Goal: Information Seeking & Learning: Learn about a topic

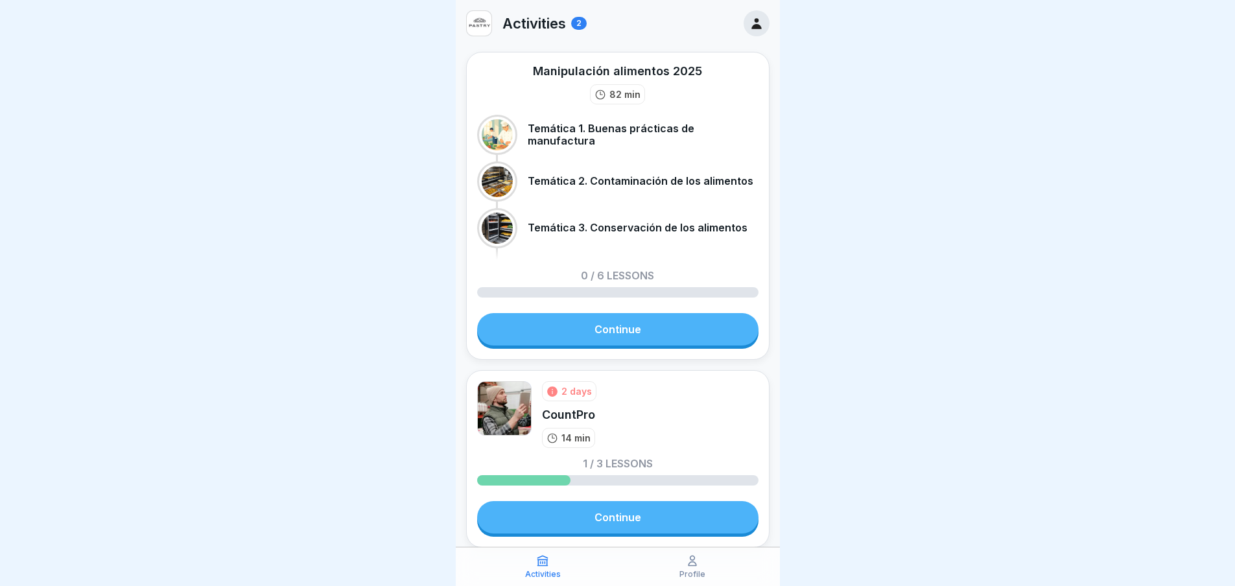
click at [628, 332] on link "Continue" at bounding box center [617, 329] width 281 height 32
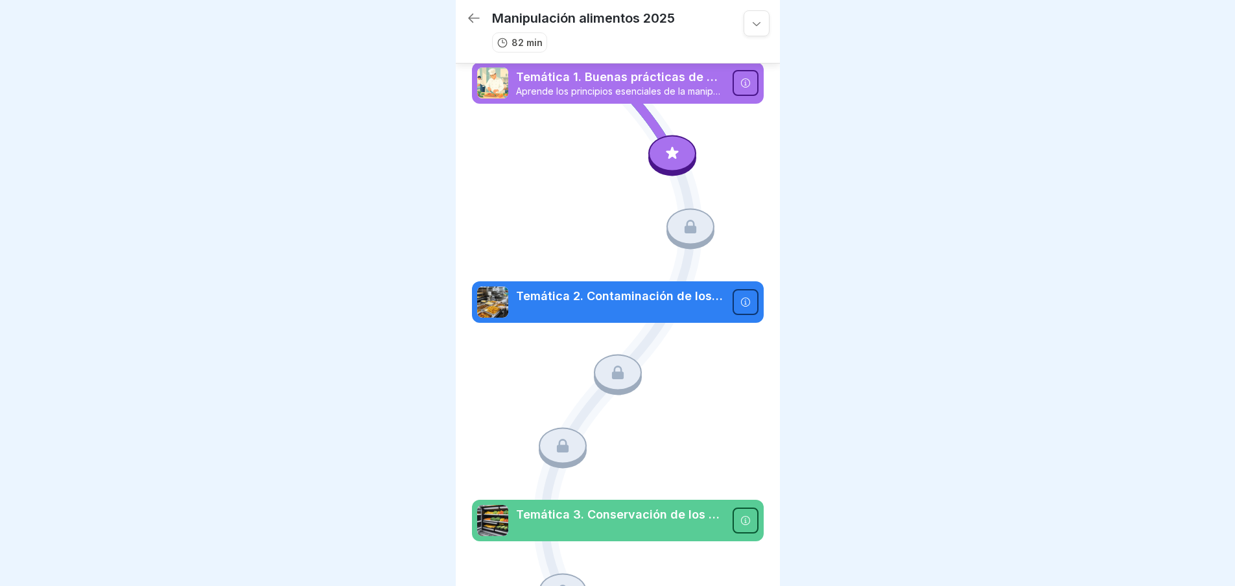
click at [476, 20] on icon at bounding box center [474, 18] width 16 height 16
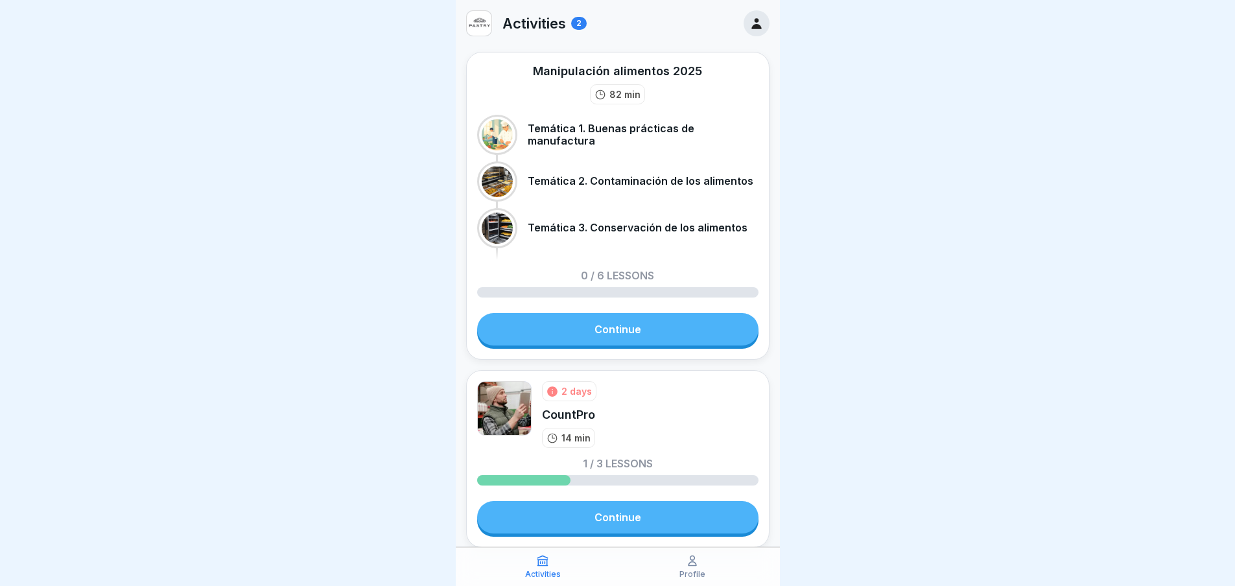
click at [750, 22] on icon at bounding box center [757, 23] width 14 height 14
click at [628, 322] on link "Continue" at bounding box center [617, 329] width 281 height 32
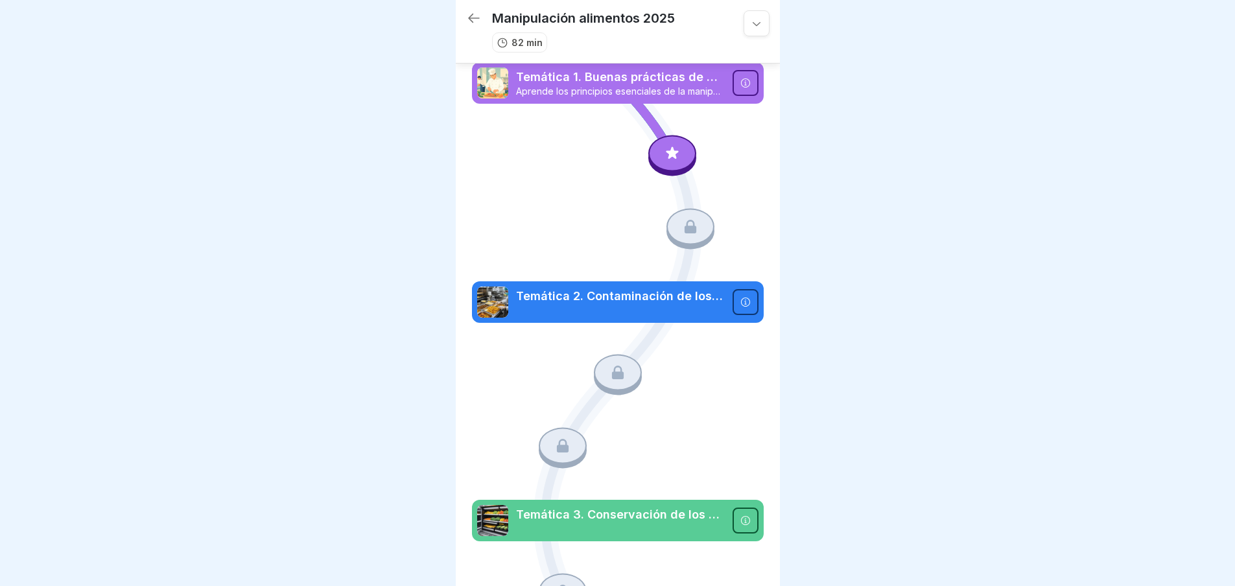
click at [650, 149] on div at bounding box center [672, 154] width 48 height 36
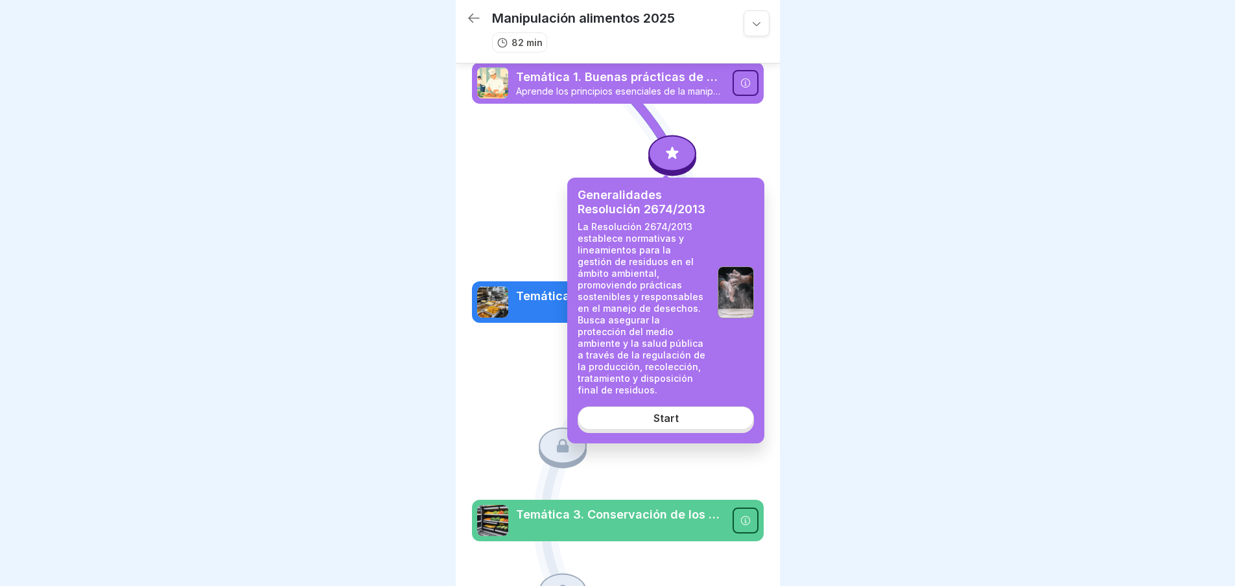
click at [695, 407] on link "Start" at bounding box center [666, 418] width 176 height 23
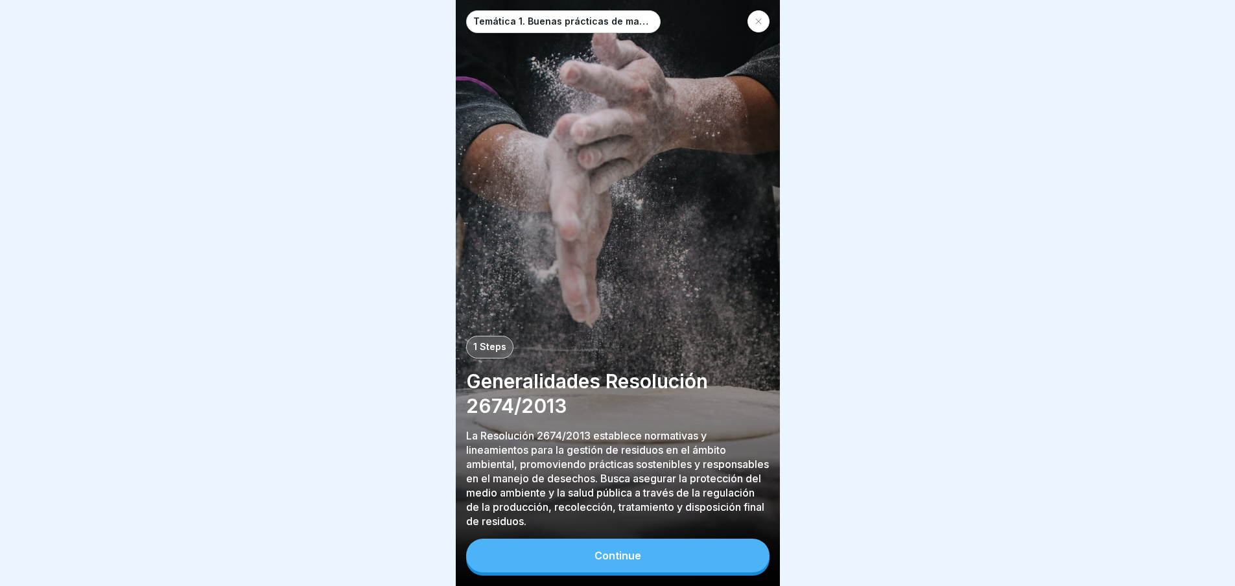
click at [648, 573] on button "Continue" at bounding box center [617, 556] width 303 height 34
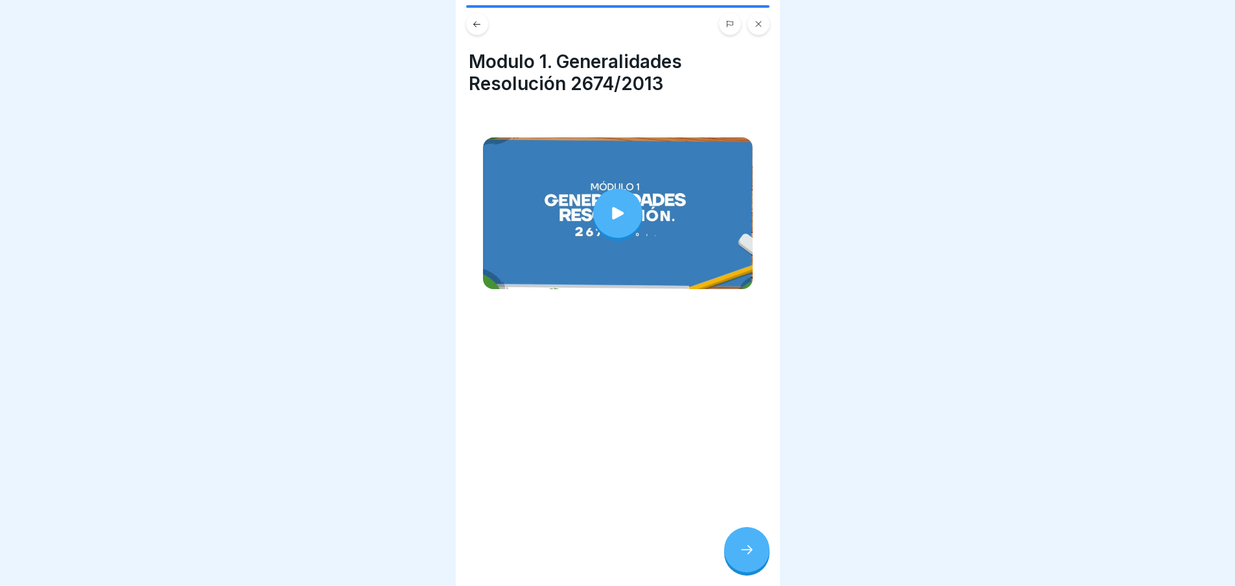
click at [617, 198] on div at bounding box center [617, 213] width 49 height 49
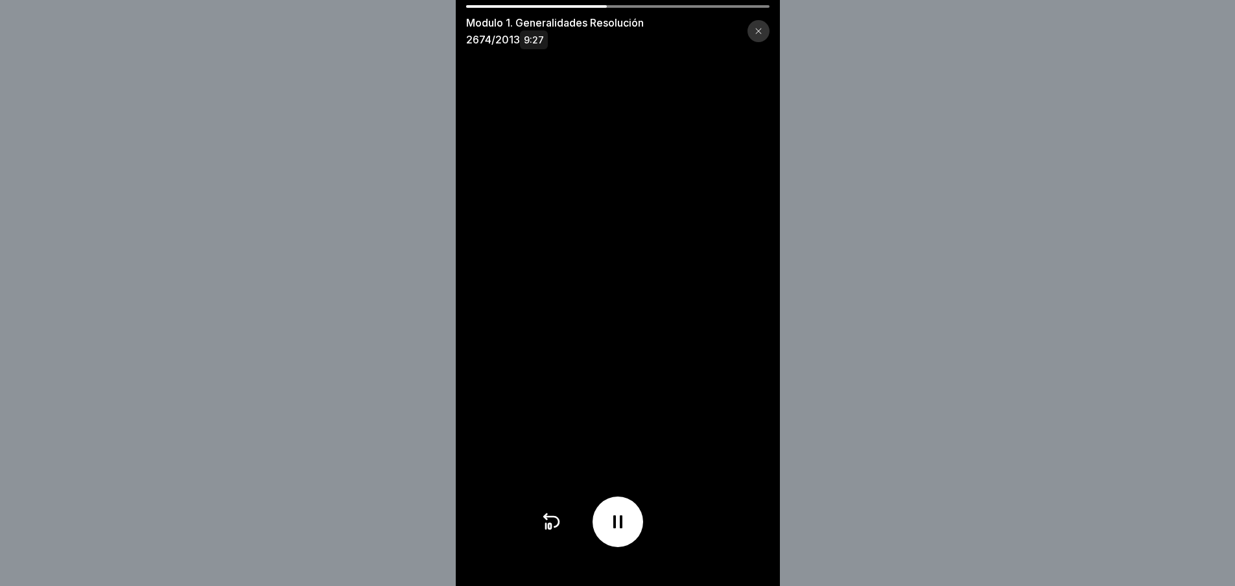
click at [623, 5] on div at bounding box center [617, 6] width 303 height 3
drag, startPoint x: 630, startPoint y: 5, endPoint x: 649, endPoint y: 5, distance: 19.5
click at [643, 5] on div at bounding box center [617, 6] width 303 height 3
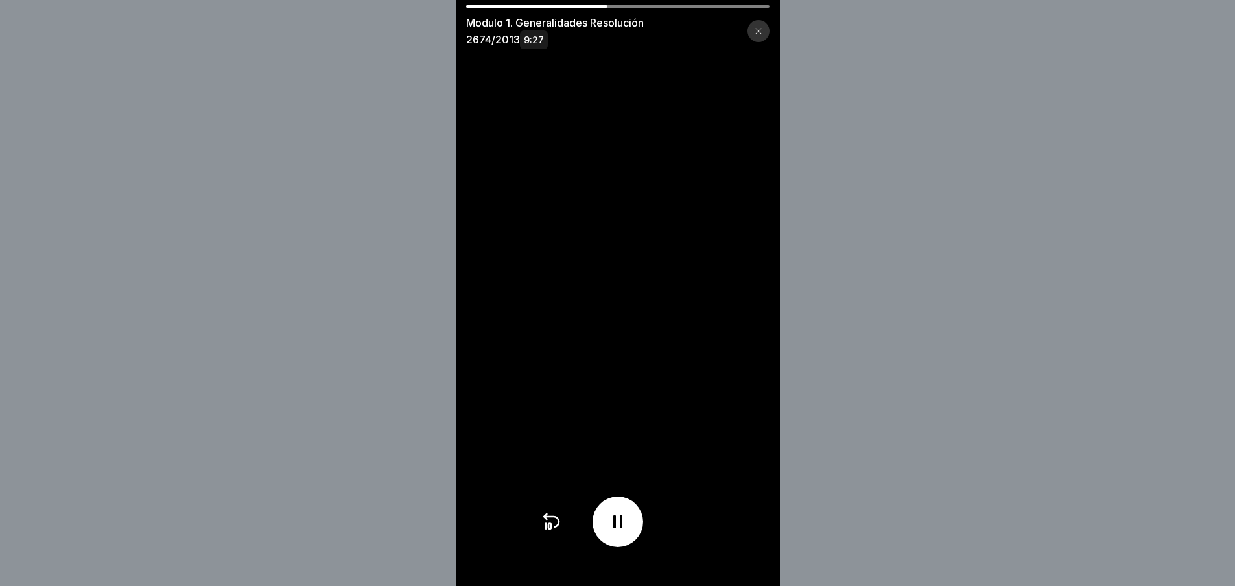
drag, startPoint x: 677, startPoint y: 9, endPoint x: 689, endPoint y: 9, distance: 11.7
click at [685, 9] on div "Modulo 1. Generalidades Resolución 2674/2013 9:27" at bounding box center [618, 26] width 324 height 43
drag, startPoint x: 693, startPoint y: 10, endPoint x: 700, endPoint y: 10, distance: 7.1
click at [700, 10] on div "Modulo 1. Generalidades Resolución 2674/2013 9:27" at bounding box center [618, 26] width 324 height 43
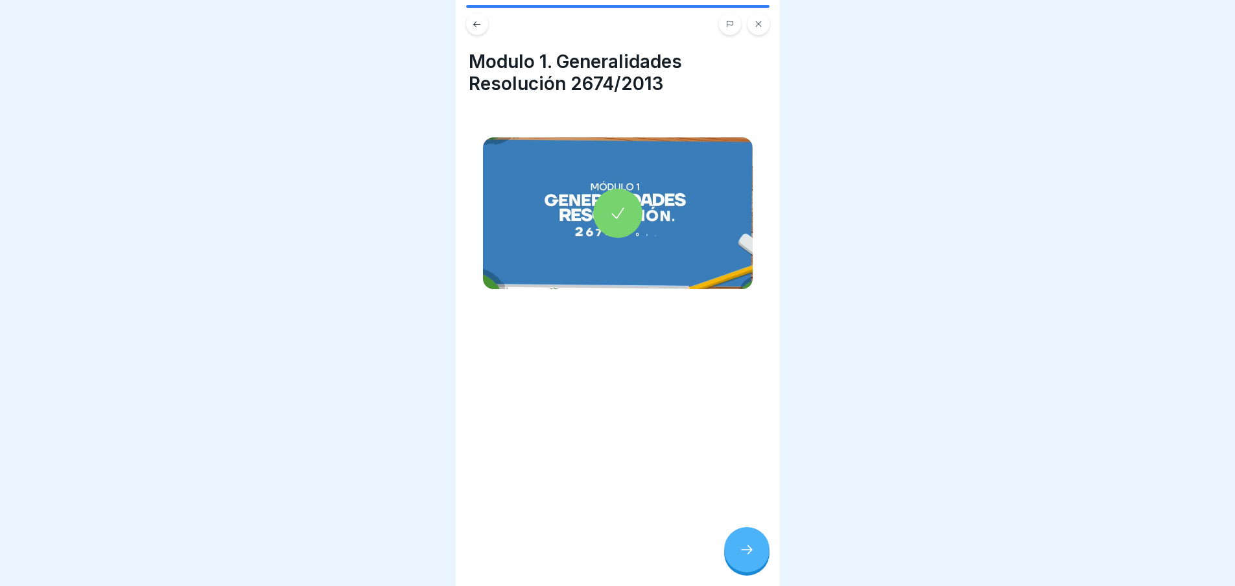
click at [759, 560] on div at bounding box center [746, 549] width 45 height 45
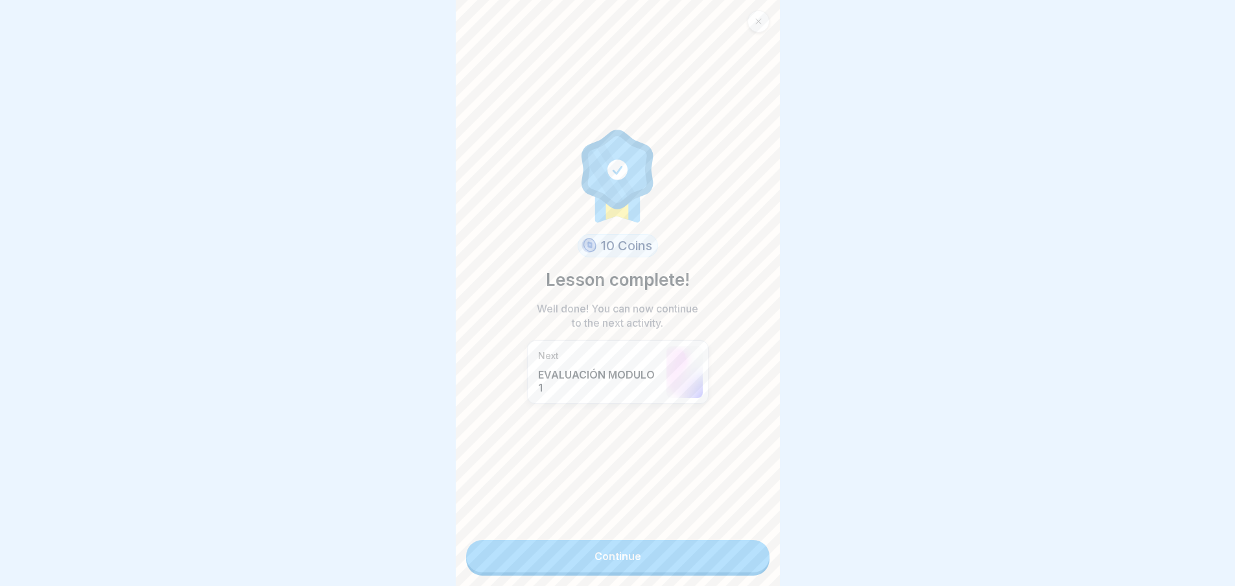
click at [665, 554] on link "Continue" at bounding box center [617, 556] width 303 height 32
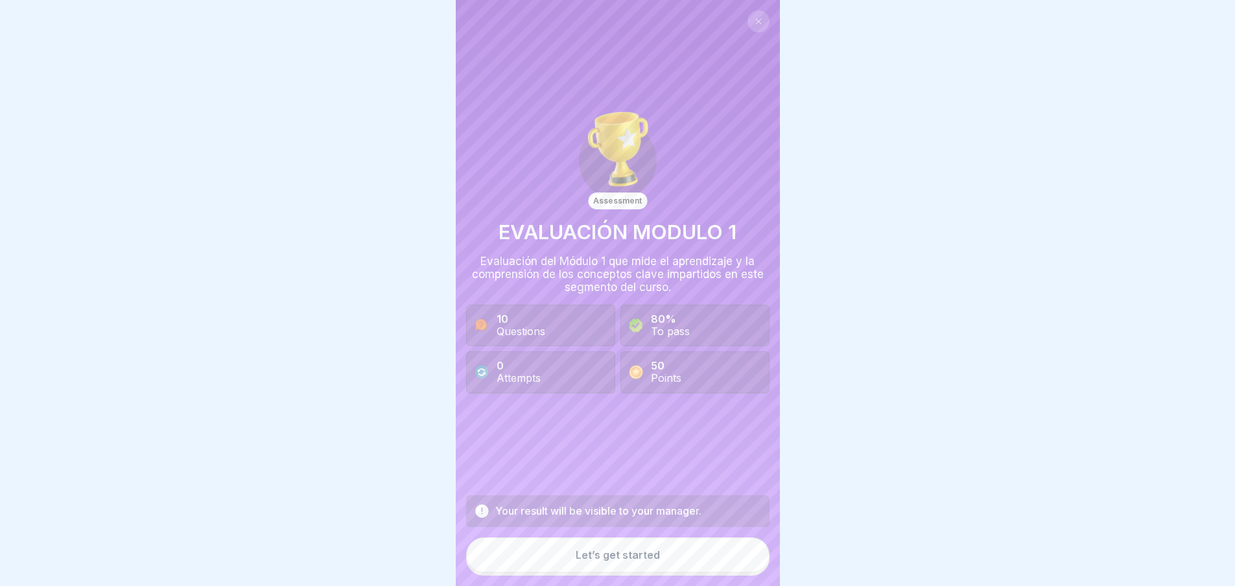
click at [653, 559] on button "Let’s get started" at bounding box center [617, 555] width 303 height 35
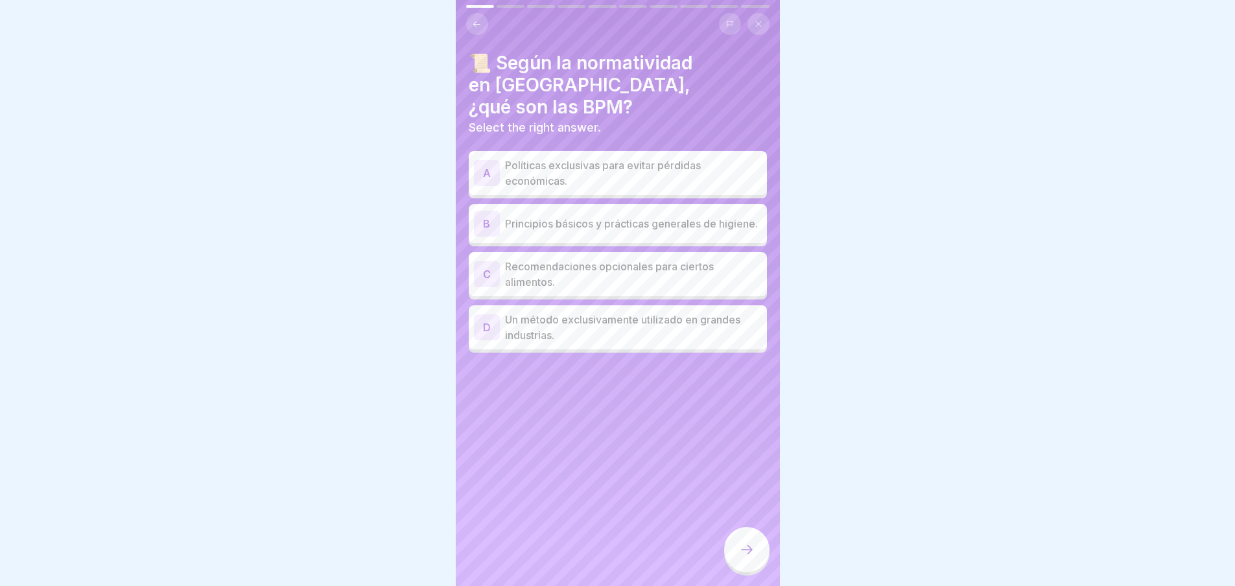
click at [490, 211] on div "B" at bounding box center [487, 224] width 26 height 26
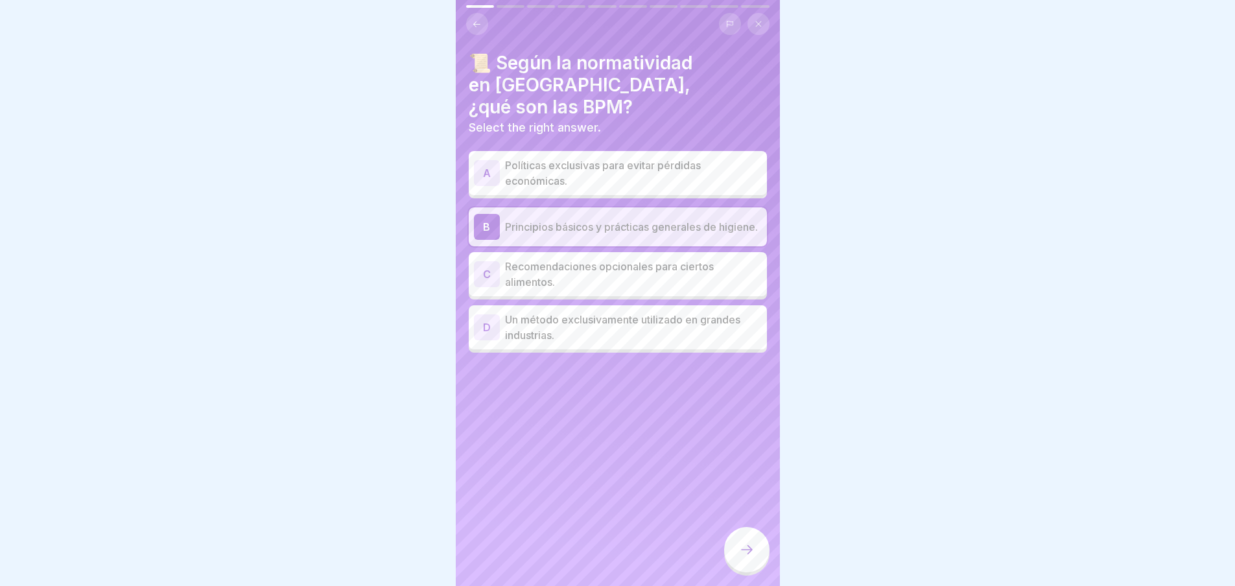
click at [754, 558] on icon at bounding box center [747, 550] width 16 height 16
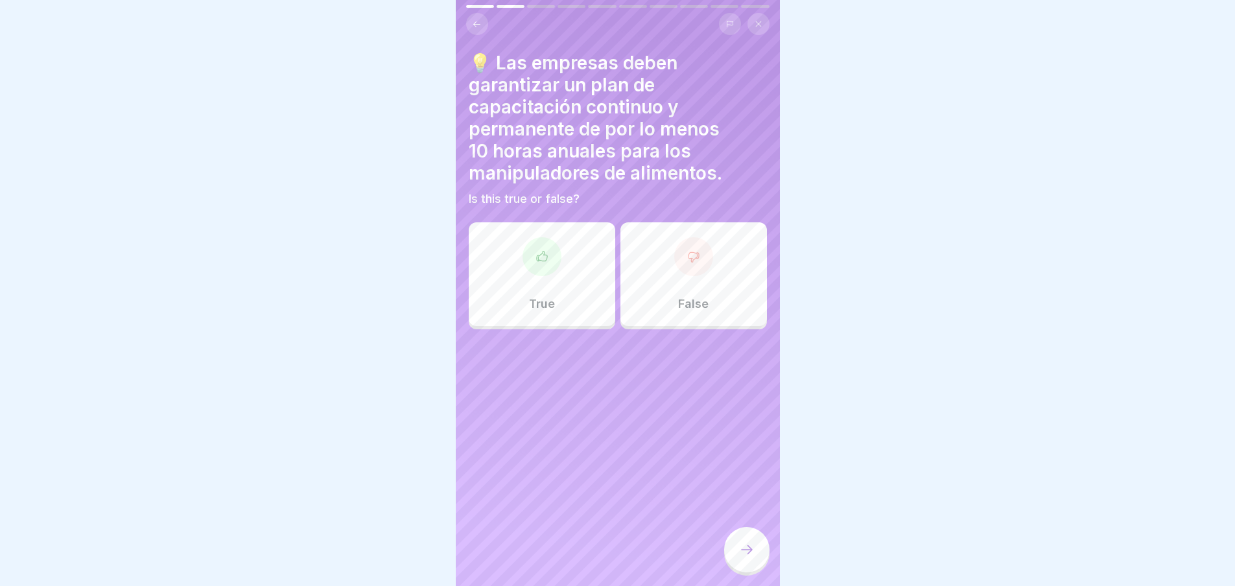
click at [554, 260] on div at bounding box center [542, 256] width 39 height 39
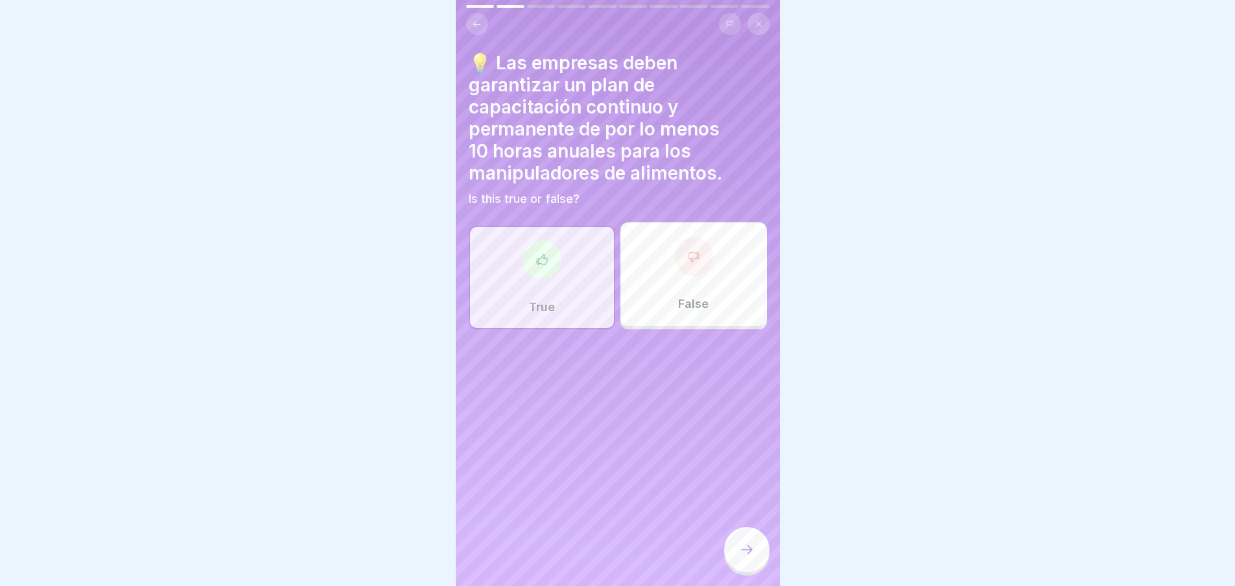
click at [740, 553] on icon at bounding box center [747, 550] width 16 height 16
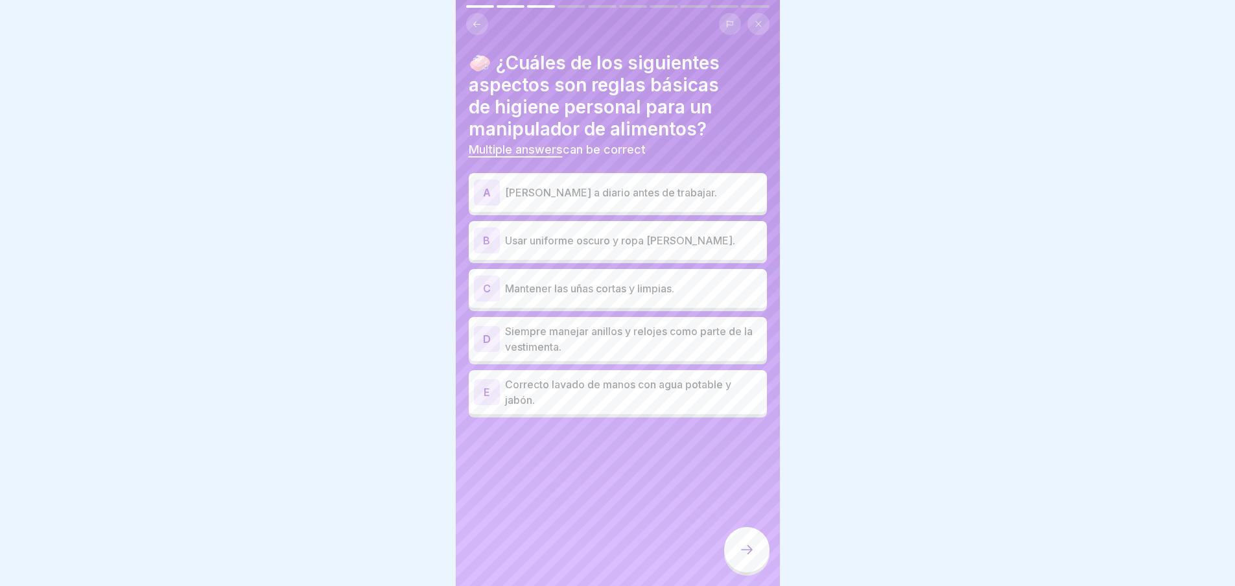
click at [493, 186] on div "A" at bounding box center [487, 193] width 26 height 26
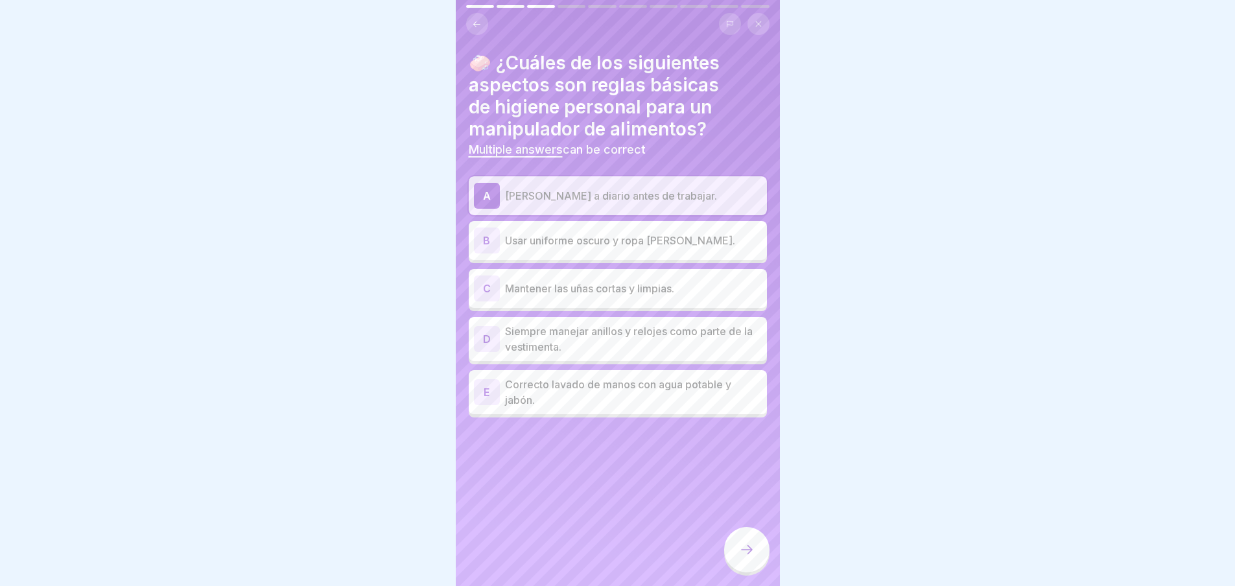
click at [494, 292] on div "C" at bounding box center [487, 289] width 26 height 26
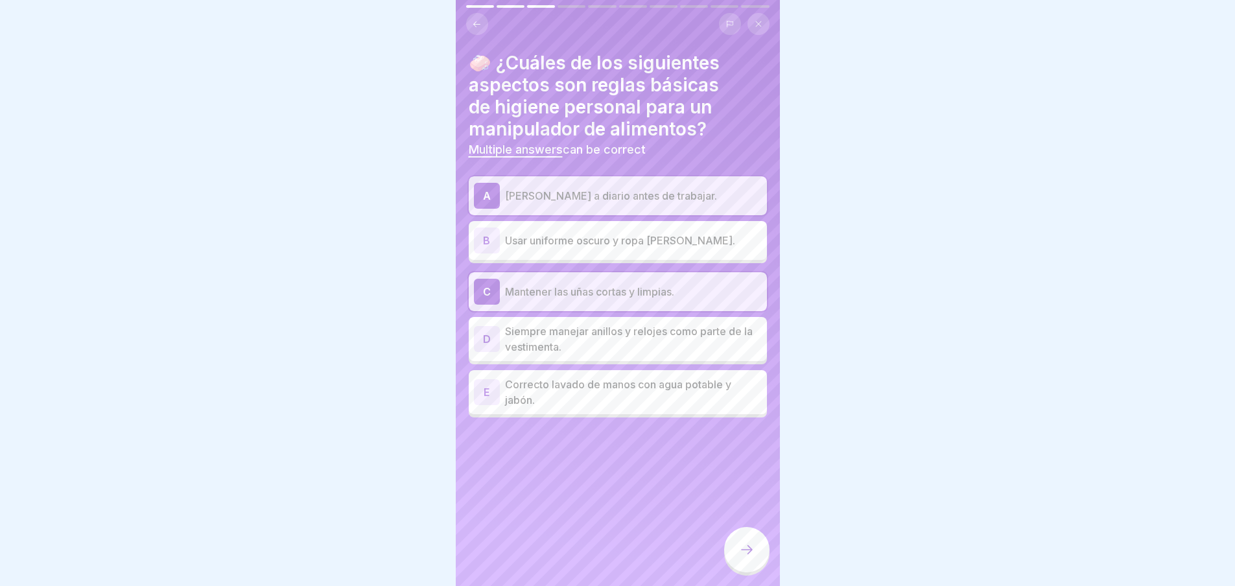
click at [495, 396] on div "E" at bounding box center [487, 392] width 26 height 26
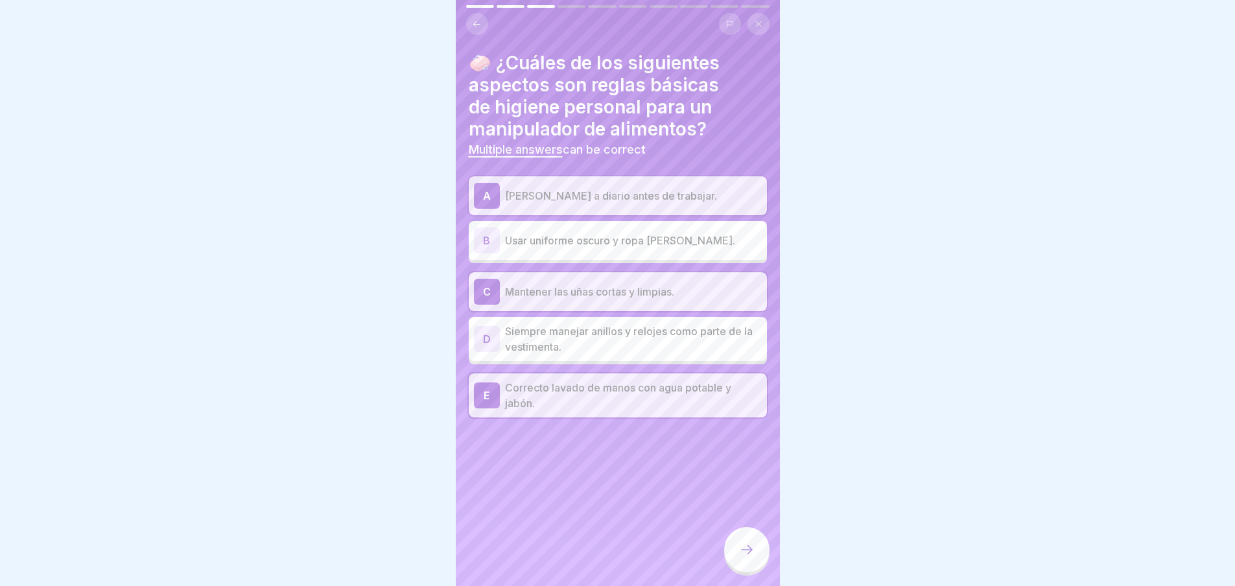
click at [748, 554] on icon at bounding box center [747, 550] width 16 height 16
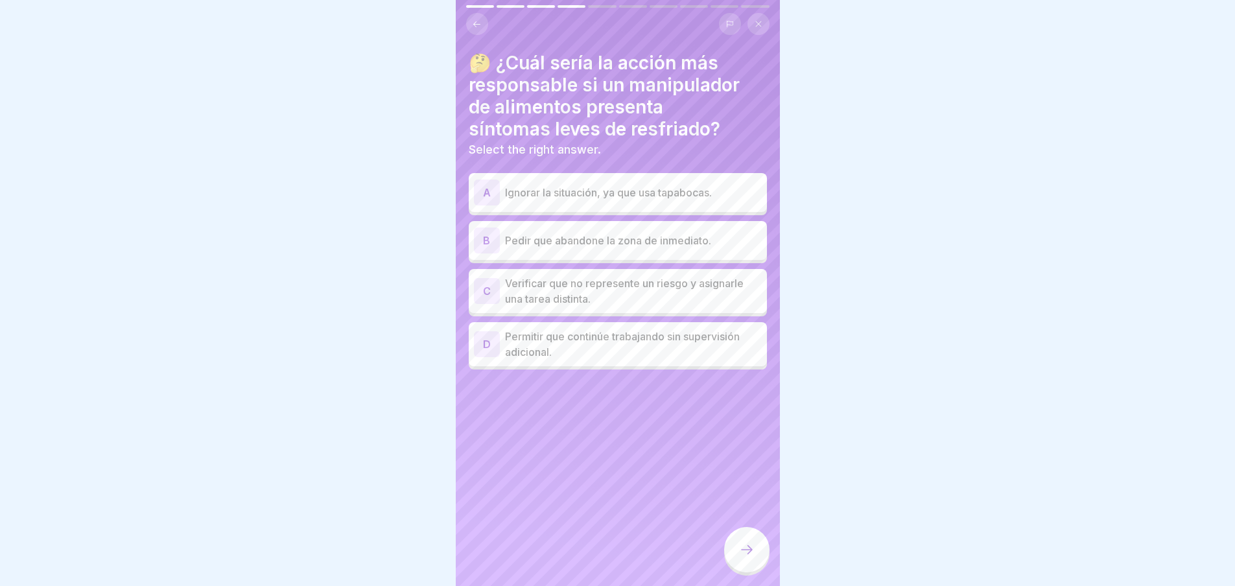
click at [484, 294] on div "C" at bounding box center [487, 291] width 26 height 26
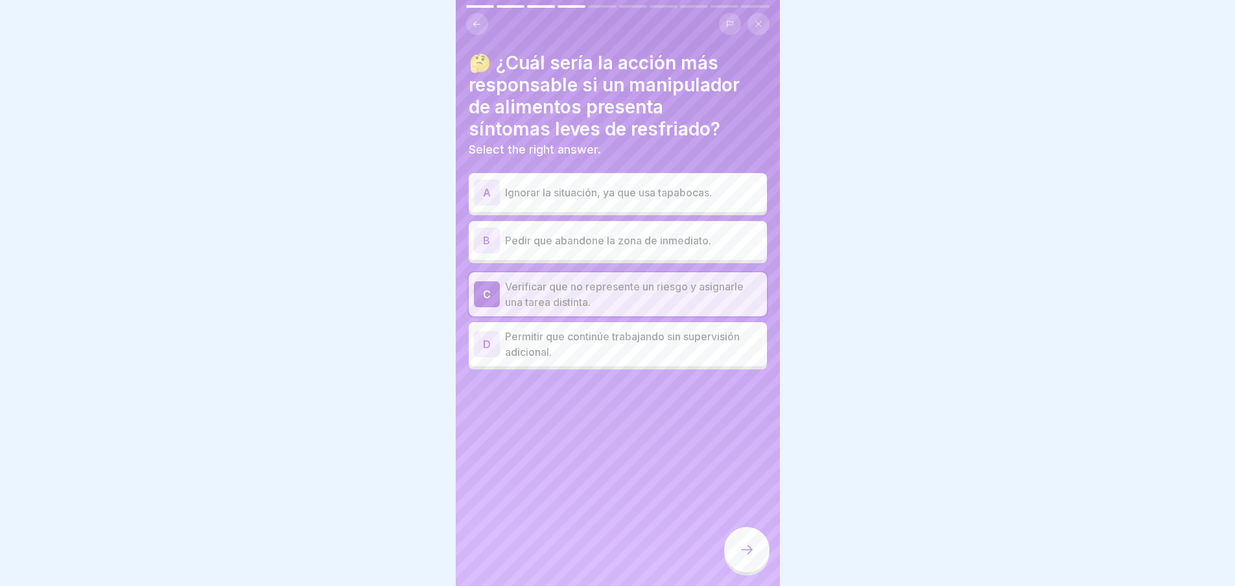
click at [737, 555] on div at bounding box center [746, 549] width 45 height 45
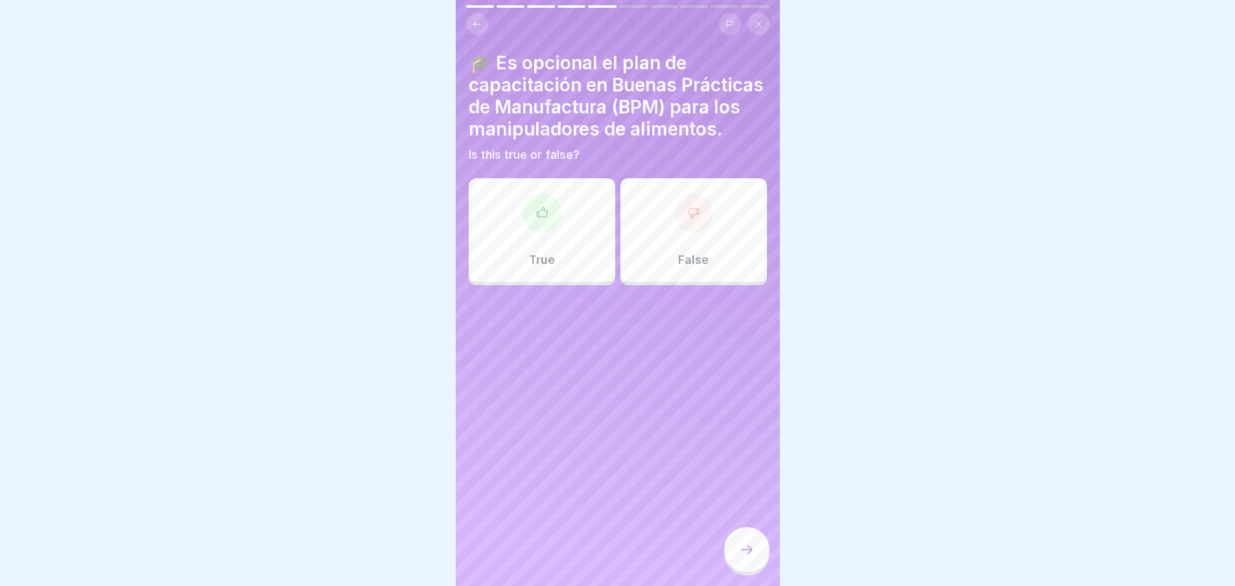
click at [587, 255] on div "True" at bounding box center [542, 230] width 147 height 104
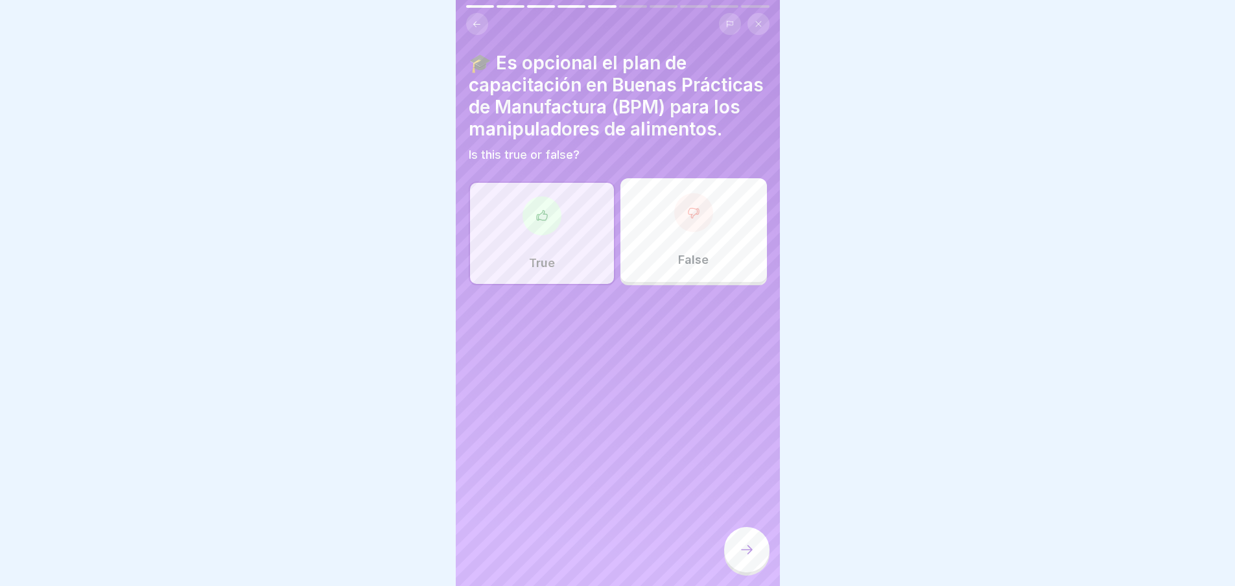
click at [744, 550] on div at bounding box center [746, 549] width 45 height 45
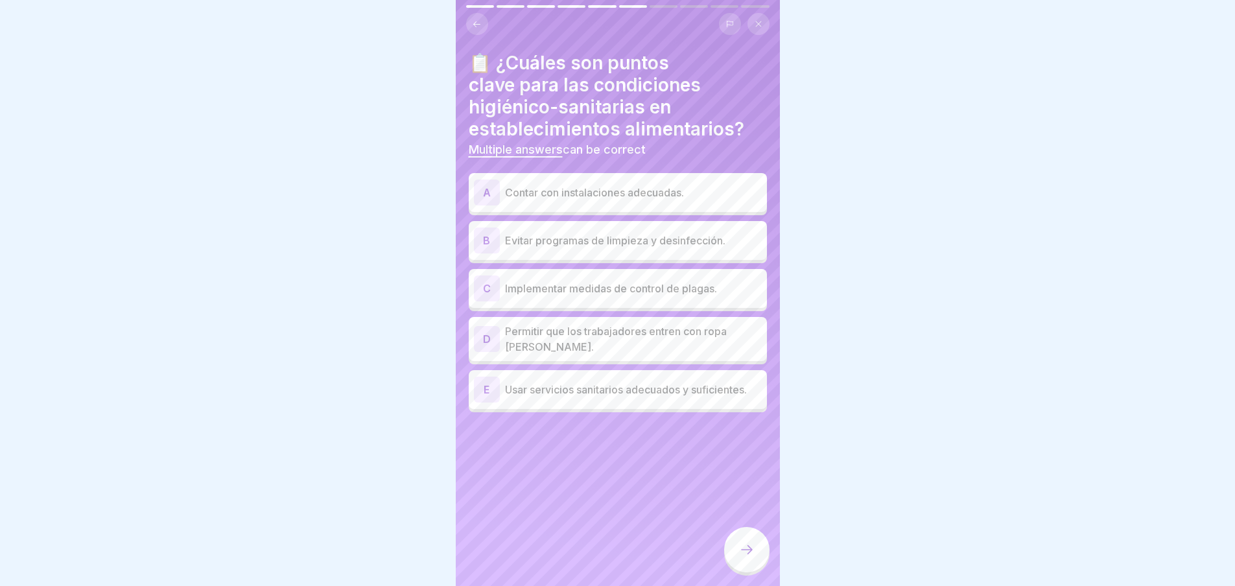
click at [590, 198] on p "Contar con instalaciones adecuadas." at bounding box center [633, 193] width 257 height 16
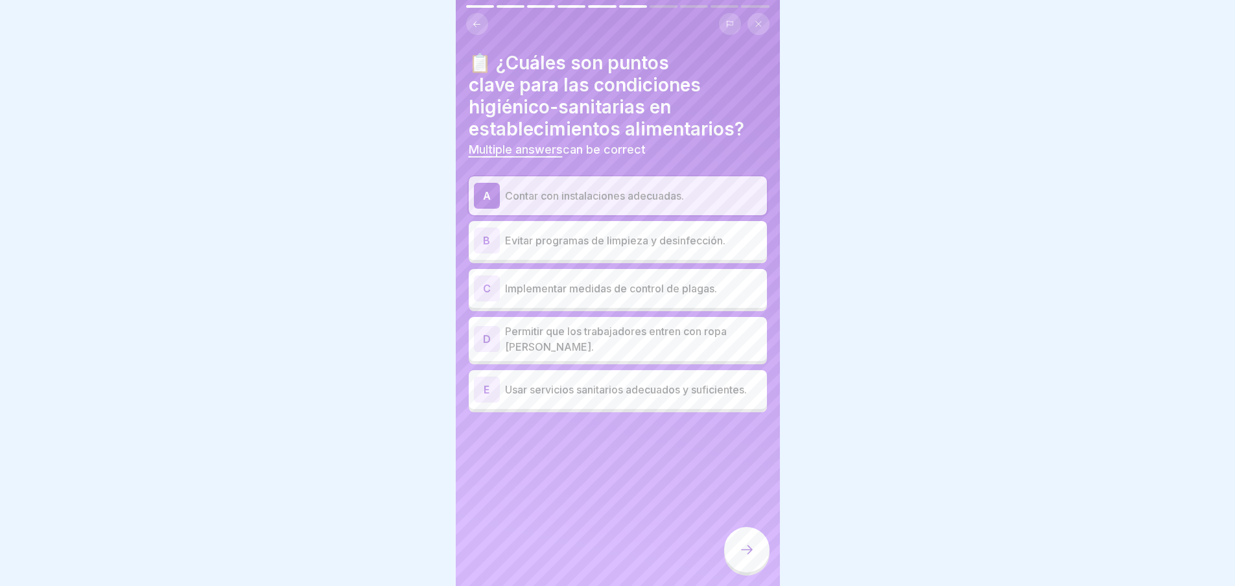
click at [746, 556] on icon at bounding box center [747, 550] width 16 height 16
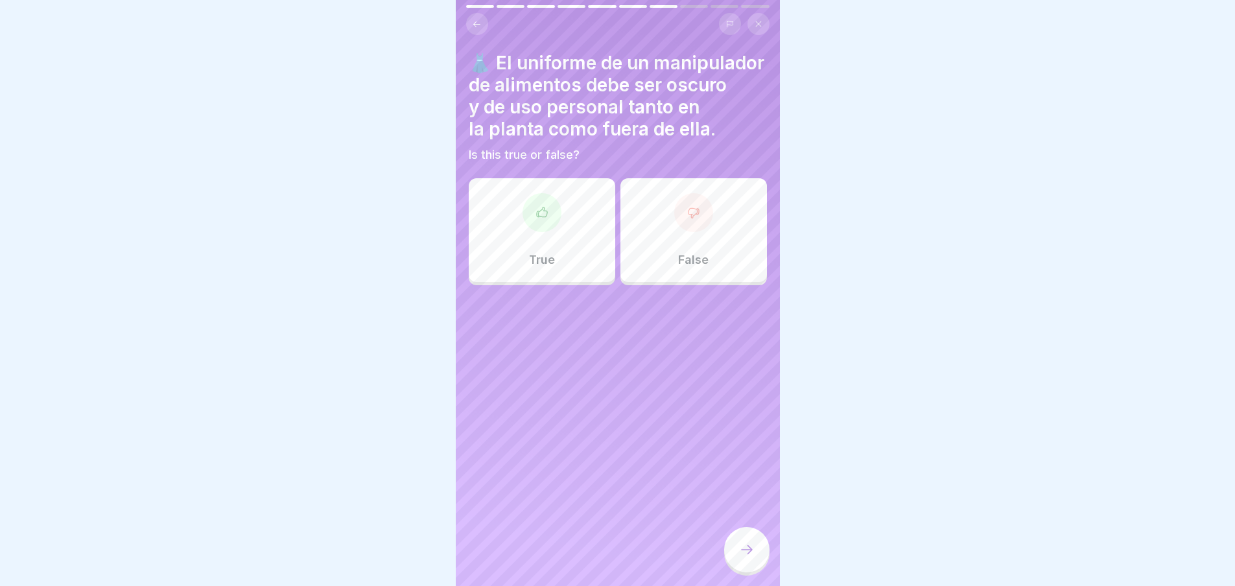
click at [678, 267] on p "False" at bounding box center [693, 260] width 30 height 14
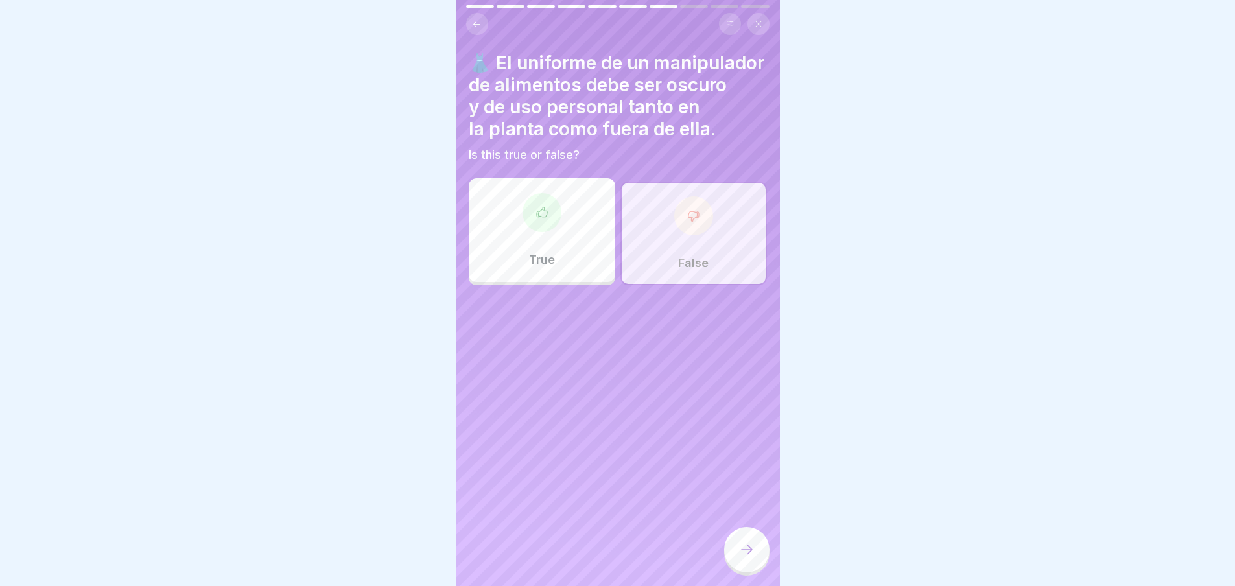
click at [744, 567] on div at bounding box center [746, 549] width 45 height 45
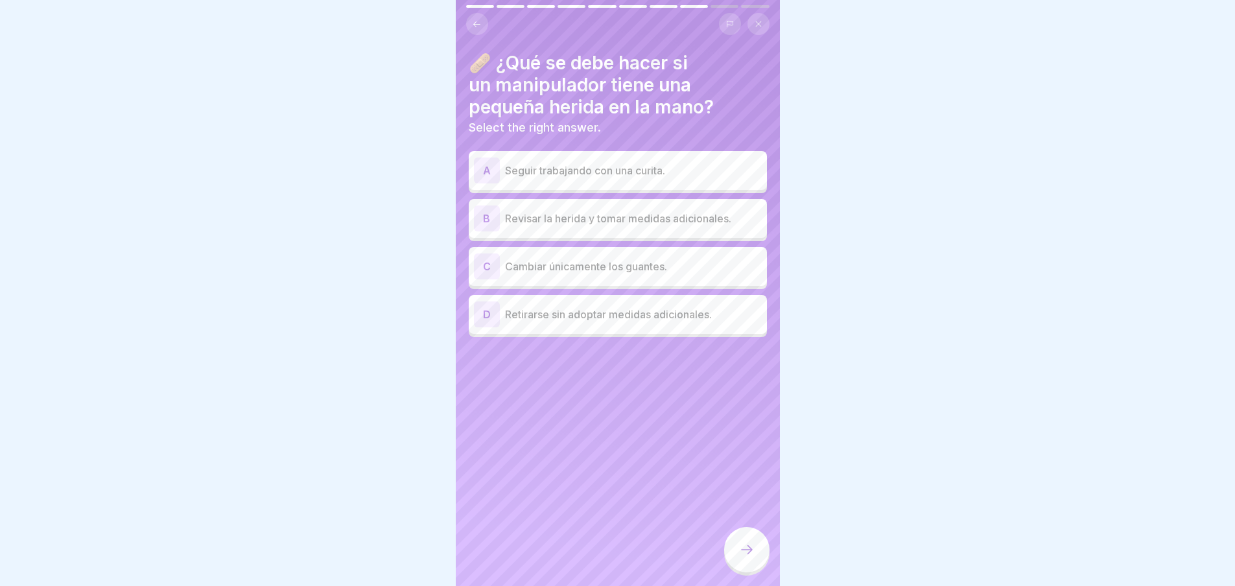
click at [488, 216] on div "B" at bounding box center [487, 219] width 26 height 26
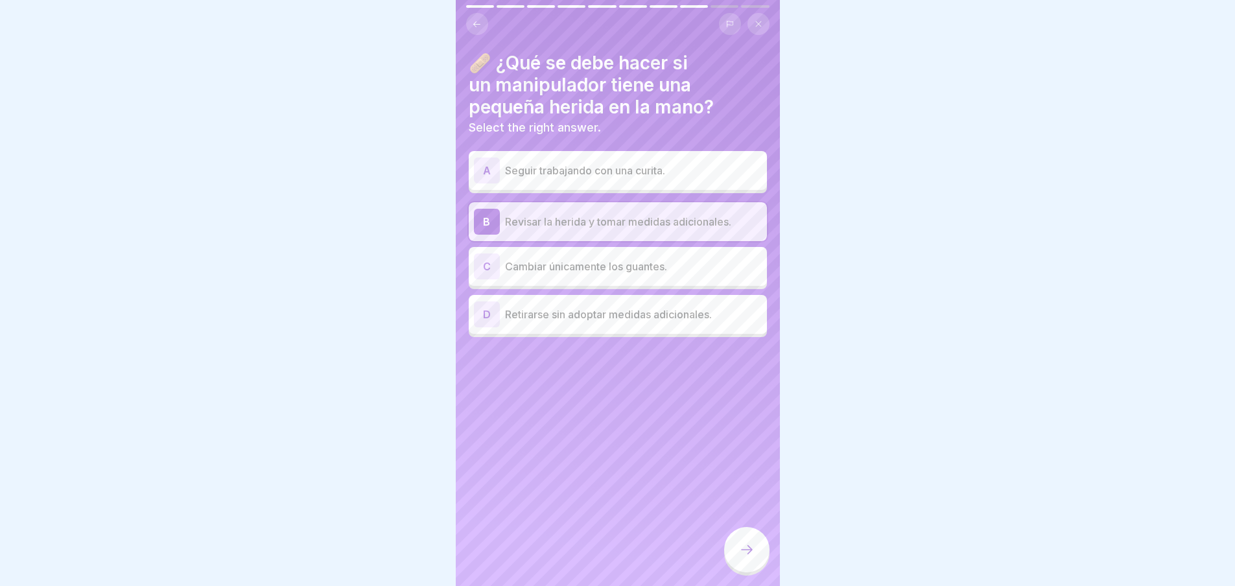
click at [744, 554] on icon at bounding box center [747, 550] width 16 height 16
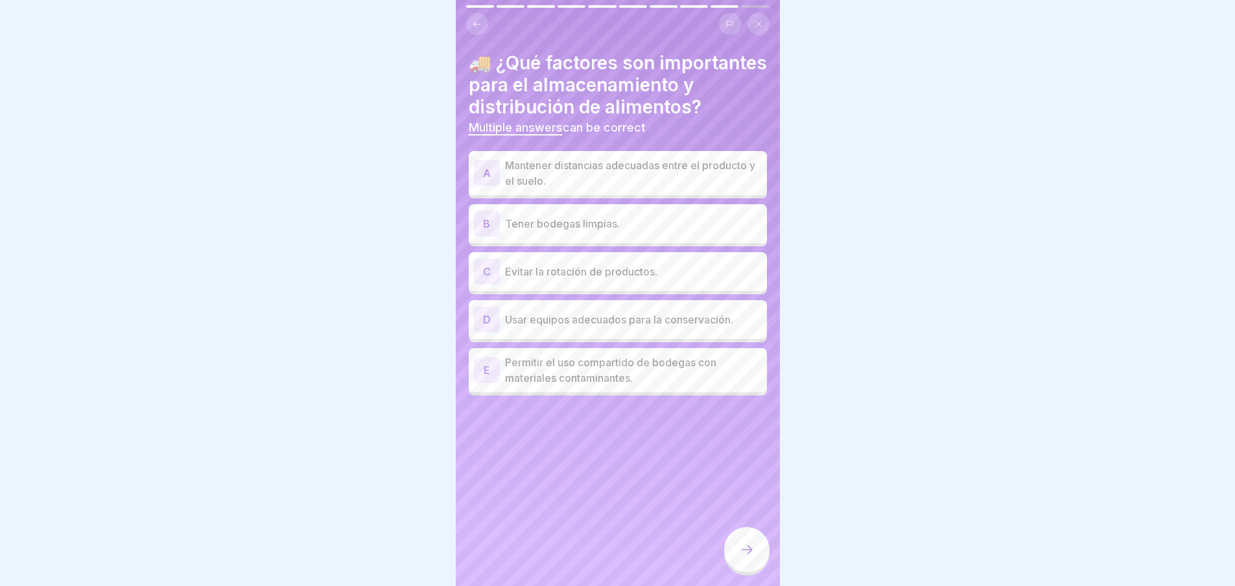
click at [570, 189] on p "Mantener distancias adecuadas entre el producto y el suelo." at bounding box center [633, 173] width 257 height 31
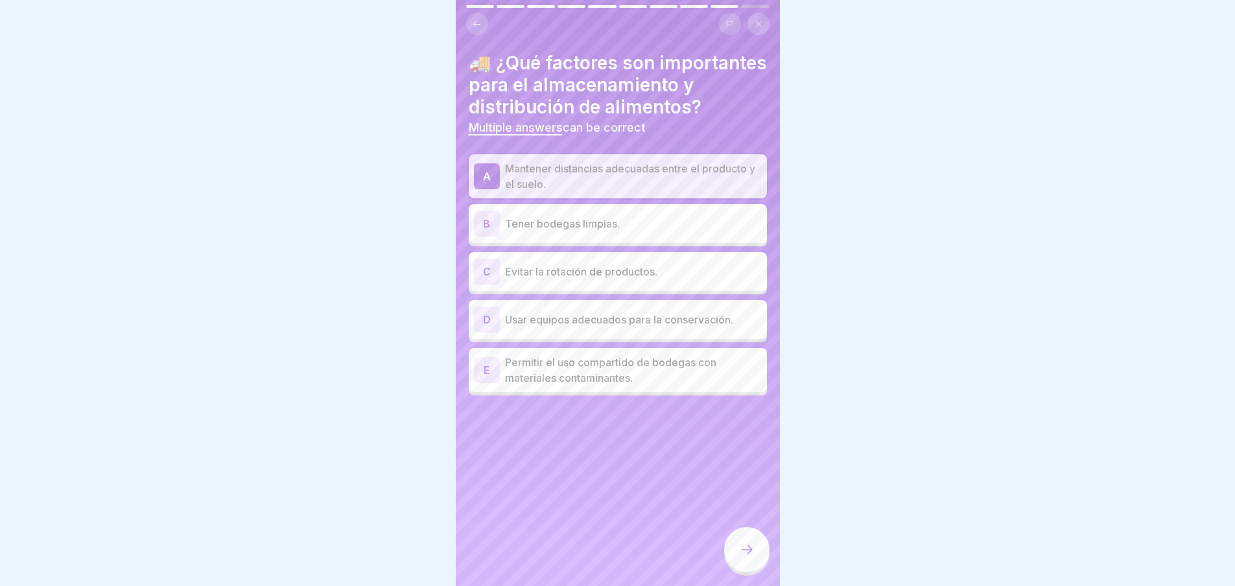
click at [576, 232] on p "Tener bodegas limpias." at bounding box center [633, 224] width 257 height 16
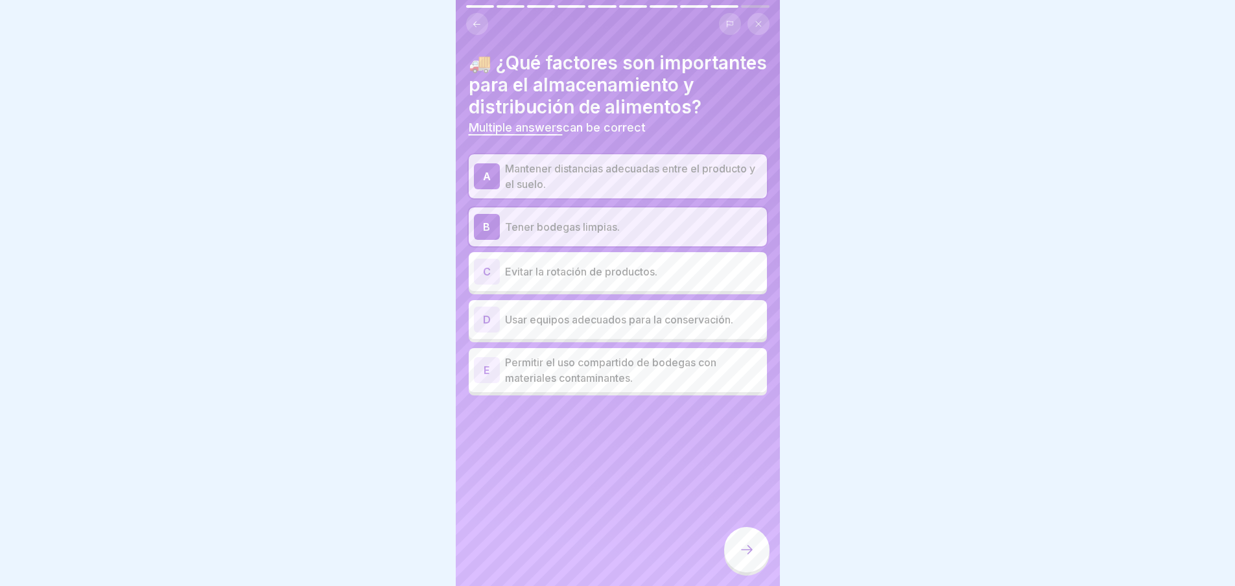
click at [543, 327] on p "Usar equipos adecuados para la conservación." at bounding box center [633, 320] width 257 height 16
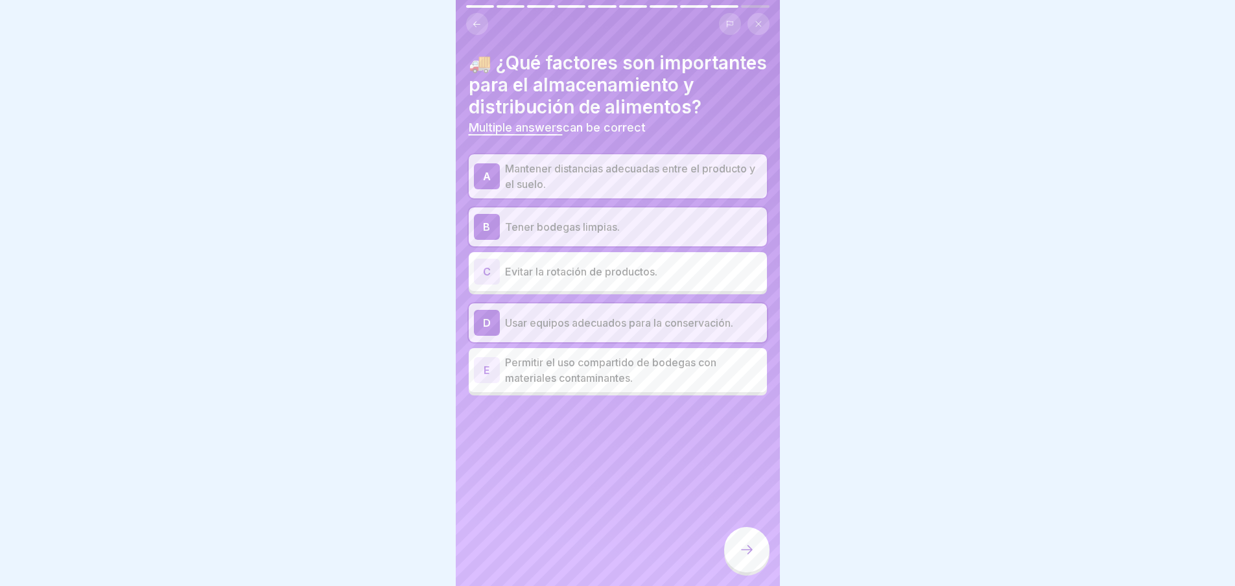
click at [748, 553] on icon at bounding box center [747, 550] width 16 height 16
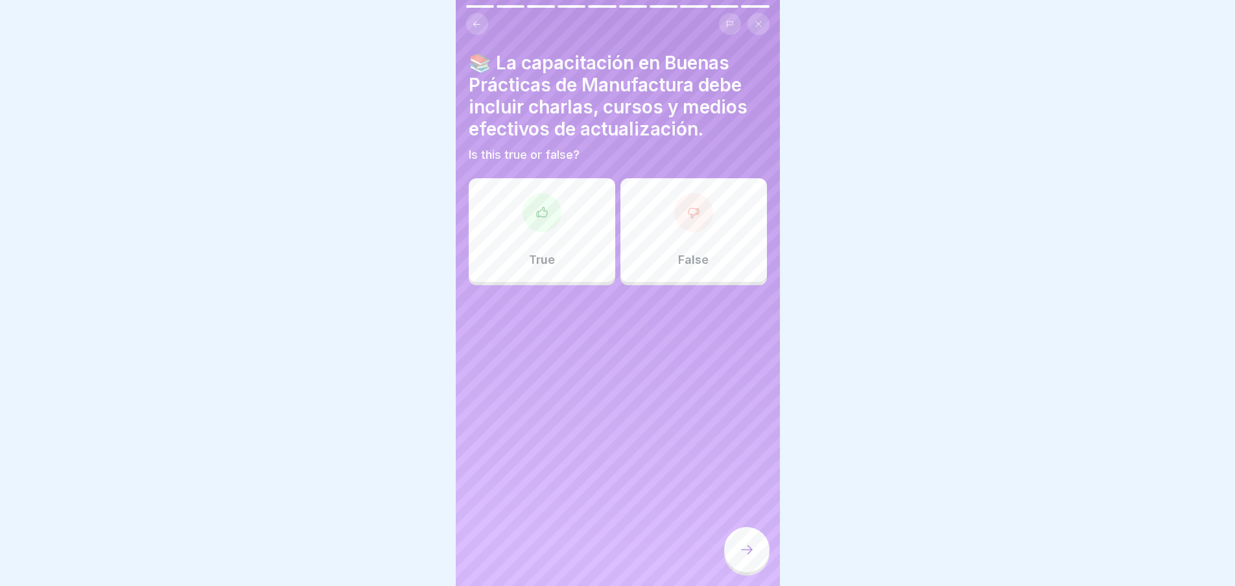
click at [560, 259] on div "True" at bounding box center [542, 230] width 147 height 104
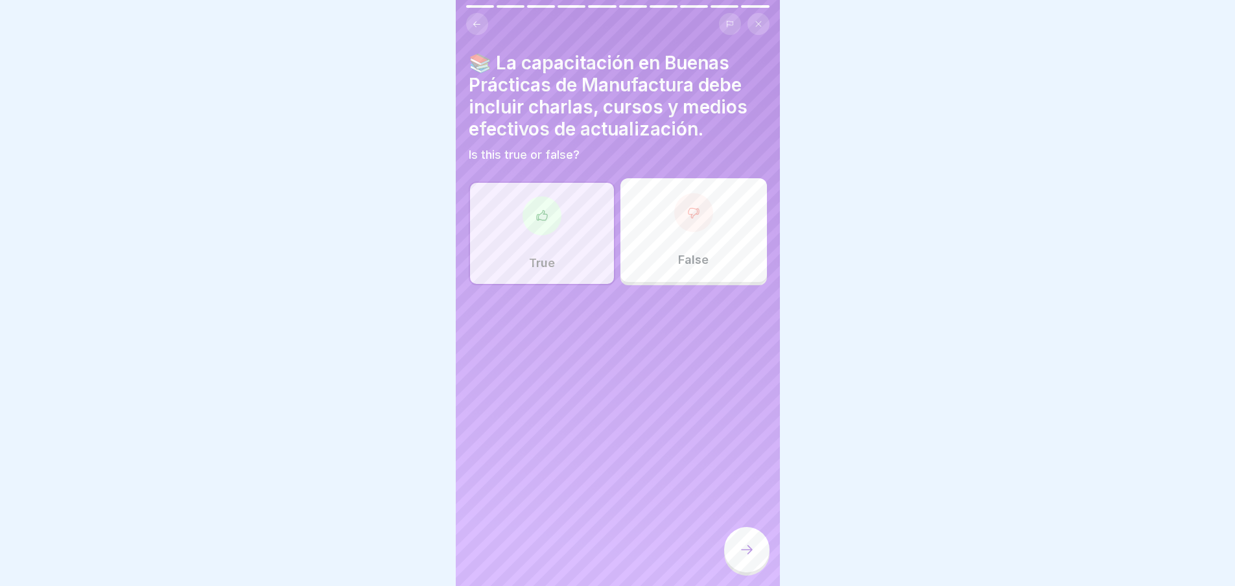
click at [744, 553] on icon at bounding box center [747, 550] width 16 height 16
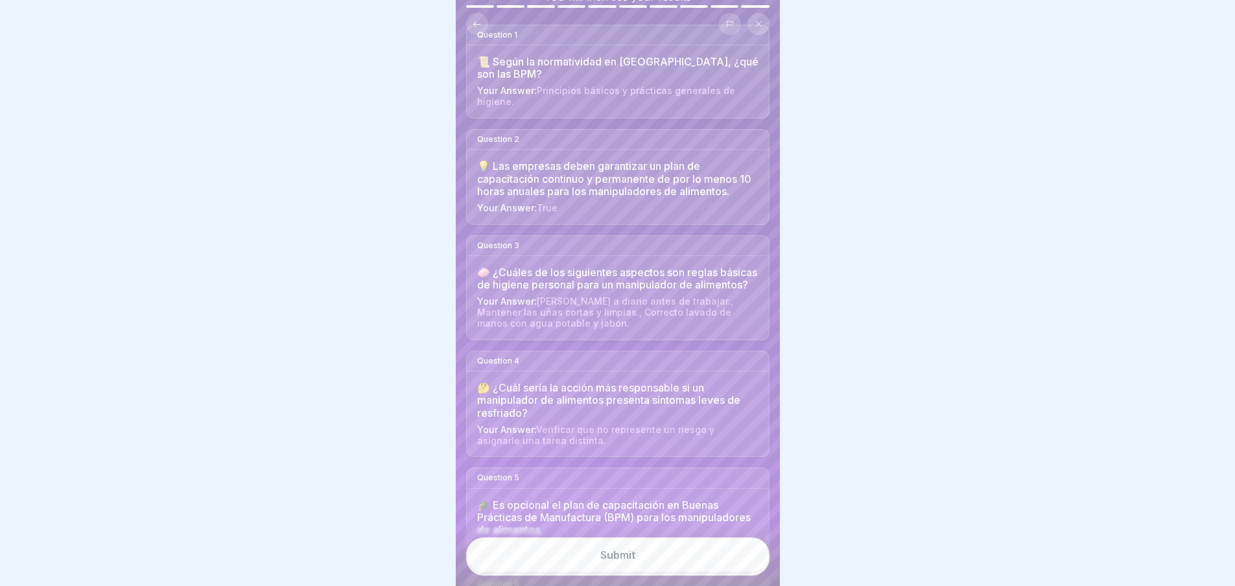
scroll to position [195, 0]
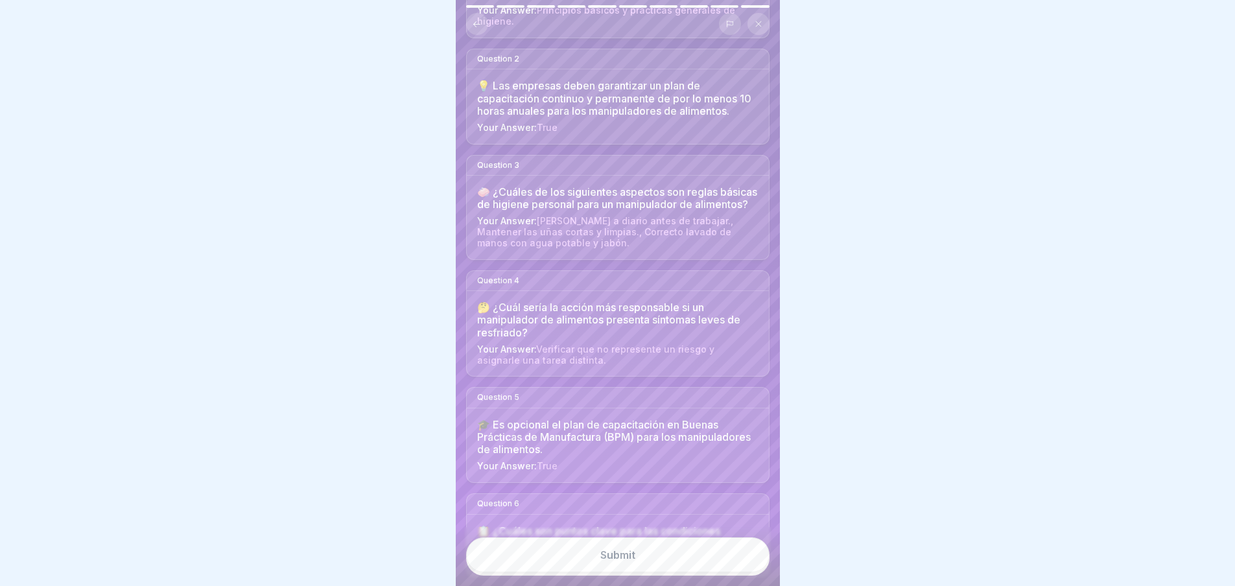
click at [621, 559] on div "Submit" at bounding box center [617, 555] width 35 height 12
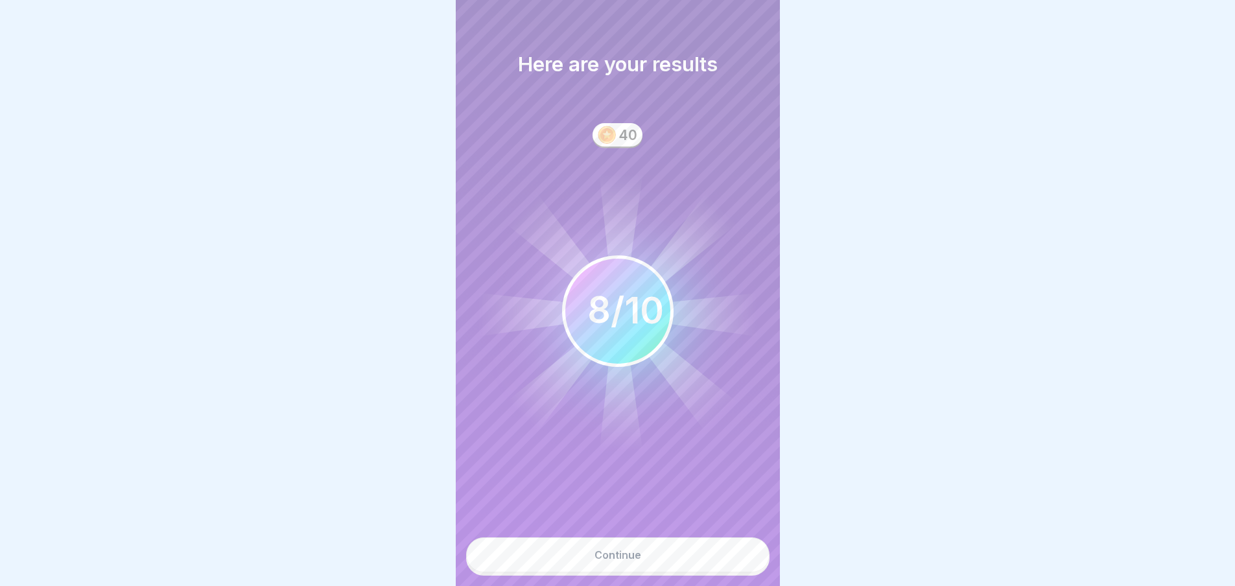
click at [625, 560] on div "Continue" at bounding box center [618, 555] width 47 height 12
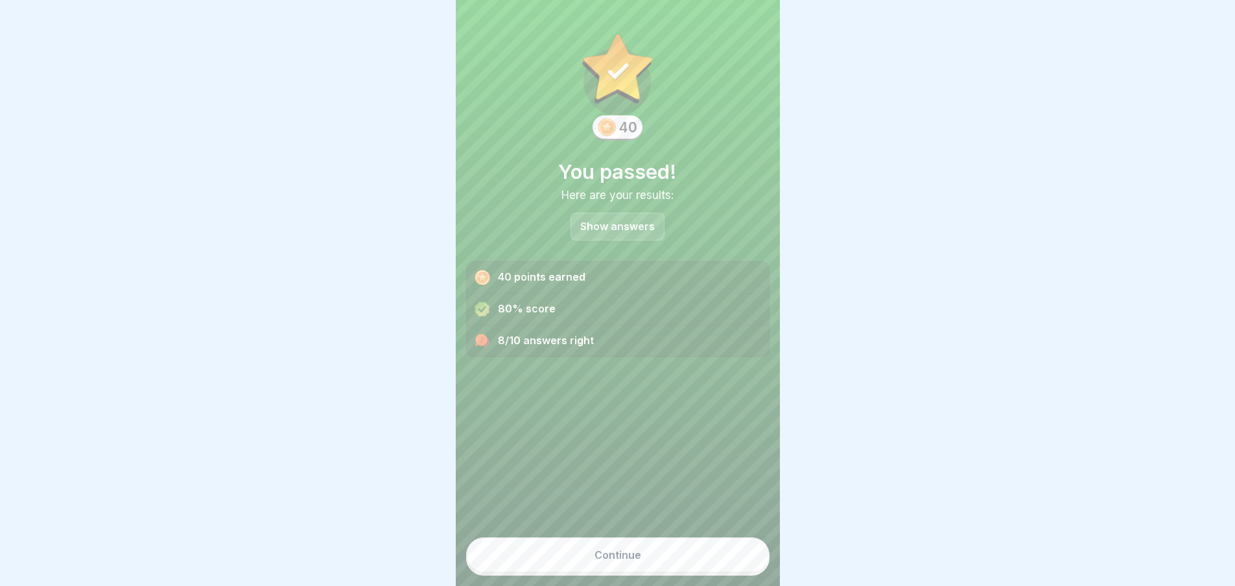
click at [625, 560] on div "Continue" at bounding box center [618, 555] width 47 height 12
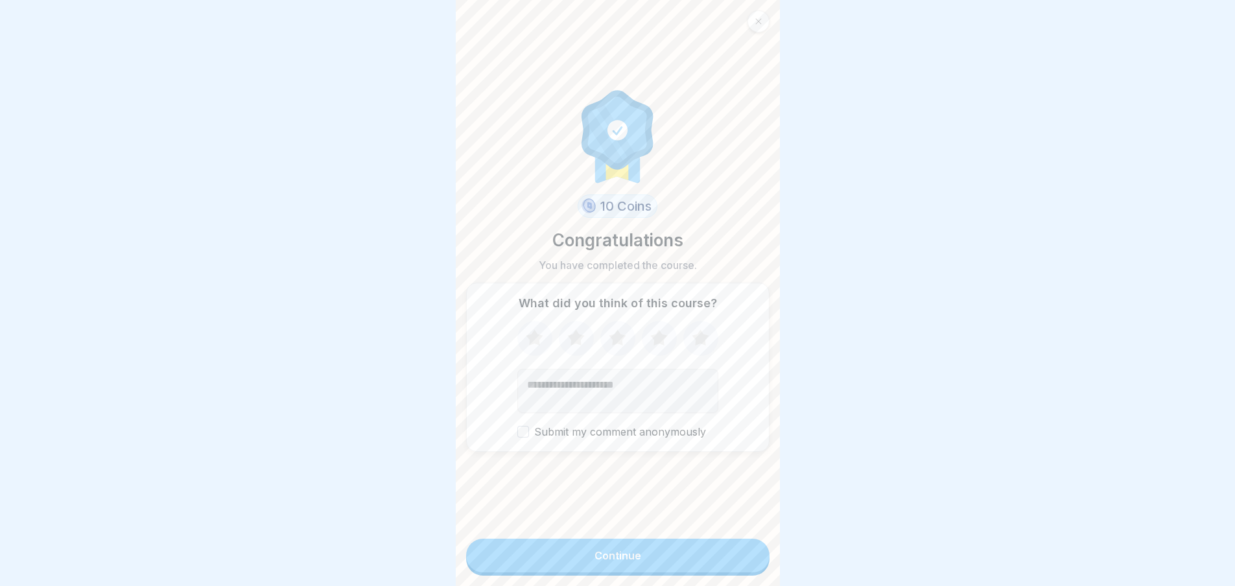
click at [625, 560] on div "Continue" at bounding box center [618, 556] width 47 height 12
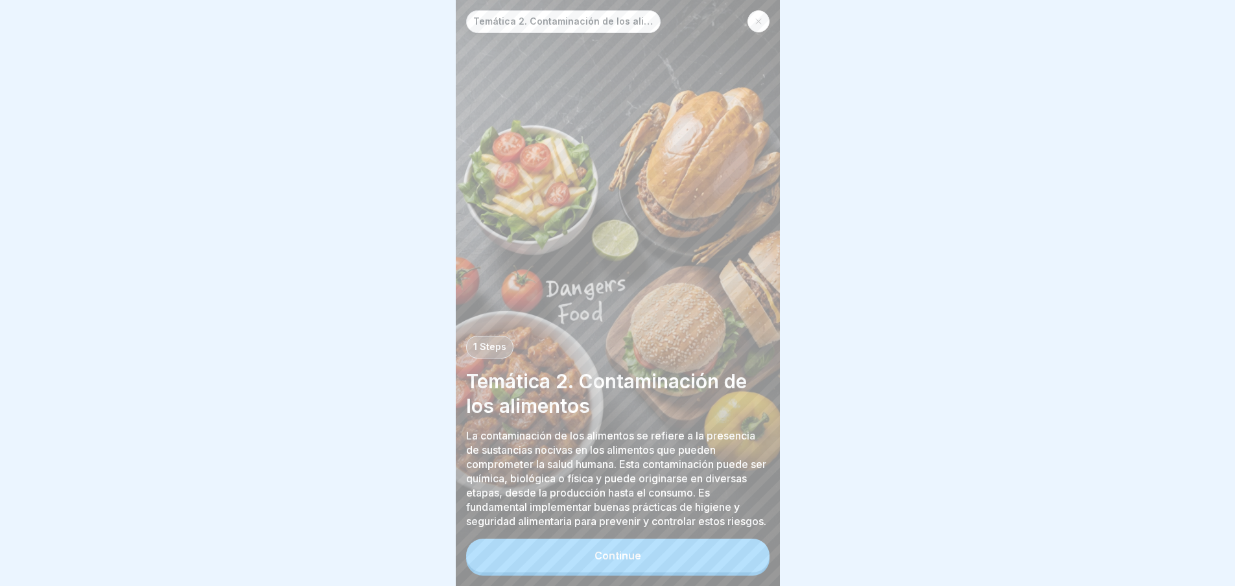
click at [651, 573] on button "Continue" at bounding box center [617, 556] width 303 height 34
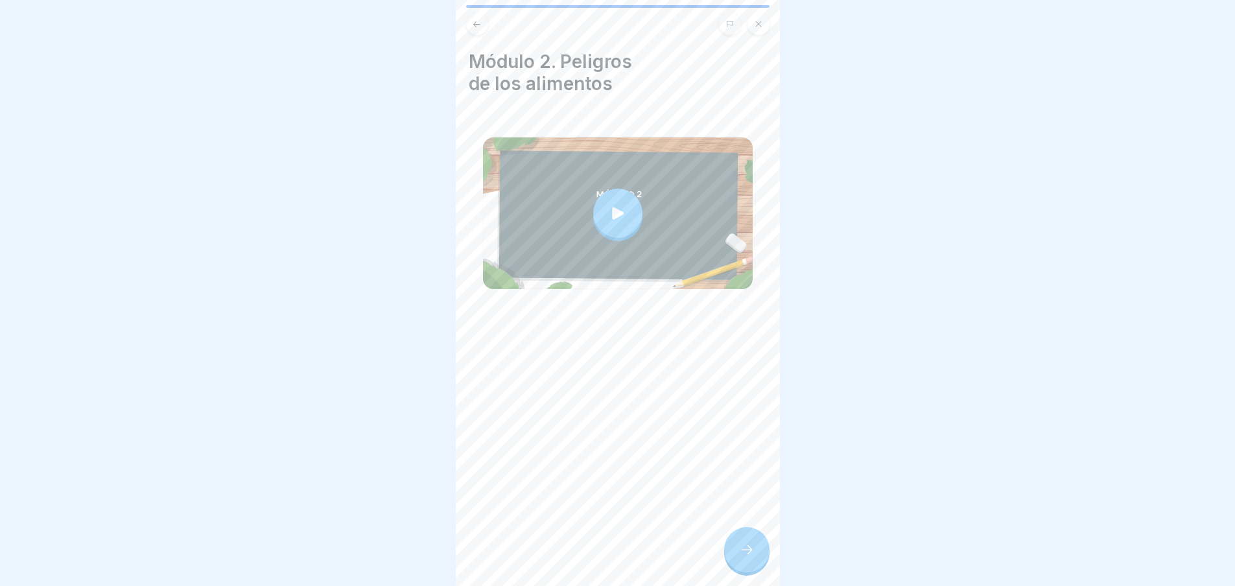
click at [609, 206] on icon at bounding box center [618, 213] width 18 height 18
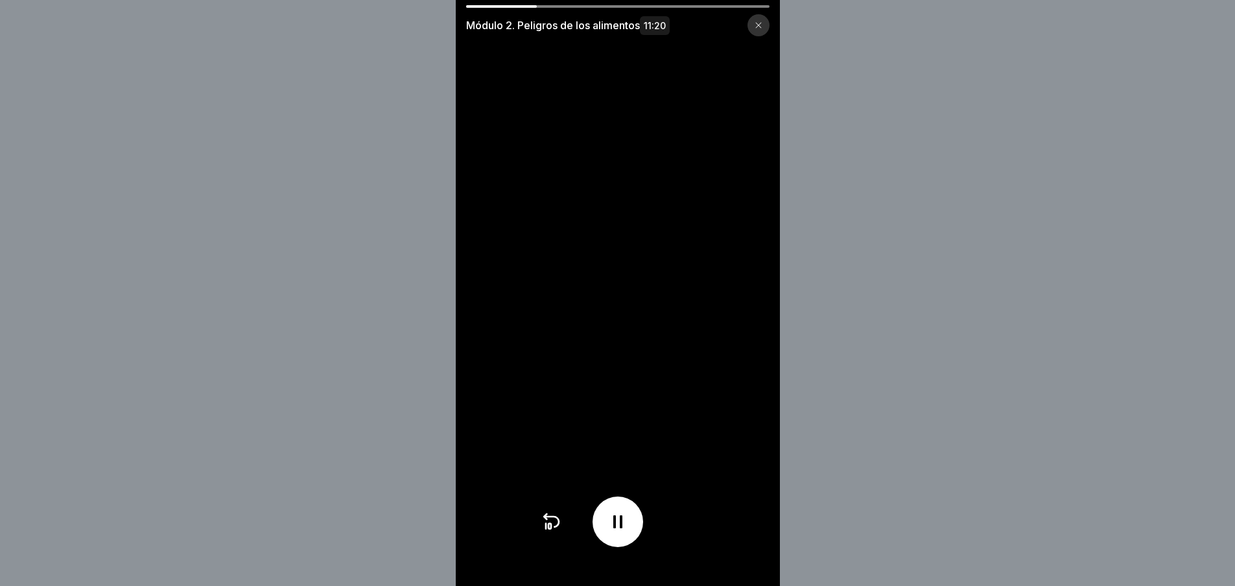
click at [567, 7] on div at bounding box center [617, 6] width 303 height 3
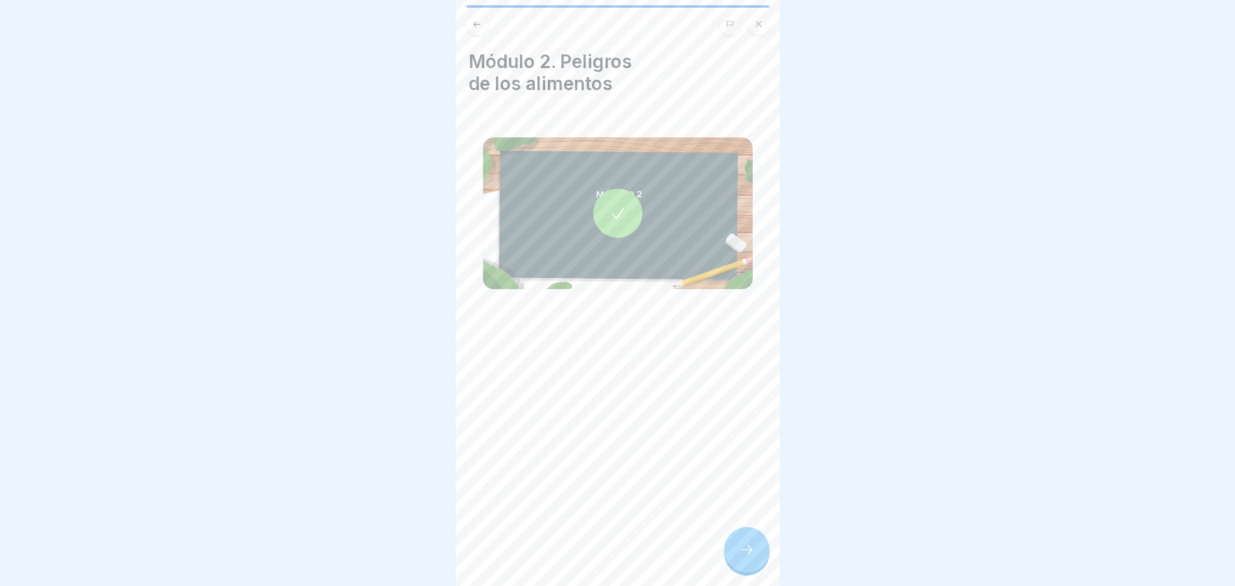
click at [753, 555] on icon at bounding box center [747, 550] width 16 height 16
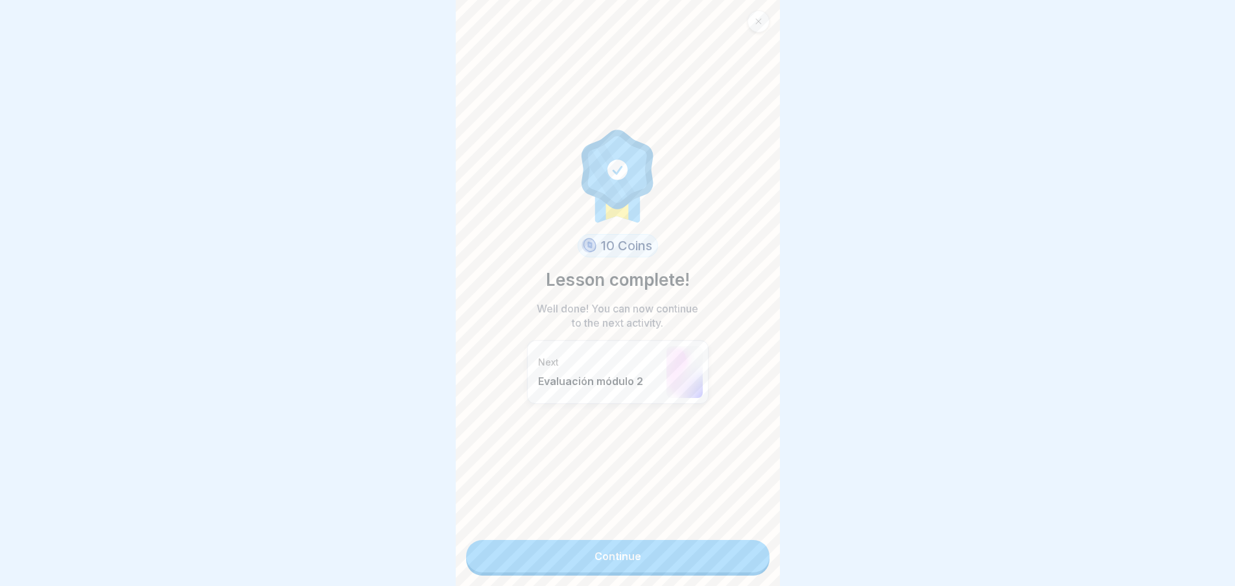
click at [752, 555] on link "Continue" at bounding box center [617, 556] width 303 height 32
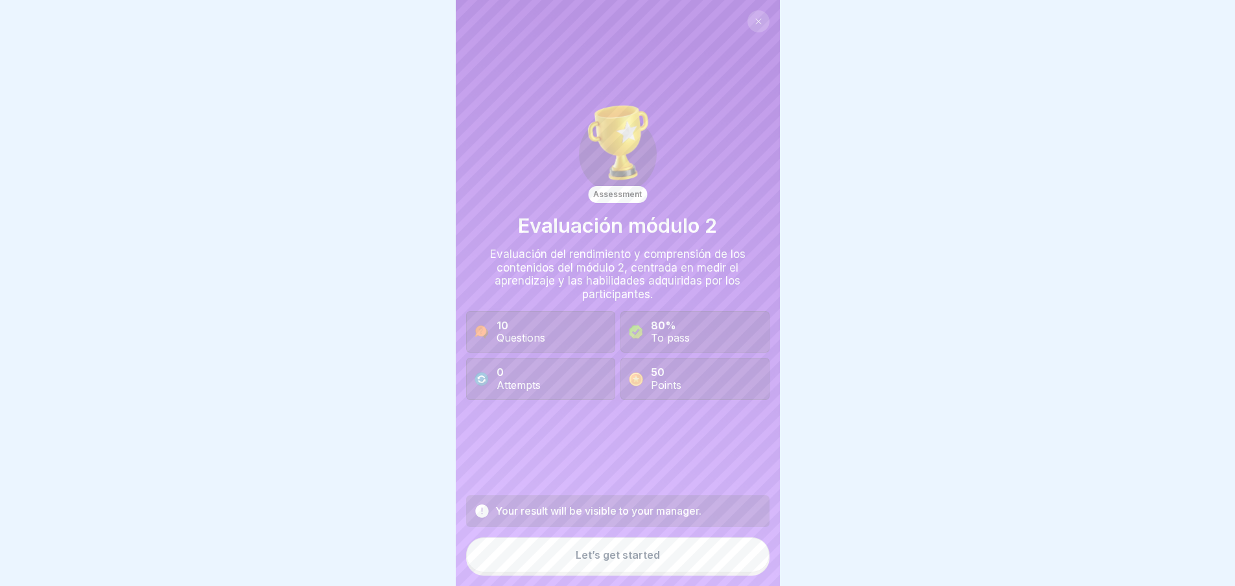
click at [657, 569] on button "Let’s get started" at bounding box center [617, 555] width 303 height 35
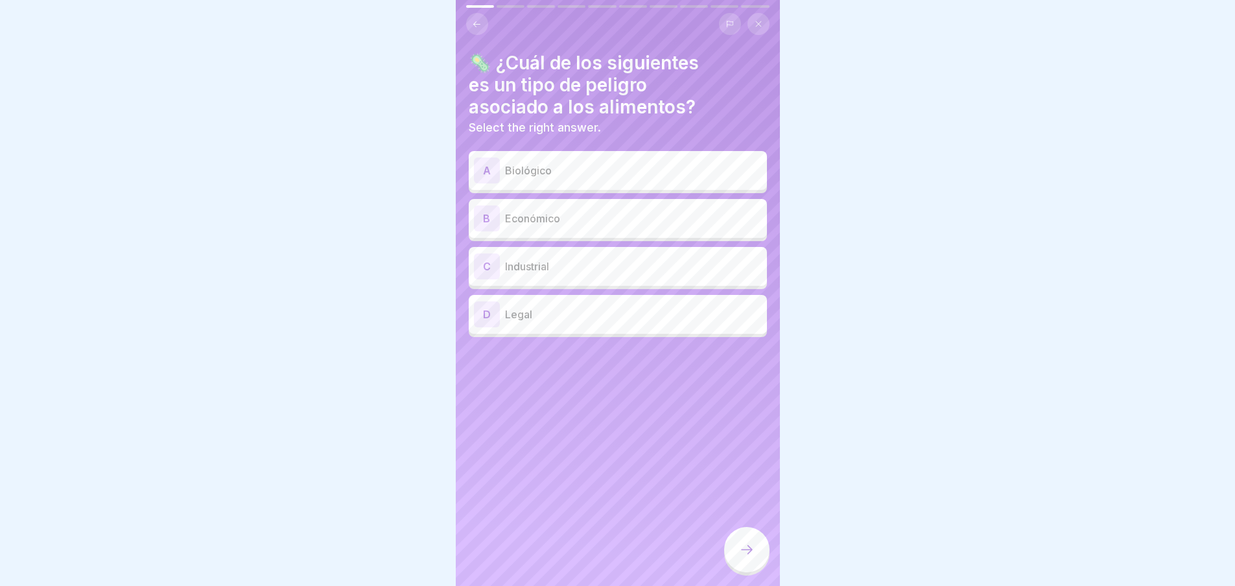
click at [571, 171] on p "Biológico" at bounding box center [633, 171] width 257 height 16
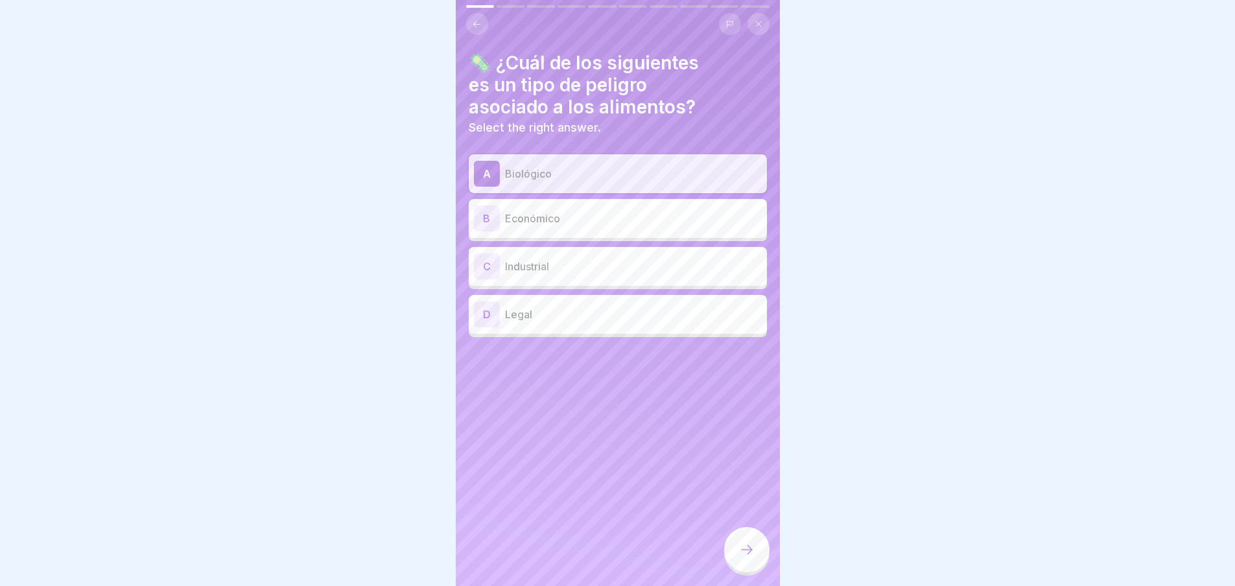
click at [755, 571] on div at bounding box center [746, 549] width 45 height 45
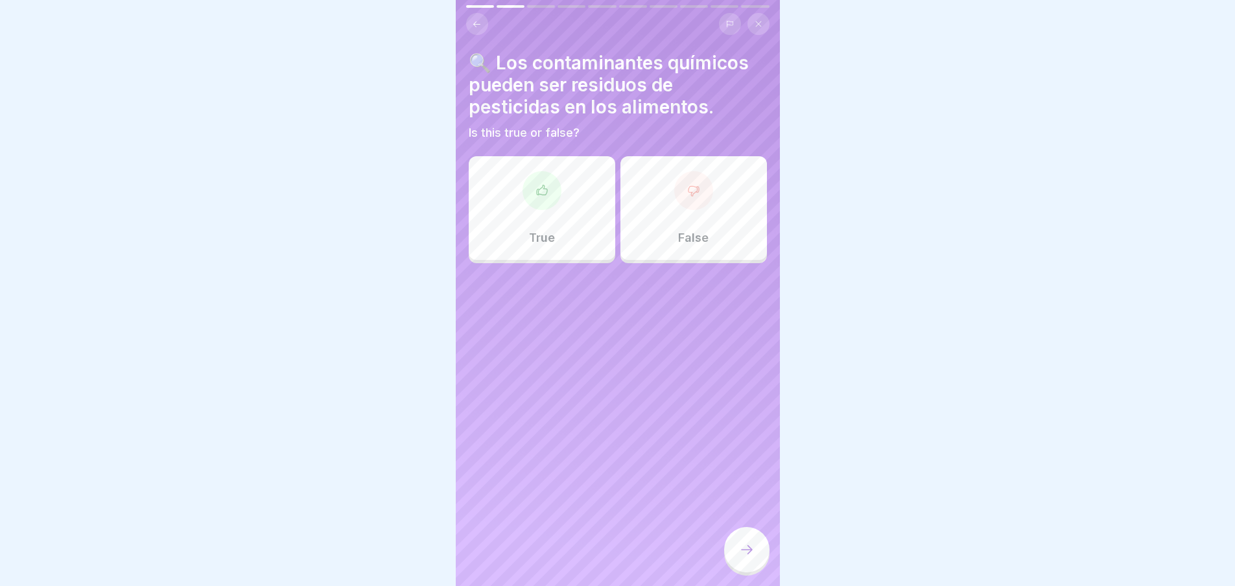
click at [545, 209] on div at bounding box center [542, 190] width 39 height 39
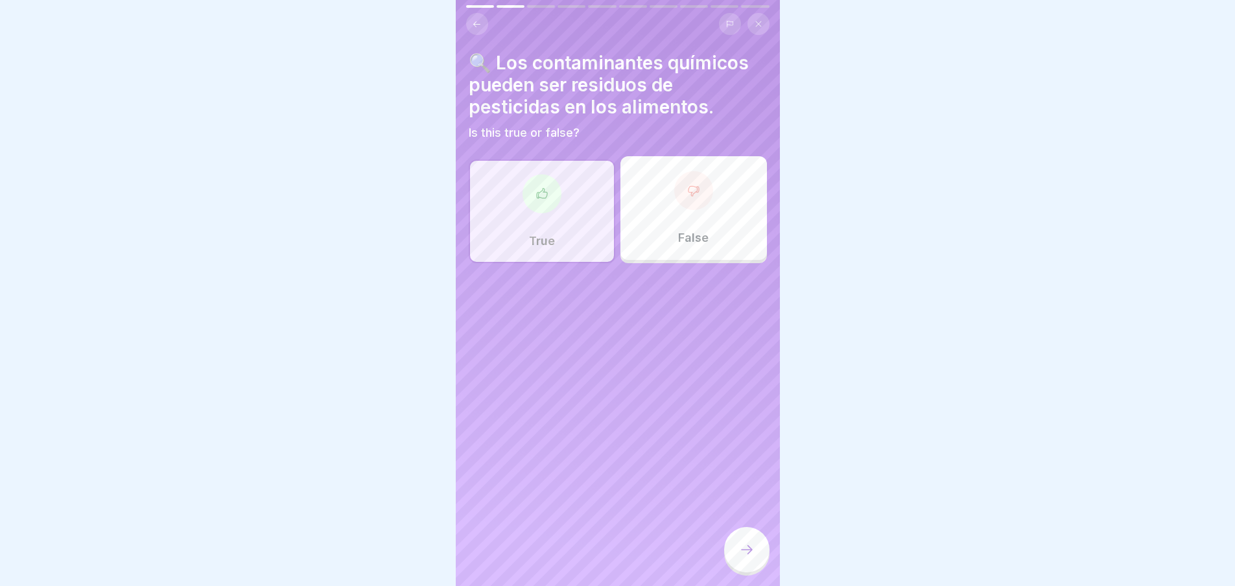
click at [751, 552] on icon at bounding box center [747, 550] width 16 height 16
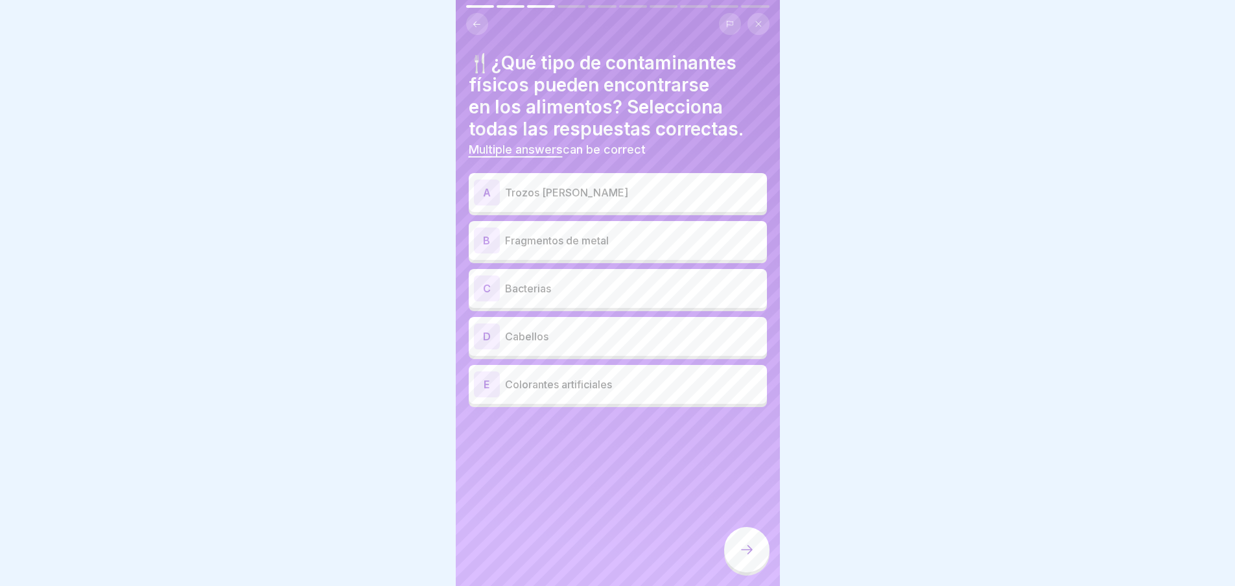
click at [568, 193] on p "Trozos [PERSON_NAME]" at bounding box center [633, 193] width 257 height 16
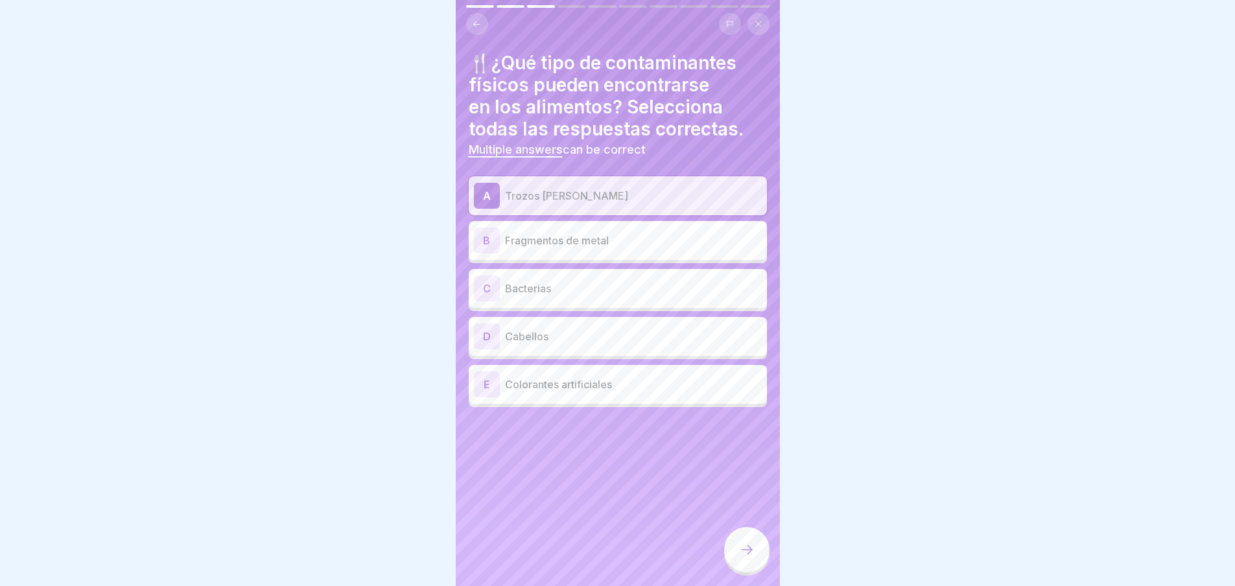
click at [561, 246] on p "Fragmentos de metal" at bounding box center [633, 241] width 257 height 16
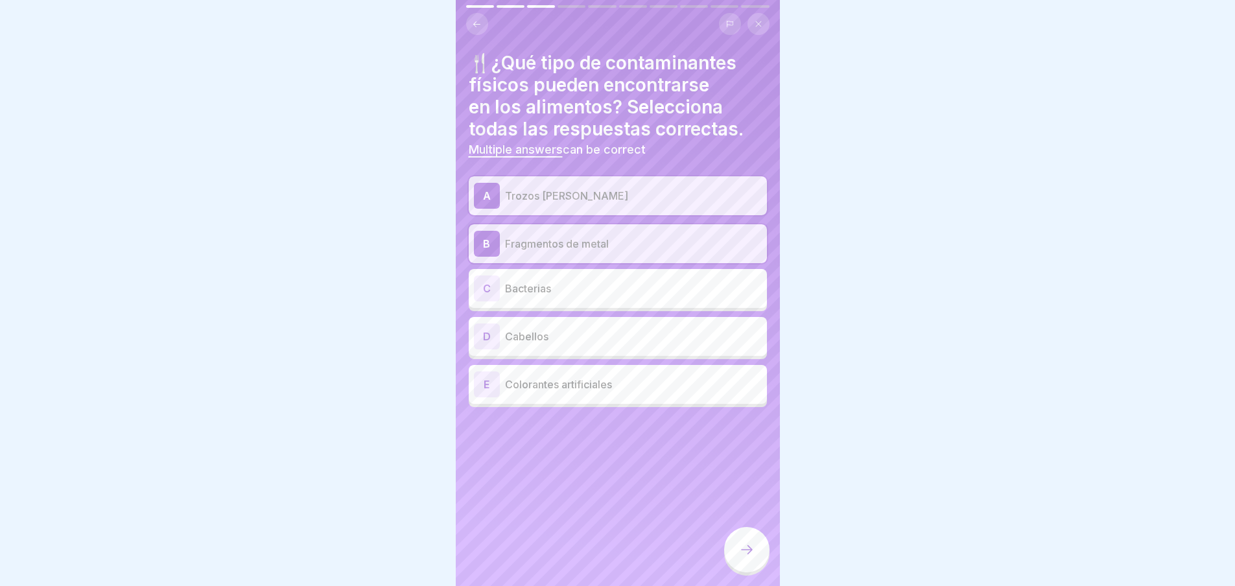
click at [566, 340] on p "Cabellos" at bounding box center [633, 337] width 257 height 16
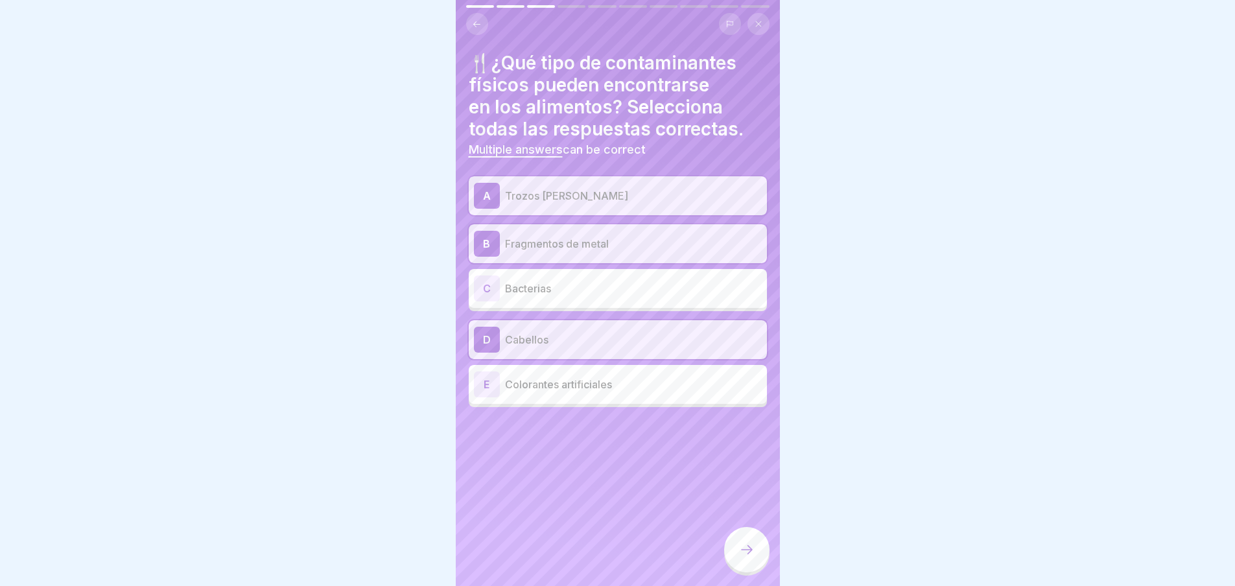
click at [752, 558] on icon at bounding box center [747, 550] width 16 height 16
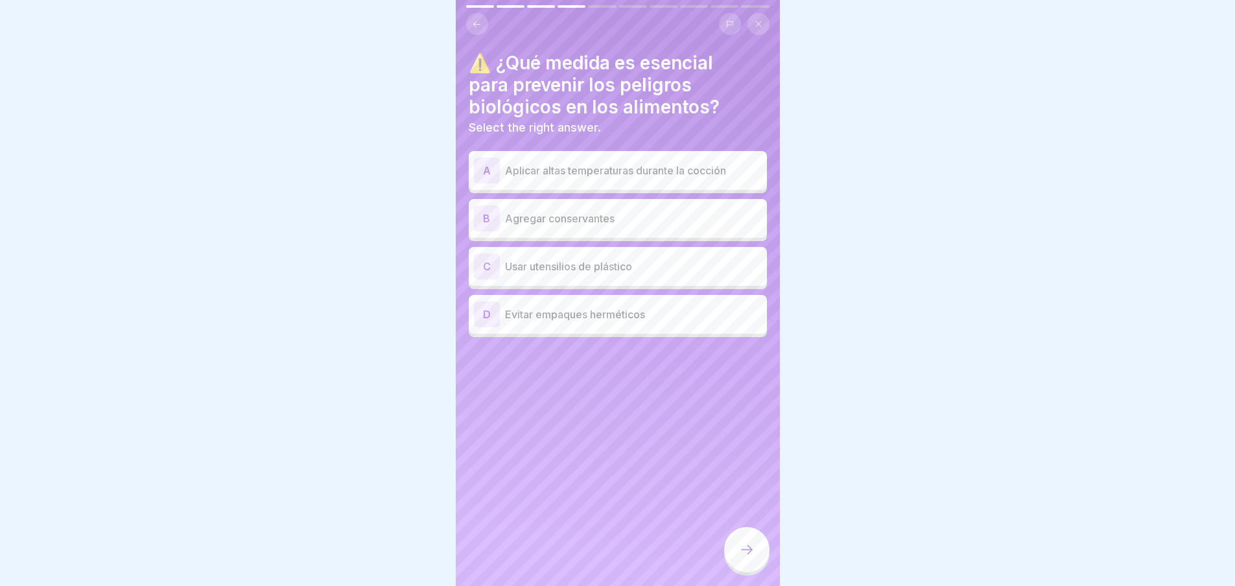
click at [605, 172] on p "Aplicar altas temperaturas durante la cocción" at bounding box center [633, 171] width 257 height 16
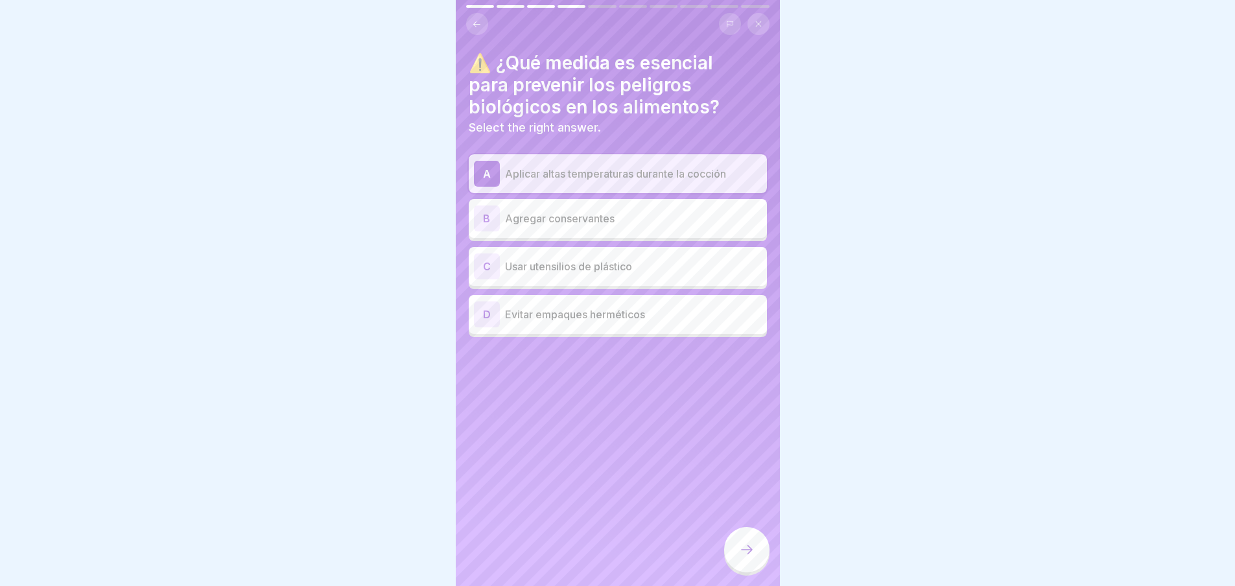
click at [744, 552] on icon at bounding box center [747, 550] width 16 height 16
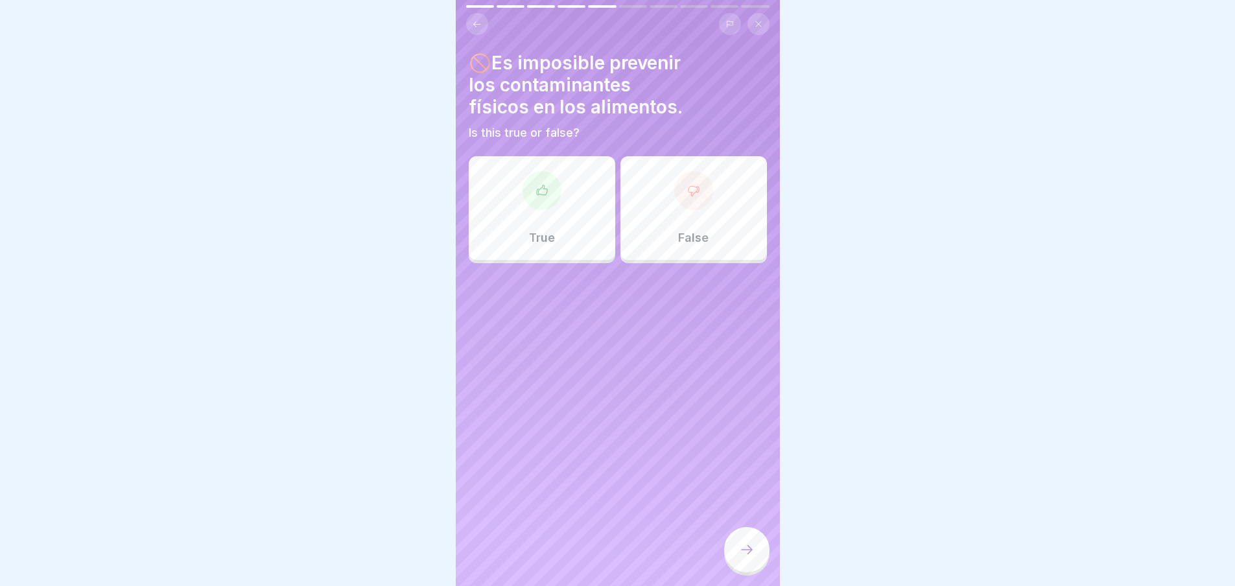
click at [667, 215] on div "False" at bounding box center [694, 208] width 147 height 104
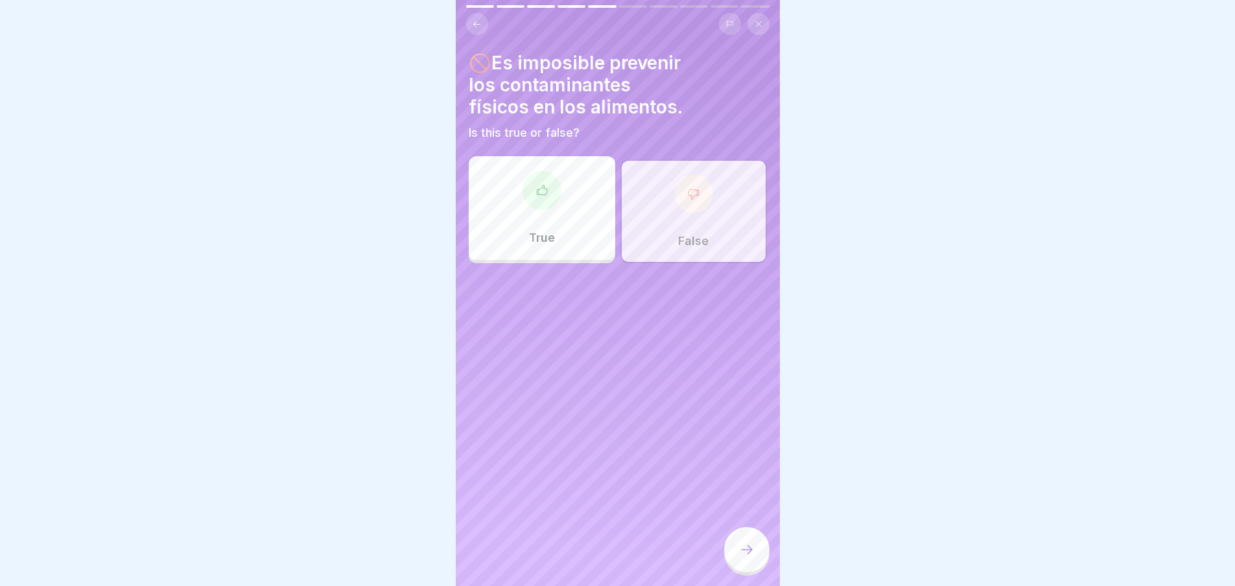
click at [754, 558] on icon at bounding box center [747, 550] width 16 height 16
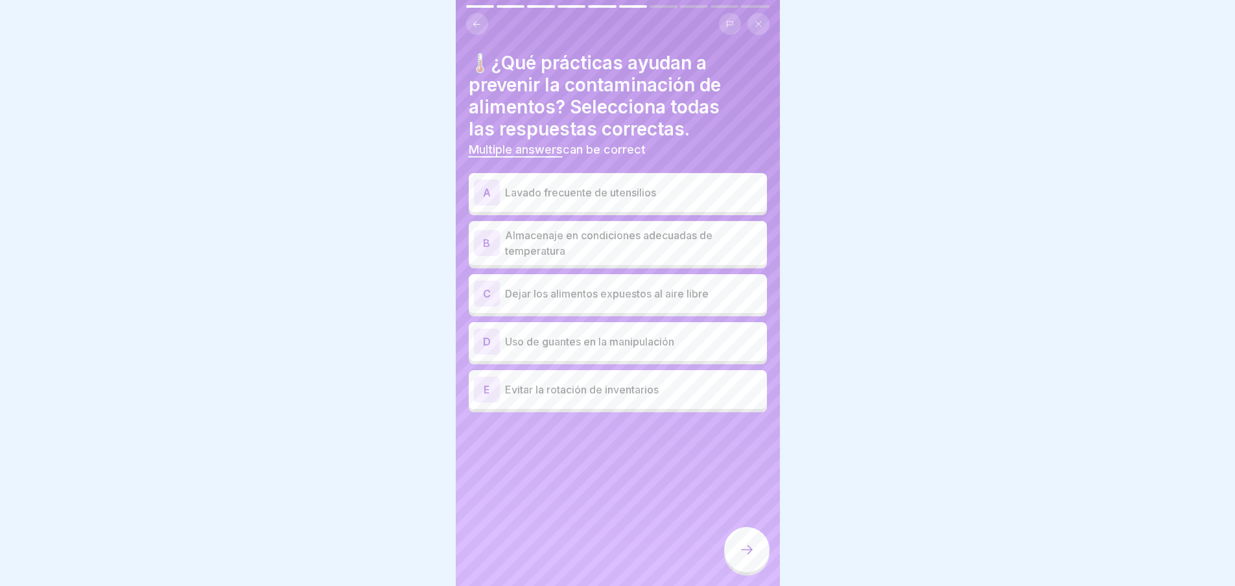
click at [564, 188] on p "Lavado frecuente de utensilios" at bounding box center [633, 193] width 257 height 16
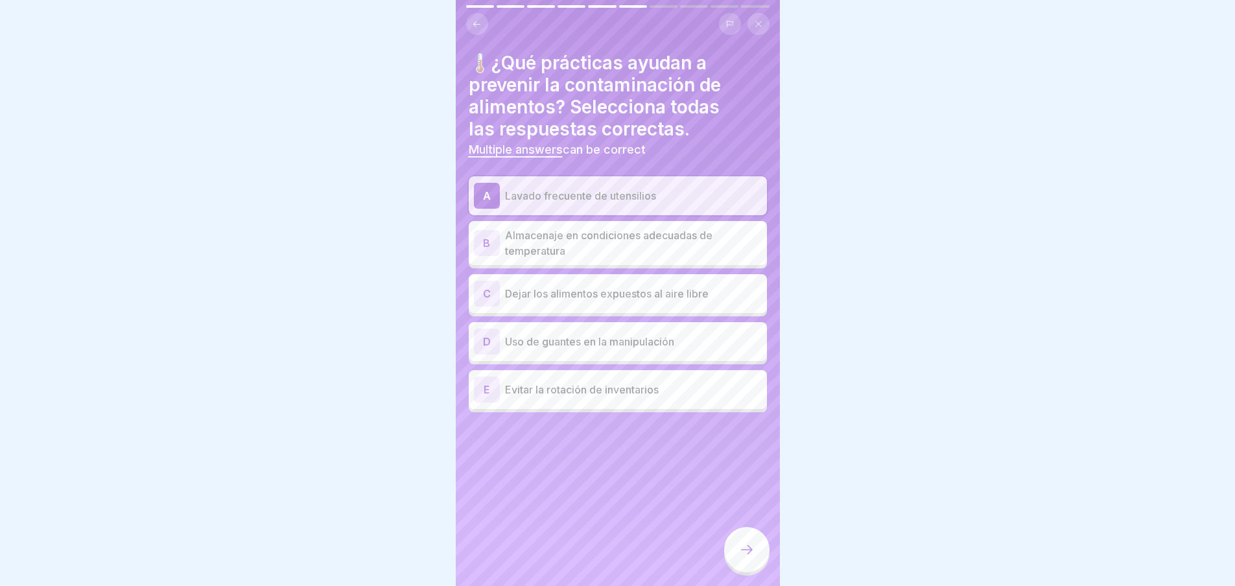
click at [565, 246] on p "Almacenaje en condiciones adecuadas de temperatura" at bounding box center [633, 243] width 257 height 31
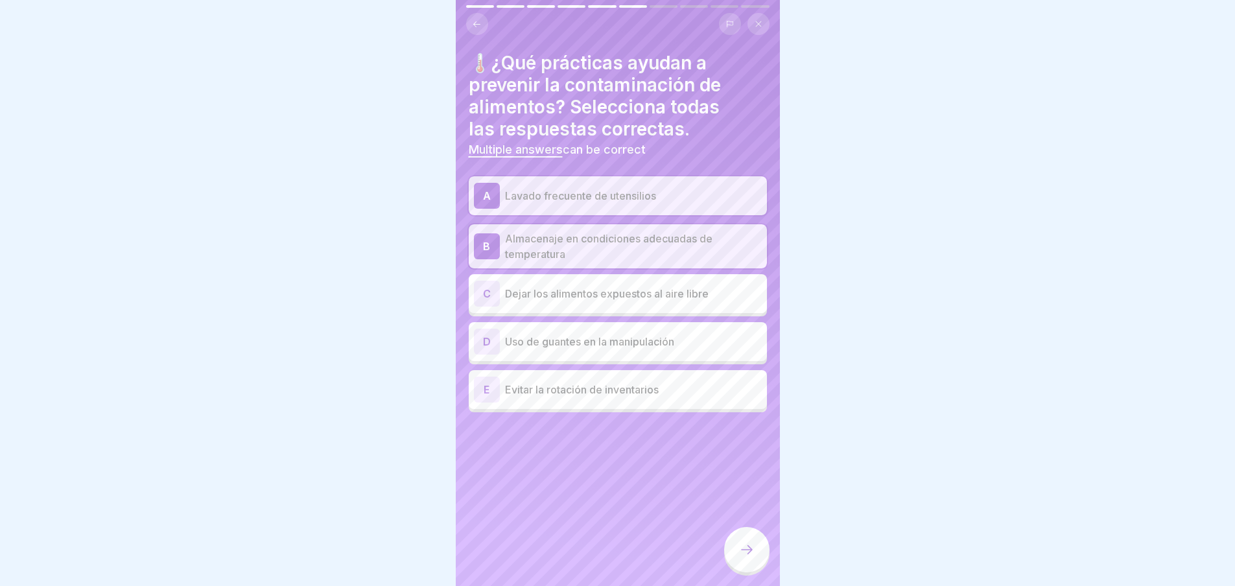
click at [671, 344] on p "Uso de guantes en la manipulación" at bounding box center [633, 342] width 257 height 16
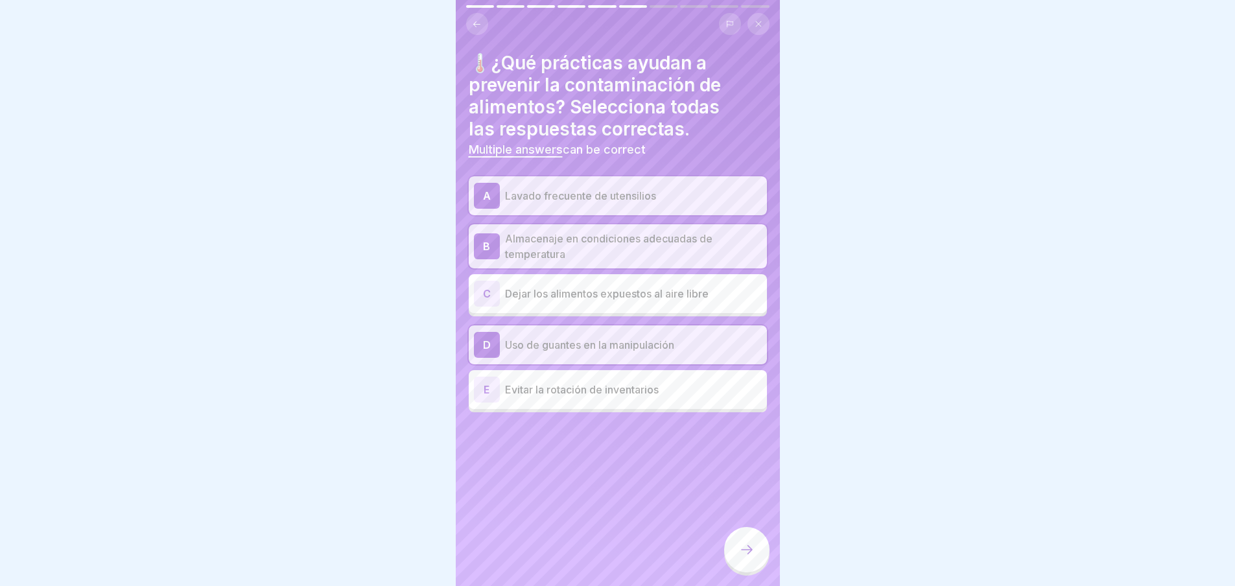
click at [744, 558] on icon at bounding box center [747, 550] width 16 height 16
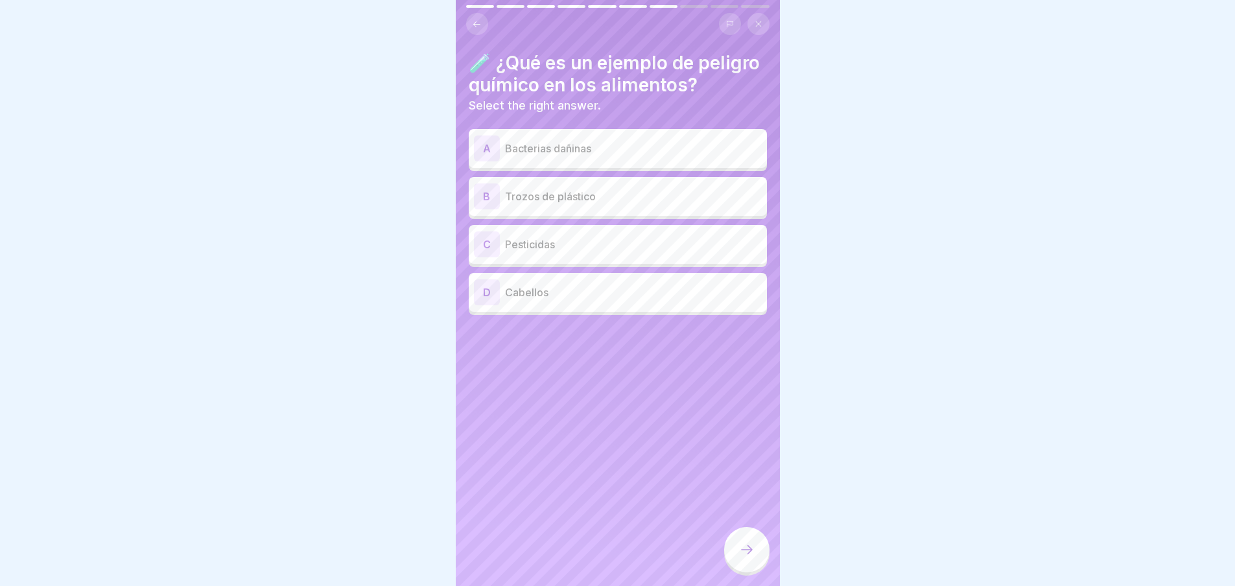
click at [587, 257] on div "C Pesticidas" at bounding box center [618, 245] width 288 height 26
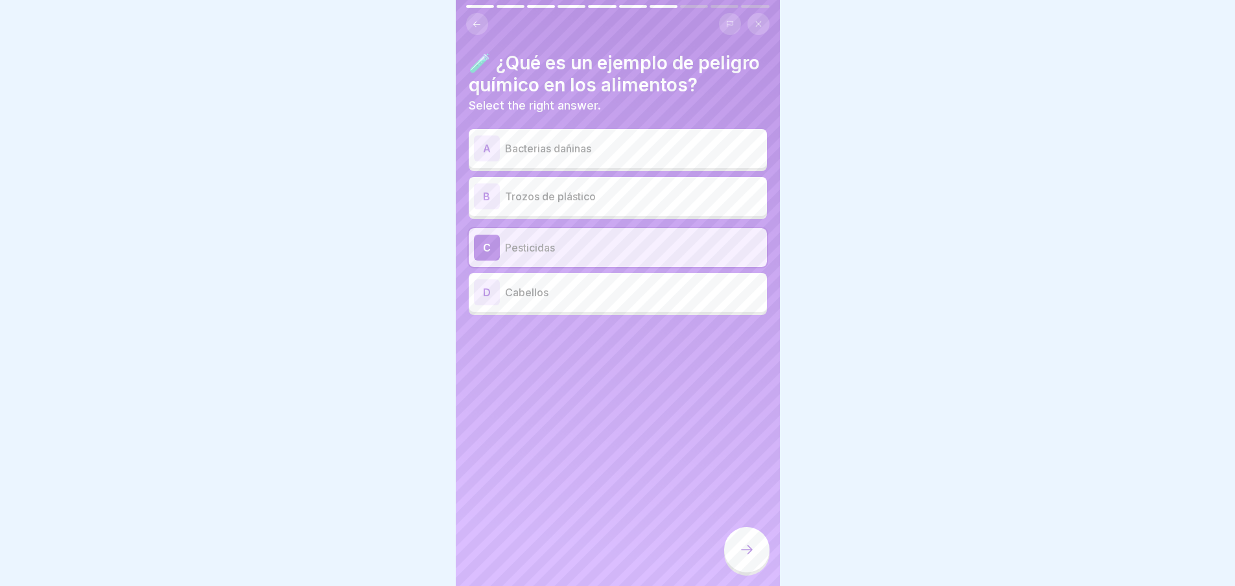
click at [747, 558] on icon at bounding box center [747, 550] width 16 height 16
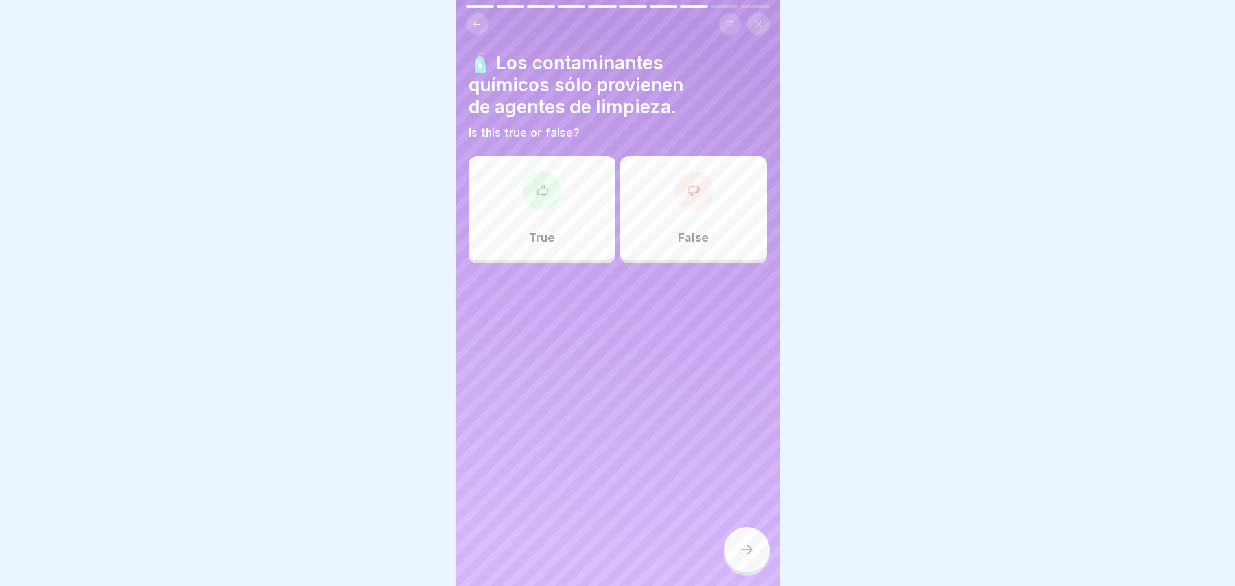
click at [707, 215] on div "False" at bounding box center [694, 208] width 147 height 104
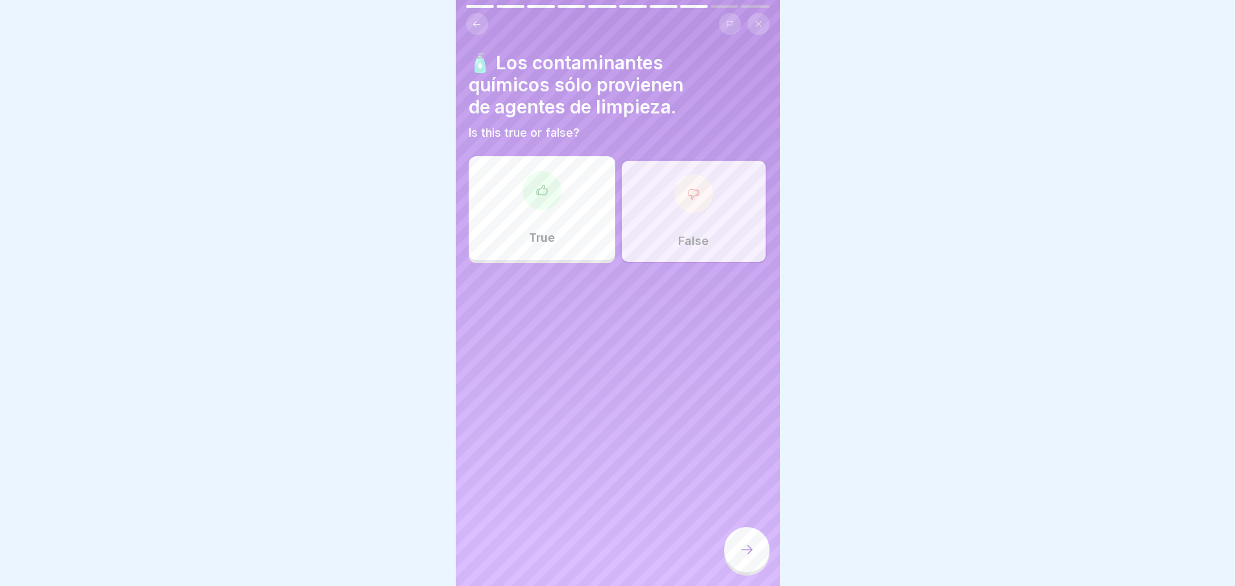
click at [751, 554] on icon at bounding box center [747, 550] width 16 height 16
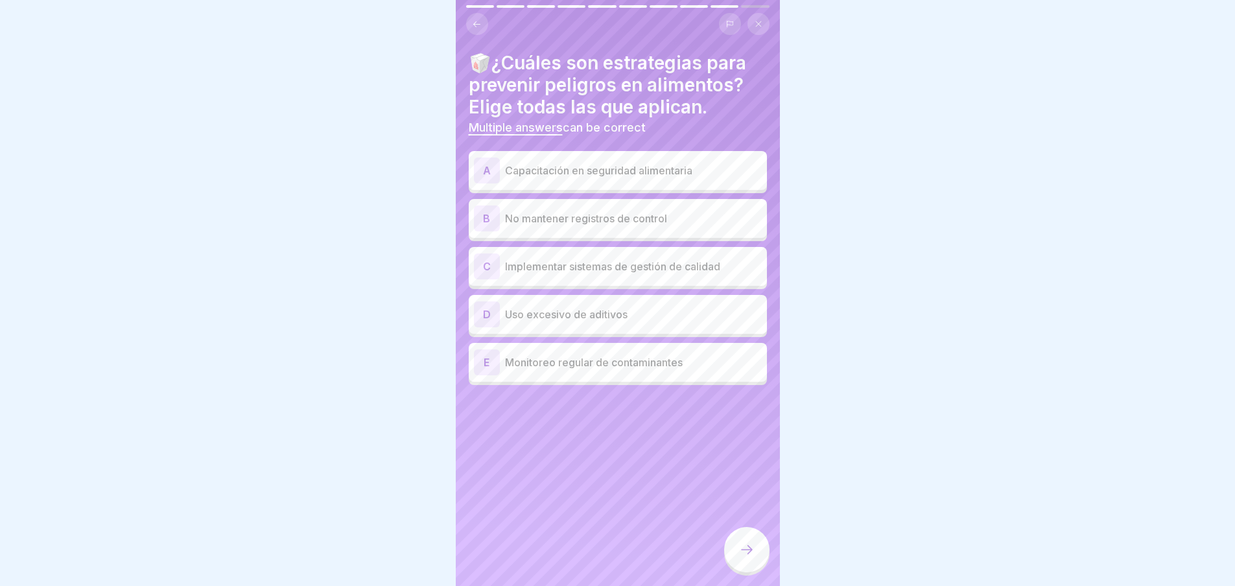
click at [632, 176] on p "Capacitación en seguridad alimentaria" at bounding box center [633, 171] width 257 height 16
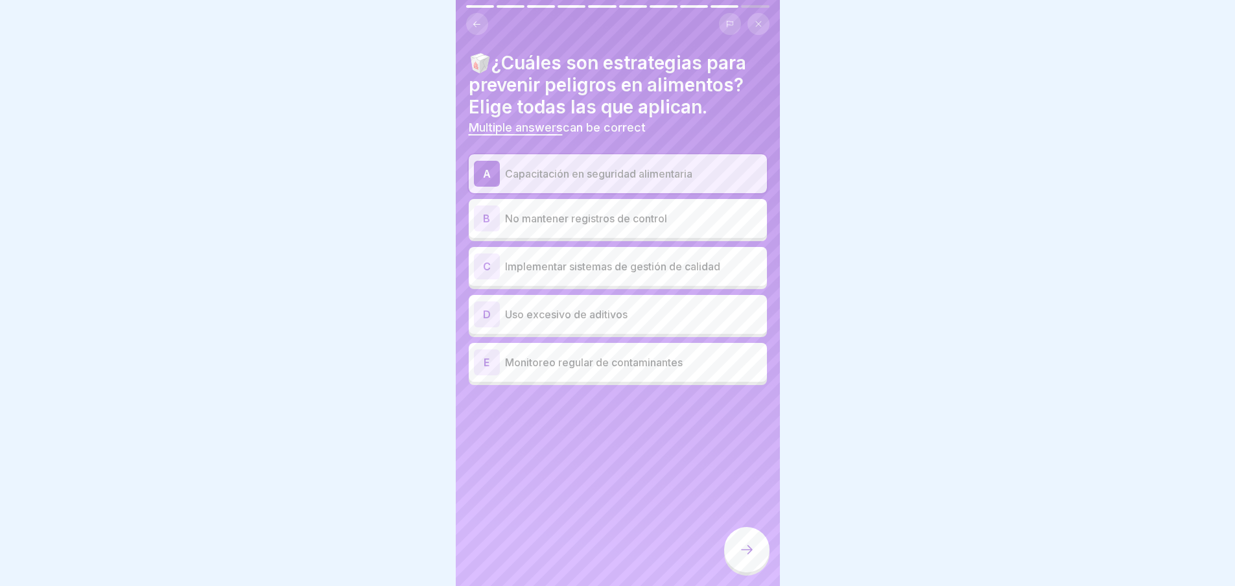
click at [618, 274] on p "Implementar sistemas de gestión de calidad" at bounding box center [633, 267] width 257 height 16
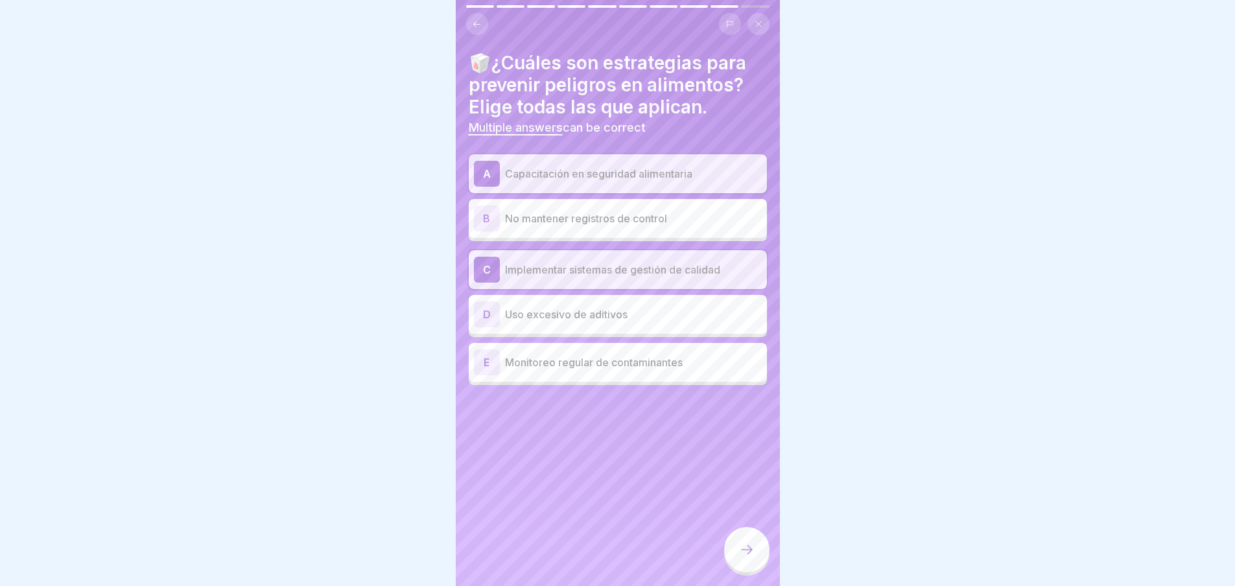
click at [759, 561] on div at bounding box center [746, 549] width 45 height 45
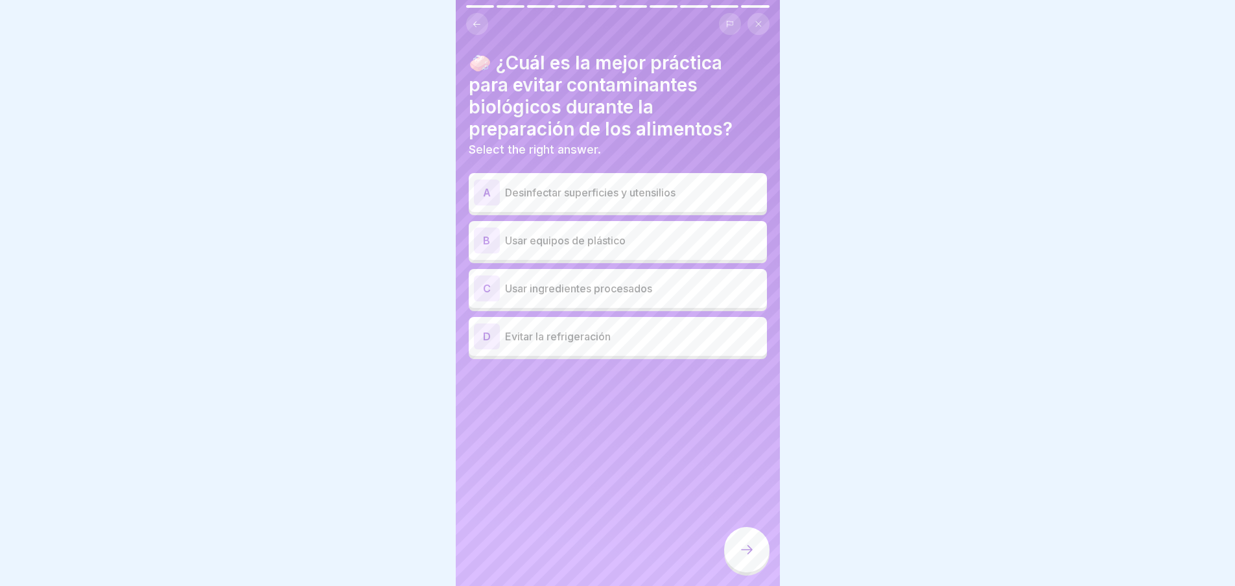
click at [580, 191] on p "Desinfectar superficies y utensilios" at bounding box center [633, 193] width 257 height 16
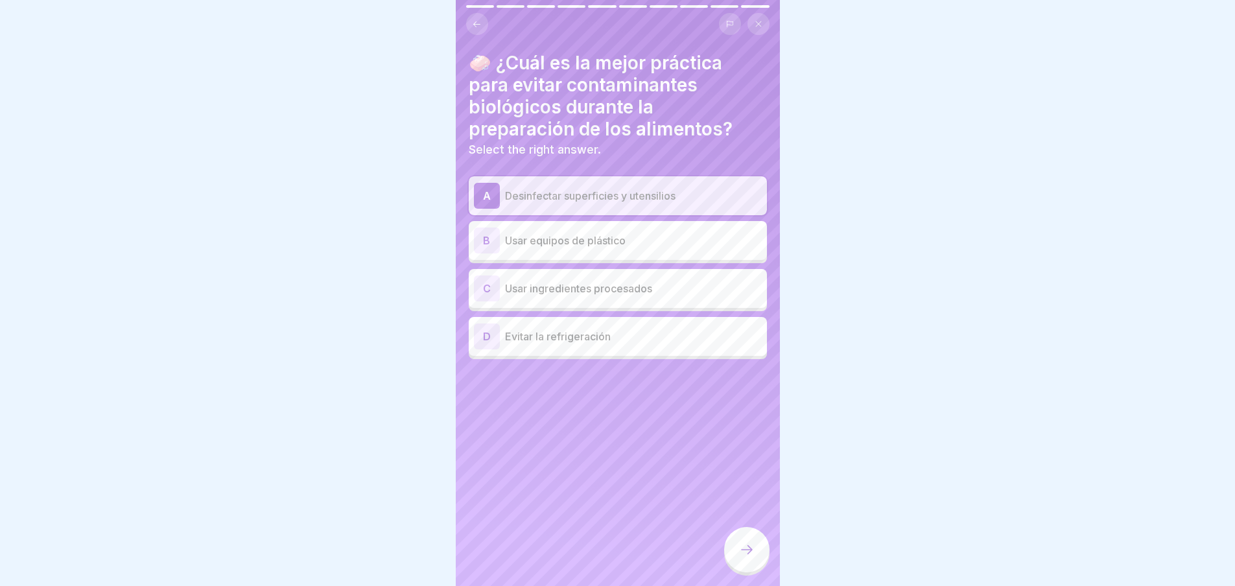
click at [750, 558] on icon at bounding box center [747, 550] width 16 height 16
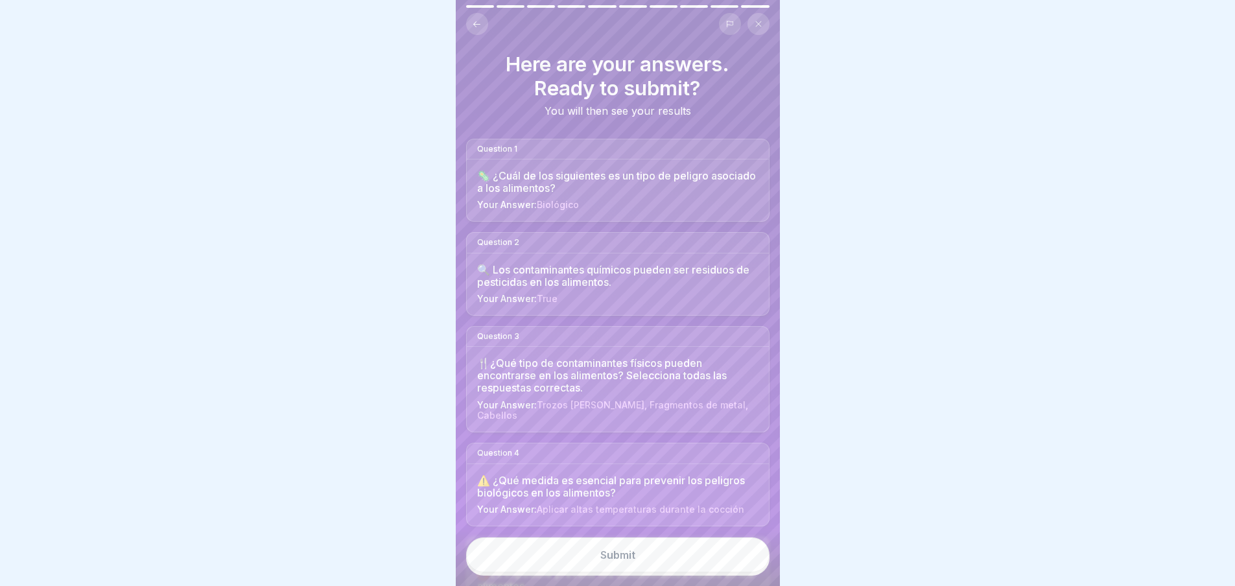
click at [745, 565] on button "Submit" at bounding box center [617, 555] width 303 height 35
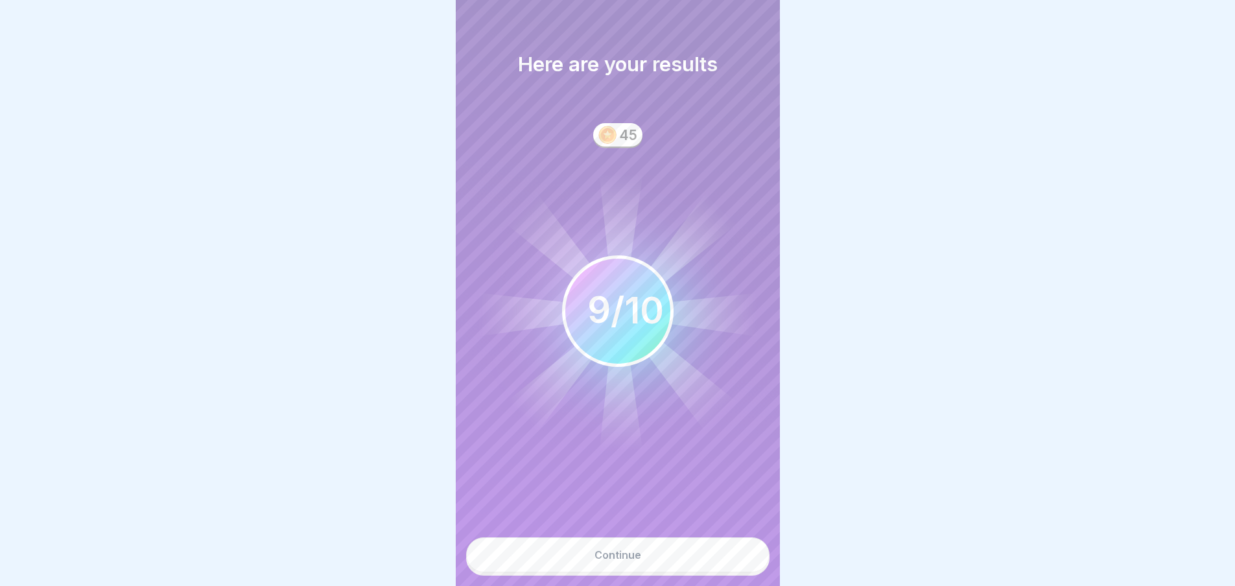
click at [726, 566] on button "Continue" at bounding box center [617, 555] width 303 height 35
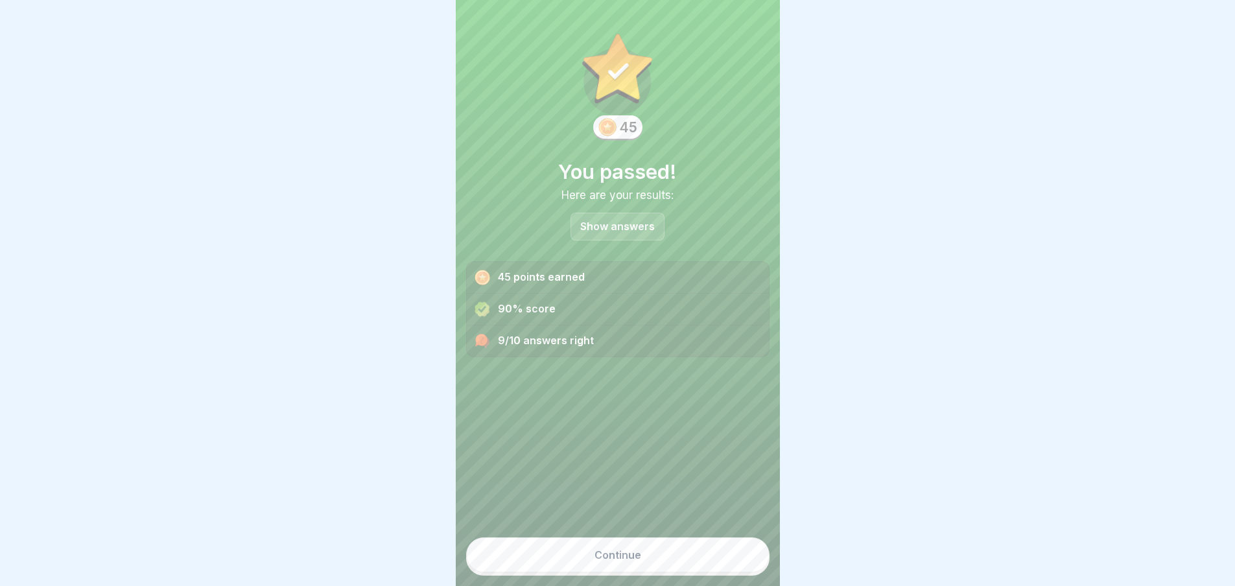
click at [712, 567] on button "Continue" at bounding box center [617, 555] width 303 height 35
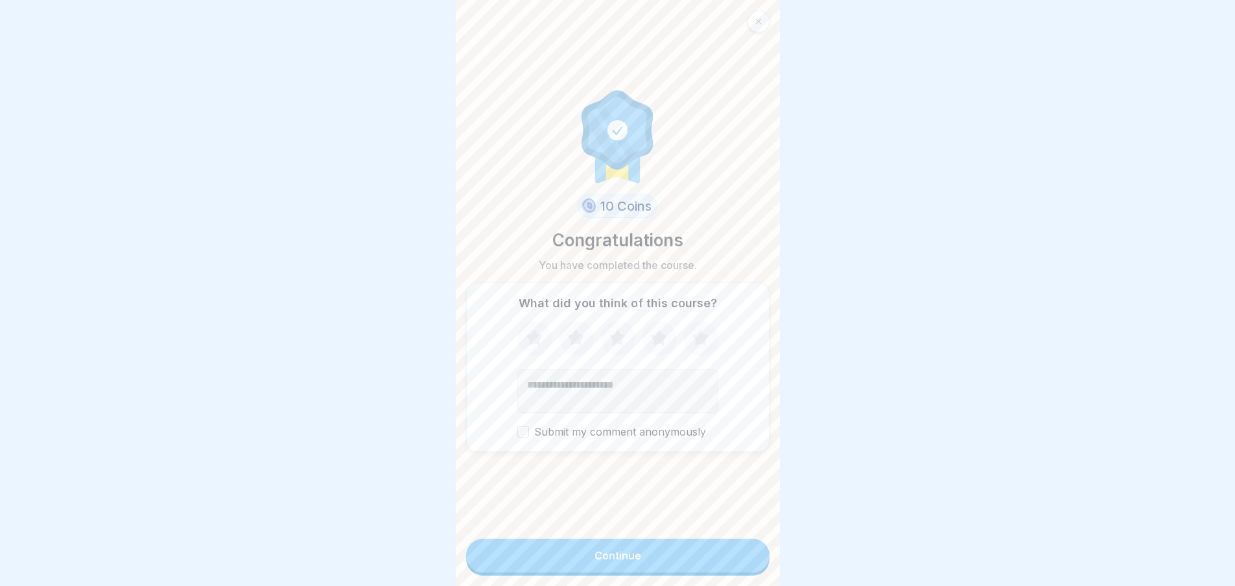
click at [712, 567] on button "Continue" at bounding box center [617, 556] width 303 height 34
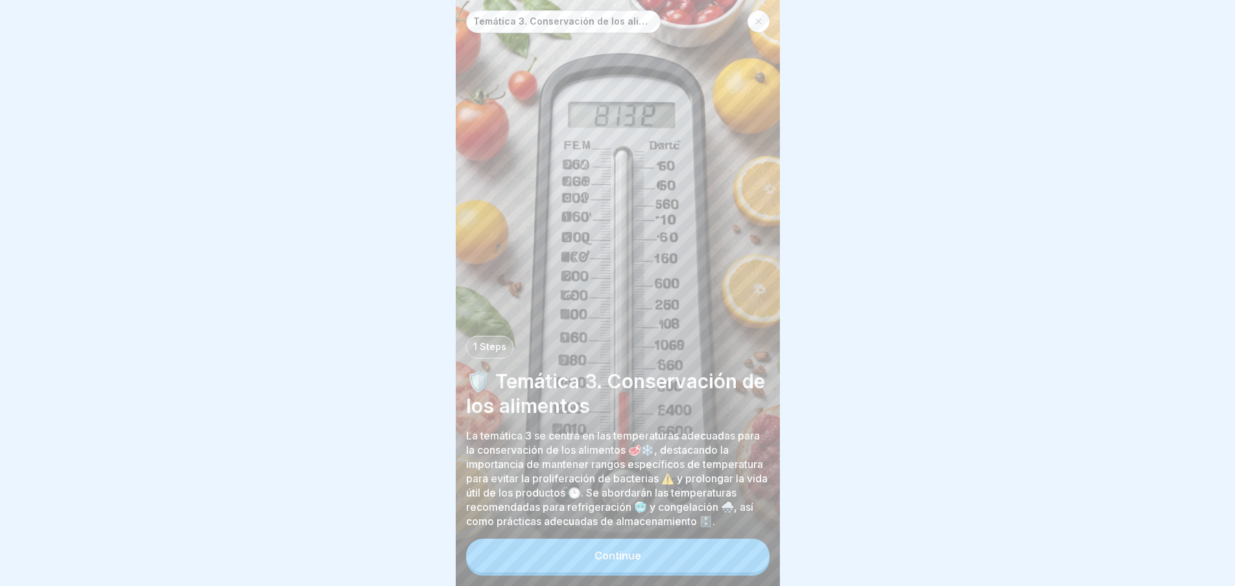
click at [712, 567] on button "Continue" at bounding box center [617, 556] width 303 height 34
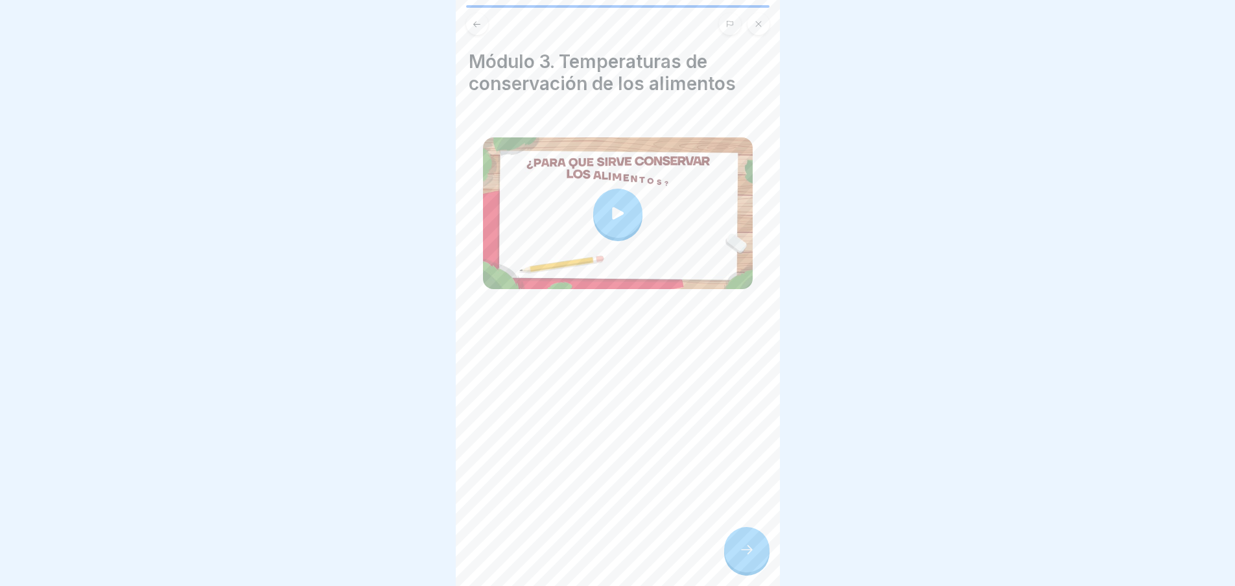
click at [624, 204] on div at bounding box center [617, 213] width 49 height 49
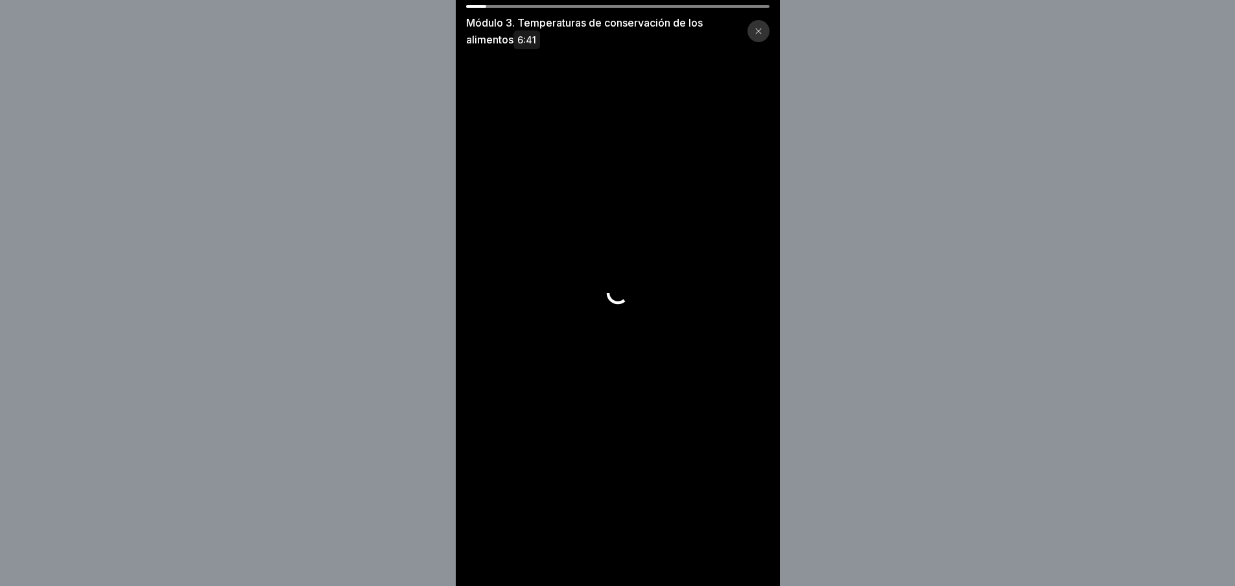
click at [649, 116] on video at bounding box center [618, 293] width 324 height 586
click at [645, 286] on video at bounding box center [618, 293] width 324 height 586
click at [514, 25] on p "Módulo 3. Temperaturas de conservación de los alimentos 6:41" at bounding box center [586, 31] width 240 height 34
click at [762, 27] on div at bounding box center [759, 31] width 22 height 22
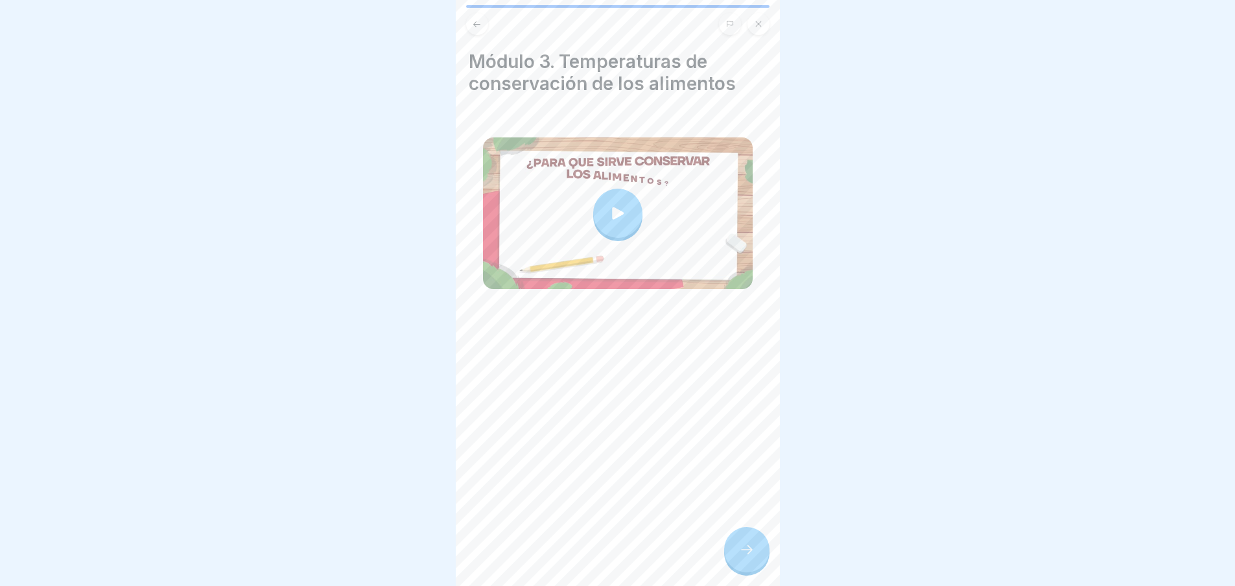
click at [629, 198] on div at bounding box center [617, 213] width 49 height 49
click at [744, 573] on div at bounding box center [746, 549] width 45 height 45
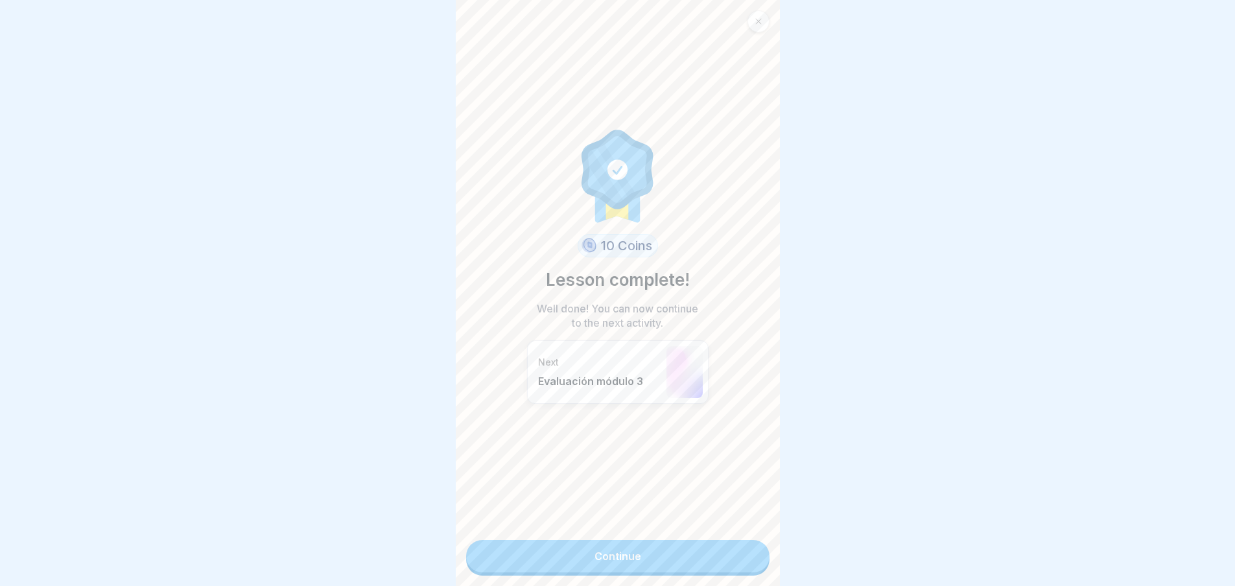
click at [651, 545] on link "Continue" at bounding box center [617, 556] width 303 height 32
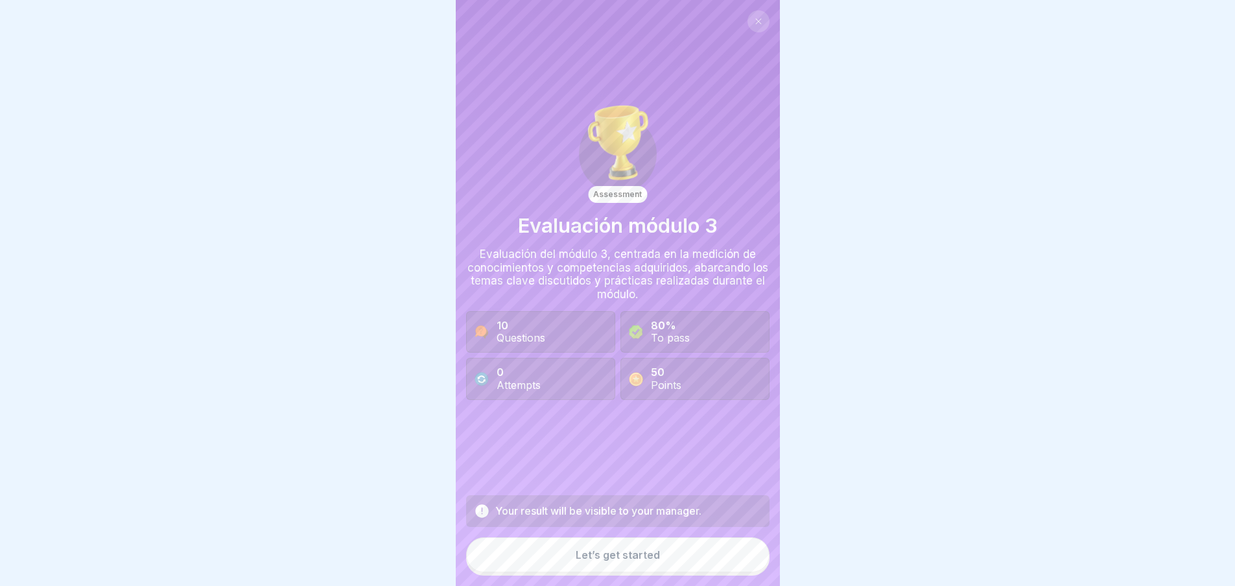
click at [647, 561] on div "Let’s get started" at bounding box center [618, 555] width 84 height 12
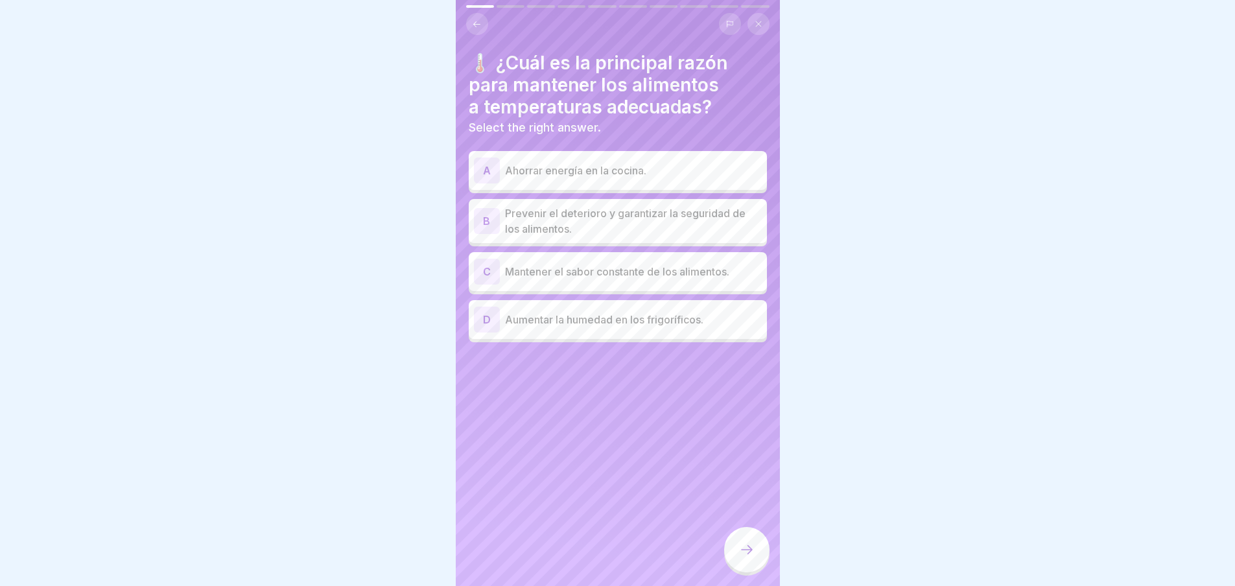
click at [564, 222] on p "Prevenir el deterioro y garantizar la seguridad de los alimentos." at bounding box center [633, 221] width 257 height 31
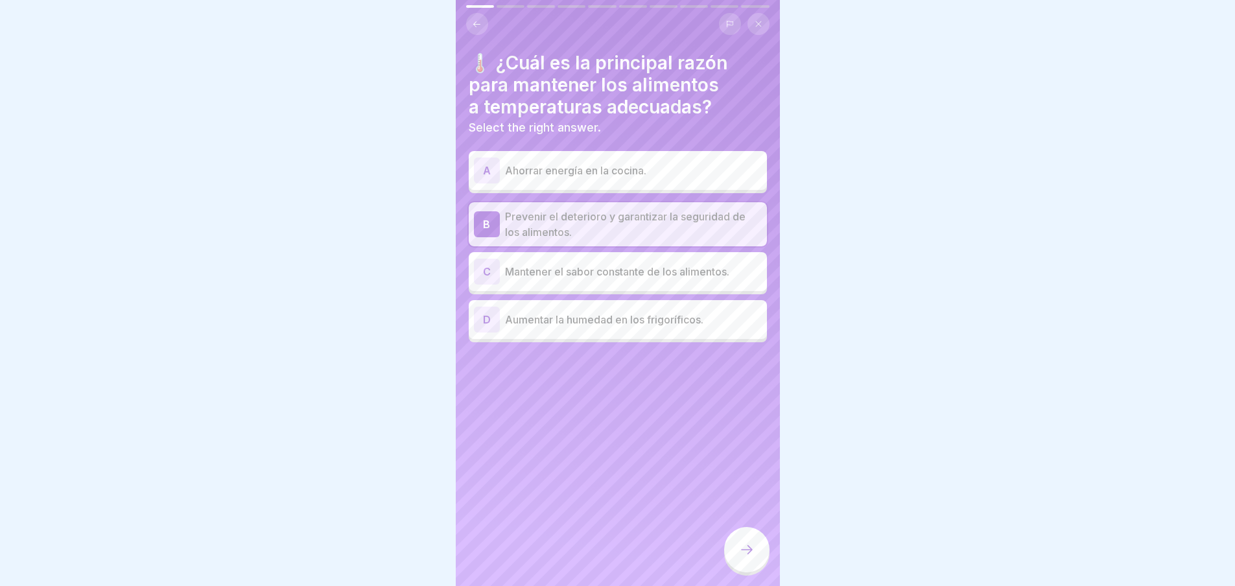
click at [748, 545] on div at bounding box center [746, 549] width 45 height 45
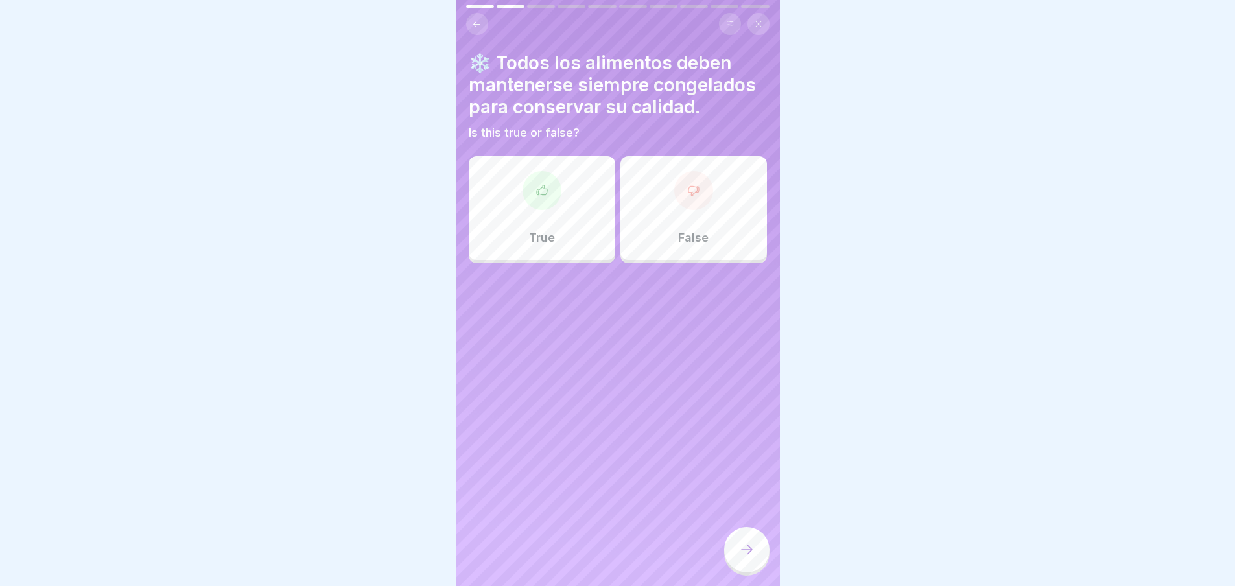
click at [576, 214] on div "True" at bounding box center [542, 208] width 147 height 104
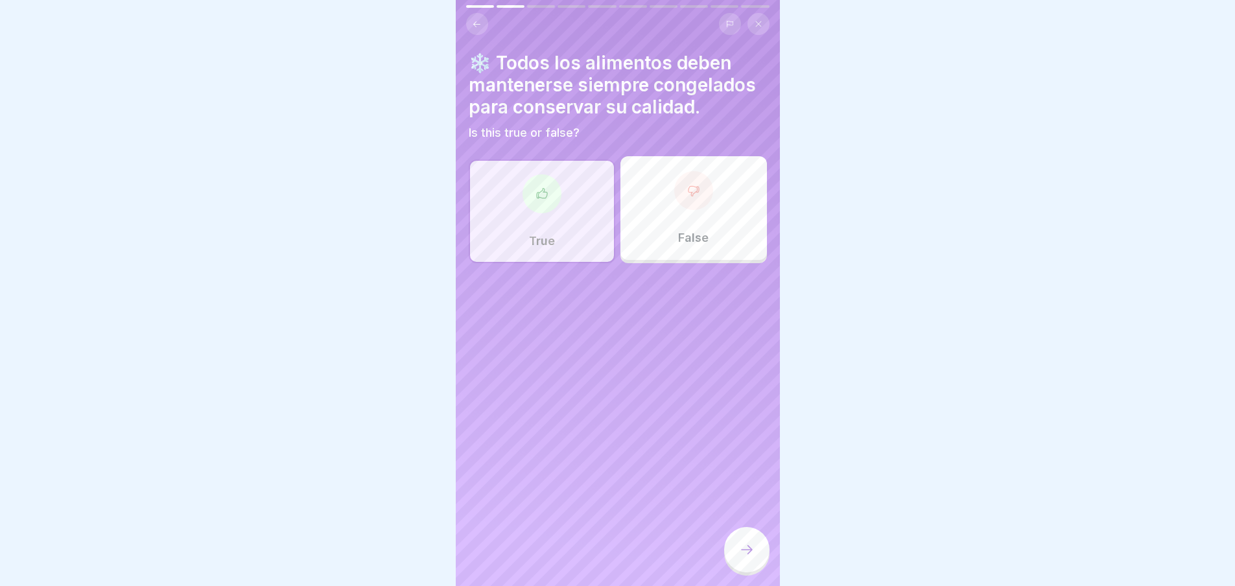
click at [661, 208] on div "False" at bounding box center [694, 208] width 147 height 104
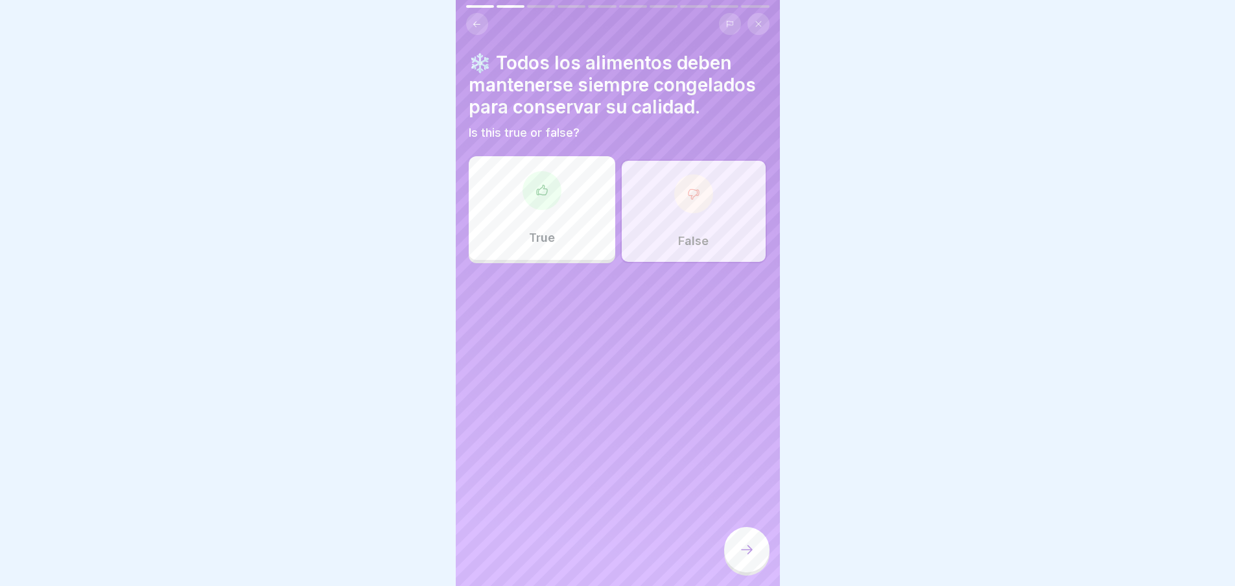
click at [580, 243] on div "True" at bounding box center [542, 208] width 147 height 104
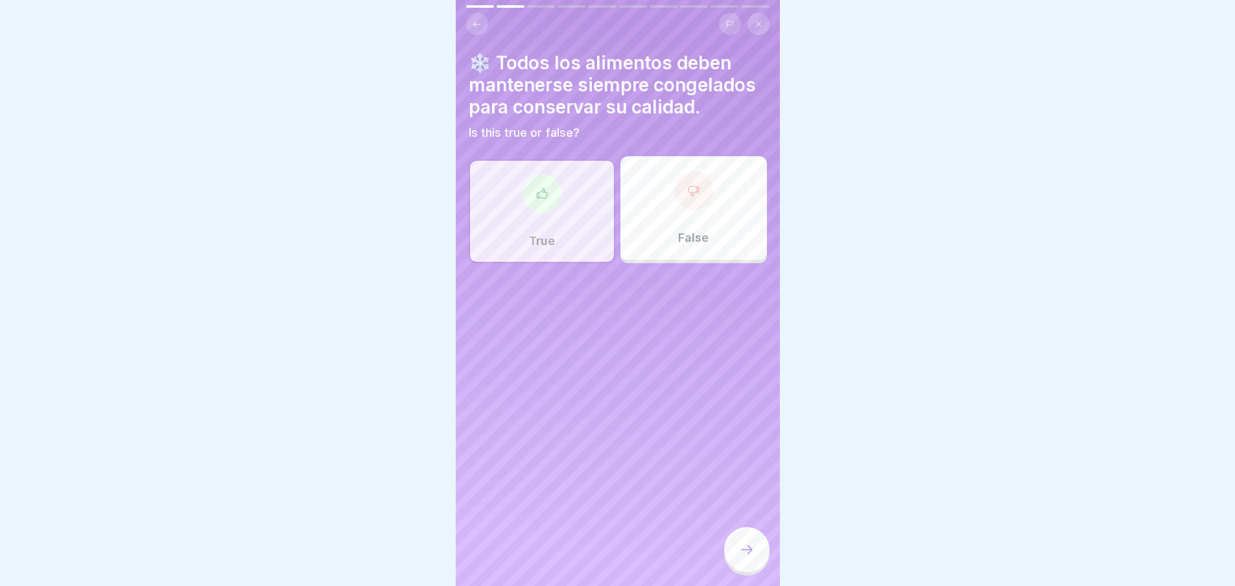
click at [737, 560] on div at bounding box center [746, 549] width 45 height 45
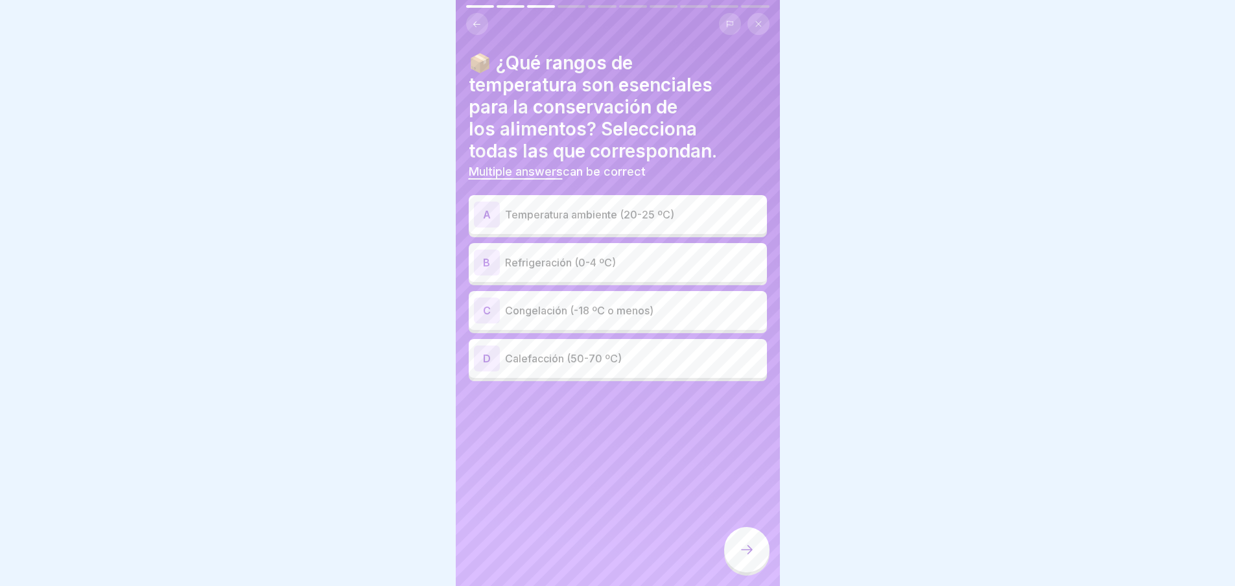
click at [650, 254] on div "B Refrigeración (0-4 ºC)" at bounding box center [618, 263] width 288 height 26
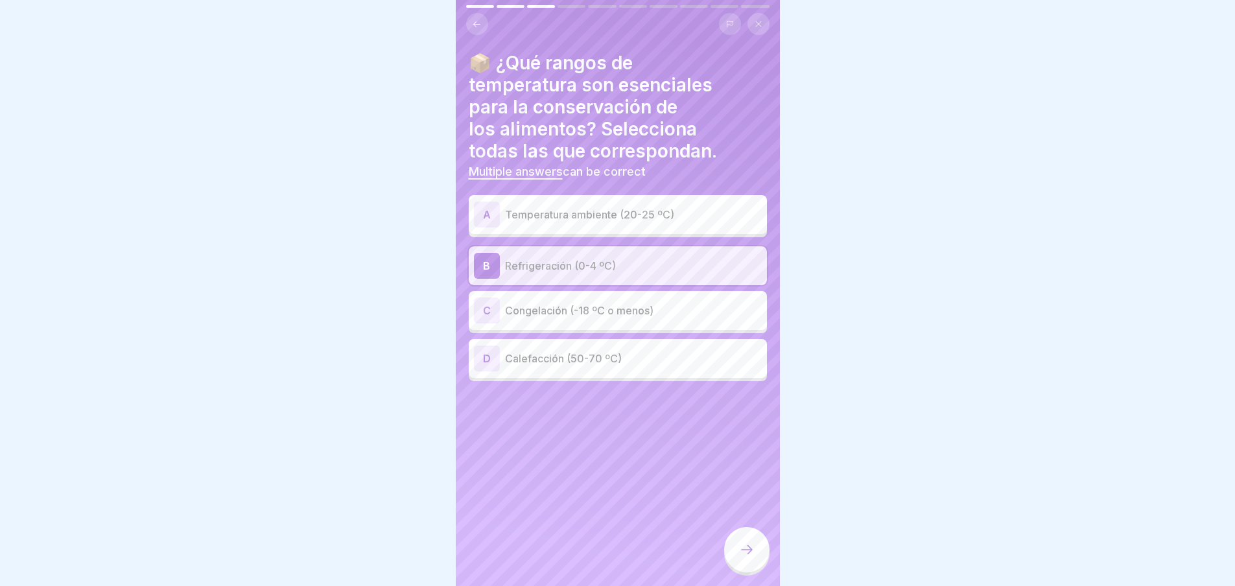
click at [744, 573] on div at bounding box center [746, 549] width 45 height 45
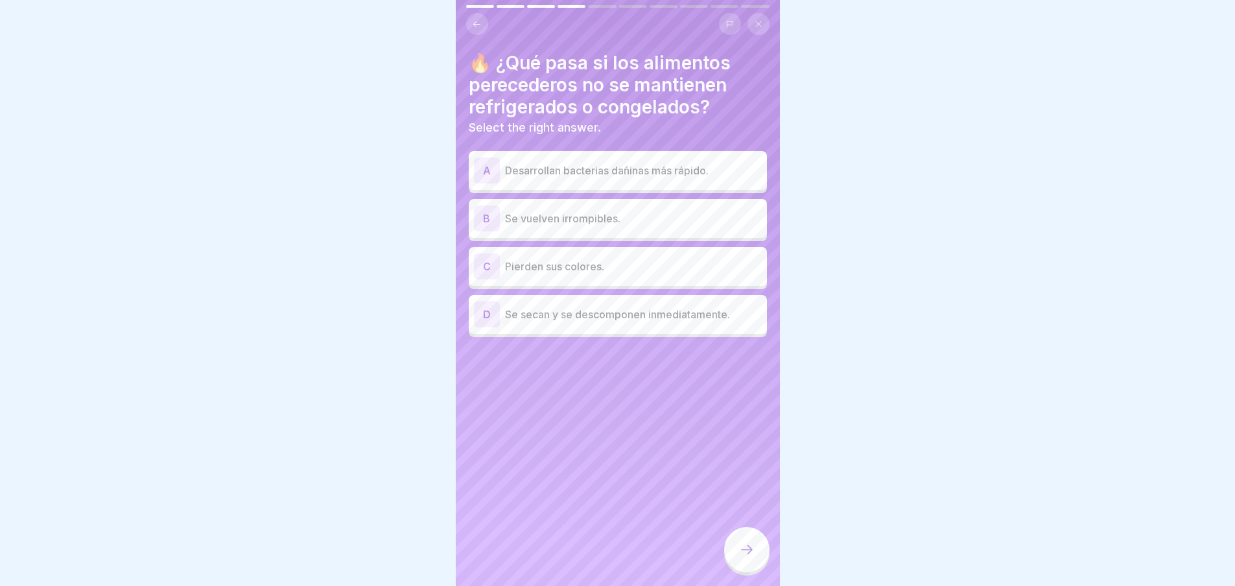
click at [652, 168] on p "Desarrollan bacterias dañinas más rápido." at bounding box center [633, 171] width 257 height 16
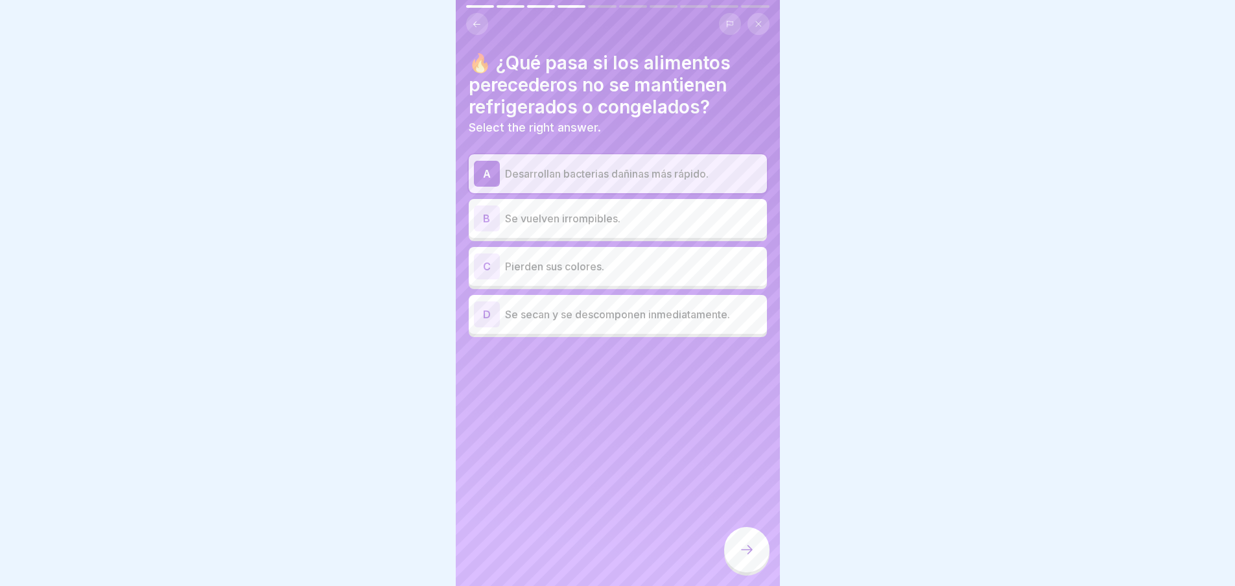
click at [761, 573] on div at bounding box center [746, 549] width 45 height 45
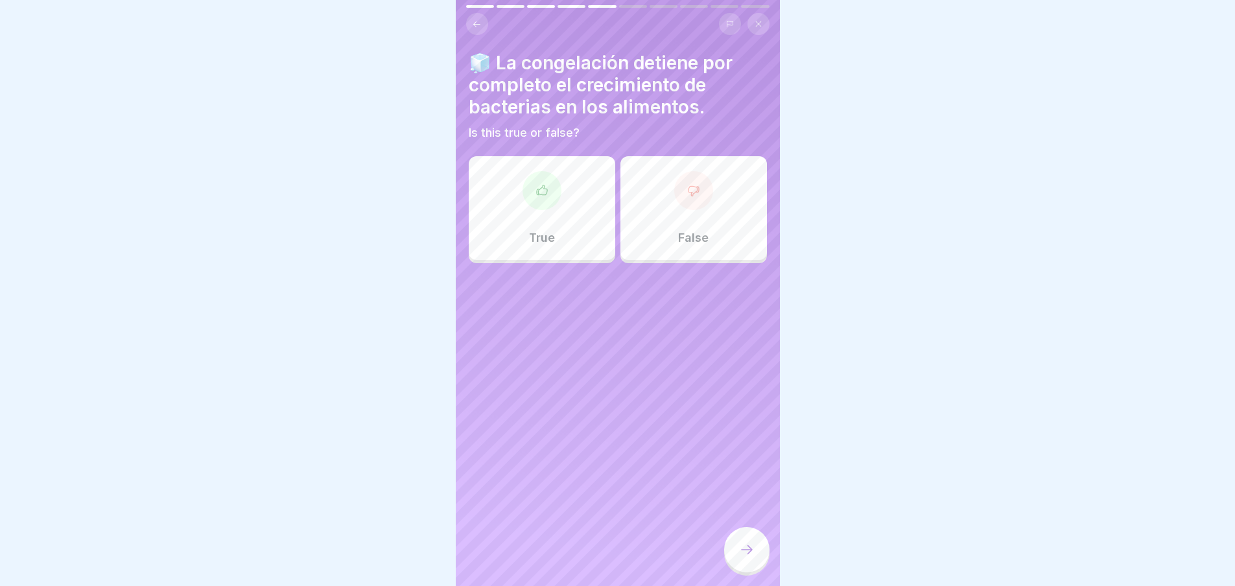
click at [523, 220] on div "True" at bounding box center [542, 208] width 147 height 104
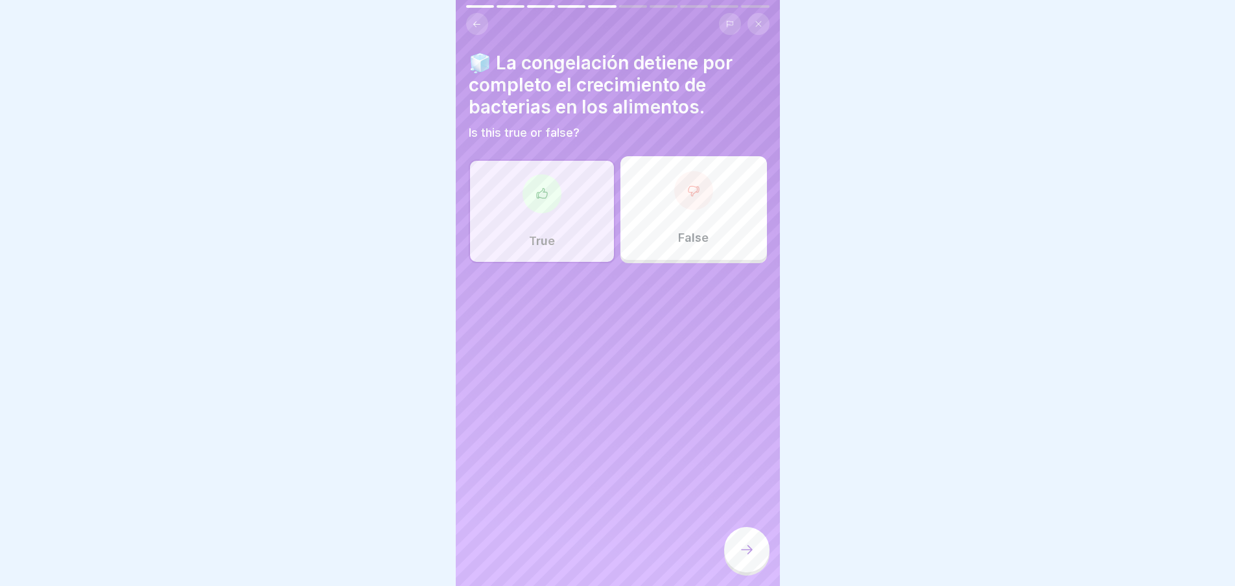
click at [720, 254] on div "False" at bounding box center [694, 208] width 147 height 104
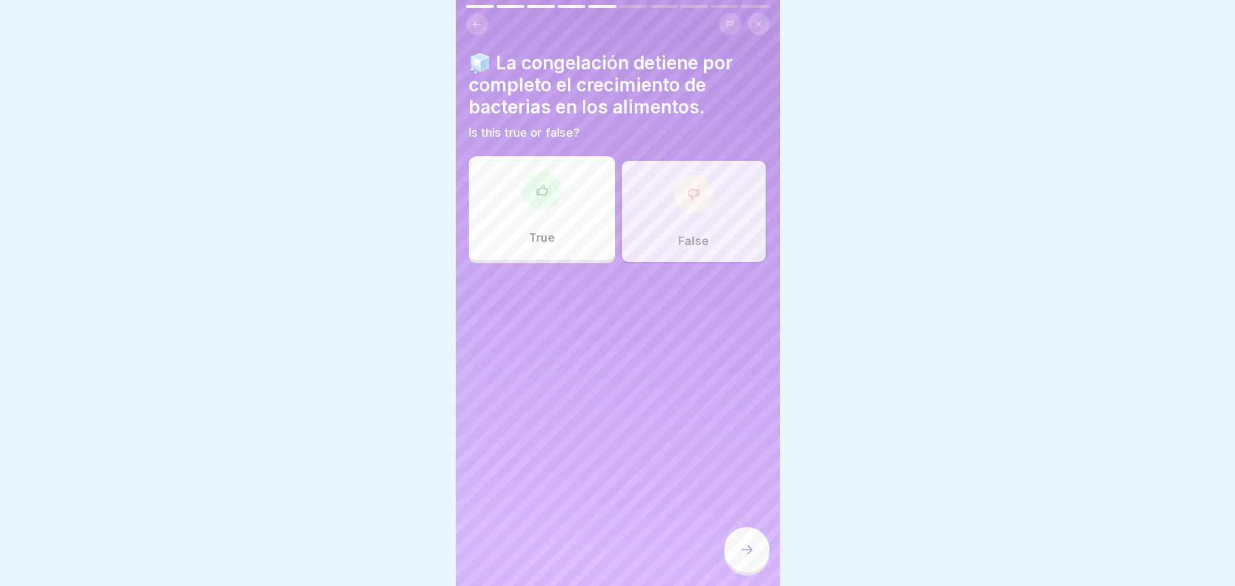
click at [555, 206] on div "True" at bounding box center [542, 208] width 147 height 104
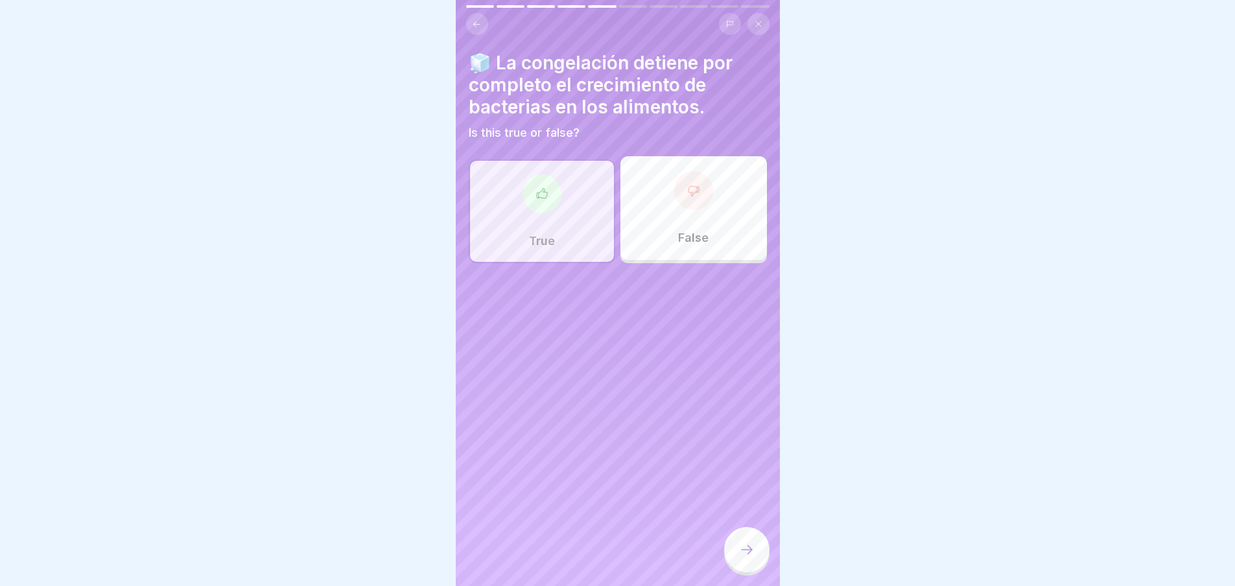
click at [744, 571] on div at bounding box center [746, 549] width 45 height 45
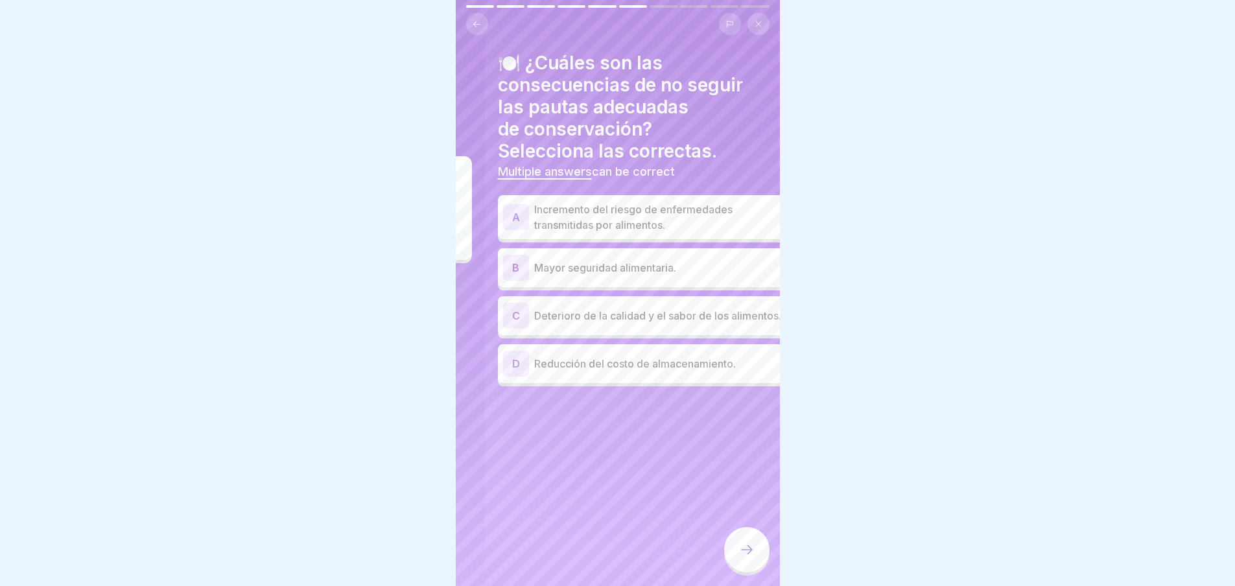
click at [497, 170] on div "🍽️ ¿Cuáles son las consecuencias de no seguir las pautas adecuadas de conservac…" at bounding box center [647, 293] width 324 height 586
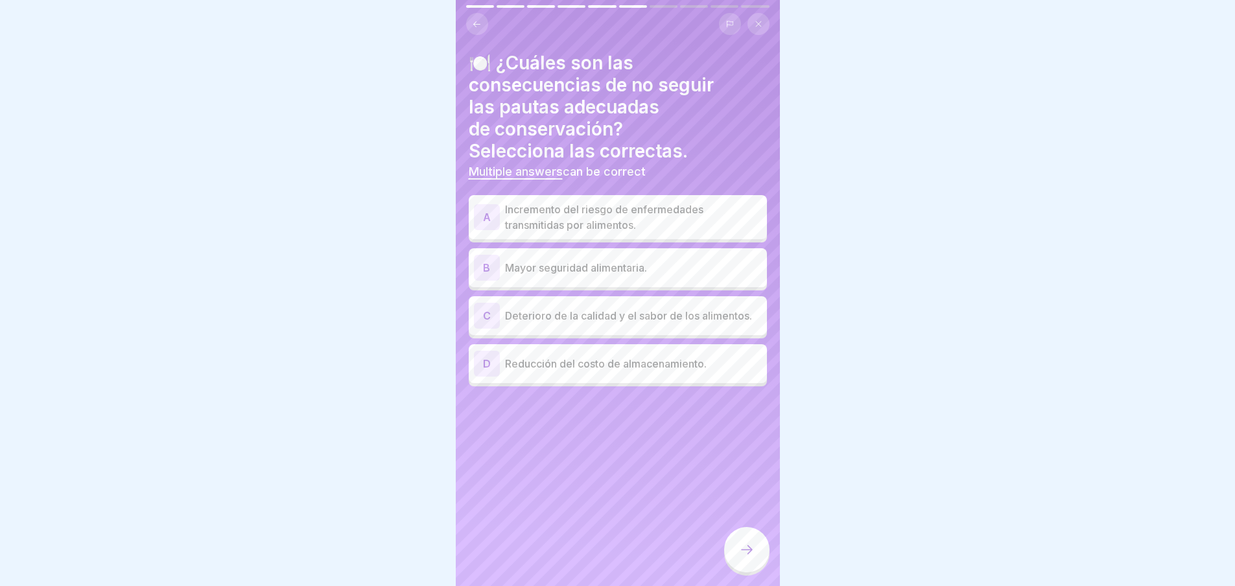
click at [585, 217] on p "Incremento del riesgo de enfermedades transmitidas por alimentos." at bounding box center [633, 217] width 257 height 31
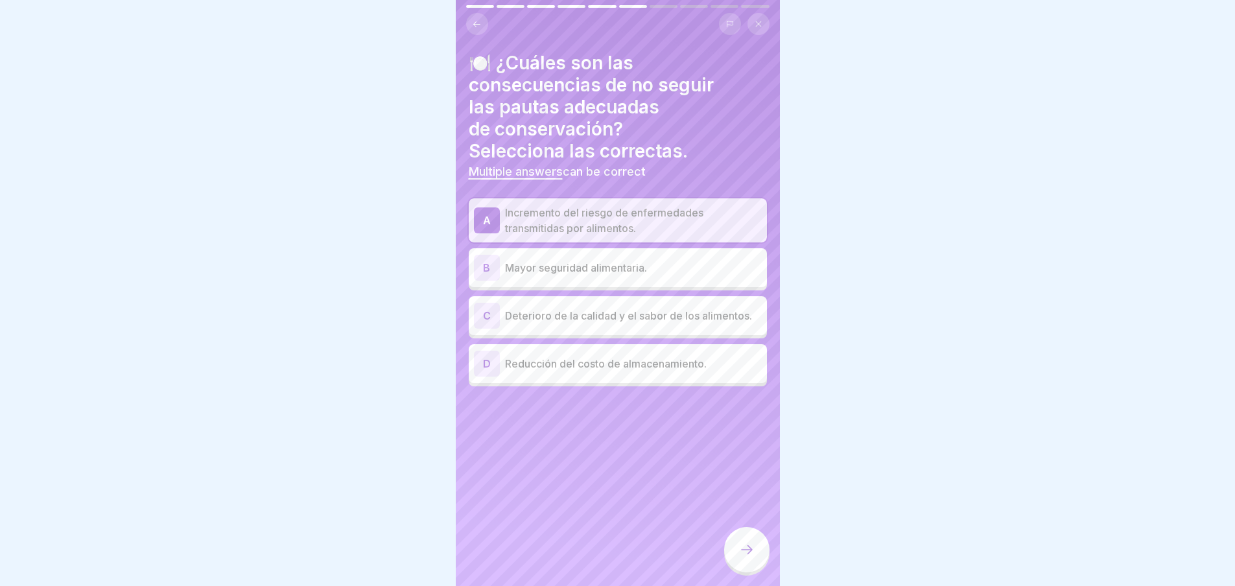
click at [583, 335] on div "C Deterioro de la calidad y el sabor de los alimentos." at bounding box center [618, 315] width 298 height 39
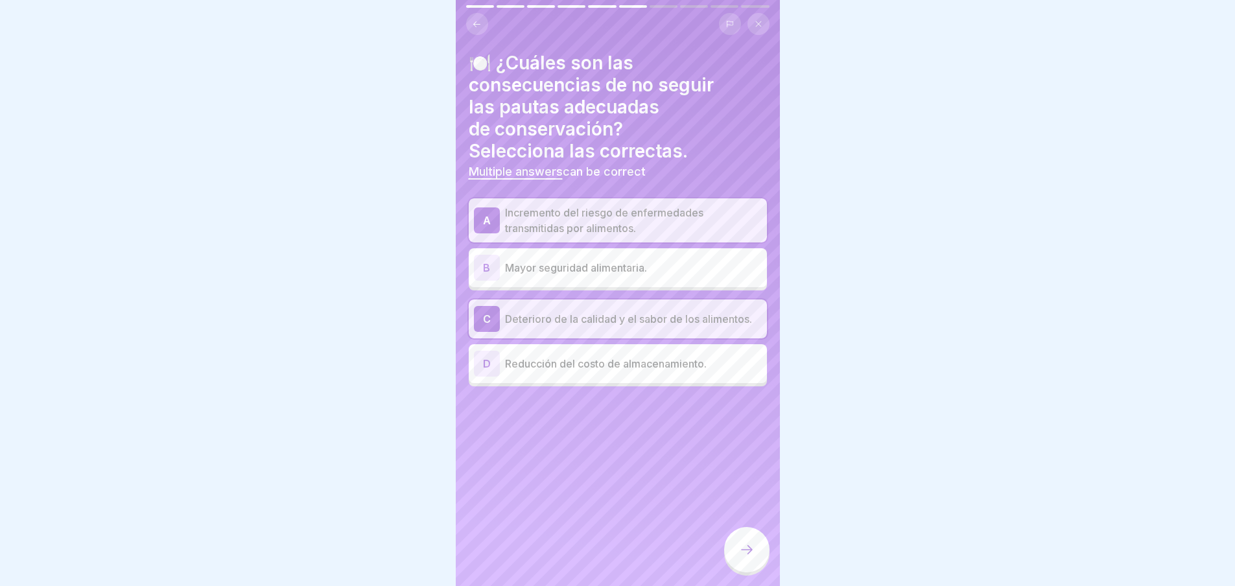
click at [748, 568] on div at bounding box center [746, 549] width 45 height 45
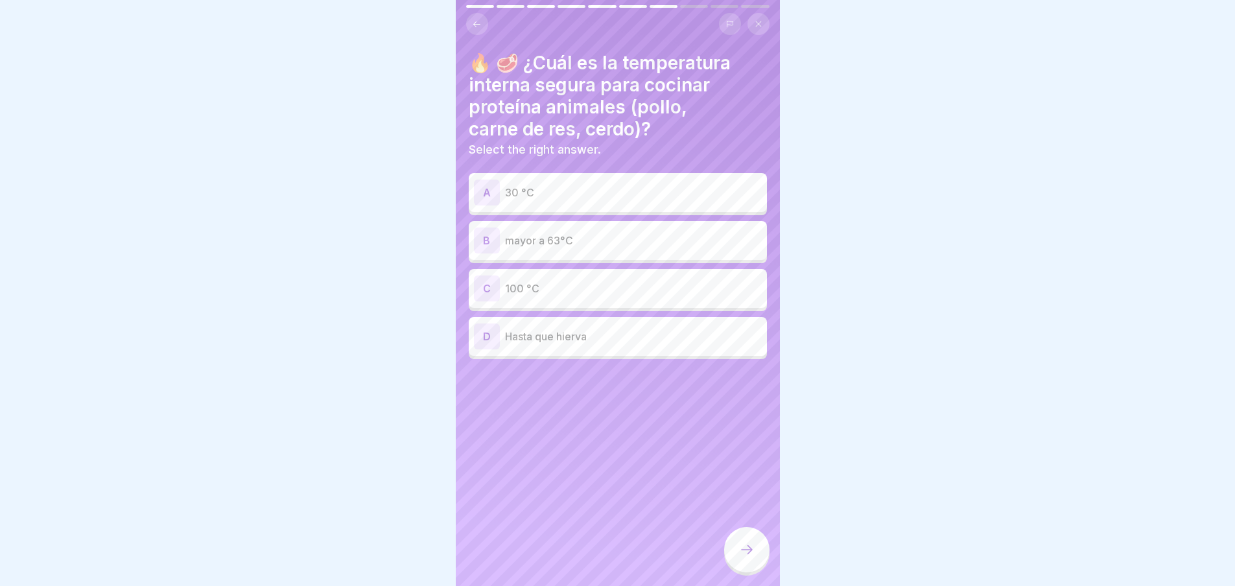
click at [564, 241] on p "mayor a 63°C" at bounding box center [633, 241] width 257 height 16
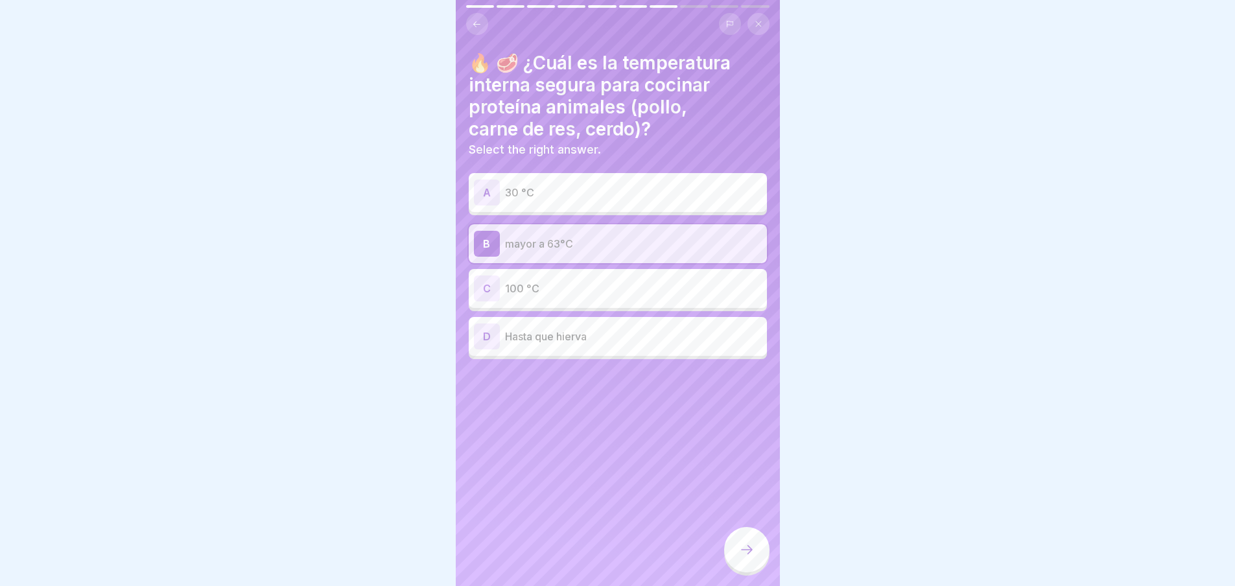
click at [753, 573] on div at bounding box center [746, 549] width 45 height 45
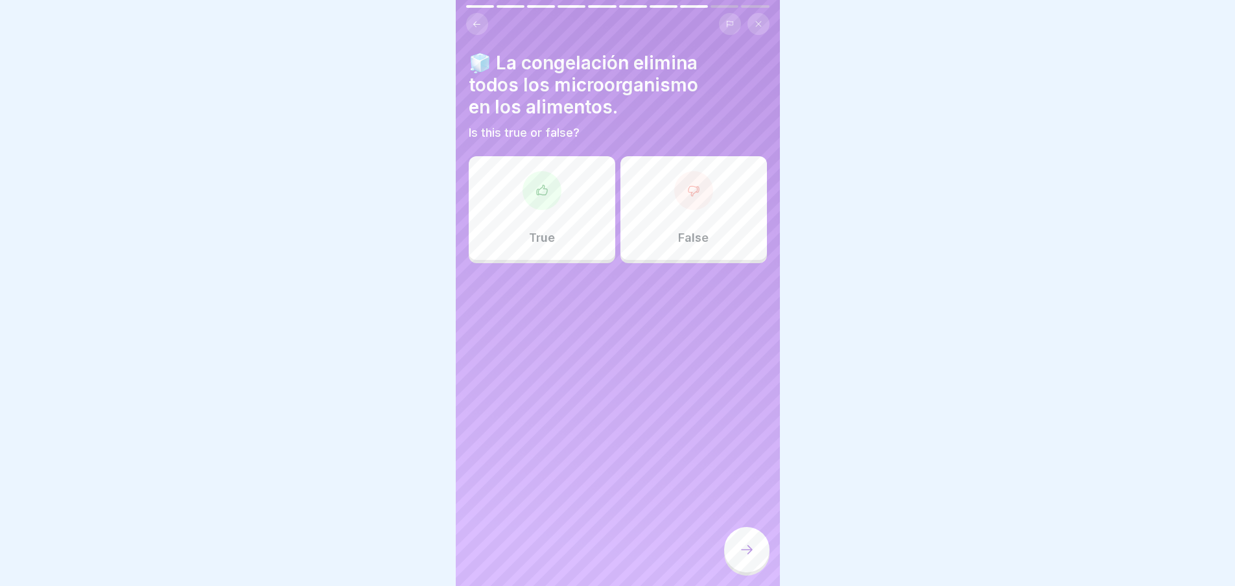
click at [688, 216] on div "False" at bounding box center [694, 208] width 147 height 104
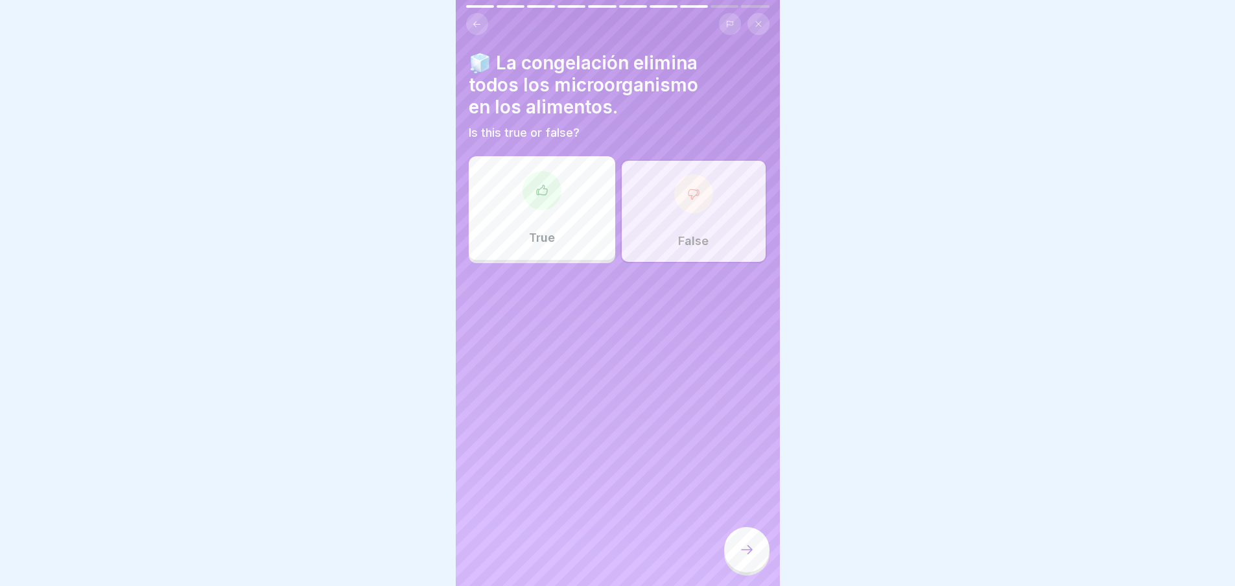
click at [746, 558] on icon at bounding box center [747, 550] width 16 height 16
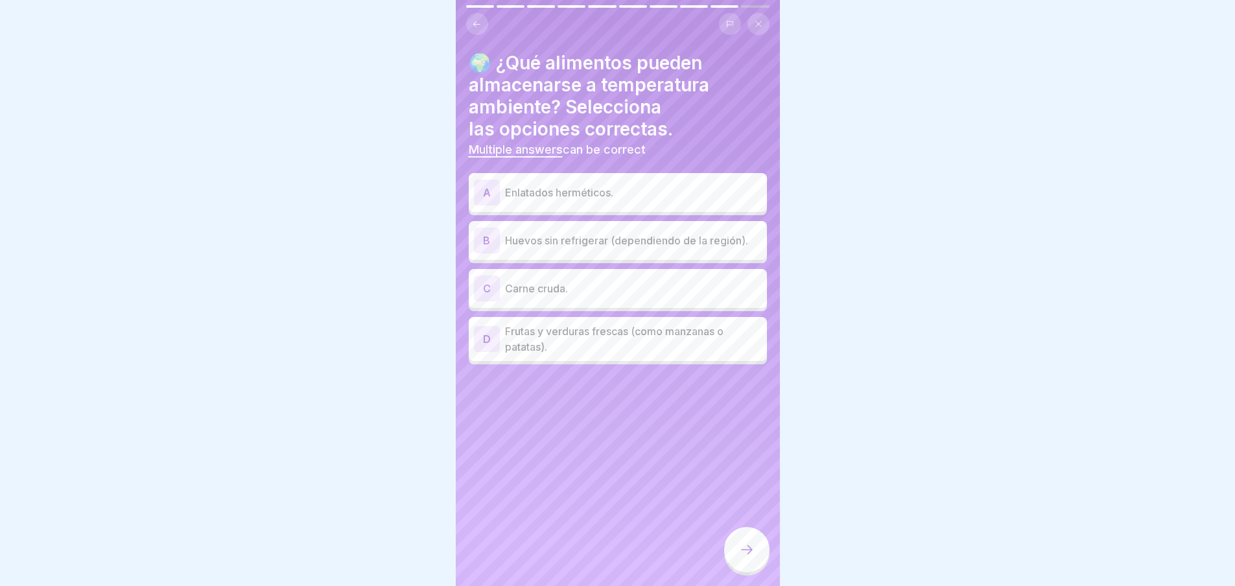
click at [597, 187] on p "Enlatados herméticos." at bounding box center [633, 193] width 257 height 16
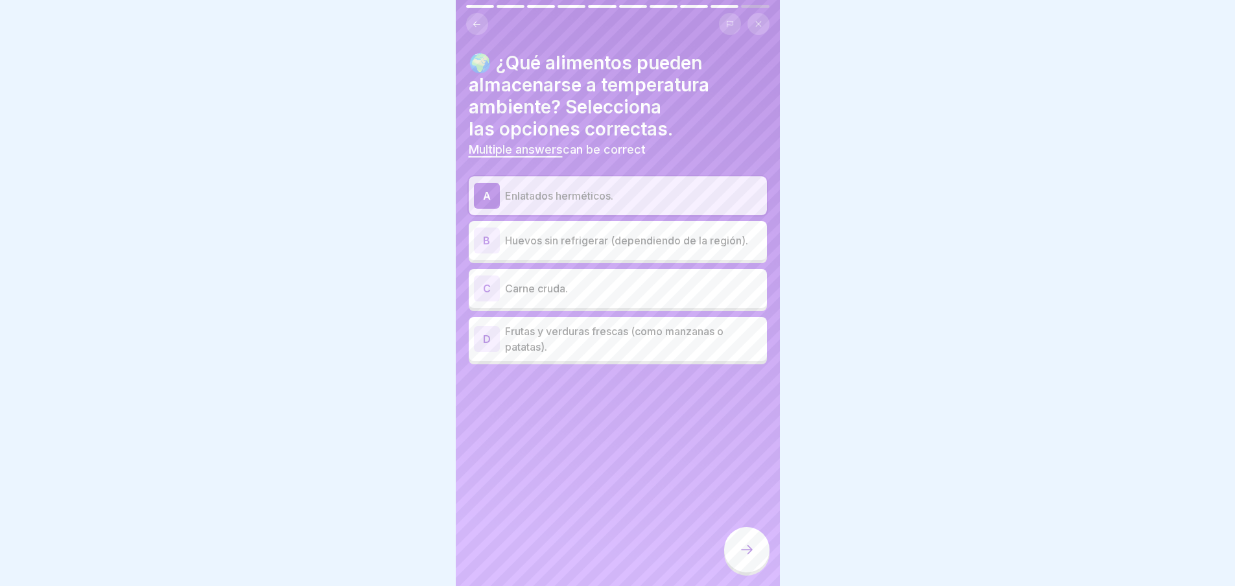
click at [613, 239] on p "Huevos sin refrigerar (dependiendo de la región)." at bounding box center [633, 241] width 257 height 16
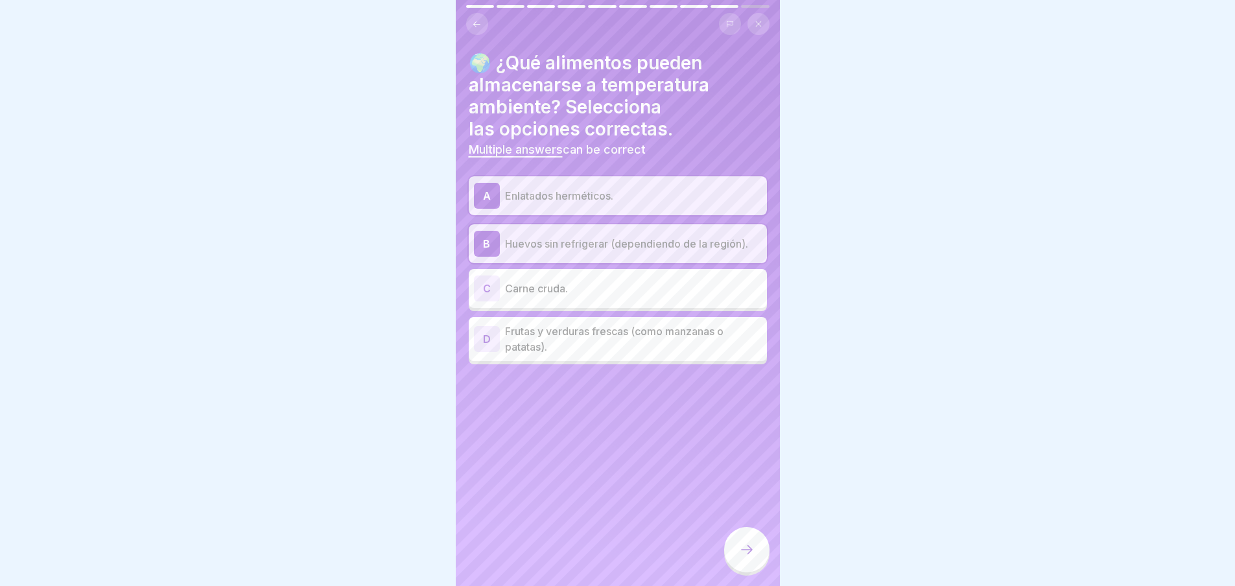
click at [602, 338] on p "Frutas y verduras frescas (como manzanas o patatas)." at bounding box center [633, 339] width 257 height 31
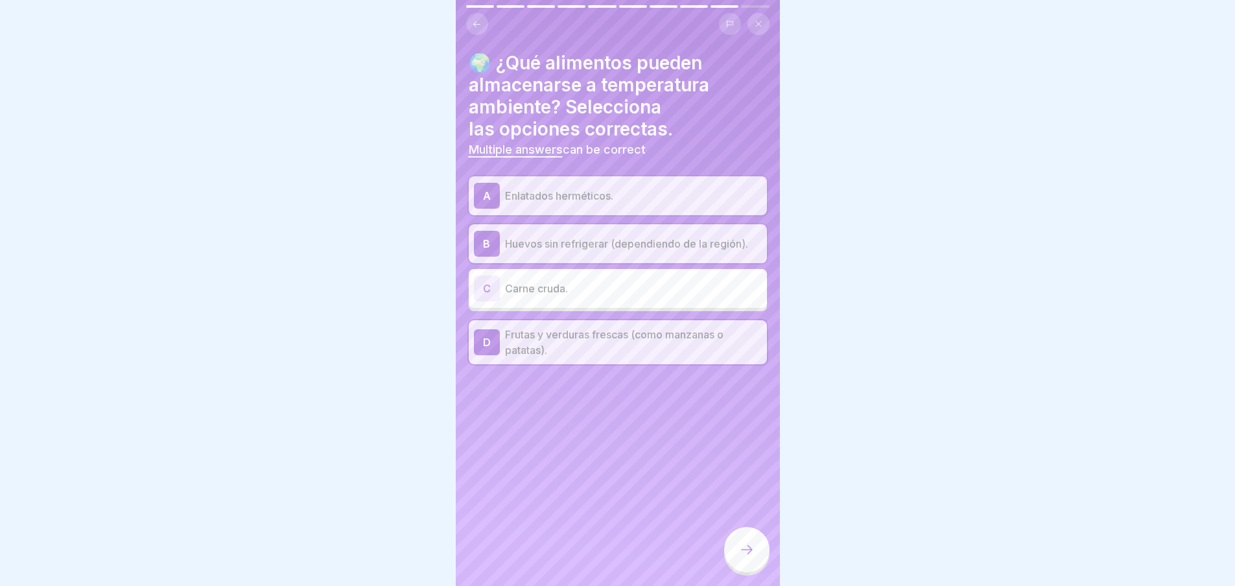
click at [741, 558] on icon at bounding box center [747, 550] width 16 height 16
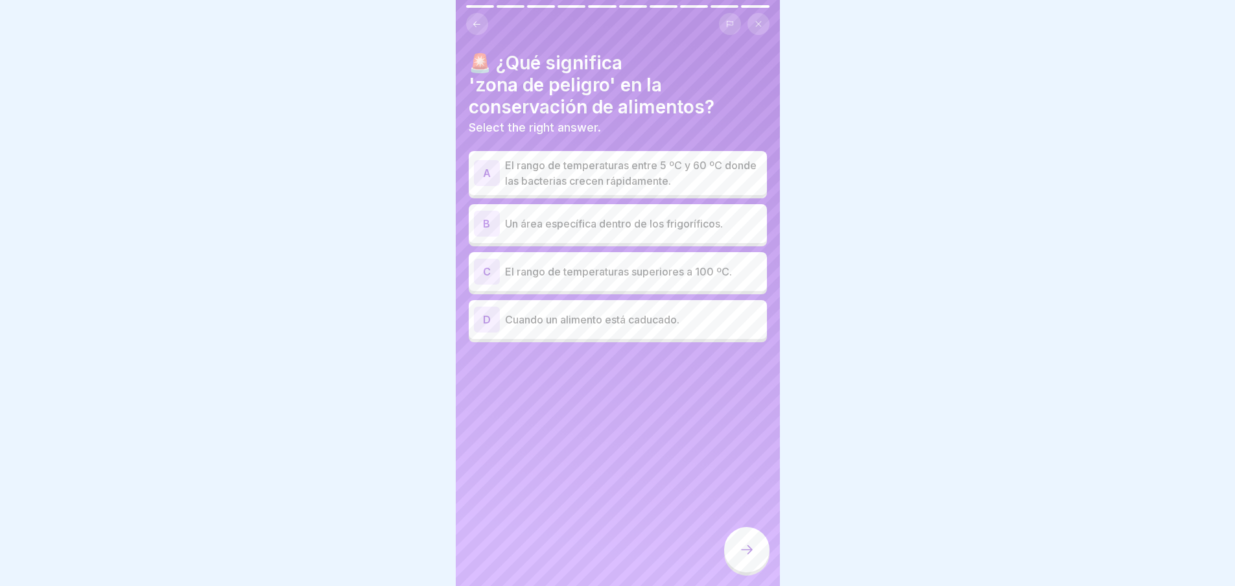
click at [565, 165] on p "El rango de temperaturas entre 5 ºC y 60 ºC donde las bacterias crecen rápidame…" at bounding box center [633, 173] width 257 height 31
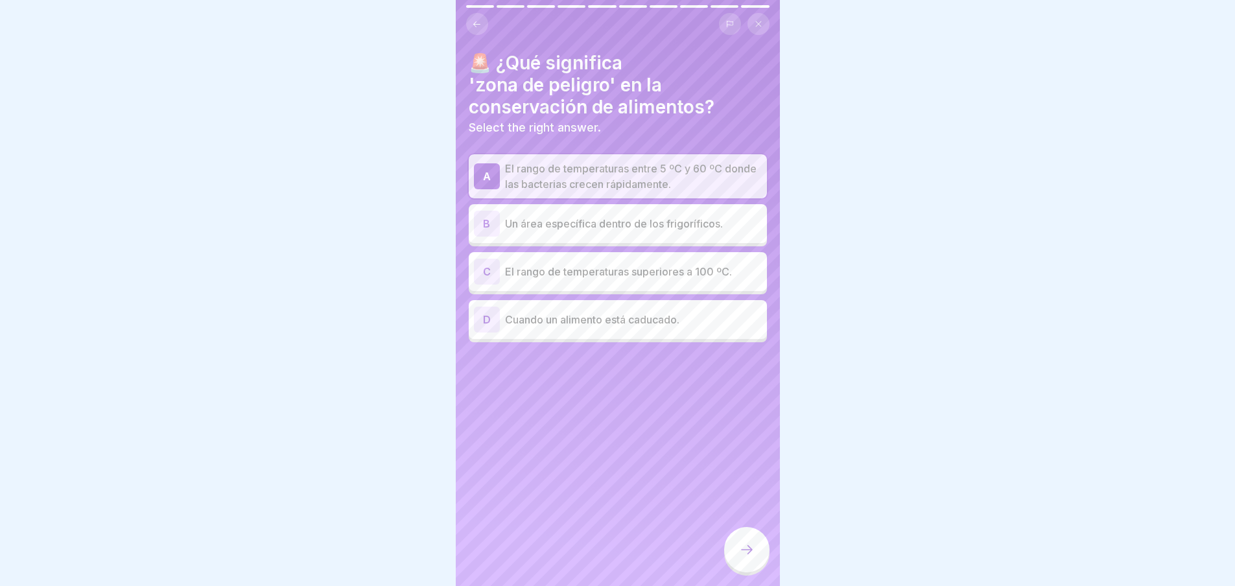
click at [757, 569] on div at bounding box center [746, 549] width 45 height 45
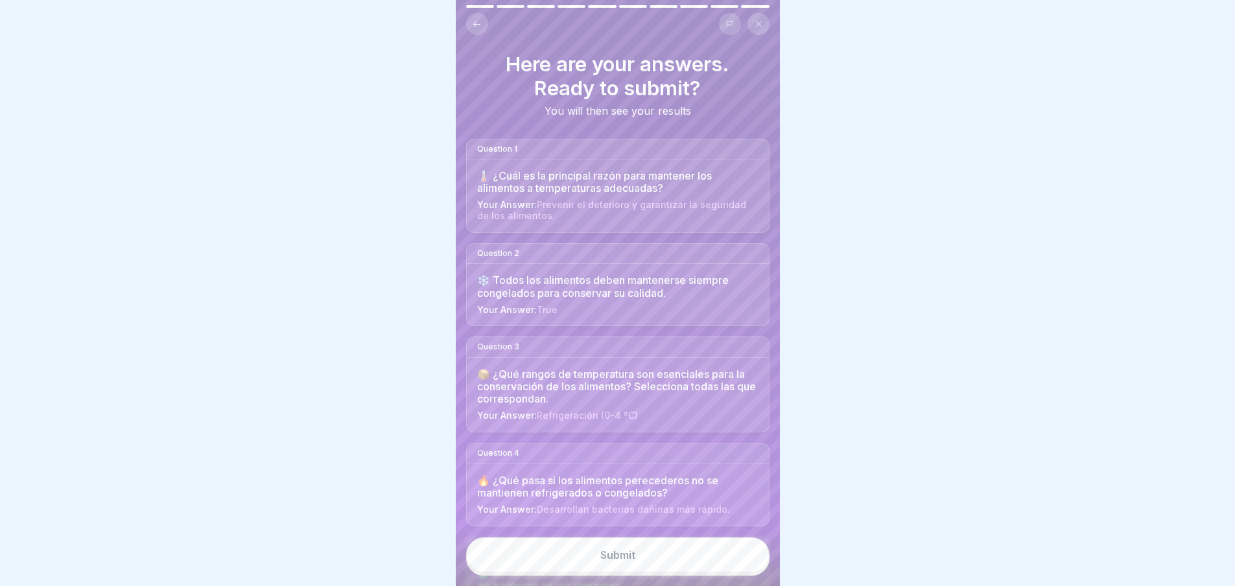
click at [611, 561] on div "Submit" at bounding box center [617, 555] width 35 height 12
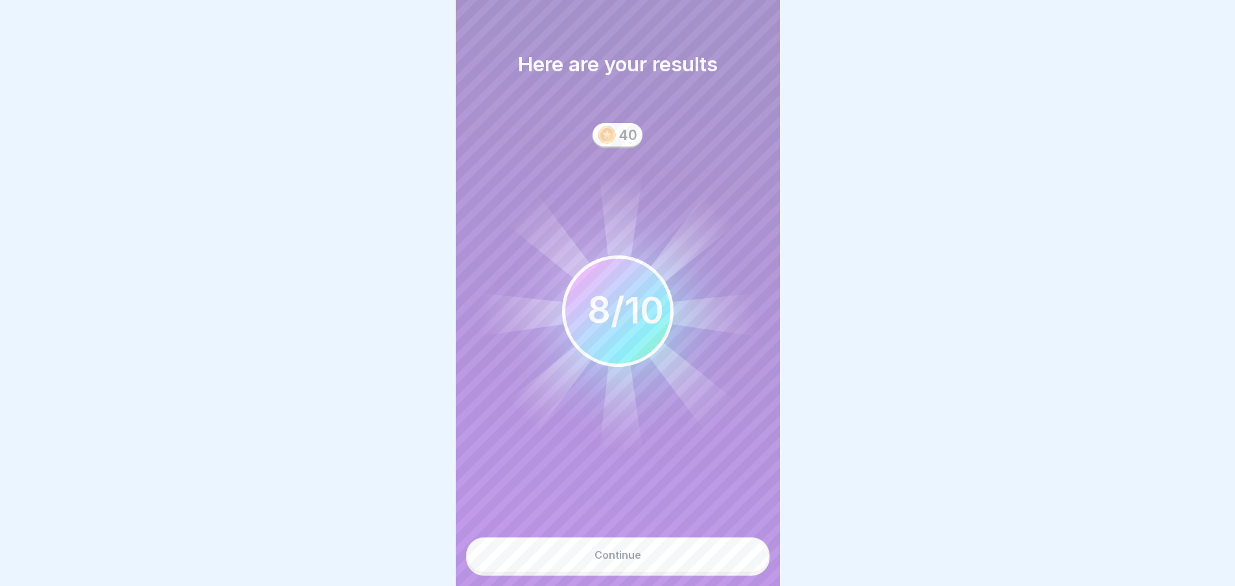
scroll to position [10, 0]
click at [647, 558] on button "Continue" at bounding box center [617, 555] width 303 height 35
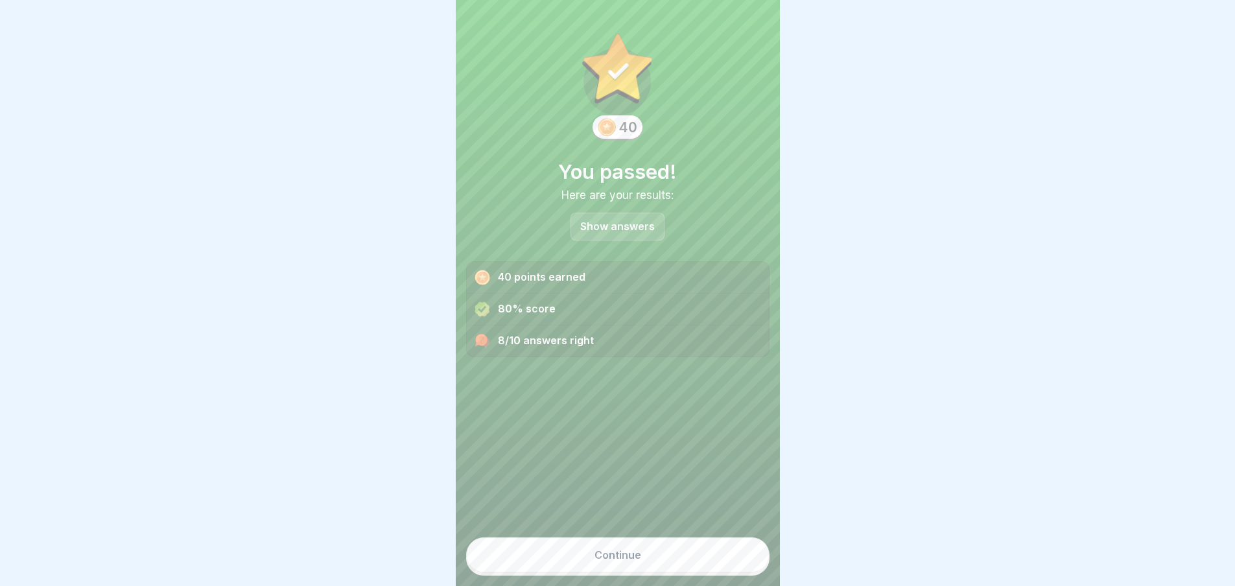
click at [647, 558] on button "Continue" at bounding box center [617, 555] width 303 height 35
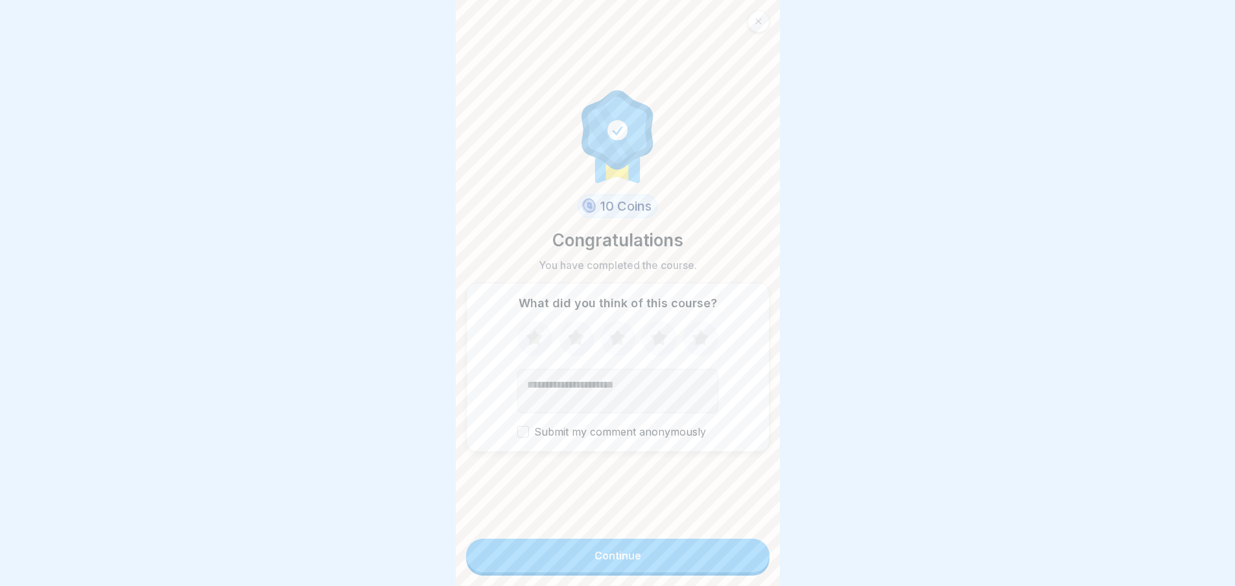
click at [647, 558] on button "Continue" at bounding box center [617, 556] width 303 height 34
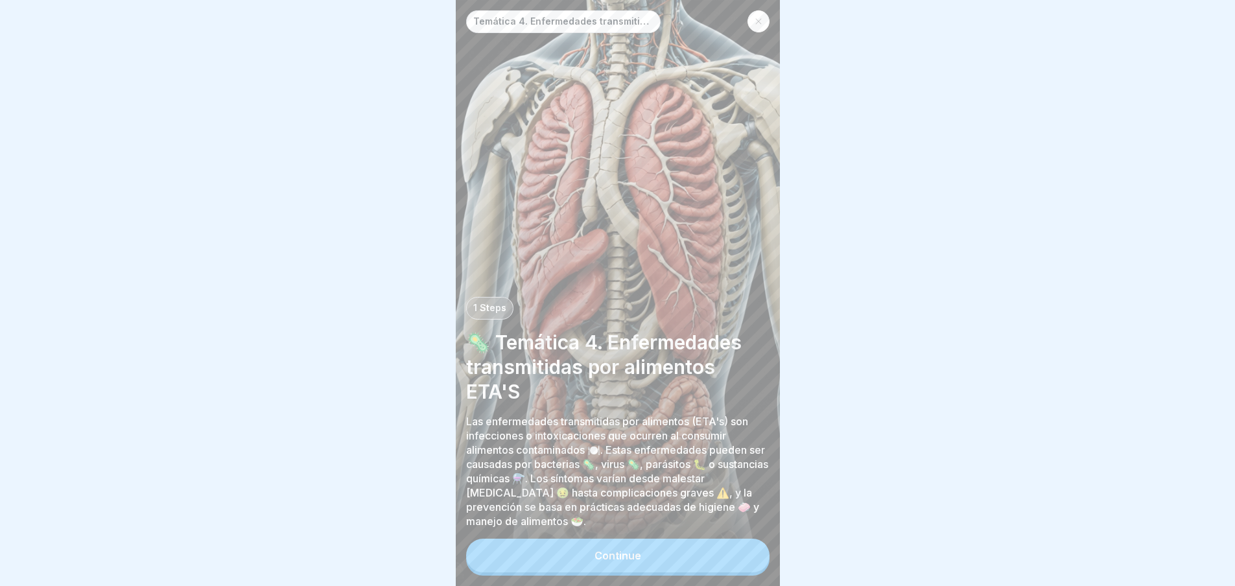
click at [647, 558] on button "Continue" at bounding box center [617, 556] width 303 height 34
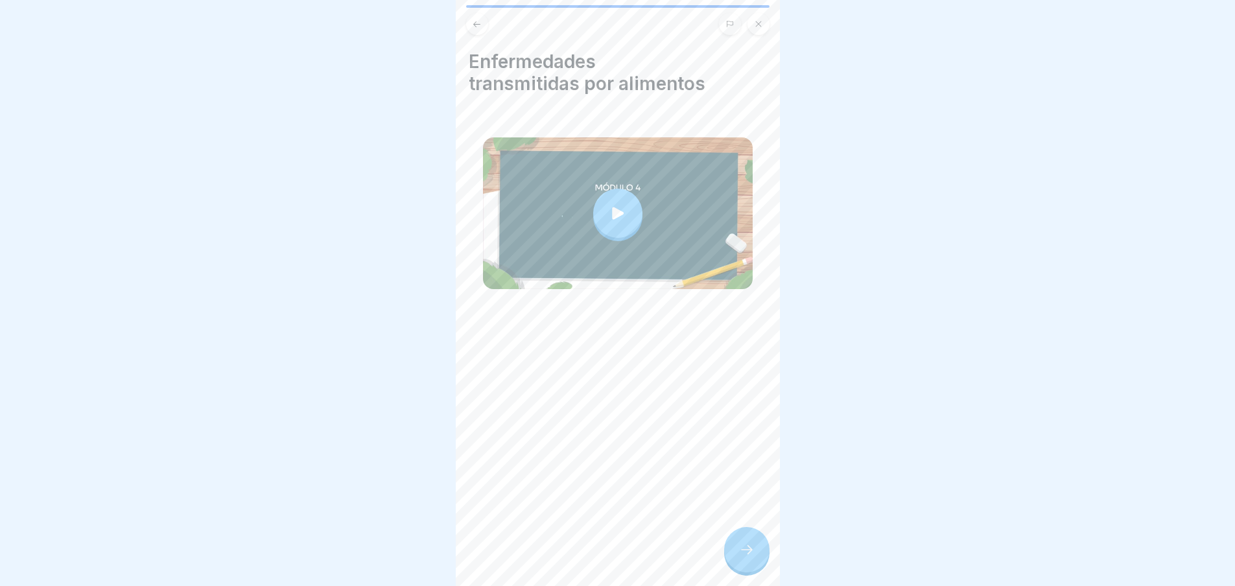
click at [609, 204] on icon at bounding box center [618, 213] width 18 height 18
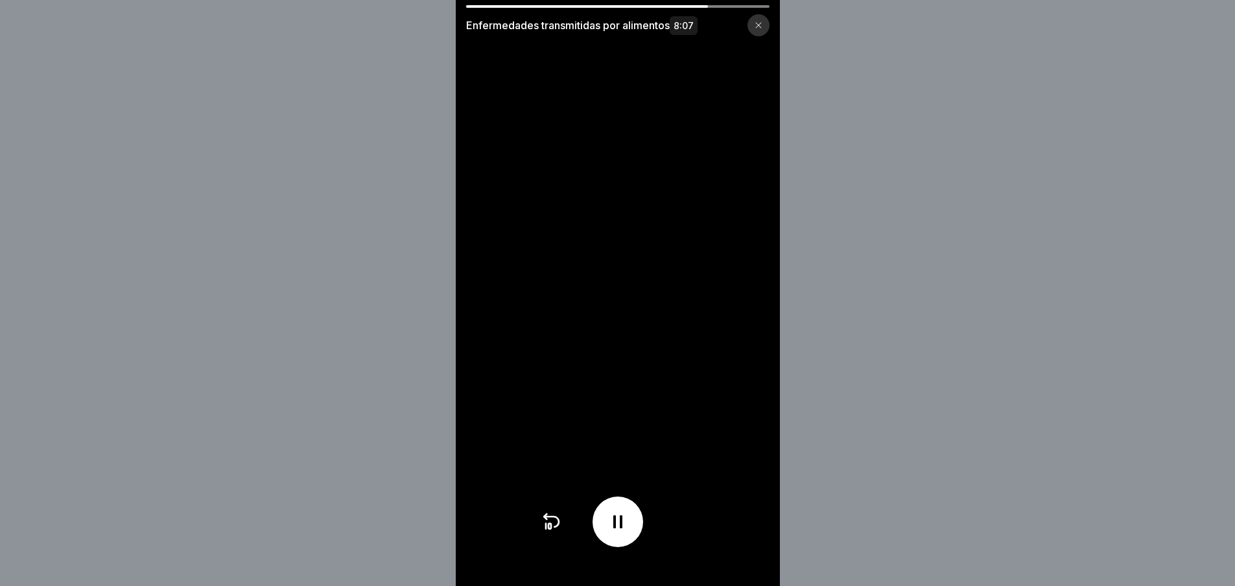
click at [614, 330] on video at bounding box center [618, 293] width 324 height 586
click at [620, 528] on icon at bounding box center [617, 522] width 9 height 13
click at [621, 529] on icon at bounding box center [618, 522] width 13 height 14
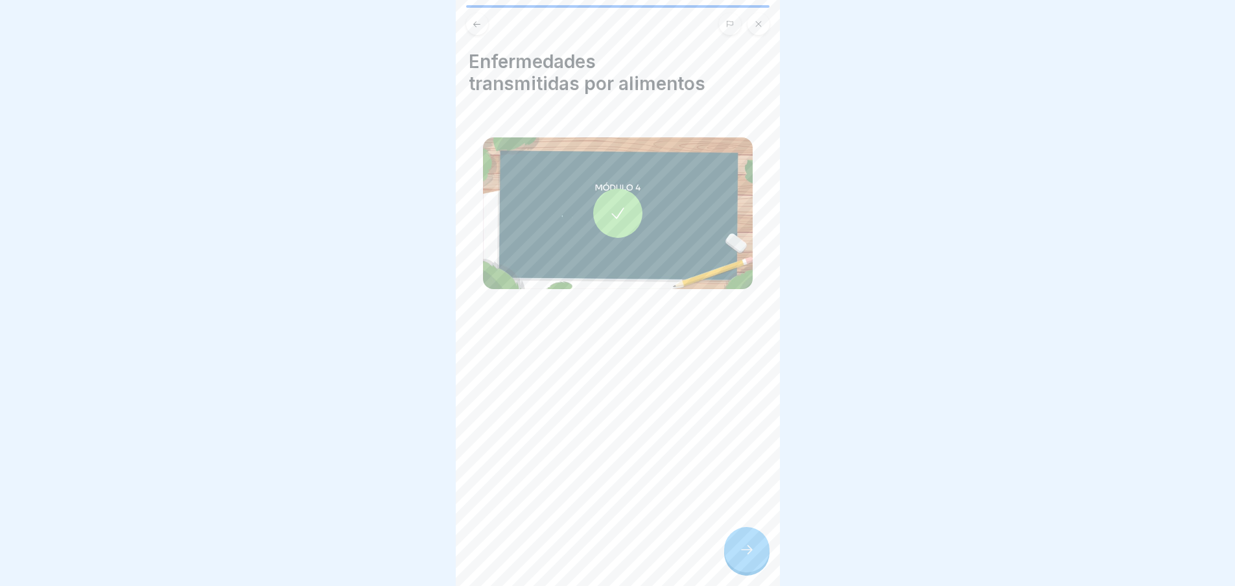
click at [748, 547] on icon at bounding box center [747, 550] width 16 height 16
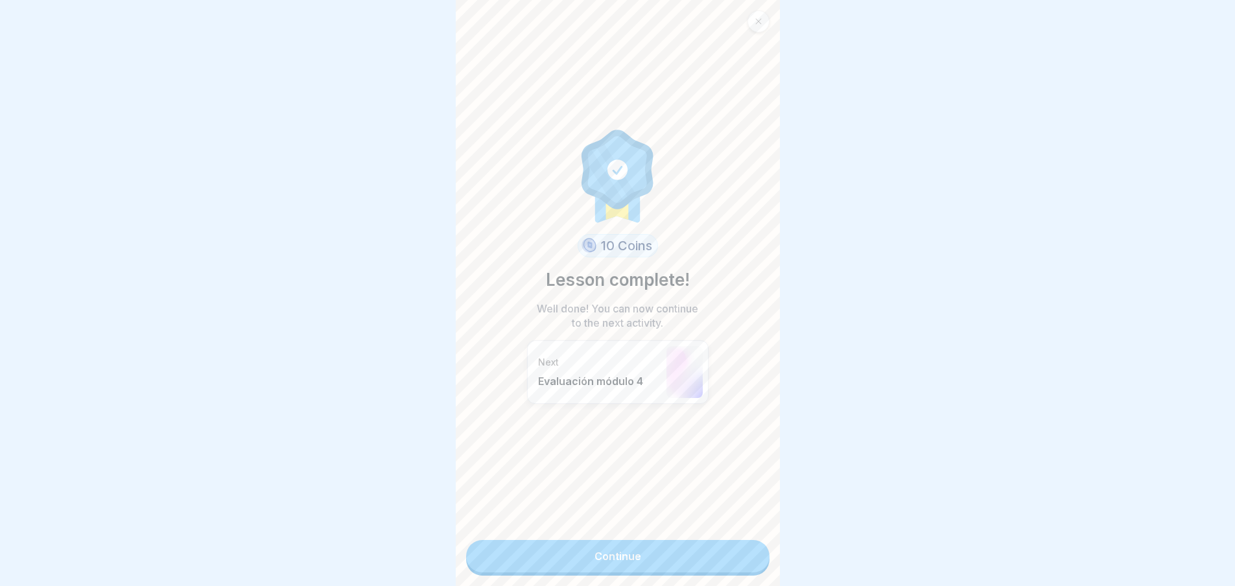
click at [736, 562] on link "Continue" at bounding box center [617, 556] width 303 height 32
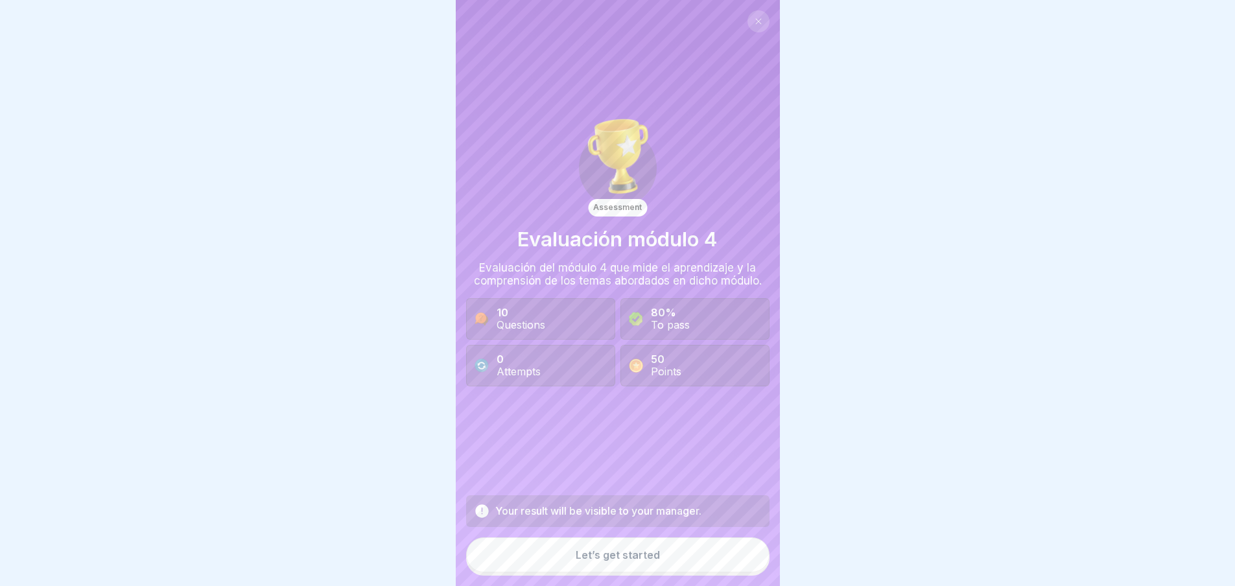
drag, startPoint x: 729, startPoint y: 561, endPoint x: 728, endPoint y: 568, distance: 7.3
click at [728, 568] on button "Let’s get started" at bounding box center [617, 555] width 303 height 35
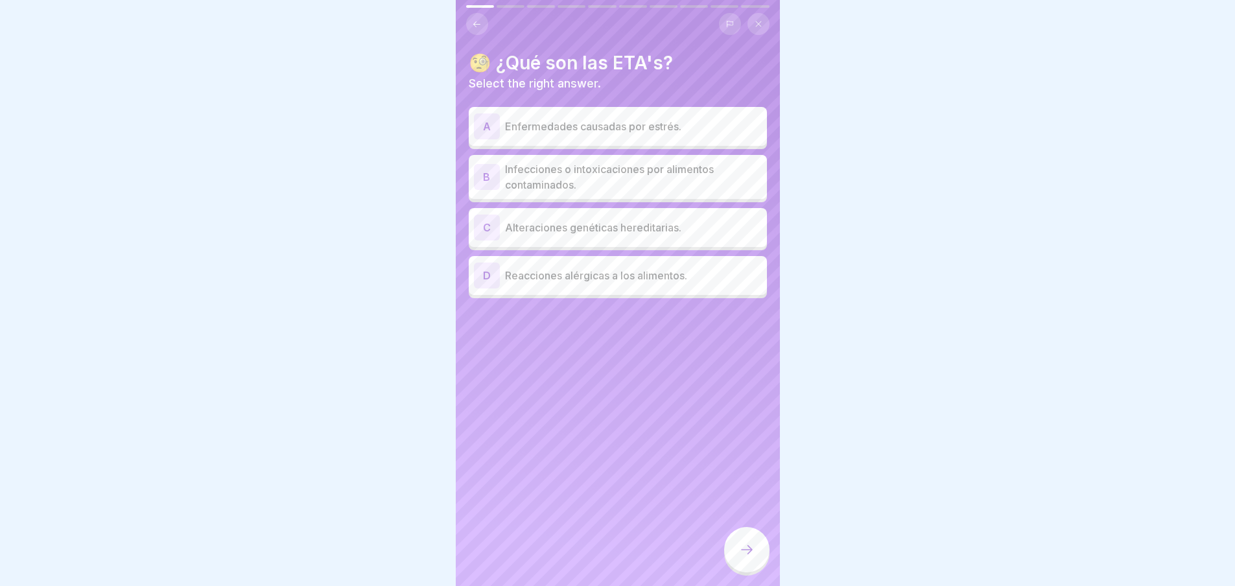
click at [626, 169] on p "Infecciones o intoxicaciones por alimentos contaminados." at bounding box center [633, 176] width 257 height 31
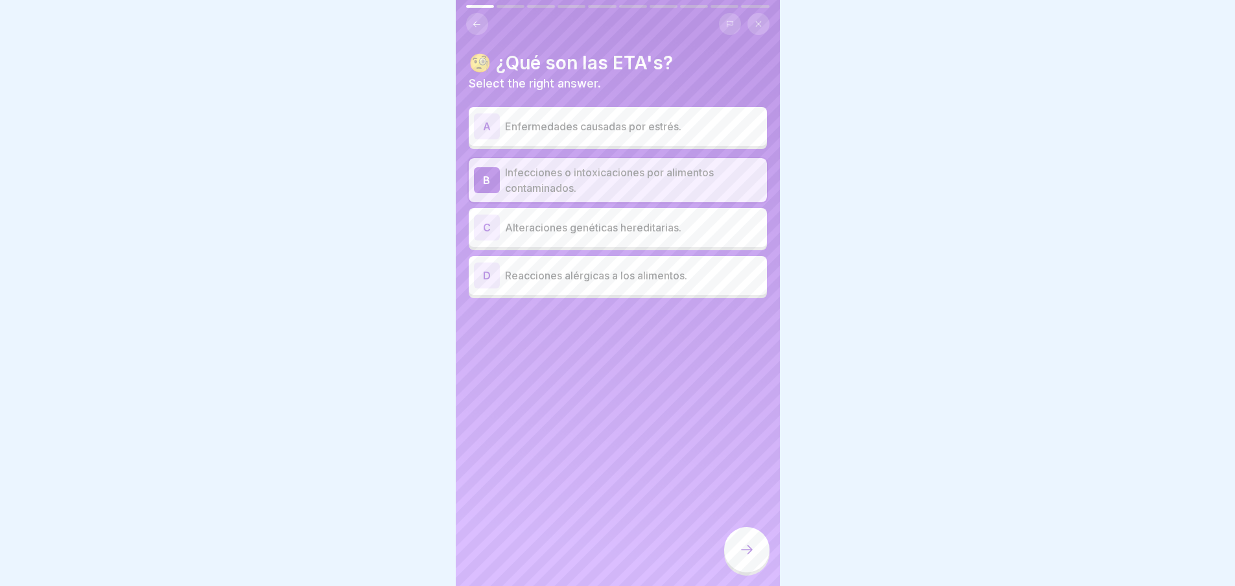
click at [746, 547] on icon at bounding box center [747, 550] width 16 height 16
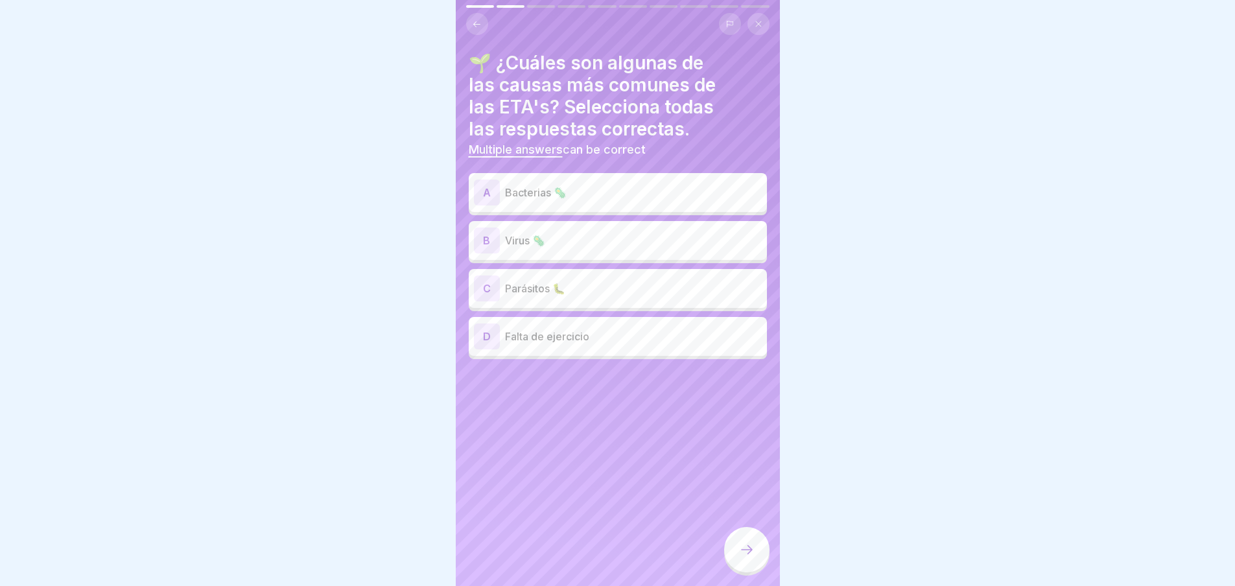
click at [589, 210] on div "A Bacterias 🦠 B Virus 🦠 C Parásitos 🐛 D Falta de ejercicio" at bounding box center [618, 267] width 298 height 183
click at [587, 185] on p "Bacterias 🦠" at bounding box center [633, 193] width 257 height 16
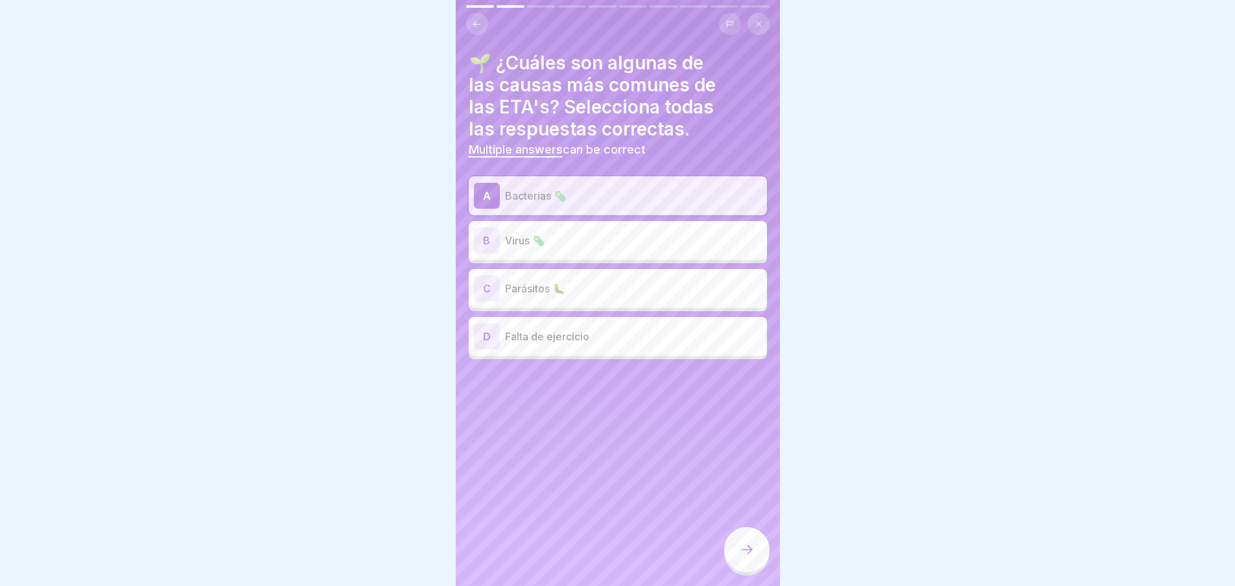
click at [561, 239] on div "B Virus 🦠" at bounding box center [618, 241] width 288 height 26
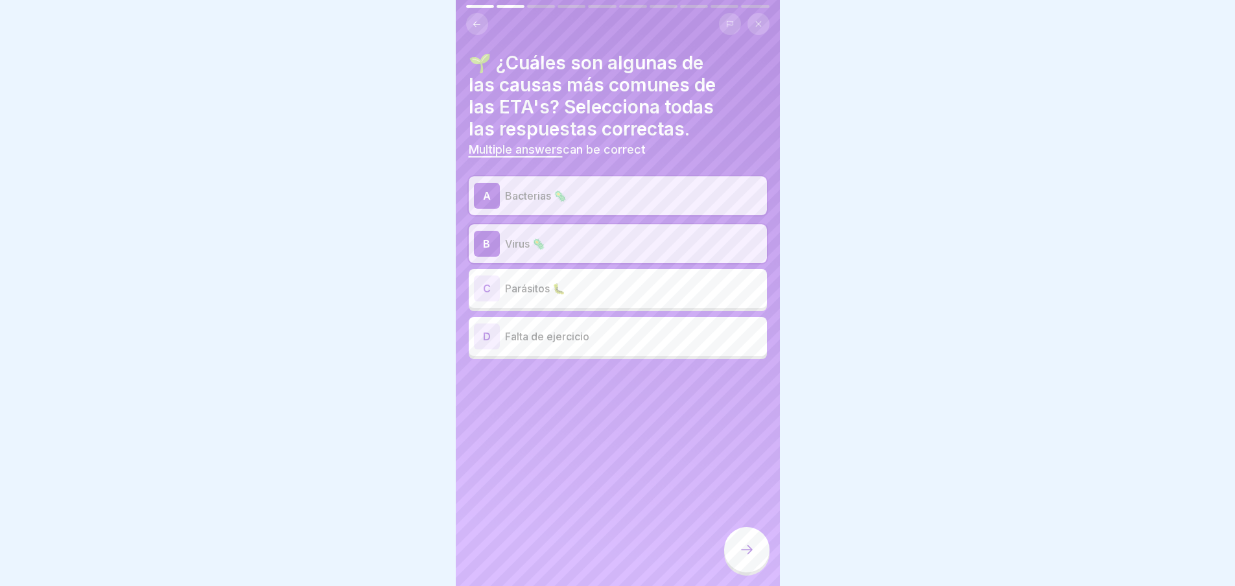
click at [553, 281] on p "Parásitos 🐛" at bounding box center [633, 289] width 257 height 16
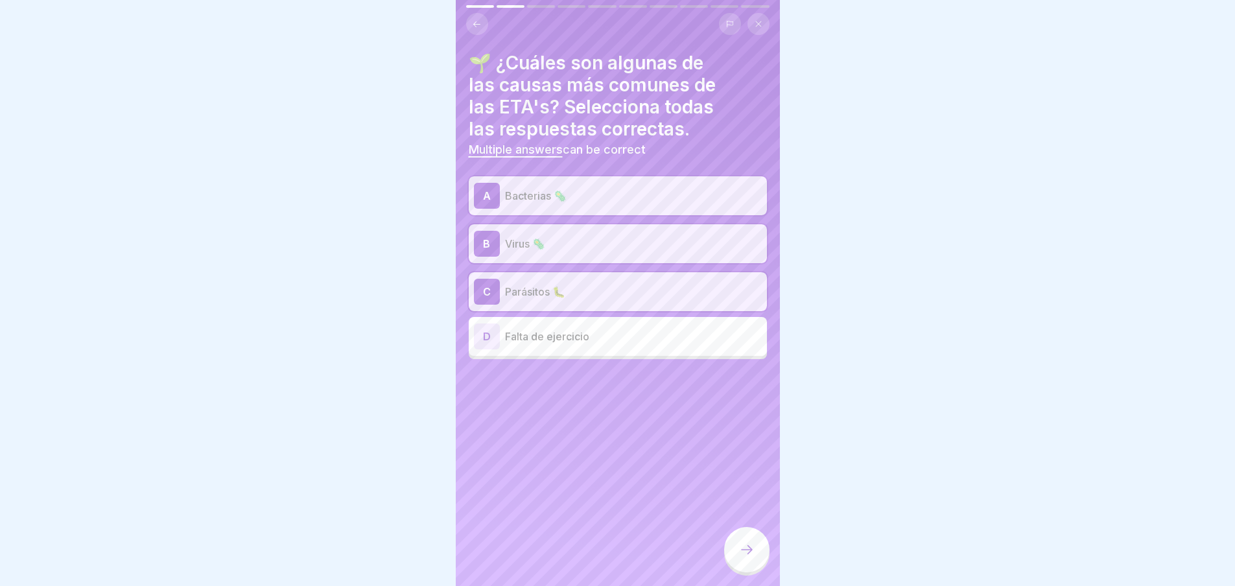
click at [752, 549] on icon at bounding box center [747, 550] width 16 height 16
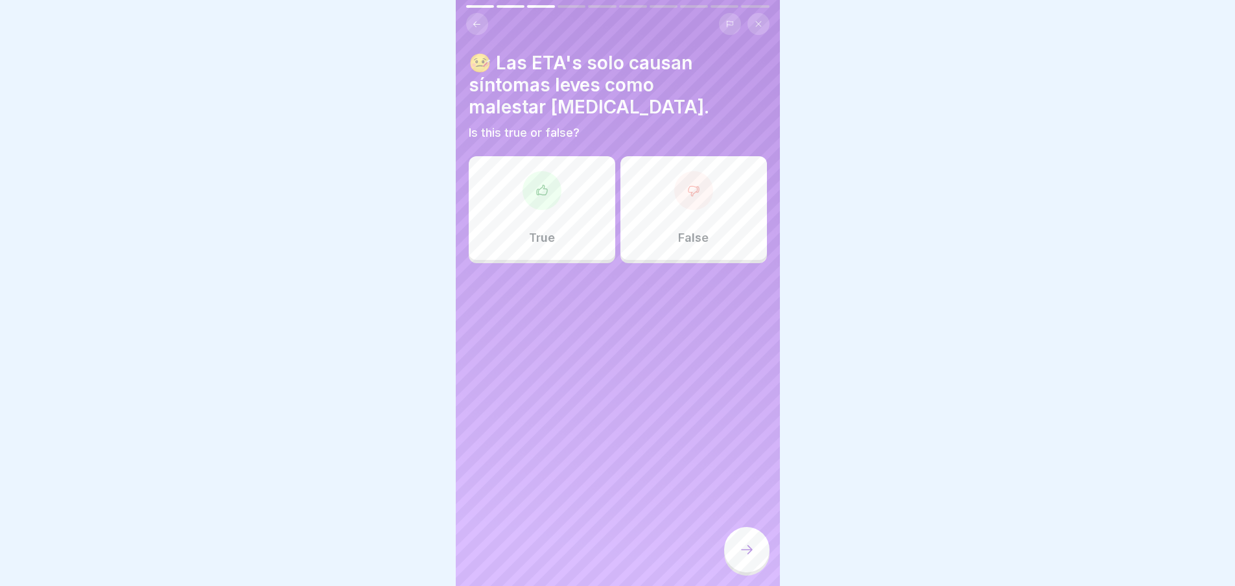
click at [687, 186] on icon at bounding box center [693, 190] width 13 height 13
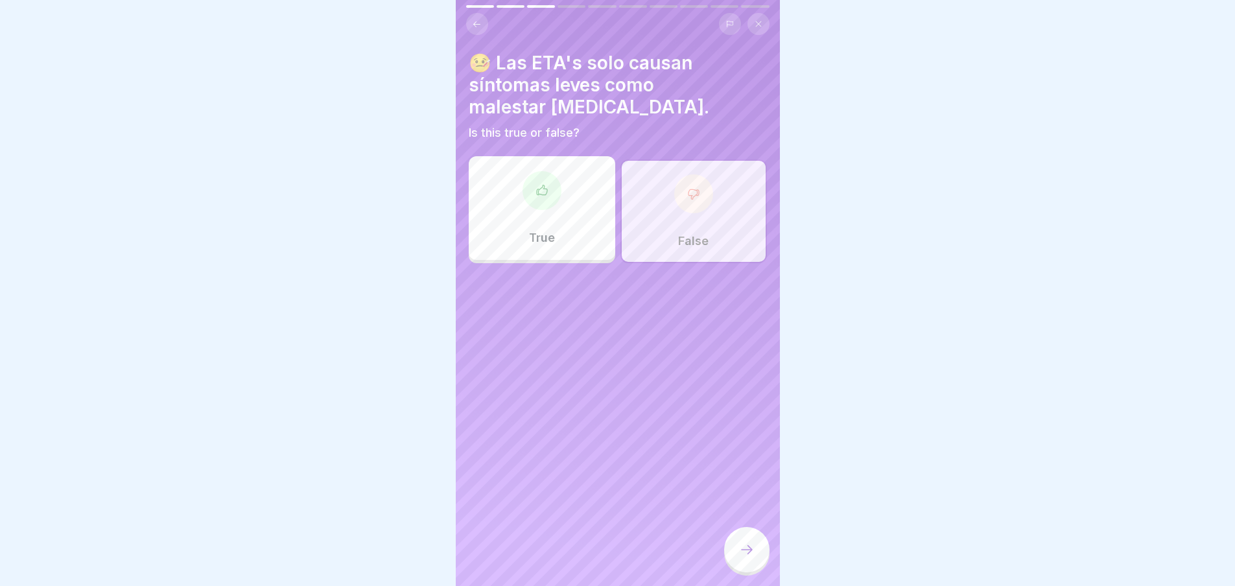
click at [756, 554] on div at bounding box center [746, 549] width 45 height 45
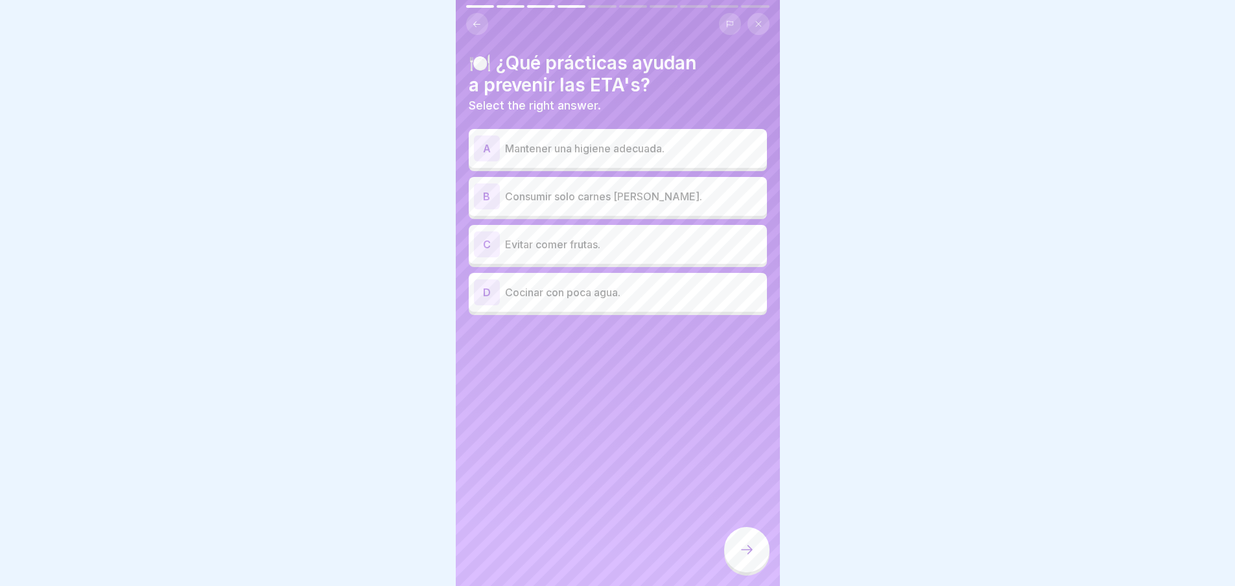
click at [610, 143] on p "Mantener una higiene adecuada." at bounding box center [633, 149] width 257 height 16
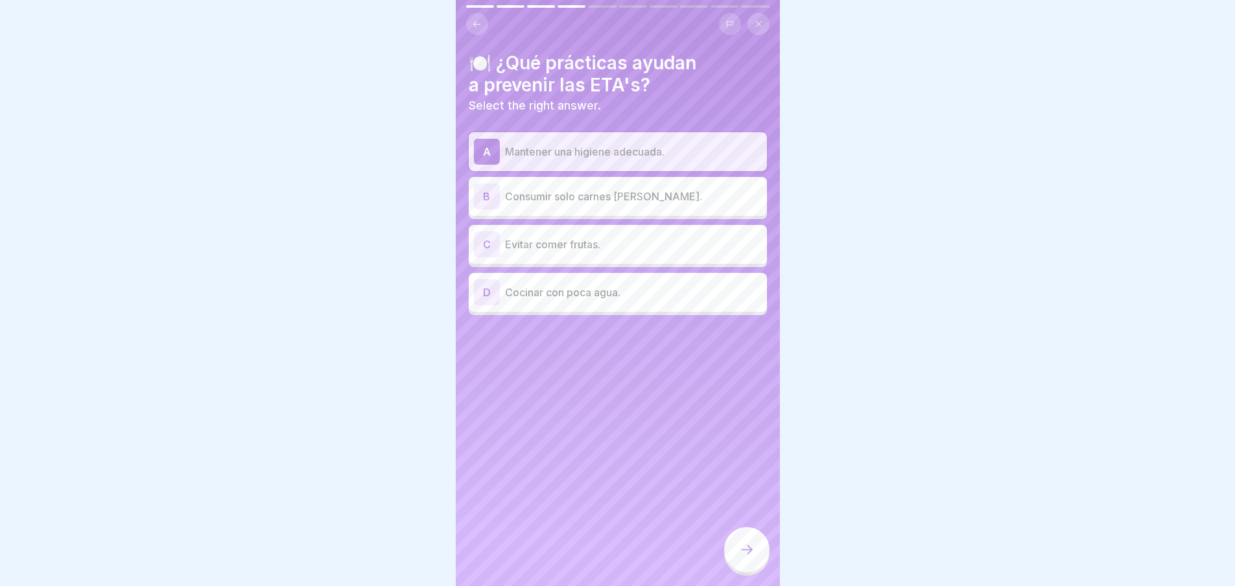
click at [739, 543] on div at bounding box center [746, 549] width 45 height 45
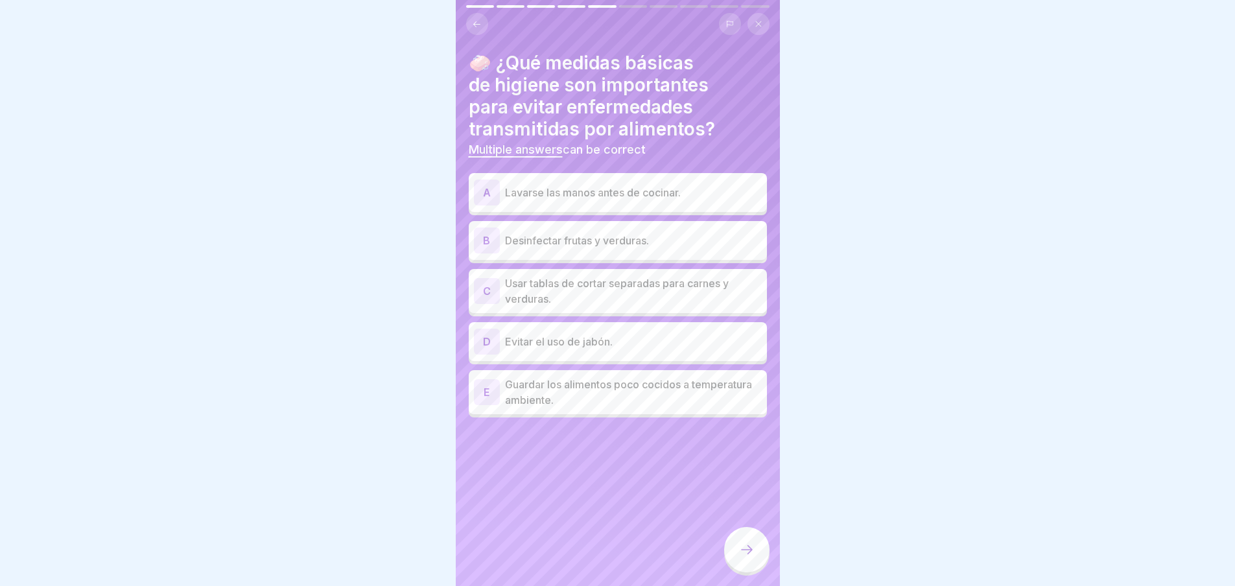
click at [624, 185] on p "Lavarse las manos antes de cocinar." at bounding box center [633, 193] width 257 height 16
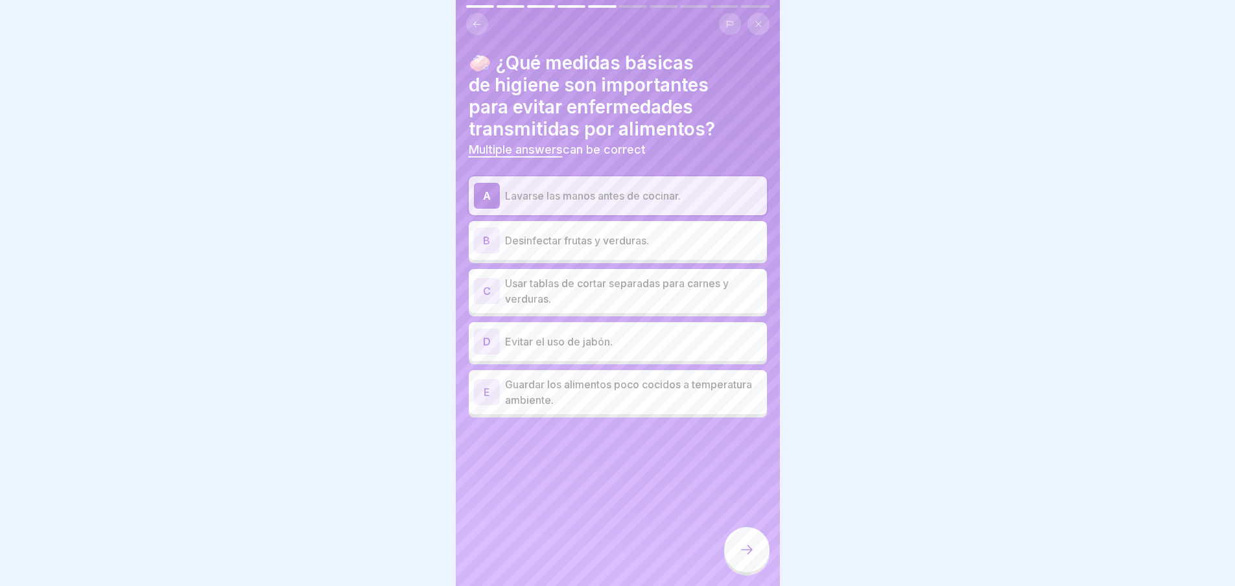
click at [619, 233] on p "Desinfectar frutas y verduras." at bounding box center [633, 241] width 257 height 16
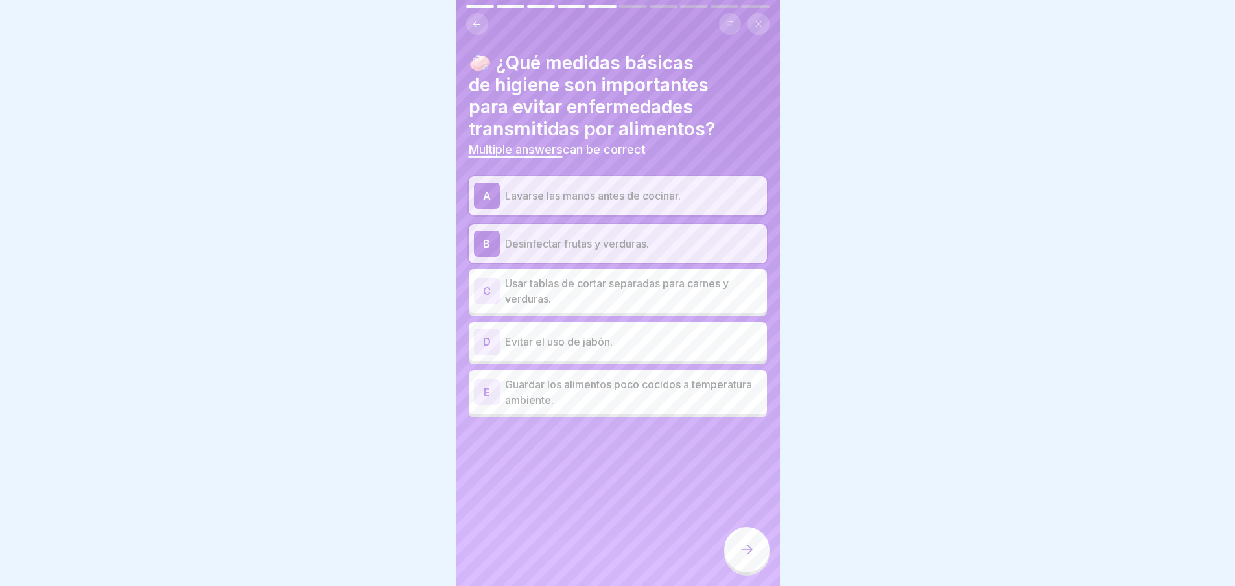
click at [618, 281] on p "Usar tablas de cortar separadas para carnes y verduras." at bounding box center [633, 291] width 257 height 31
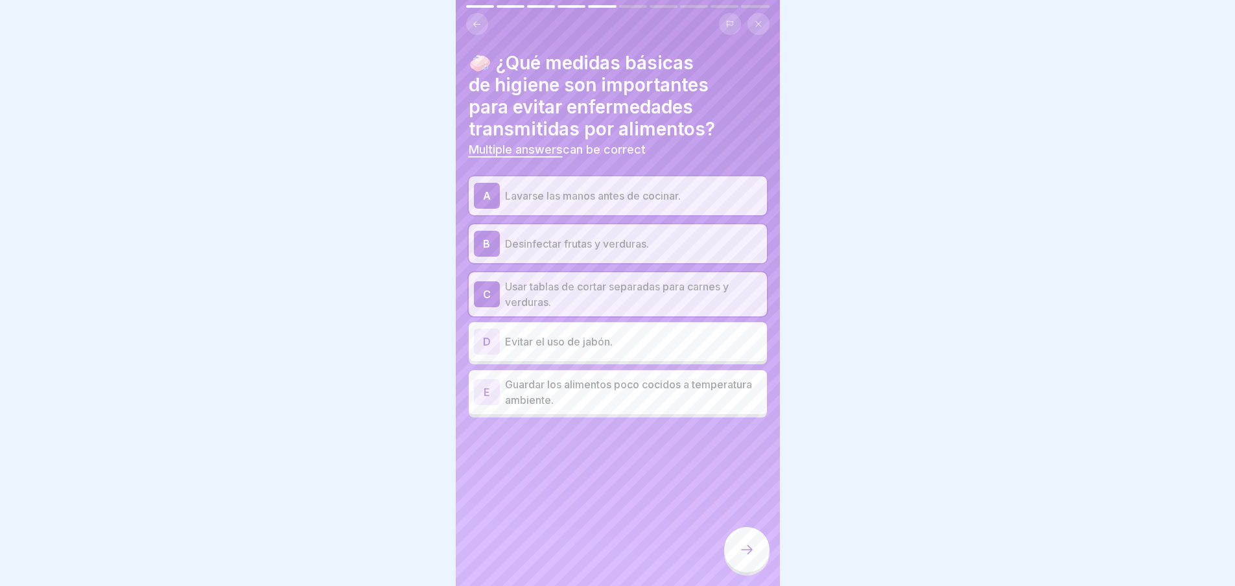
click at [751, 548] on icon at bounding box center [747, 550] width 16 height 16
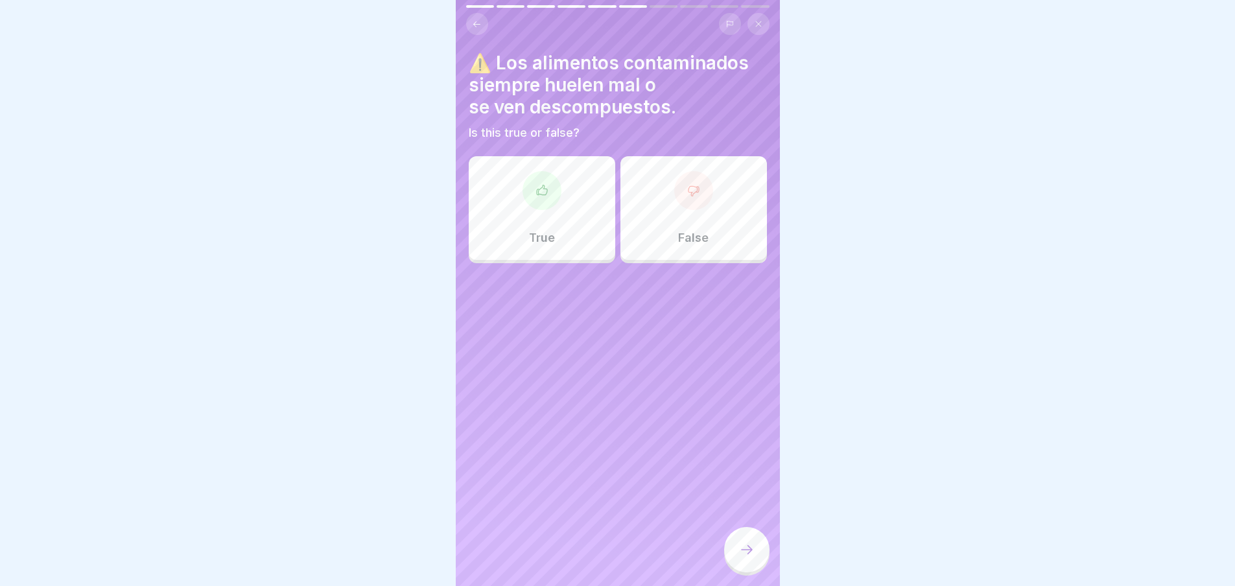
click at [673, 202] on div "False" at bounding box center [694, 208] width 147 height 104
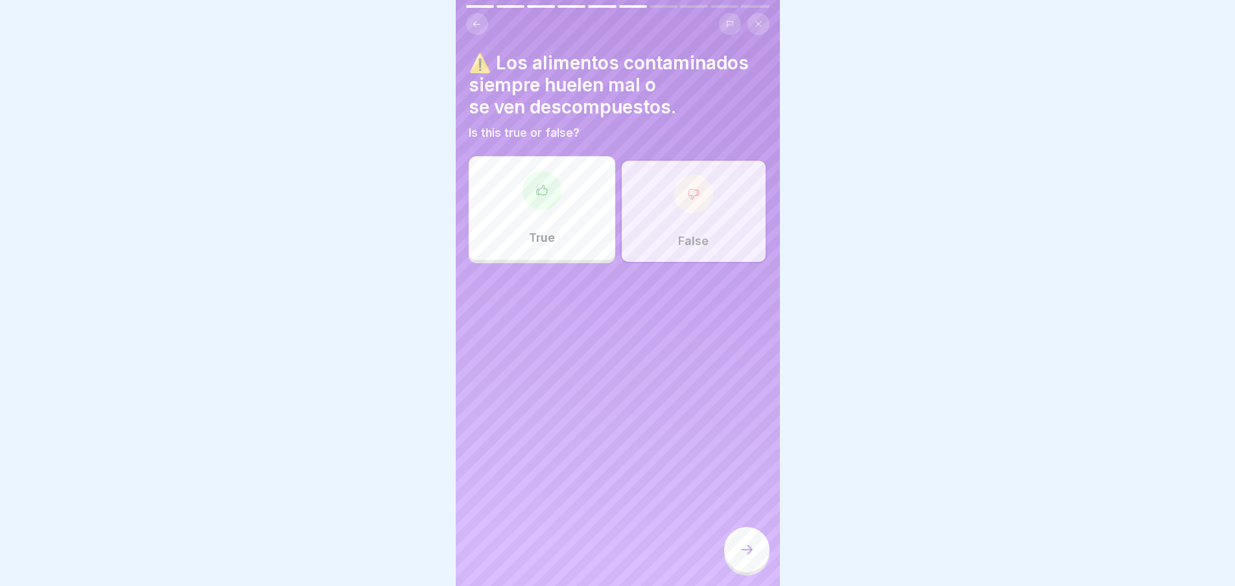
click at [742, 552] on icon at bounding box center [747, 550] width 16 height 16
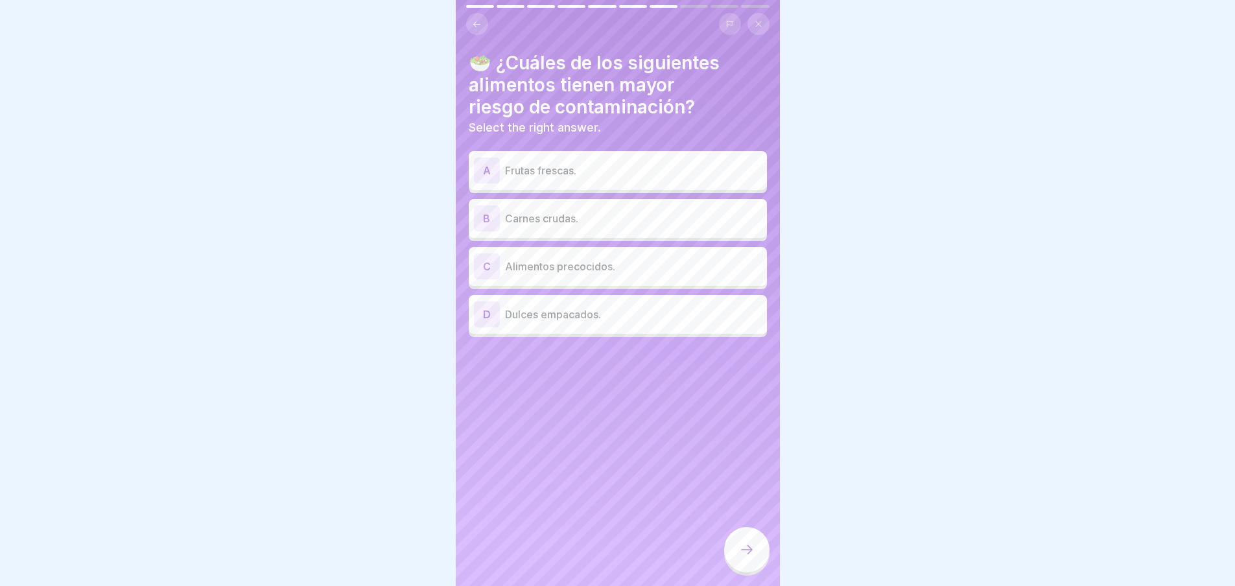
click at [613, 206] on div "B Carnes crudas." at bounding box center [618, 219] width 288 height 26
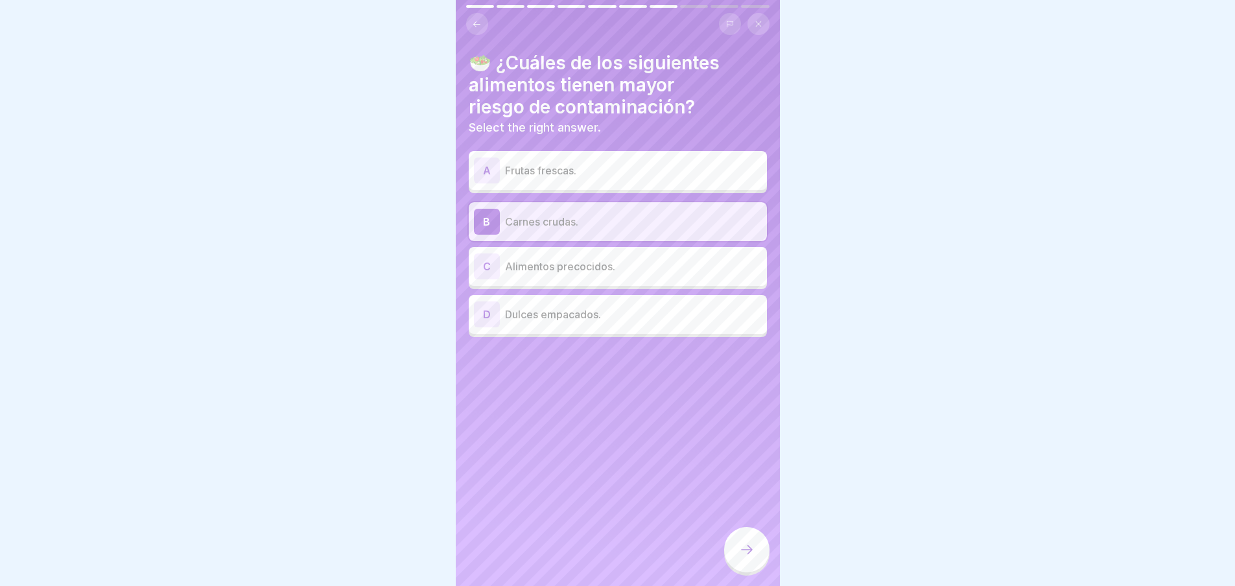
click at [745, 540] on div at bounding box center [746, 549] width 45 height 45
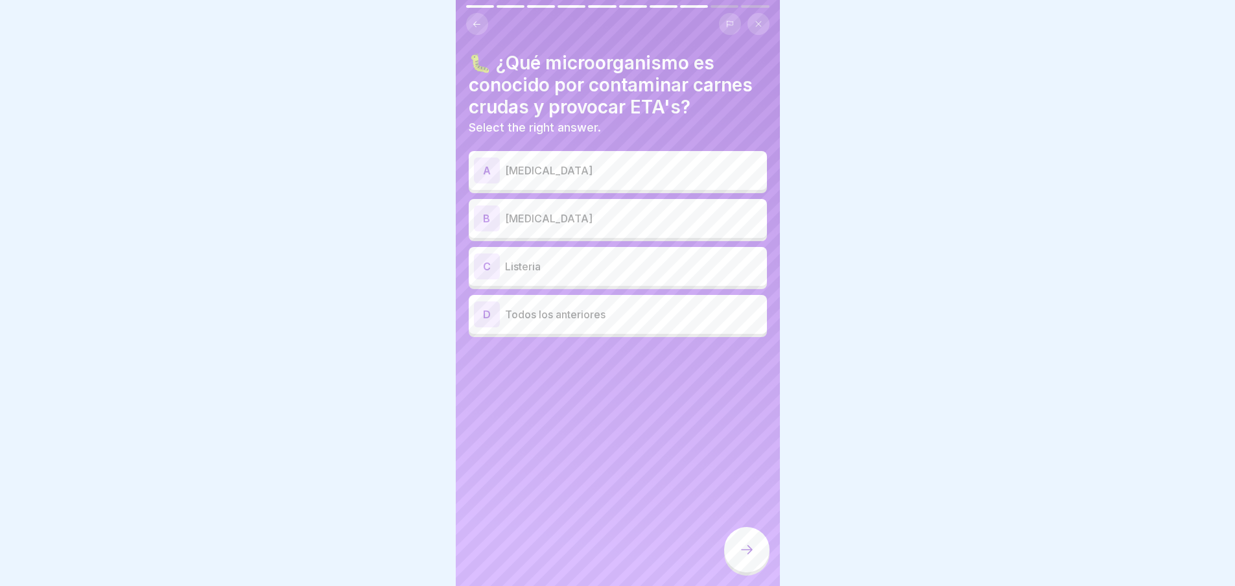
click at [623, 307] on p "Todos los anteriores" at bounding box center [633, 315] width 257 height 16
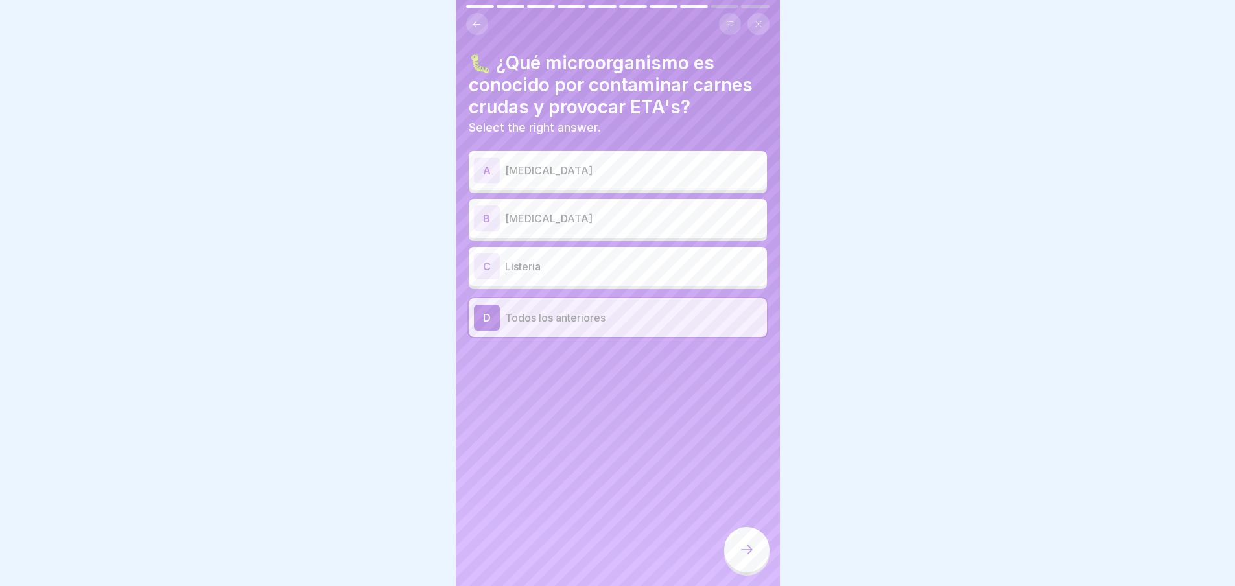
click at [759, 547] on div at bounding box center [746, 549] width 45 height 45
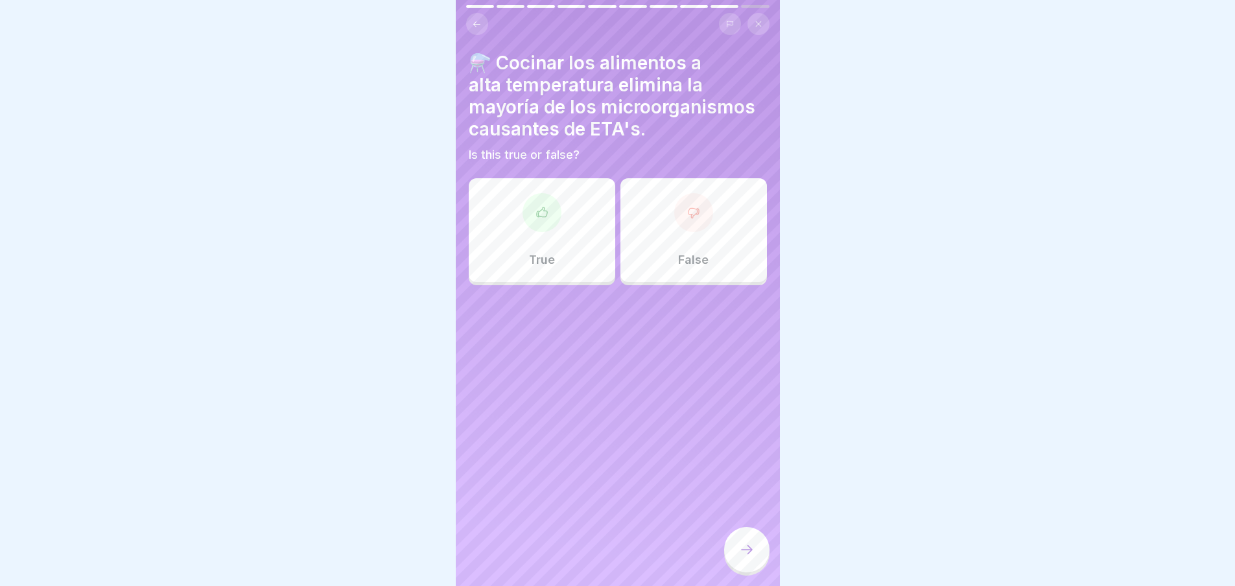
click at [565, 226] on div "True" at bounding box center [542, 230] width 147 height 104
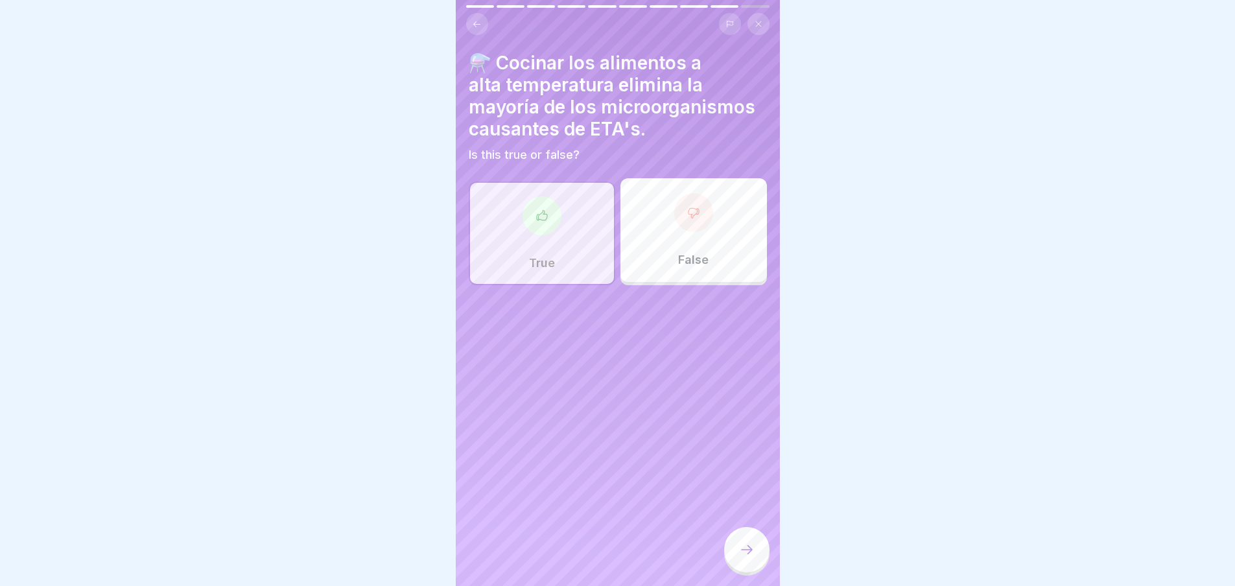
click at [759, 554] on div at bounding box center [746, 549] width 45 height 45
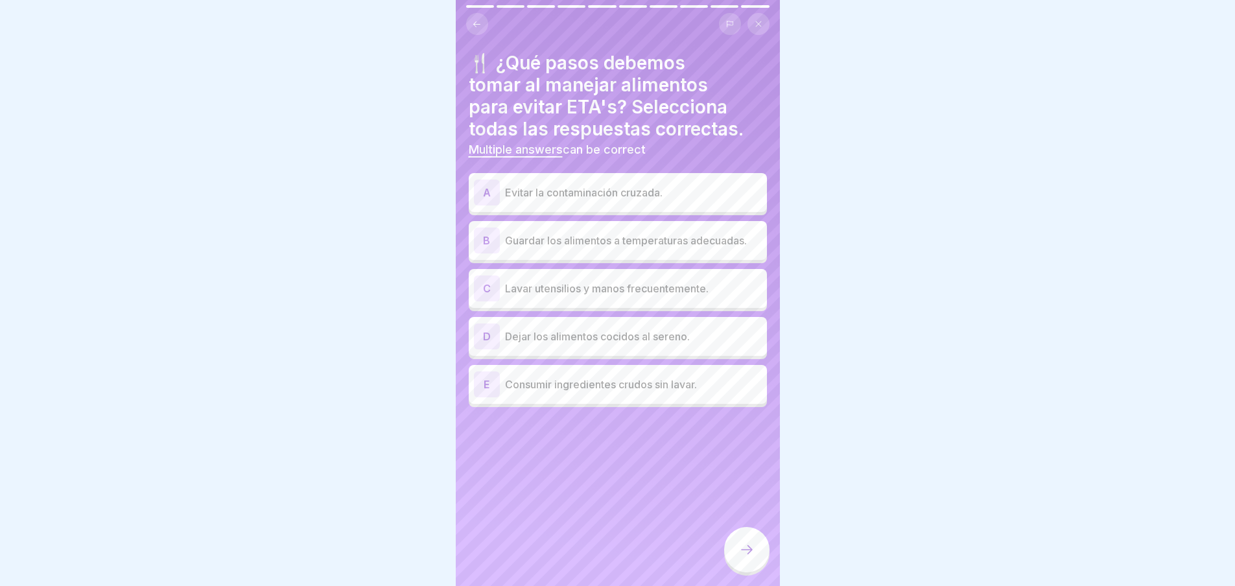
click at [604, 196] on div "A Evitar la contaminación cruzada." at bounding box center [618, 192] width 298 height 39
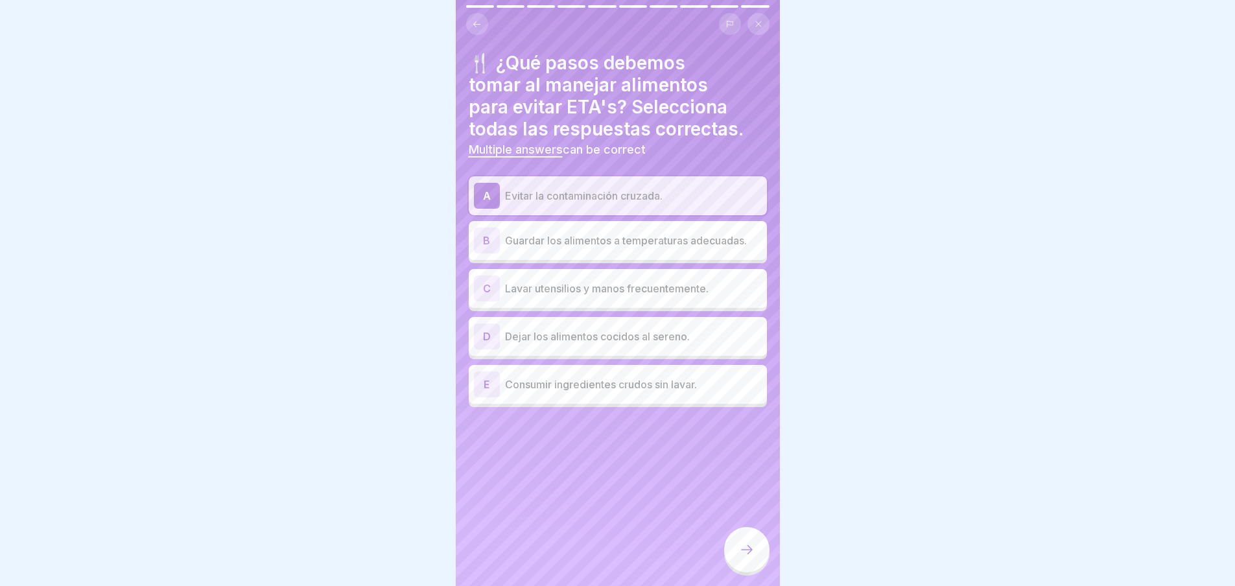
click at [604, 233] on p "Guardar los alimentos a temperaturas adecuadas." at bounding box center [633, 241] width 257 height 16
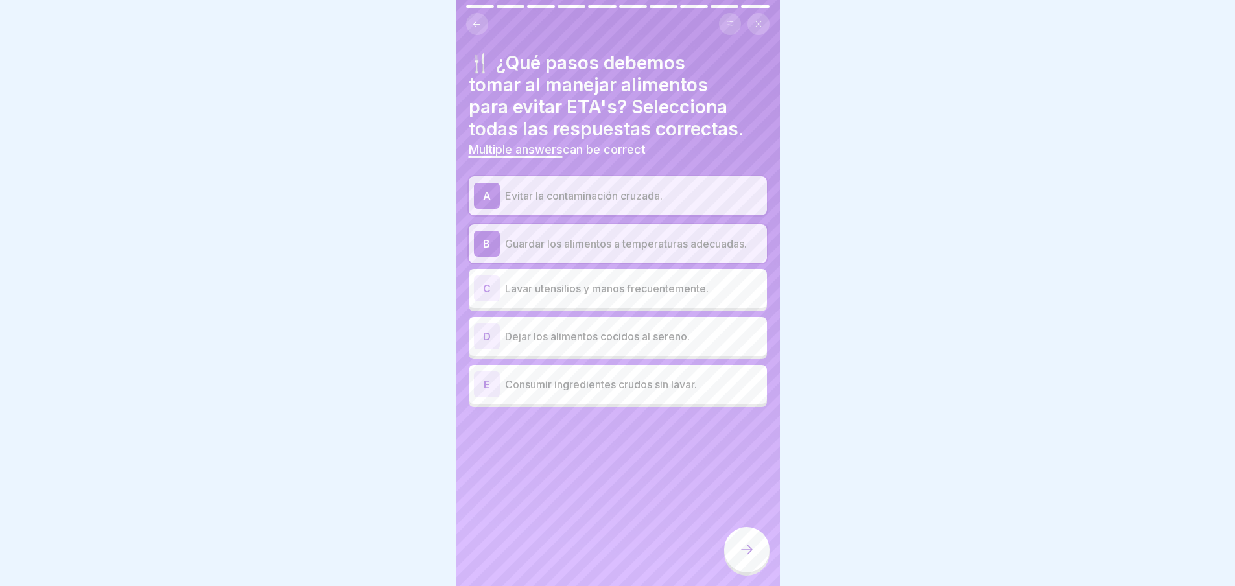
click at [604, 281] on p "Lavar utensilios y manos frecuentemente." at bounding box center [633, 289] width 257 height 16
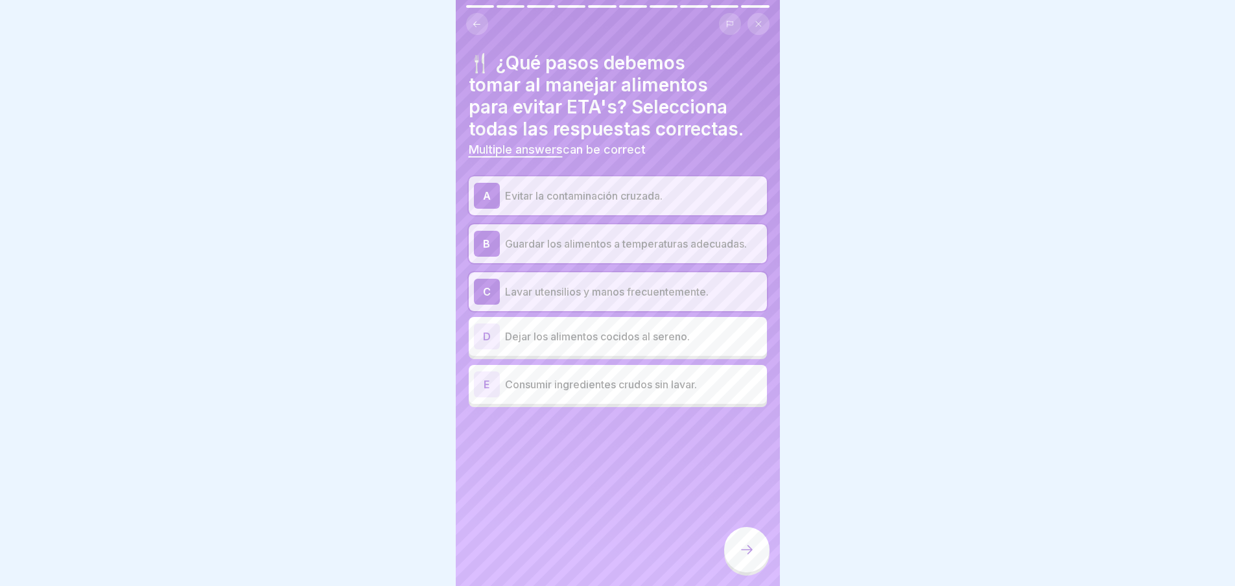
click at [746, 551] on icon at bounding box center [747, 550] width 16 height 16
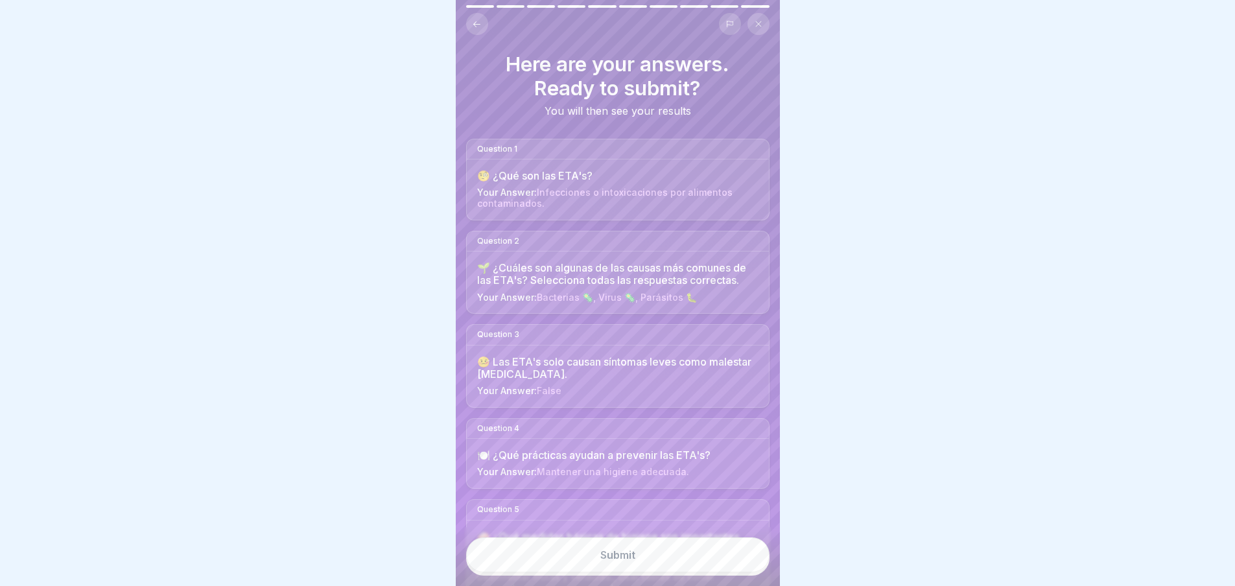
click at [724, 534] on div "Submit" at bounding box center [618, 556] width 324 height 59
click at [724, 550] on button "Submit" at bounding box center [617, 555] width 303 height 35
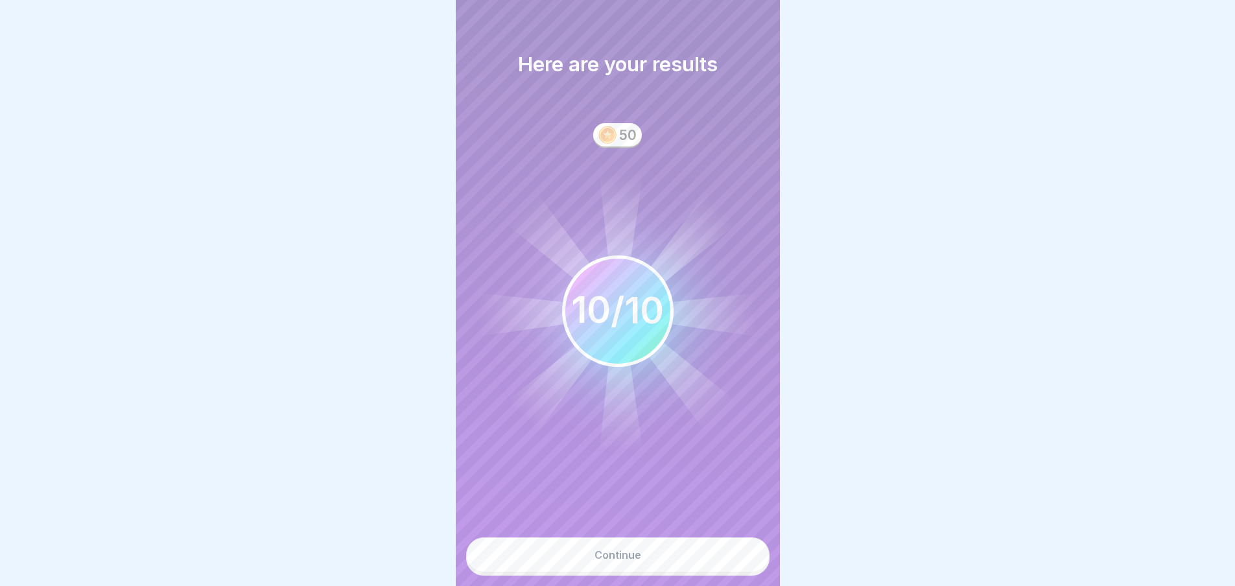
click at [663, 549] on button "Continue" at bounding box center [617, 555] width 303 height 35
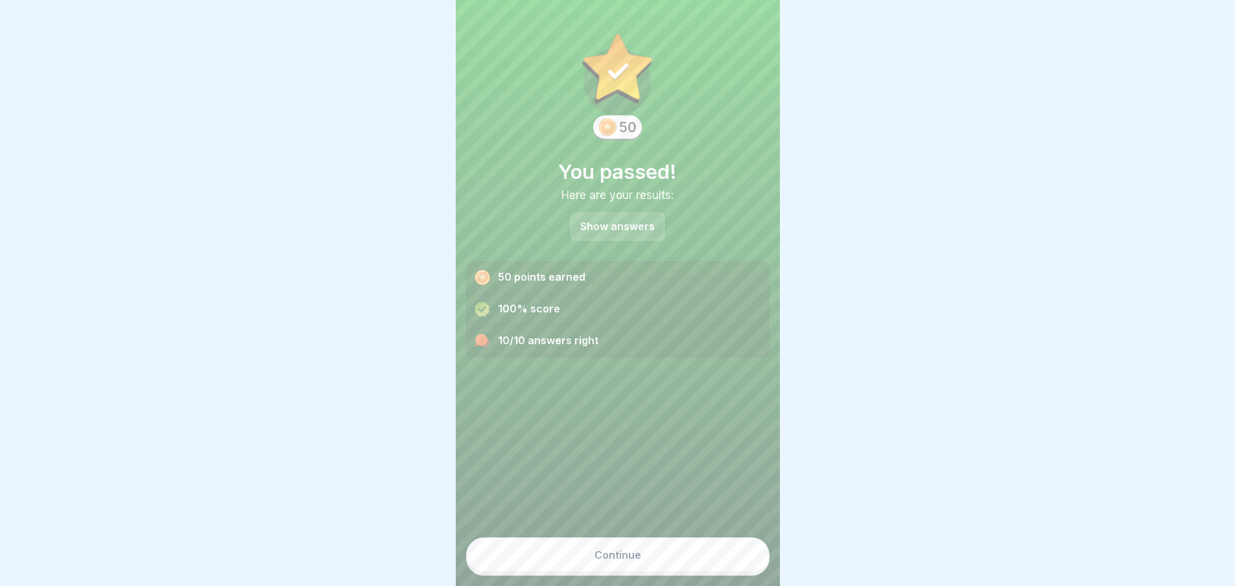
click at [656, 568] on button "Continue" at bounding box center [617, 555] width 303 height 35
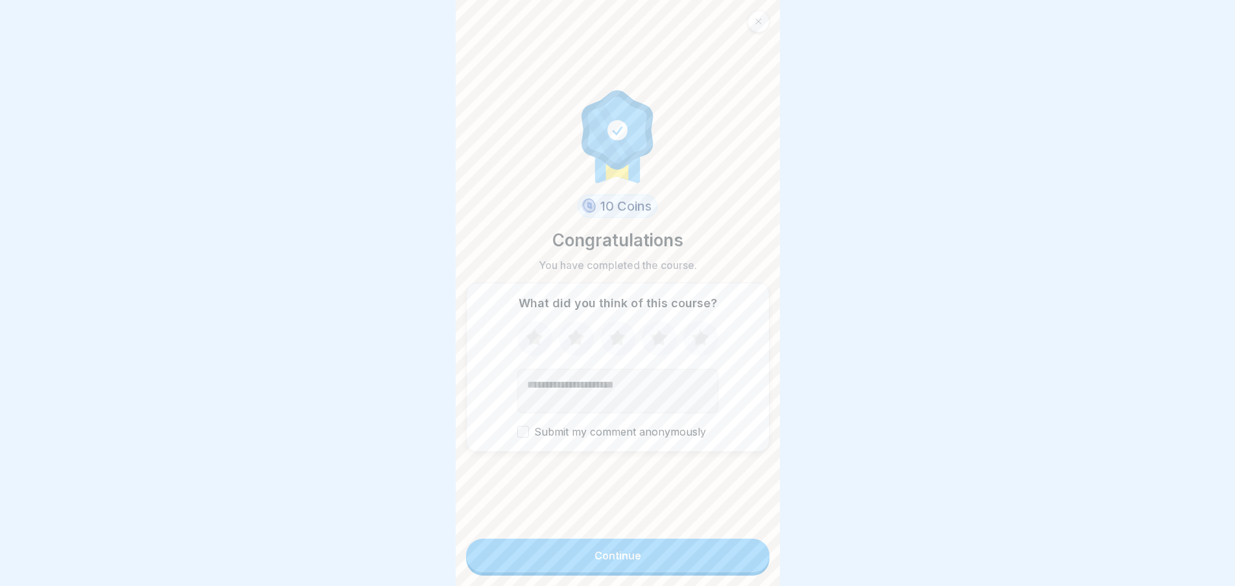
click at [661, 554] on button "Continue" at bounding box center [617, 556] width 303 height 34
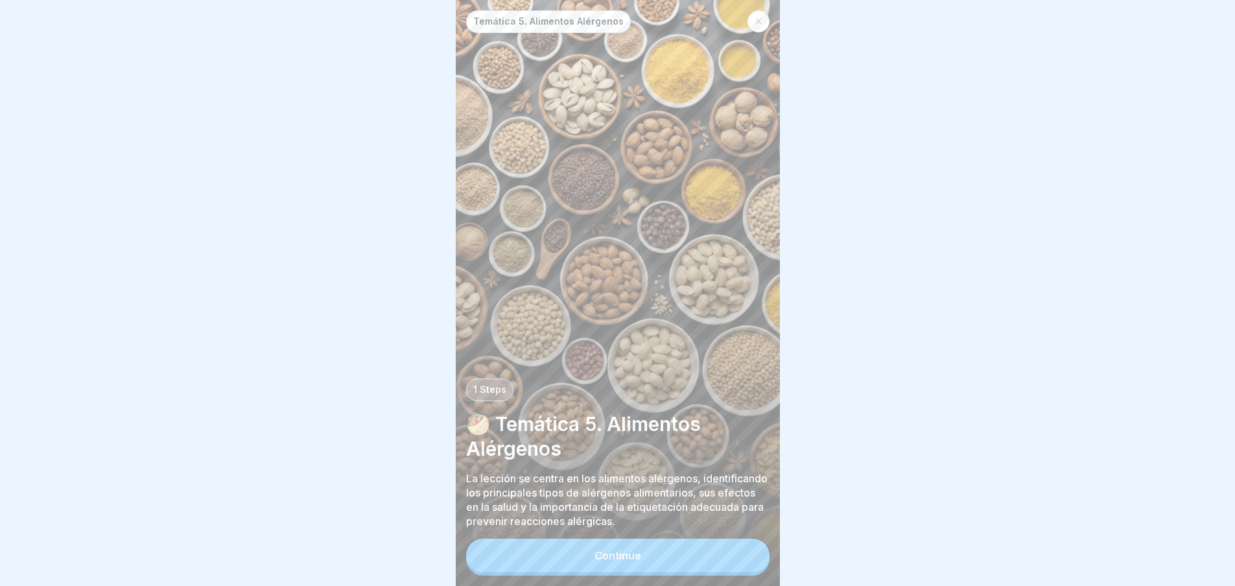
click at [662, 556] on button "Continue" at bounding box center [617, 556] width 303 height 34
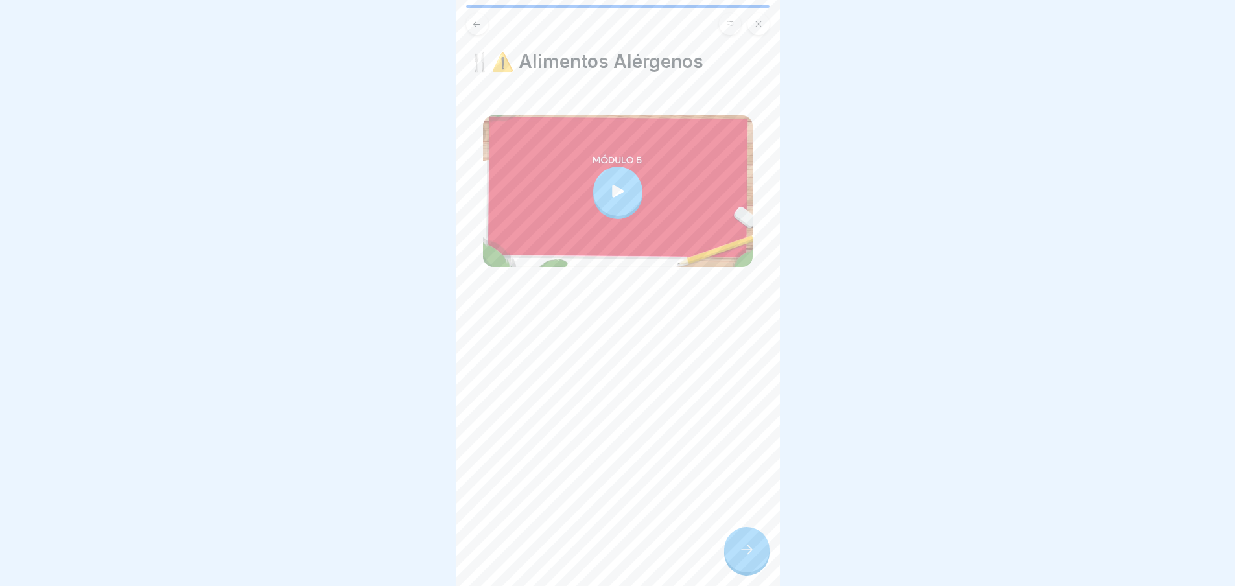
click at [624, 177] on div at bounding box center [617, 191] width 49 height 49
click at [744, 542] on div at bounding box center [746, 549] width 45 height 45
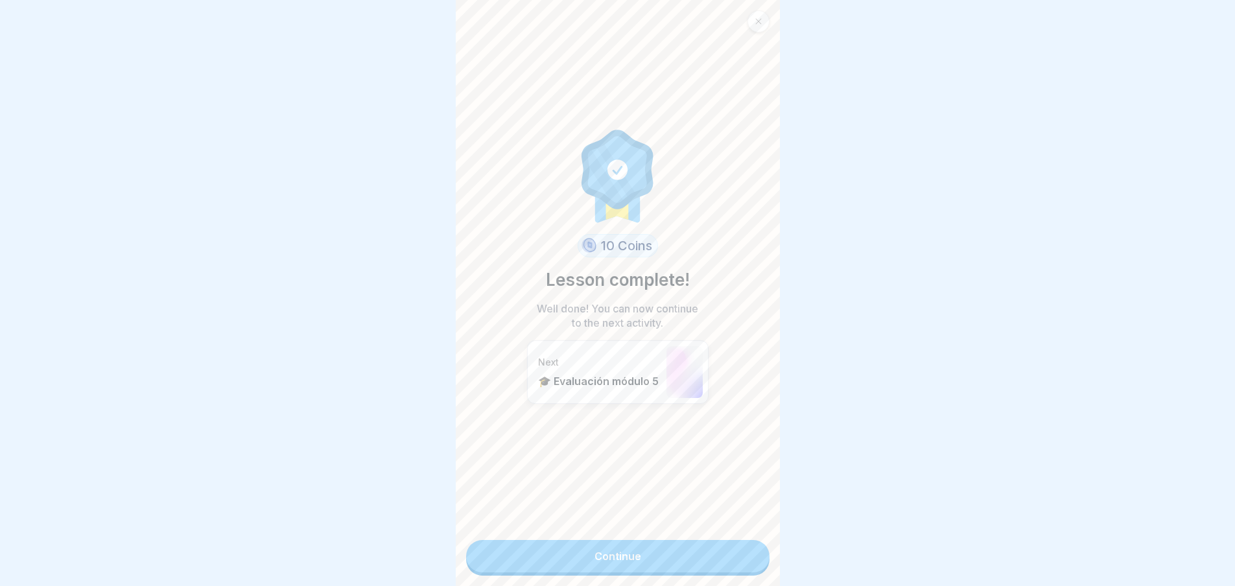
click at [693, 540] on link "Continue" at bounding box center [617, 556] width 303 height 32
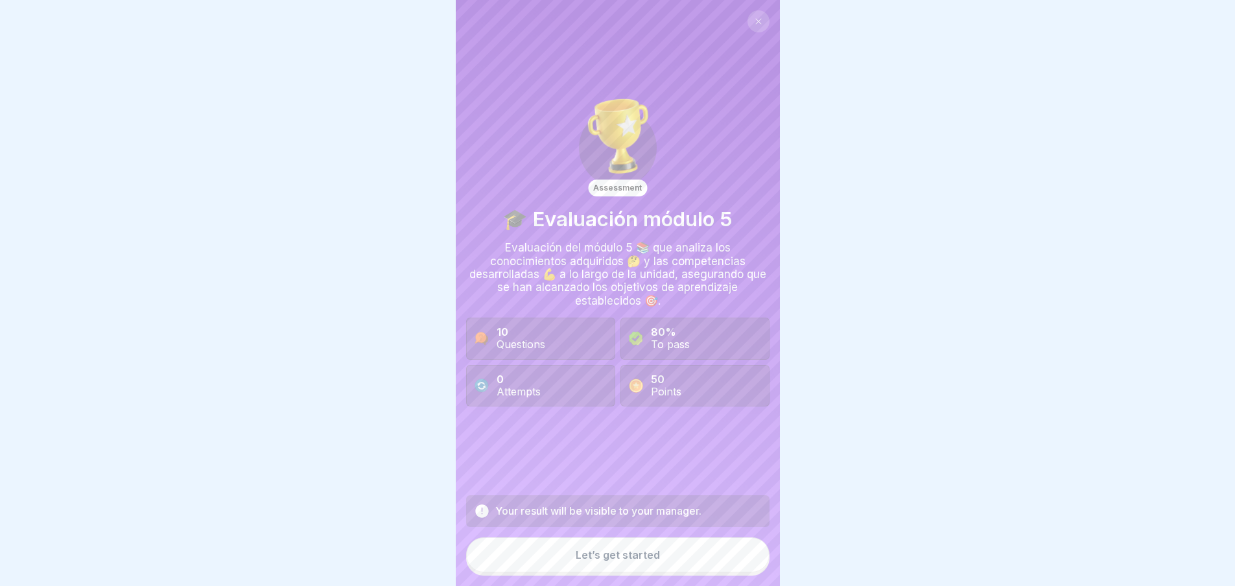
click at [692, 536] on div "Your result will be visible to your manager. Let’s get started" at bounding box center [617, 535] width 303 height 80
click at [687, 549] on button "Let’s get started" at bounding box center [617, 555] width 303 height 35
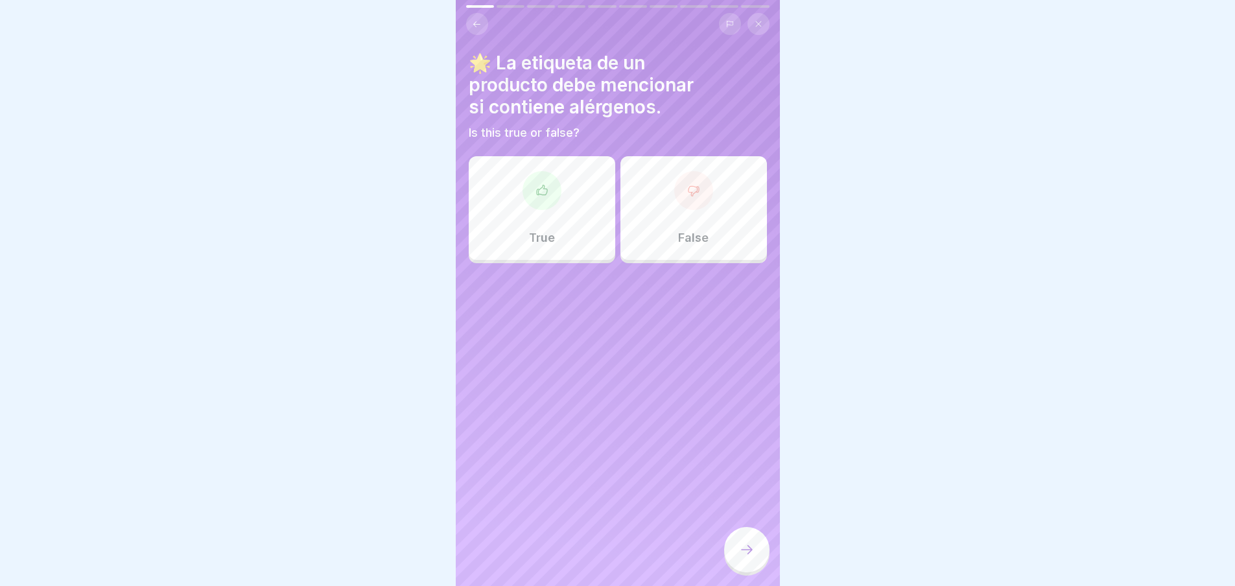
click at [486, 171] on div "True" at bounding box center [542, 208] width 147 height 104
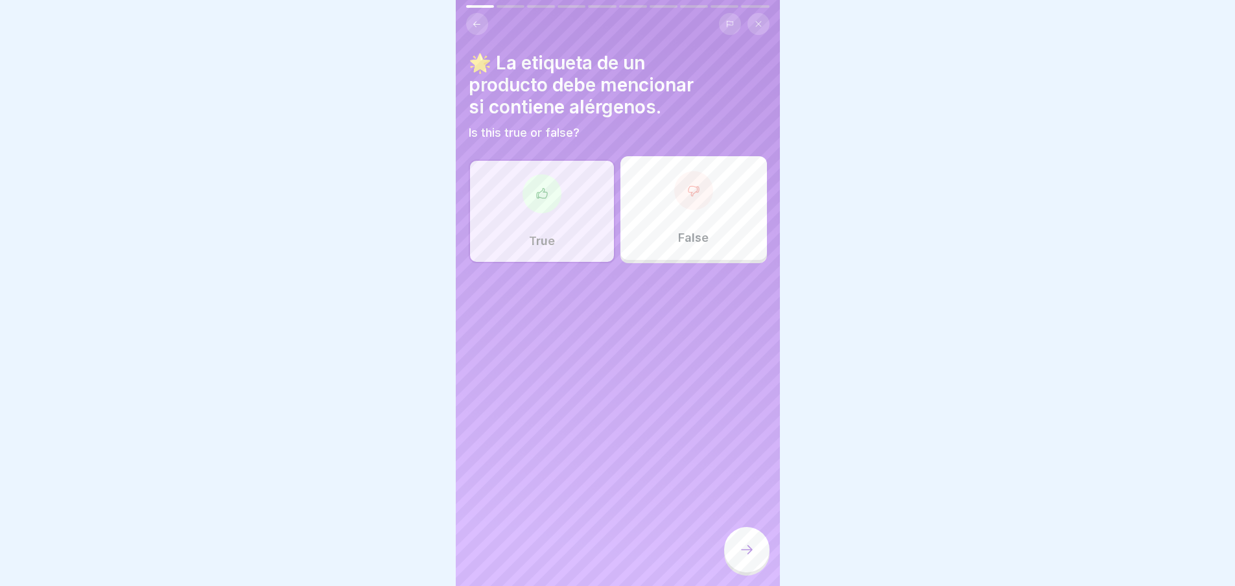
click at [757, 556] on div at bounding box center [746, 549] width 45 height 45
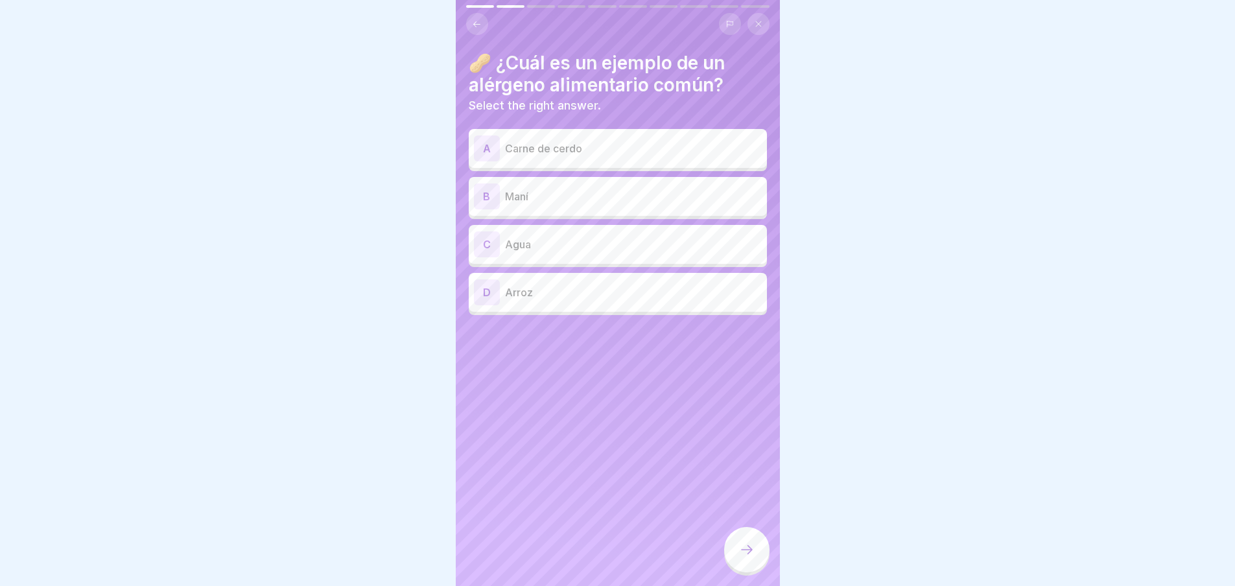
click at [590, 190] on p "Maní" at bounding box center [633, 197] width 257 height 16
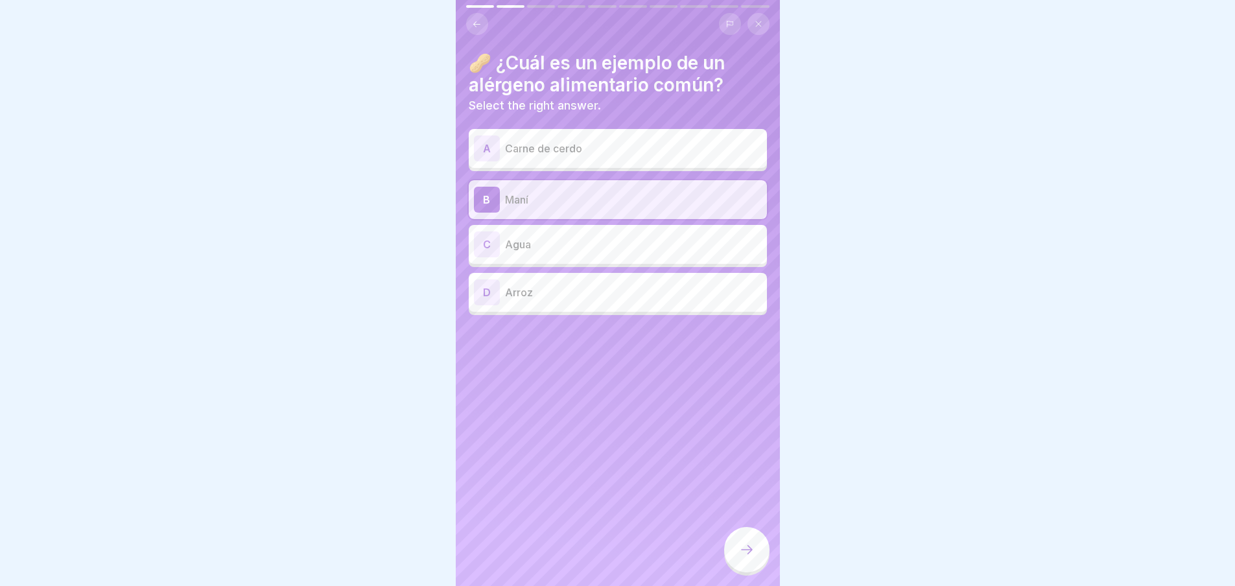
click at [745, 544] on icon at bounding box center [747, 550] width 16 height 16
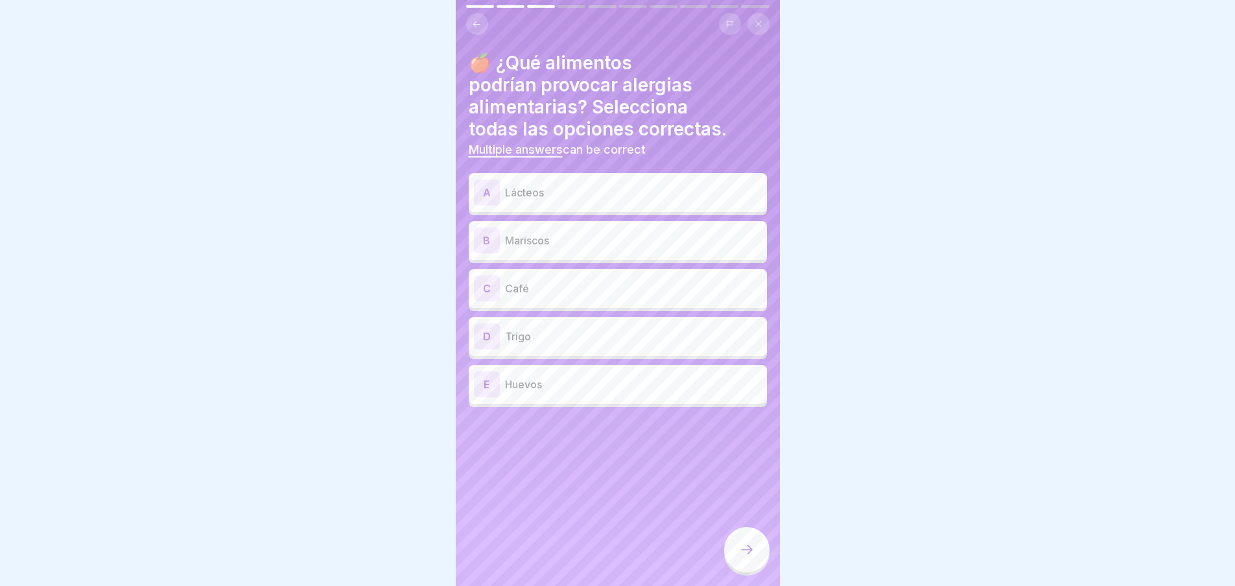
click at [582, 187] on p "Lácteos" at bounding box center [633, 193] width 257 height 16
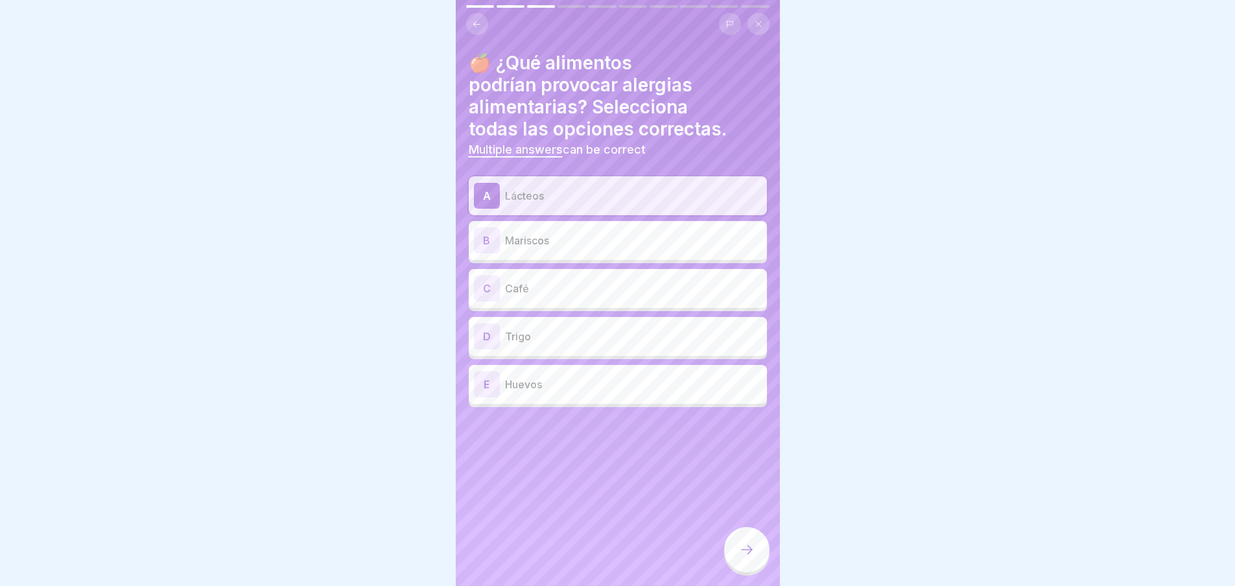
click at [572, 228] on div "B Mariscos" at bounding box center [618, 241] width 288 height 26
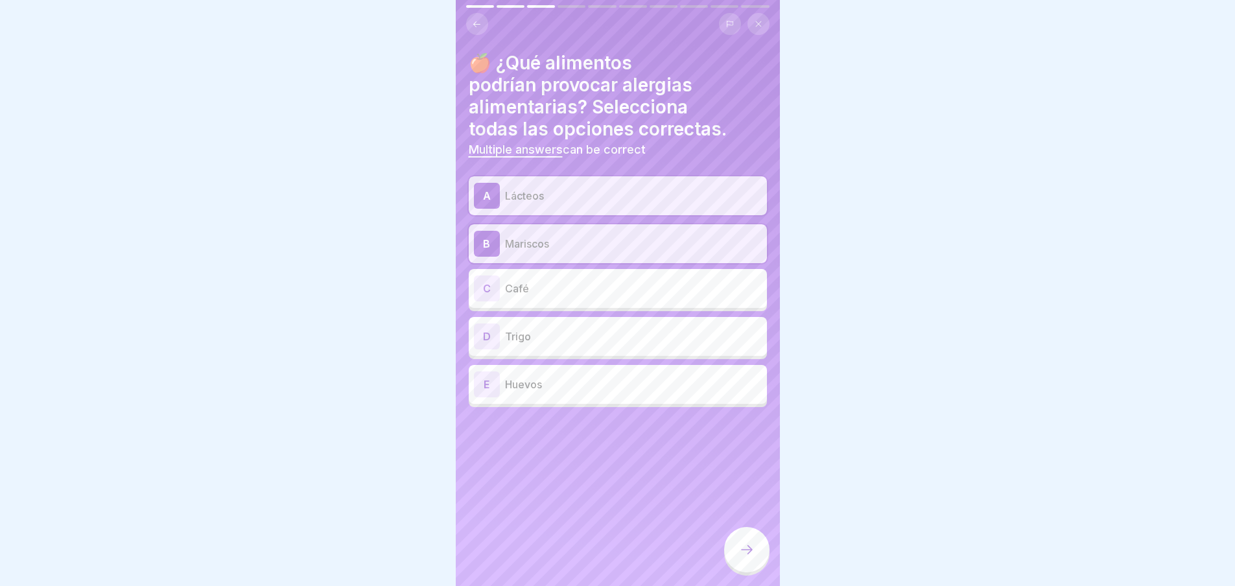
click at [560, 329] on p "Trigo" at bounding box center [633, 337] width 257 height 16
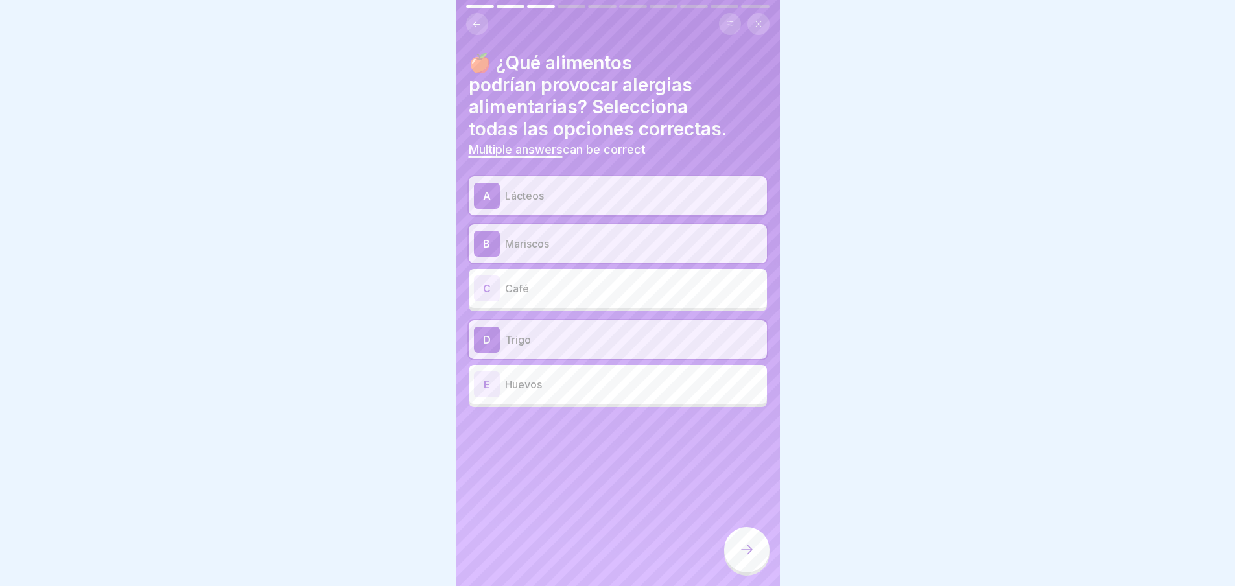
click at [642, 377] on p "Huevos" at bounding box center [633, 385] width 257 height 16
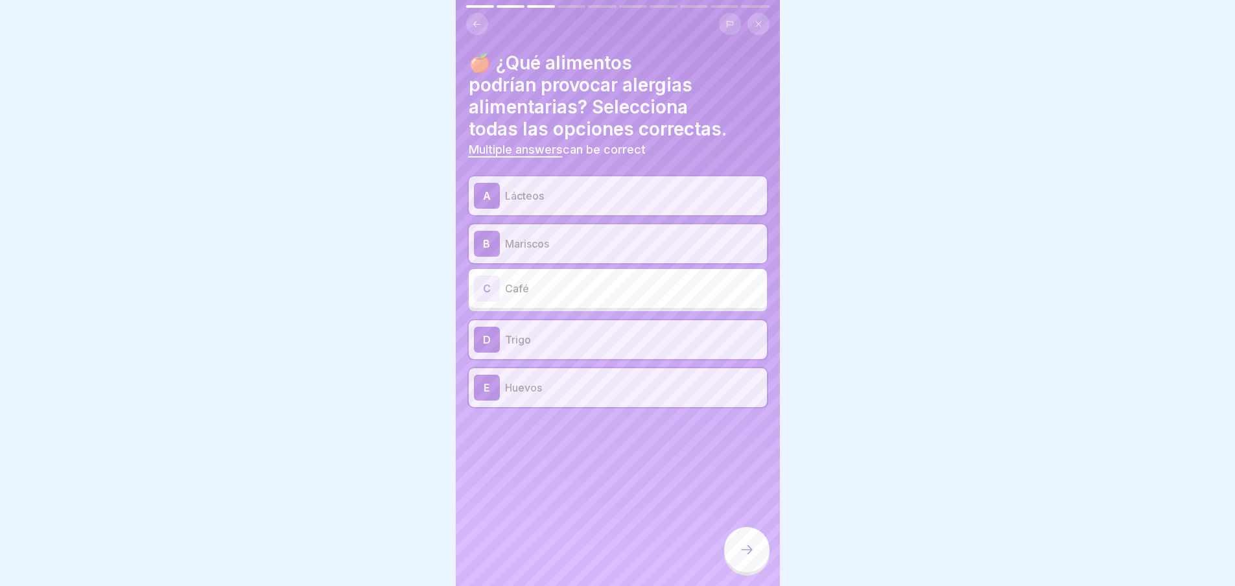
click at [744, 543] on icon at bounding box center [747, 550] width 16 height 16
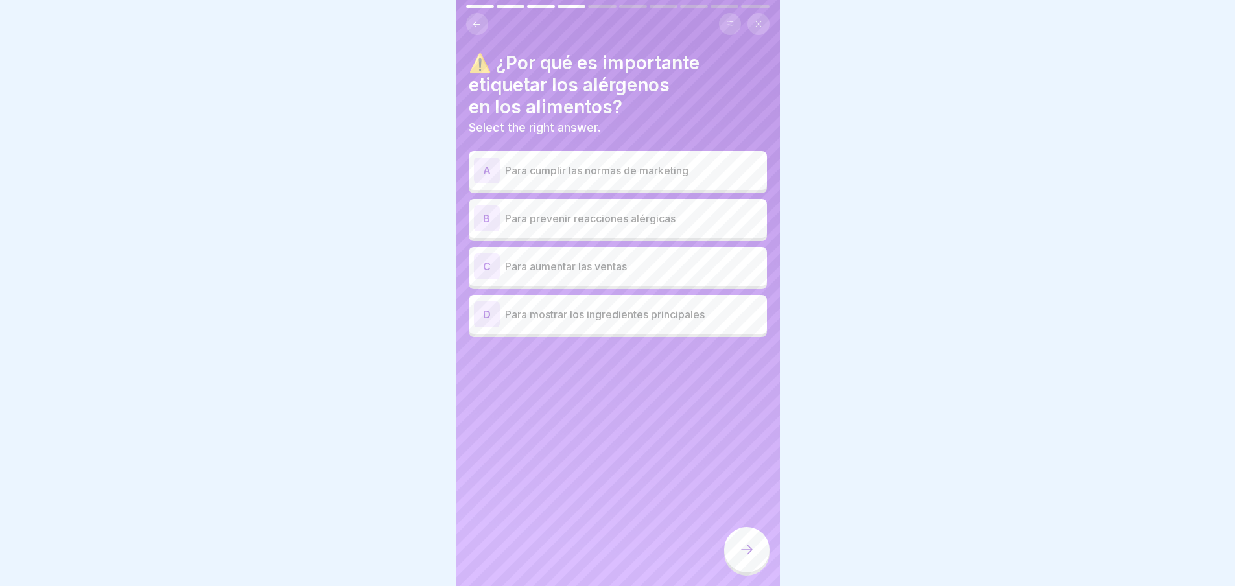
click at [607, 213] on p "Para prevenir reacciones alérgicas" at bounding box center [633, 219] width 257 height 16
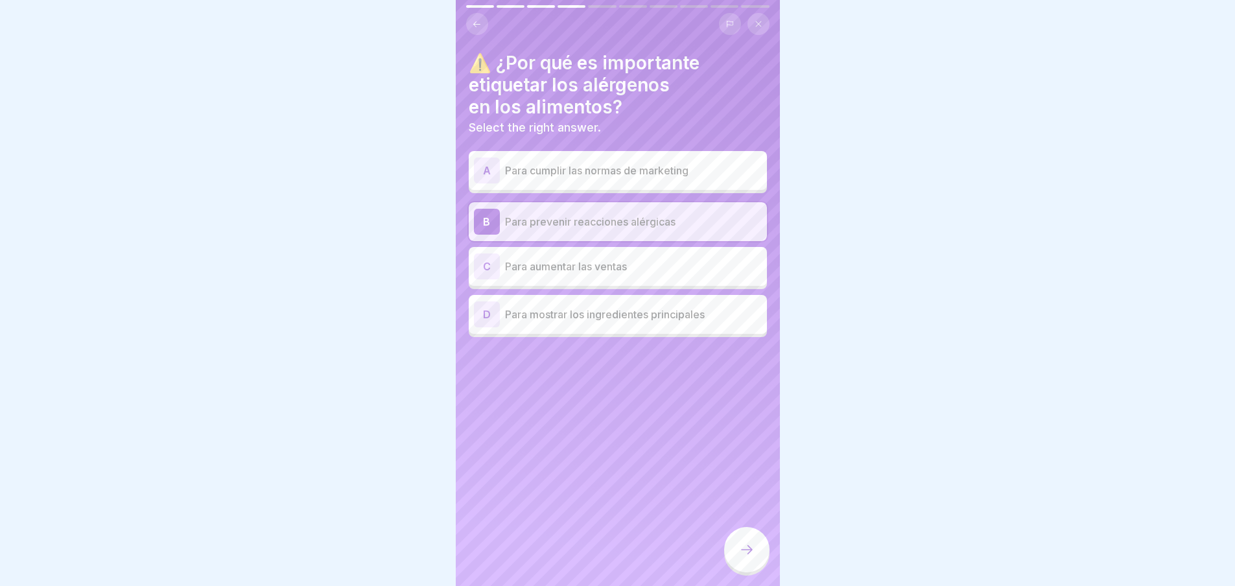
click at [752, 545] on icon at bounding box center [747, 550] width 16 height 16
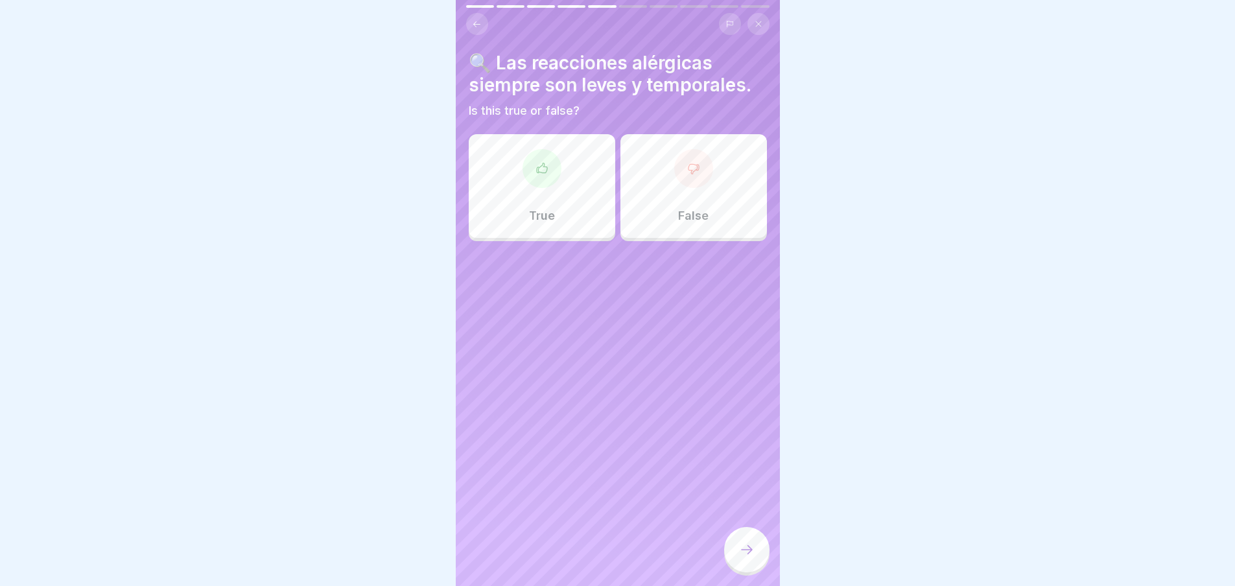
click at [695, 172] on div at bounding box center [693, 168] width 39 height 39
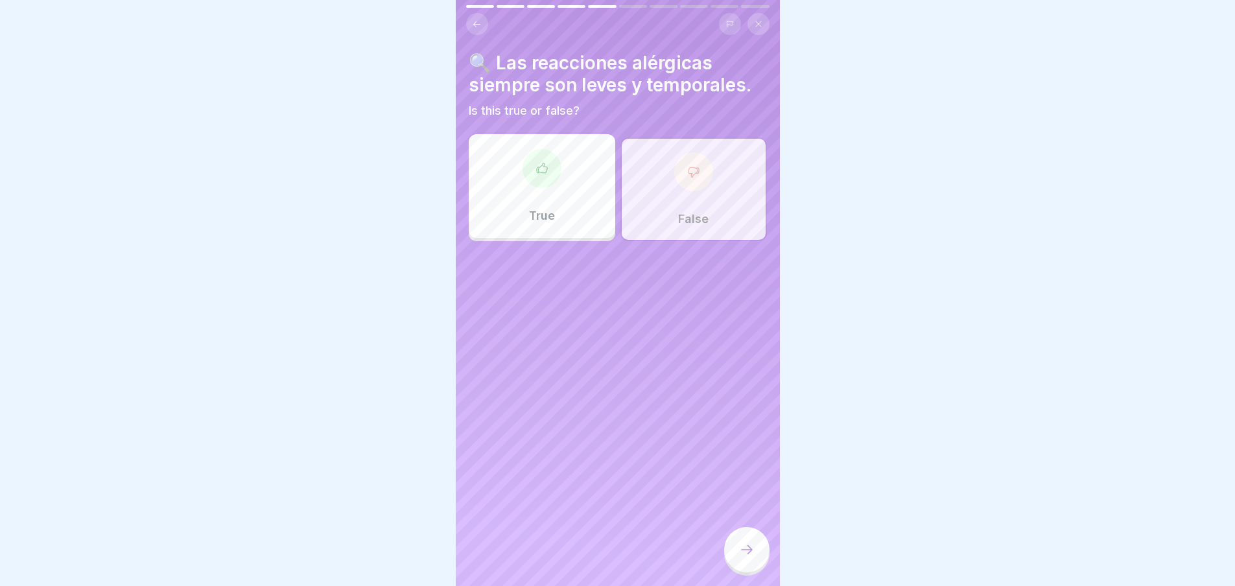
click at [746, 560] on div at bounding box center [746, 549] width 45 height 45
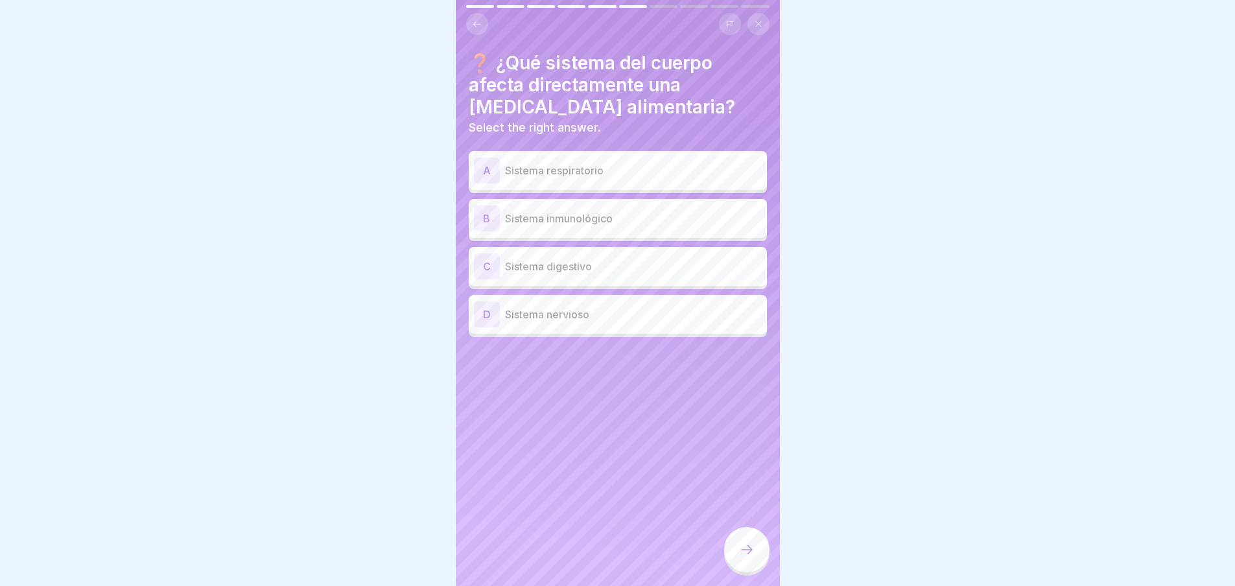
click at [588, 211] on p "Sistema inmunológico" at bounding box center [633, 219] width 257 height 16
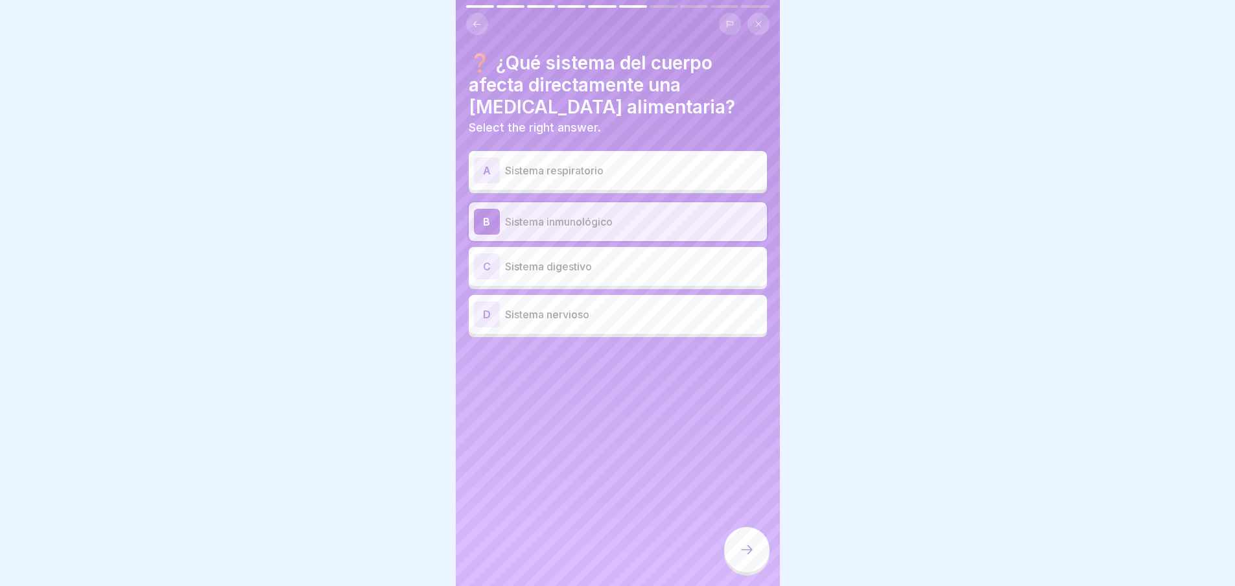
click at [746, 551] on icon at bounding box center [747, 550] width 16 height 16
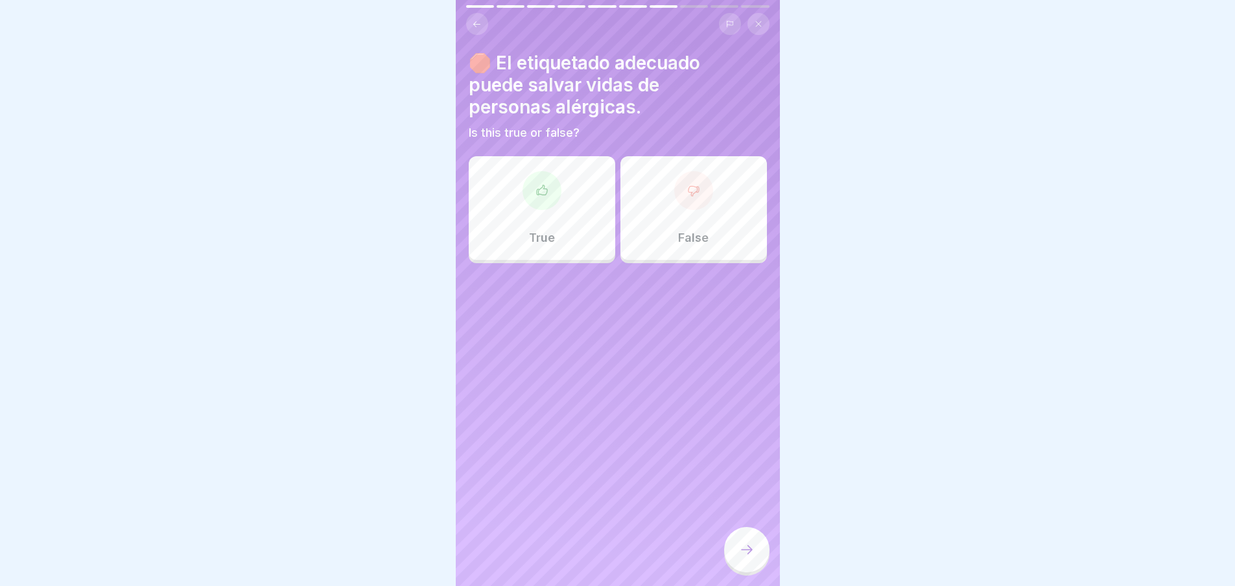
click at [536, 185] on icon at bounding box center [541, 190] width 10 height 10
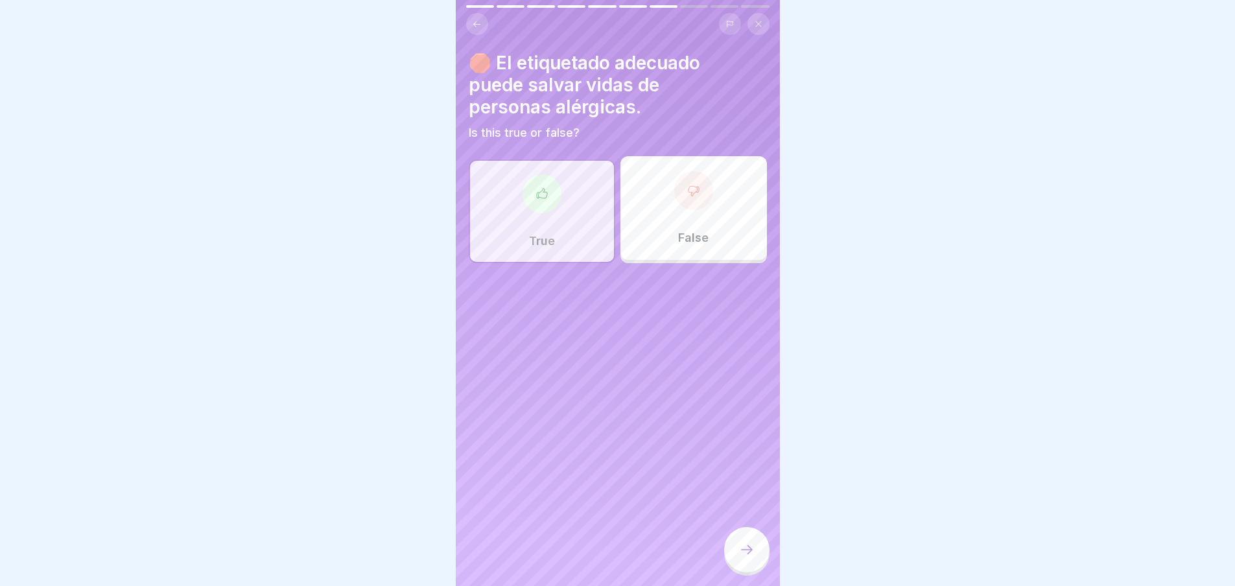
click at [747, 549] on icon at bounding box center [747, 550] width 16 height 16
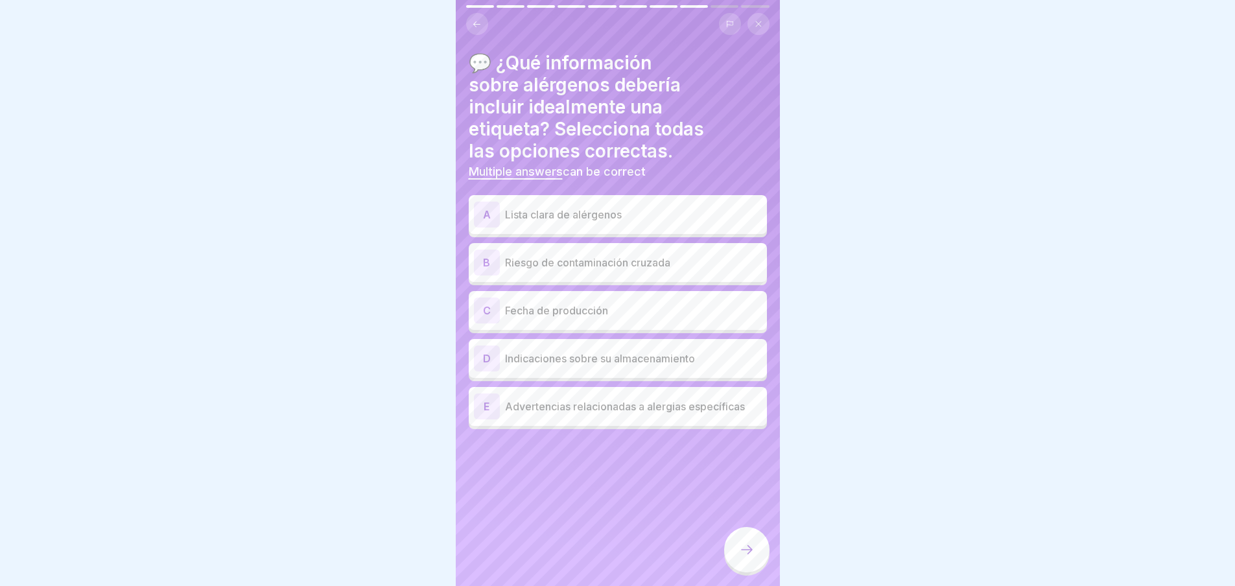
click at [529, 207] on p "Lista clara de alérgenos" at bounding box center [633, 215] width 257 height 16
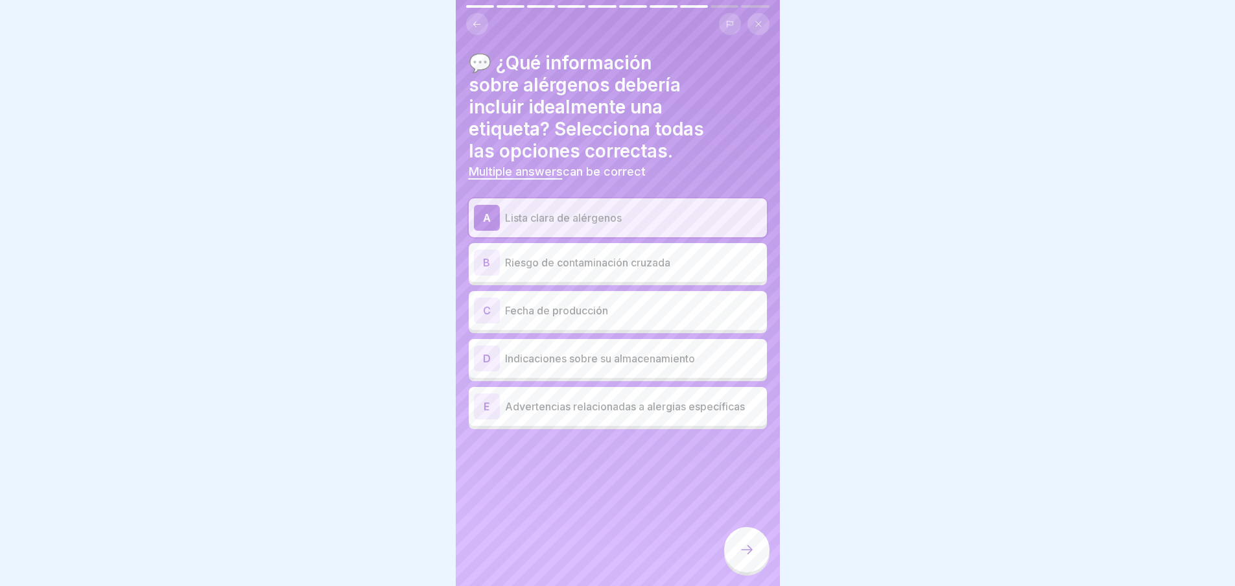
click at [551, 255] on p "Riesgo de contaminación cruzada" at bounding box center [633, 263] width 257 height 16
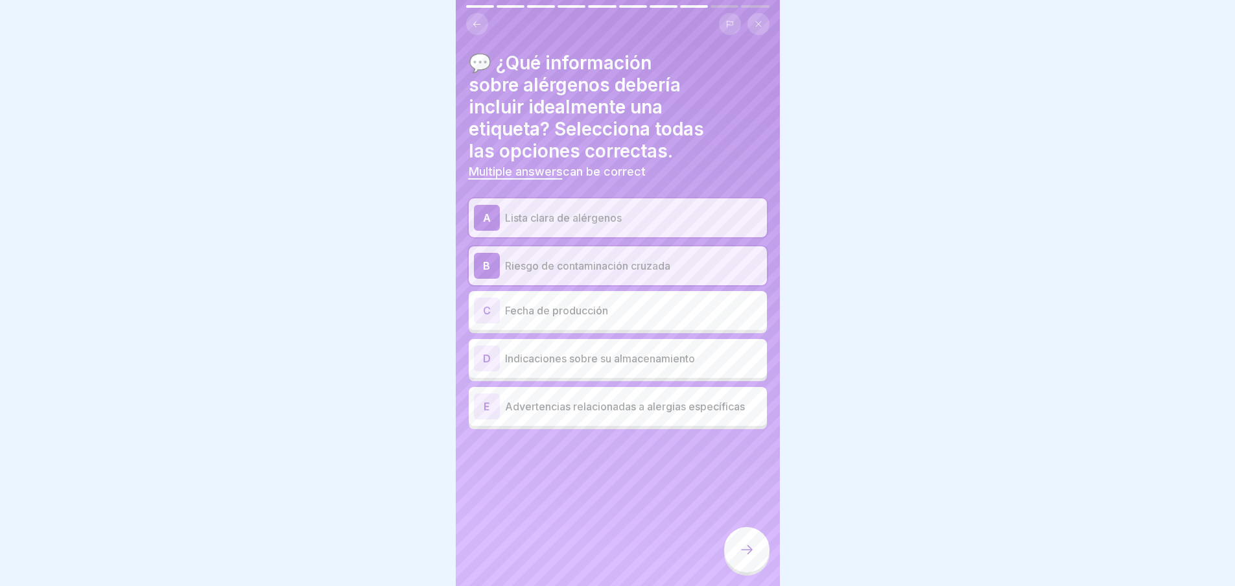
click at [585, 351] on p "Indicaciones sobre su almacenamiento" at bounding box center [633, 359] width 257 height 16
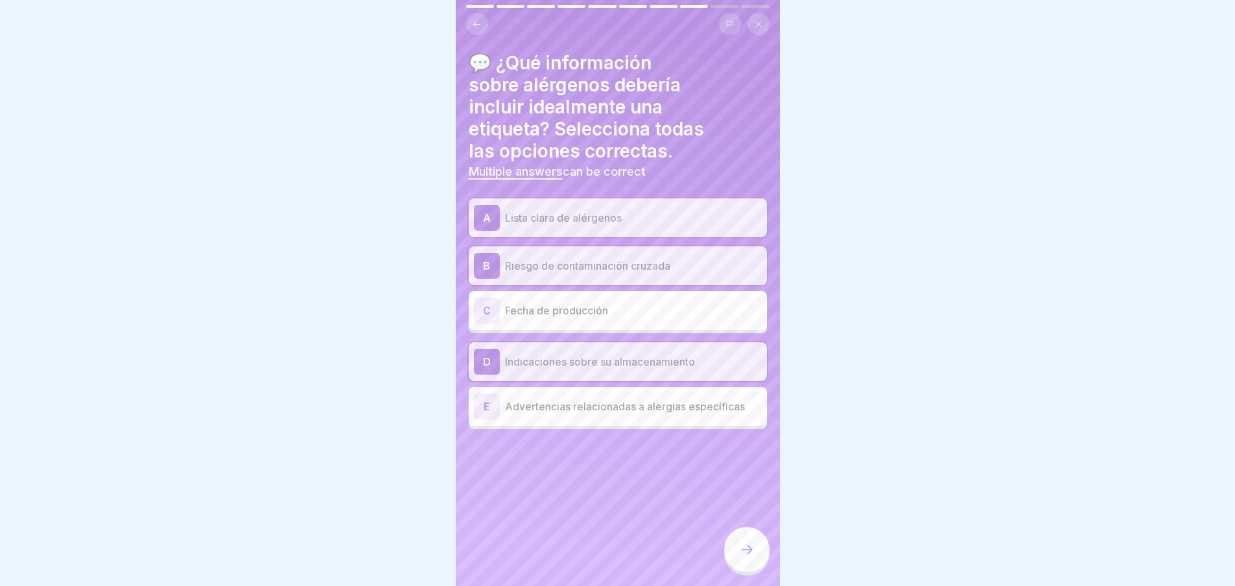
click at [593, 407] on div "E Advertencias relacionadas a alergias específicas" at bounding box center [618, 407] width 288 height 26
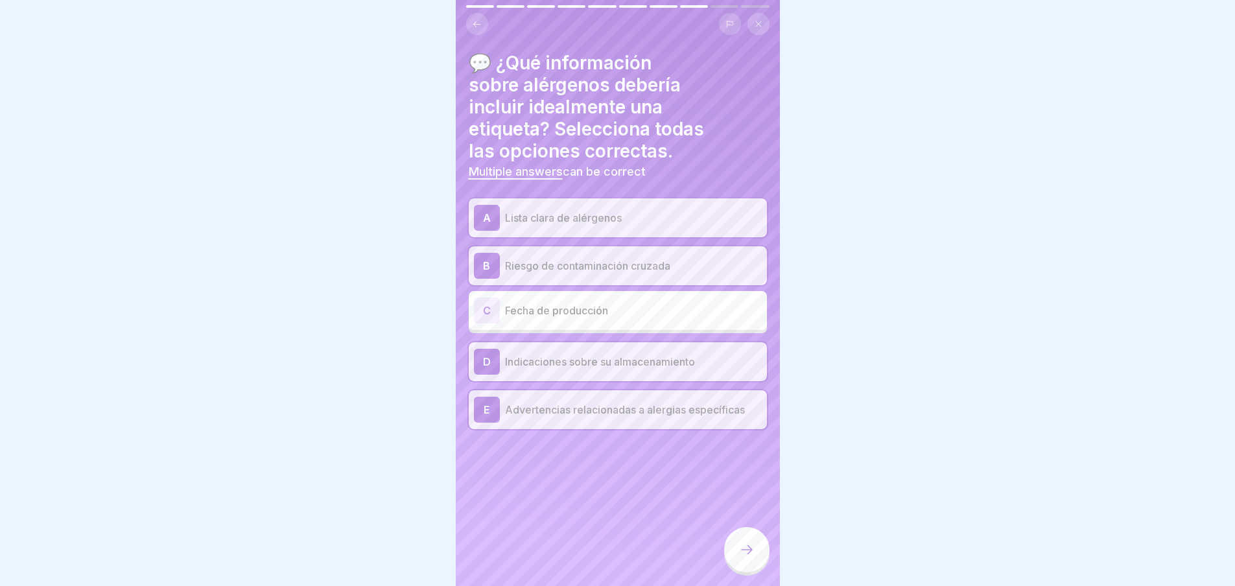
click at [748, 545] on icon at bounding box center [747, 550] width 16 height 16
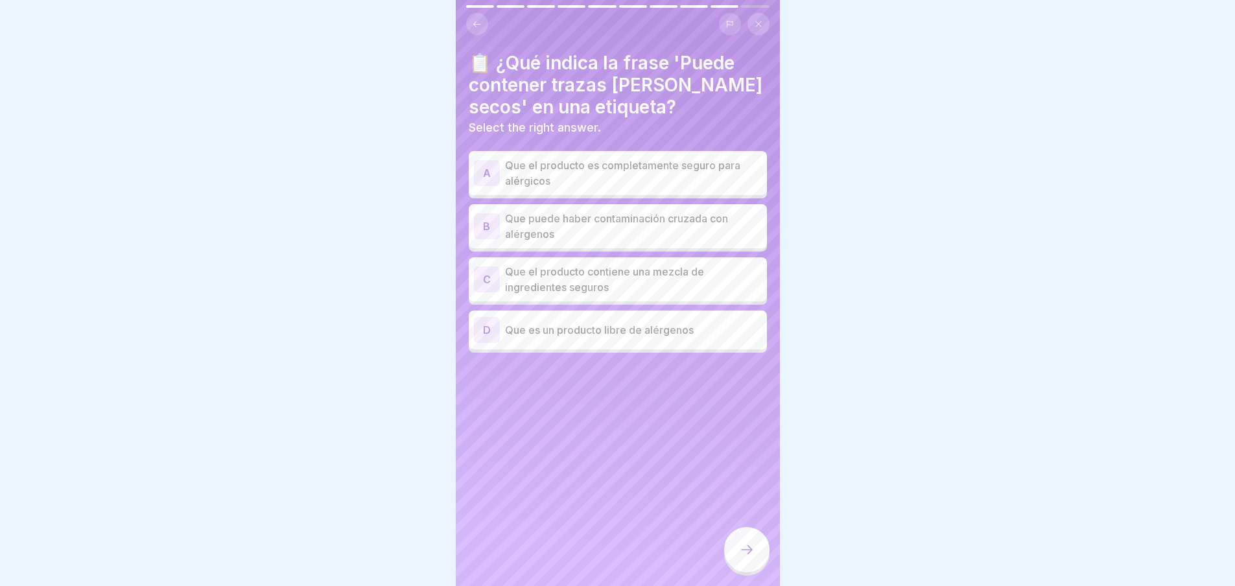
click at [632, 216] on p "Que puede haber contaminación cruzada con alérgenos" at bounding box center [633, 226] width 257 height 31
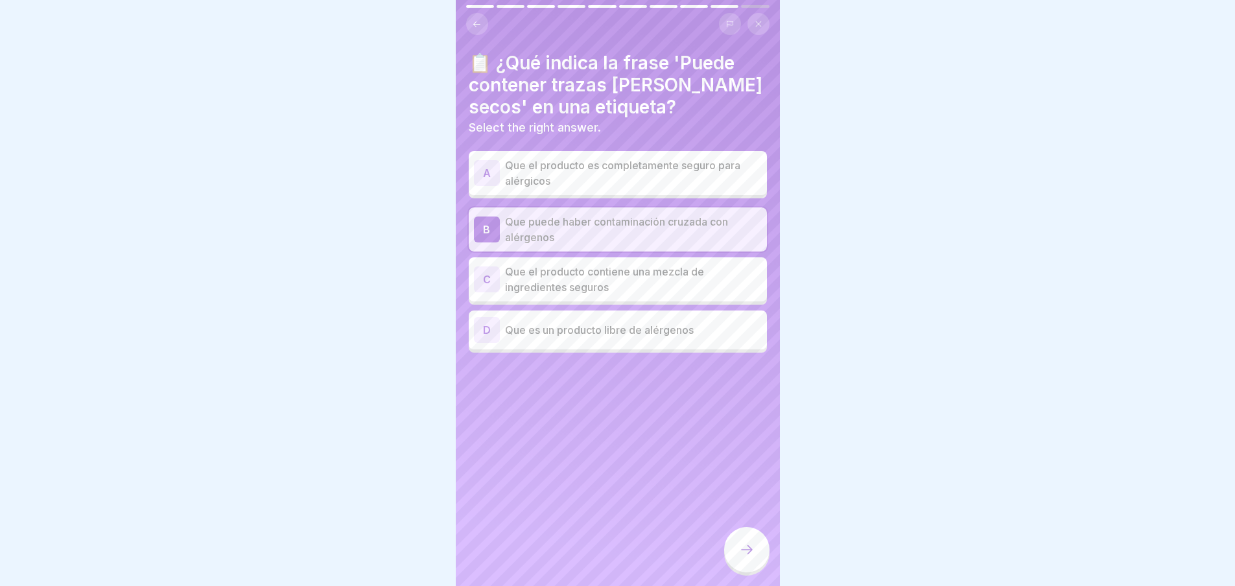
click at [742, 534] on div at bounding box center [746, 549] width 45 height 45
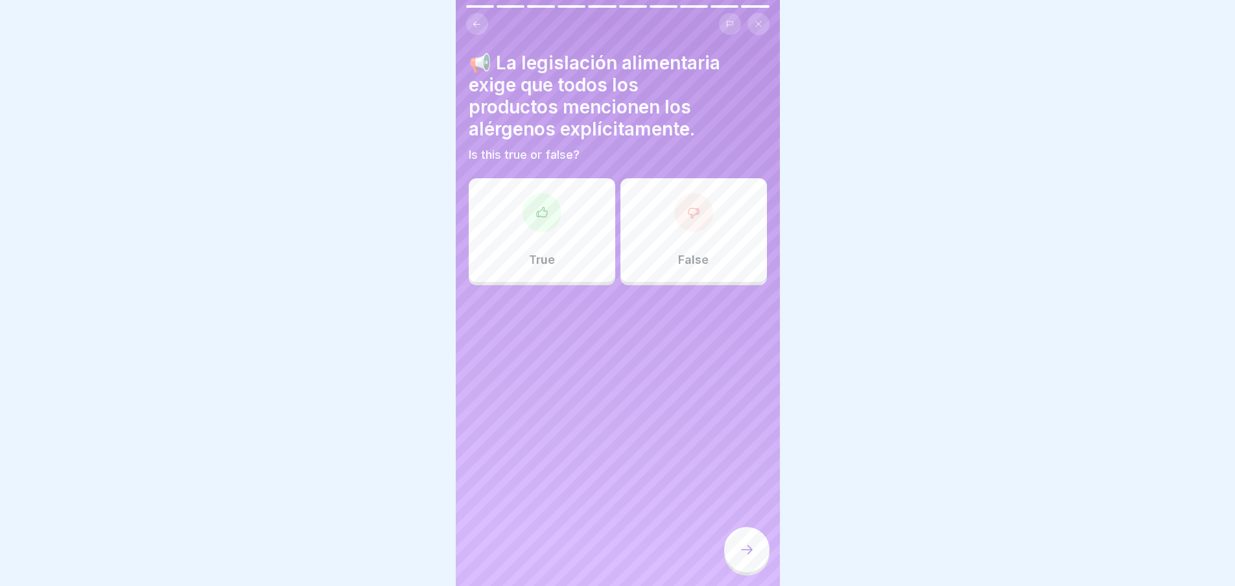
click at [602, 184] on div "True" at bounding box center [542, 230] width 147 height 104
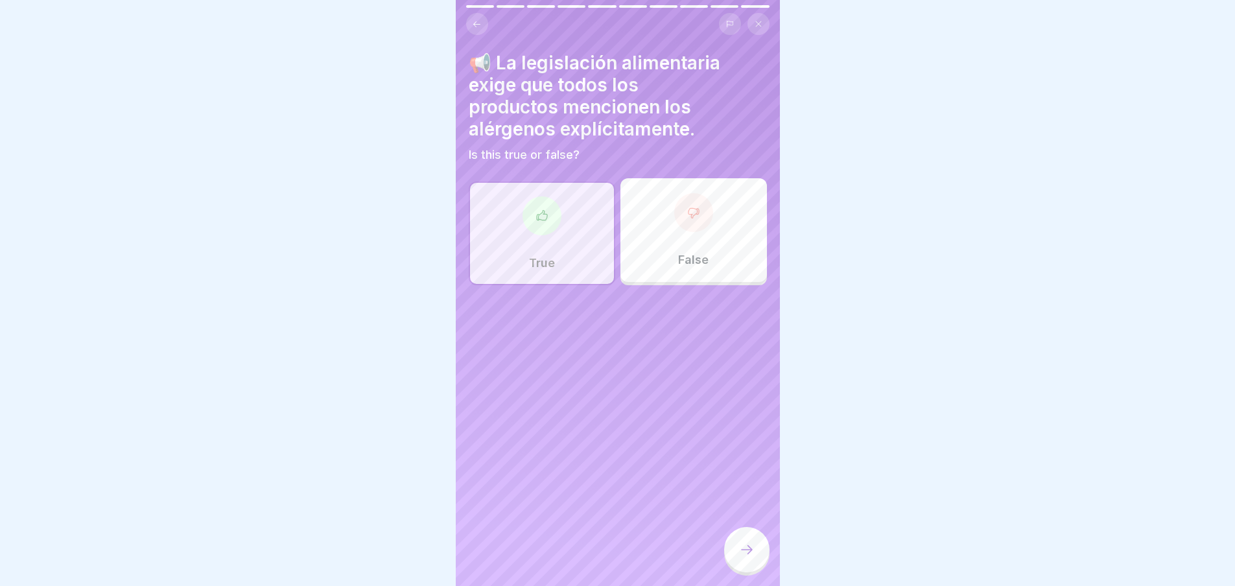
click at [747, 540] on div at bounding box center [746, 549] width 45 height 45
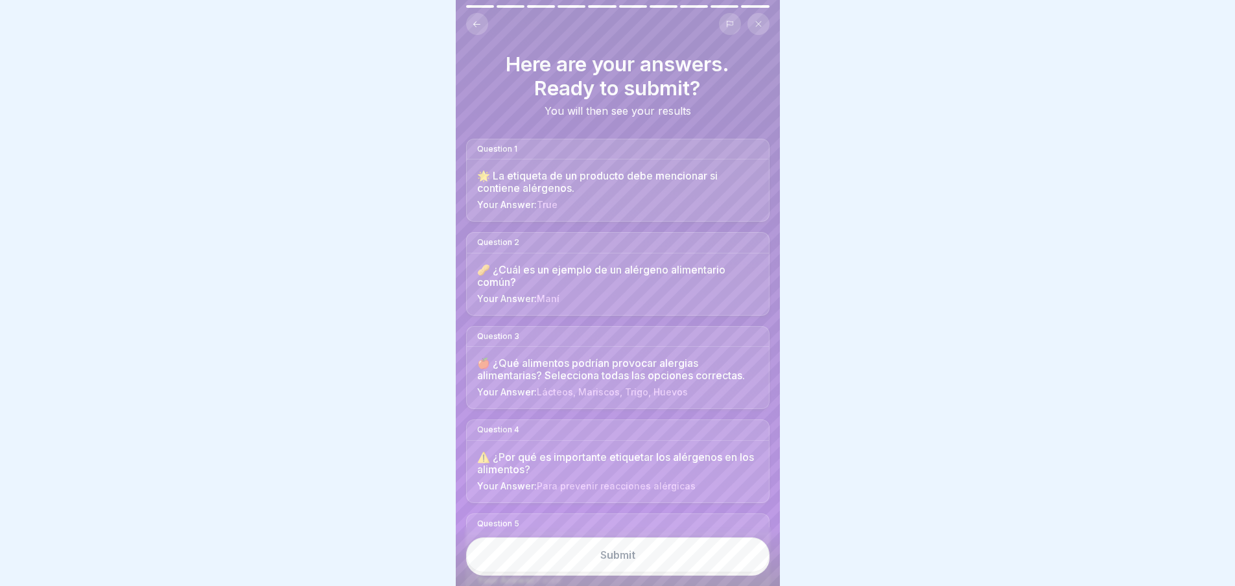
click at [647, 541] on button "Submit" at bounding box center [617, 555] width 303 height 35
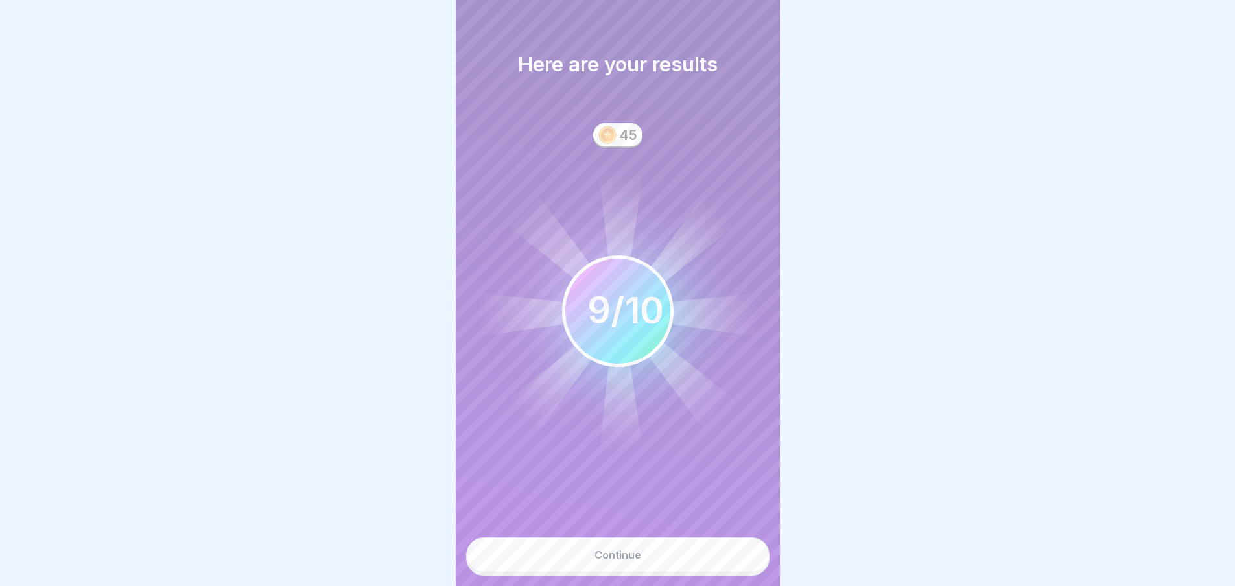
click at [654, 560] on button "Continue" at bounding box center [617, 555] width 303 height 35
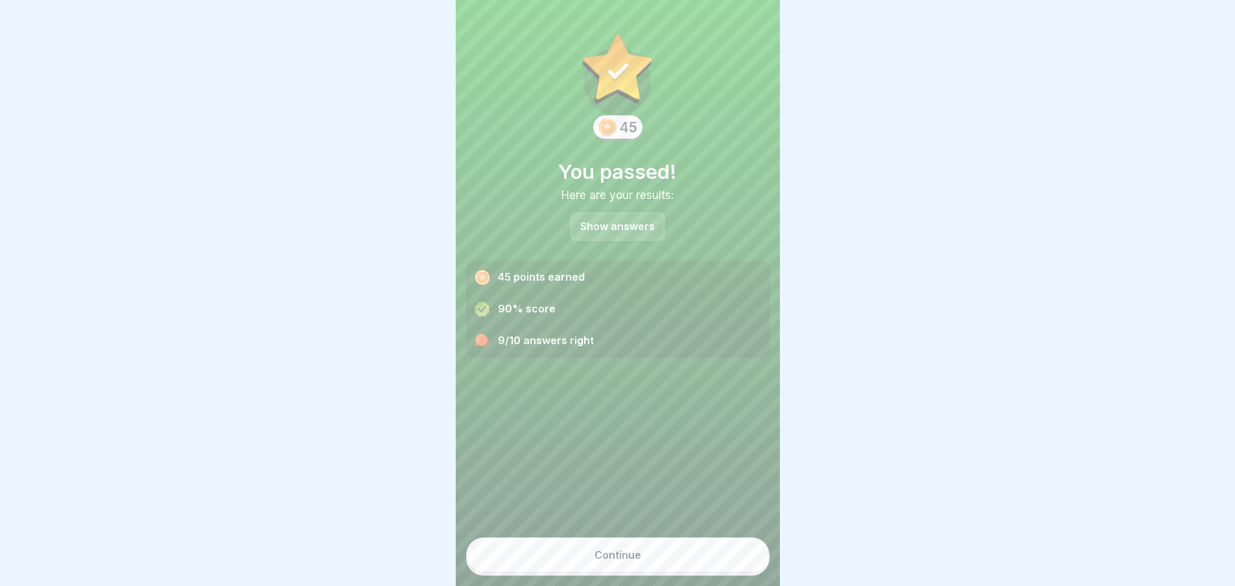
click at [654, 560] on button "Continue" at bounding box center [617, 555] width 303 height 35
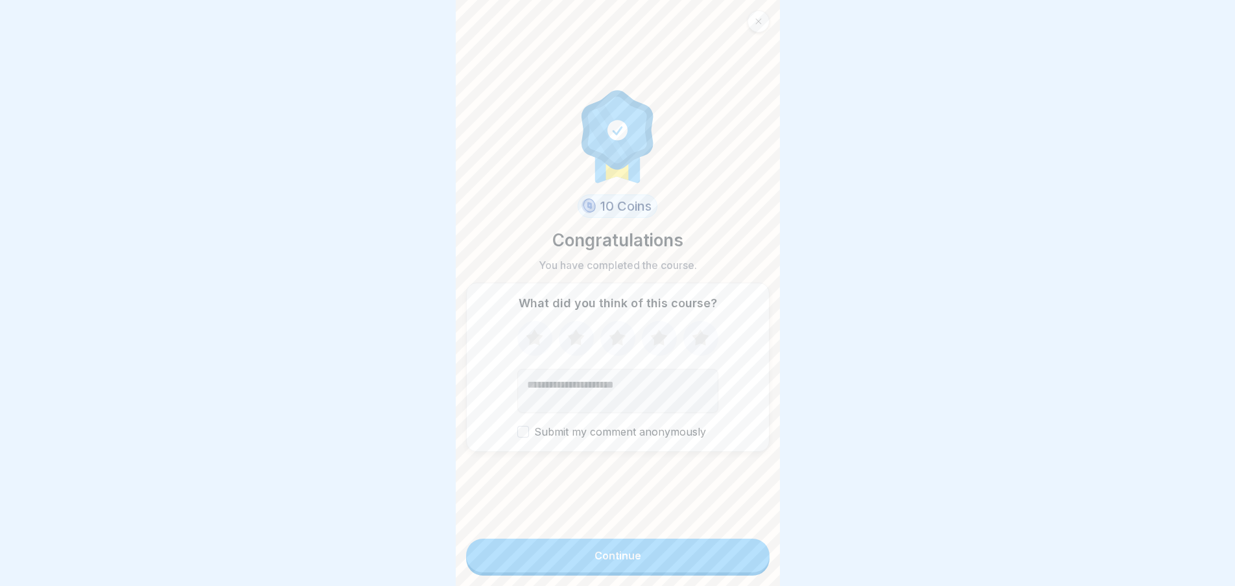
click at [654, 560] on button "Continue" at bounding box center [617, 556] width 303 height 34
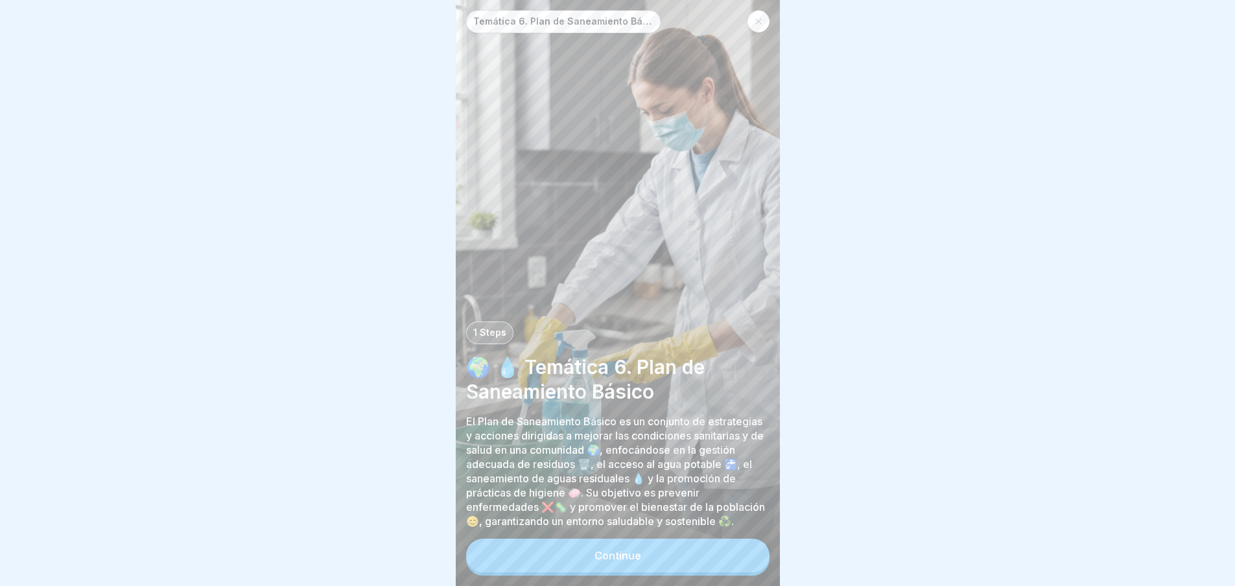
click at [656, 558] on button "Continue" at bounding box center [617, 556] width 303 height 34
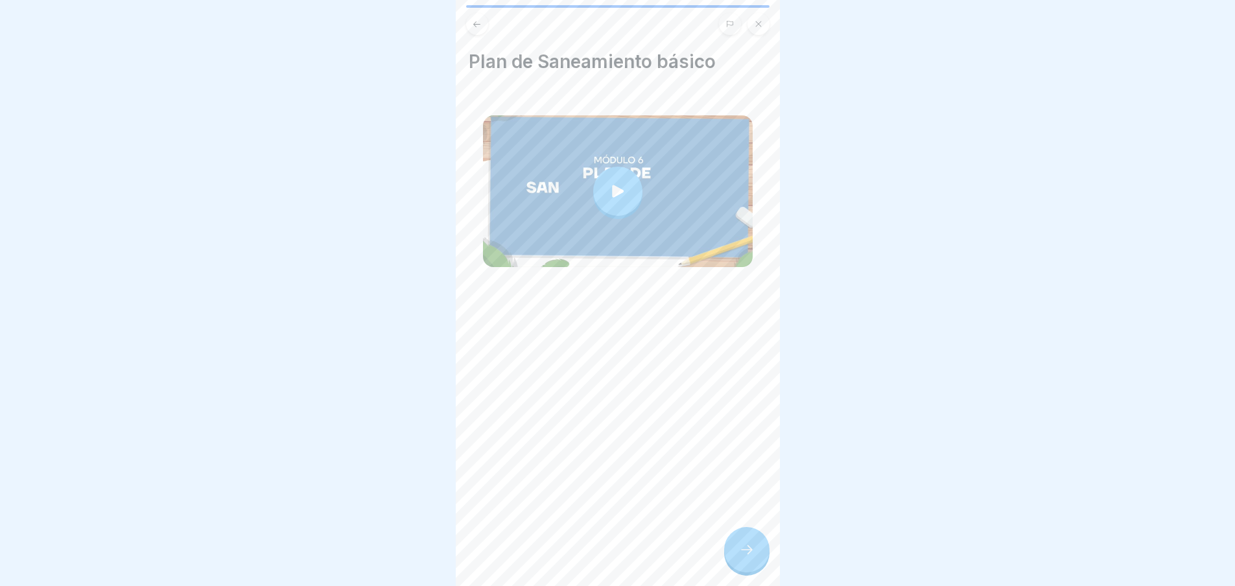
click at [612, 185] on icon at bounding box center [618, 191] width 12 height 12
click at [752, 545] on icon at bounding box center [747, 550] width 16 height 16
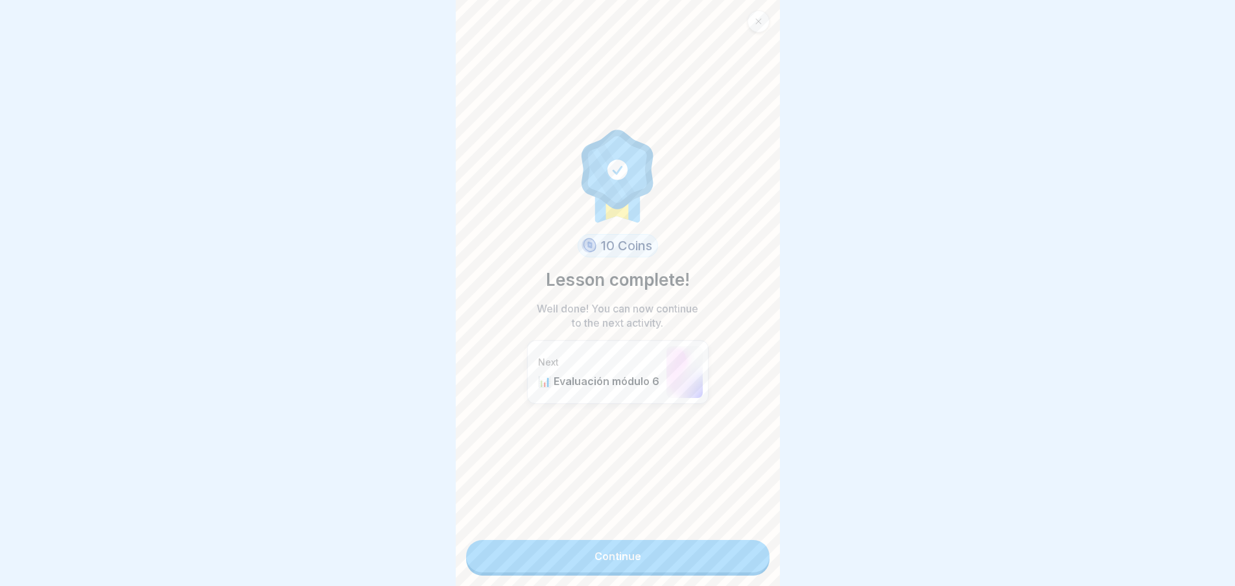
click at [741, 545] on link "Continue" at bounding box center [617, 556] width 303 height 32
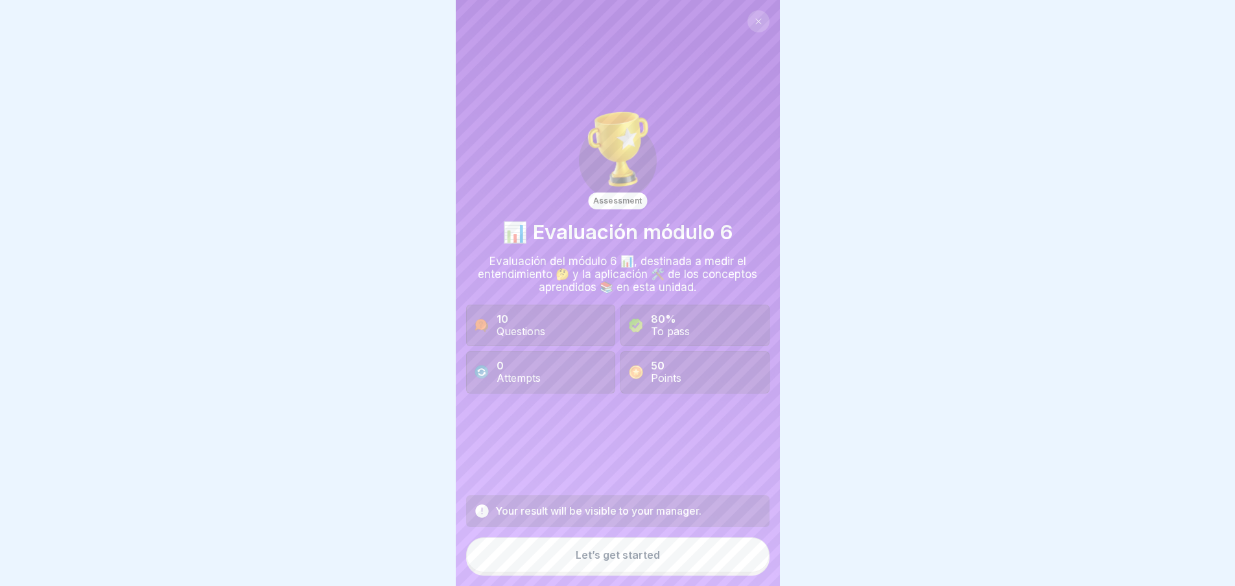
click at [700, 567] on button "Let’s get started" at bounding box center [617, 555] width 303 height 35
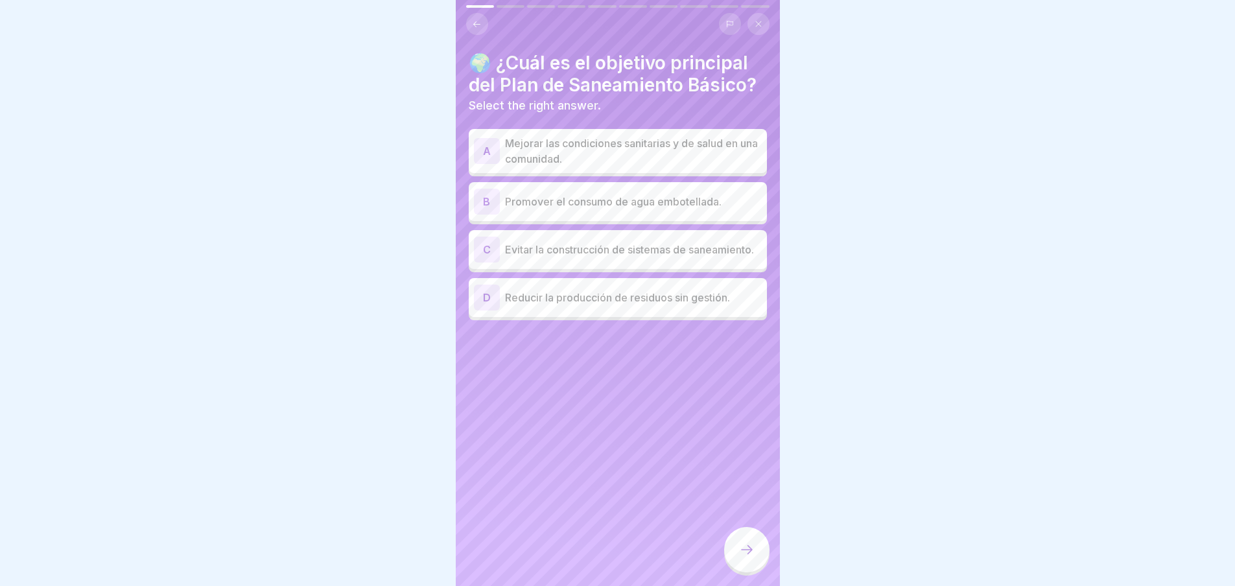
click at [549, 161] on p "Mejorar las condiciones sanitarias y de salud en una comunidad." at bounding box center [633, 151] width 257 height 31
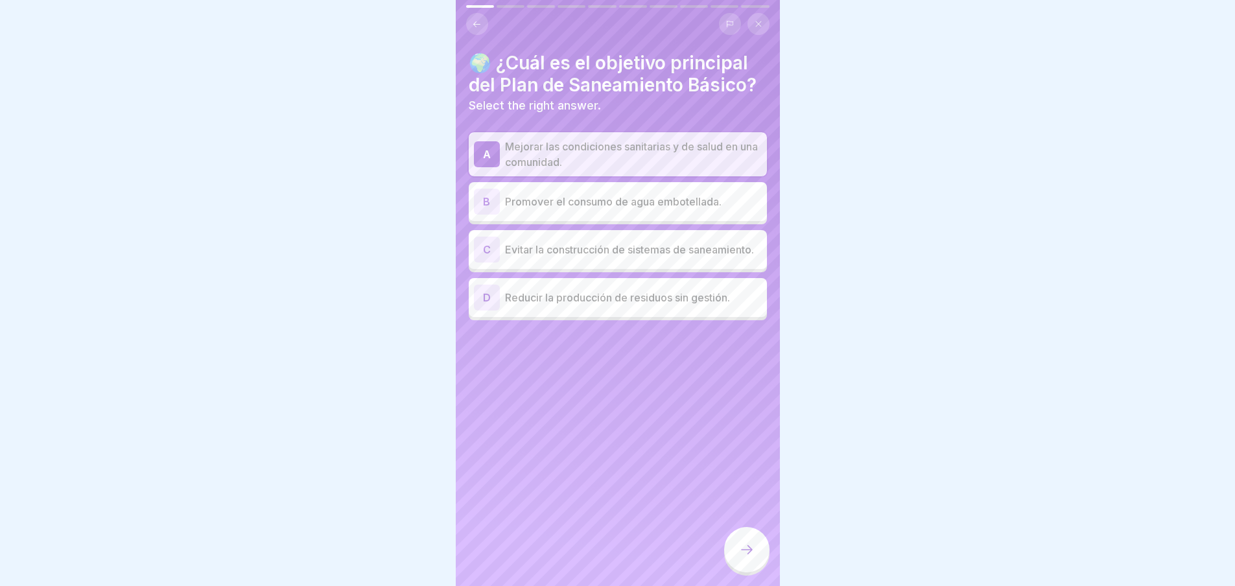
click at [741, 549] on icon at bounding box center [747, 550] width 16 height 16
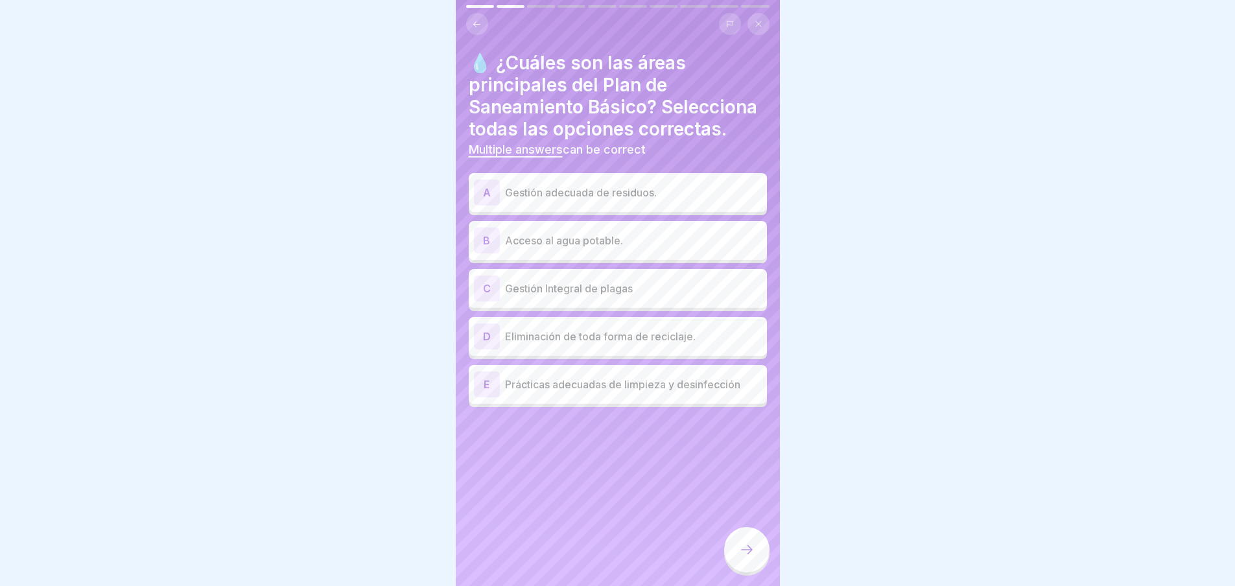
click at [617, 194] on div "A Gestión adecuada de residuos." at bounding box center [618, 193] width 288 height 26
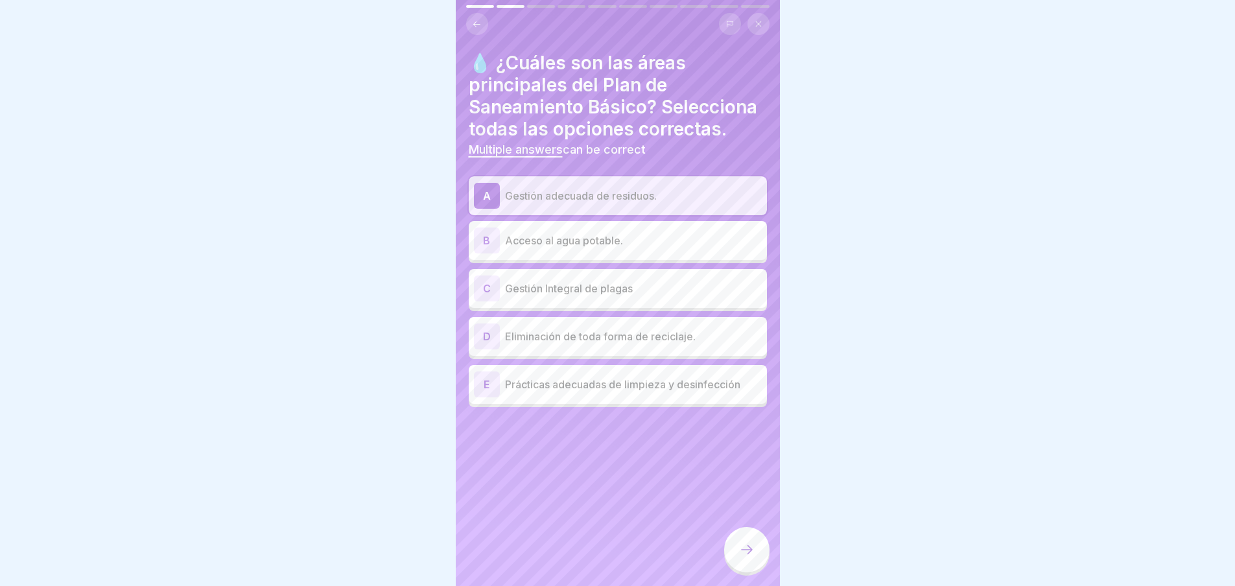
click at [621, 248] on p "Acceso al agua potable." at bounding box center [633, 241] width 257 height 16
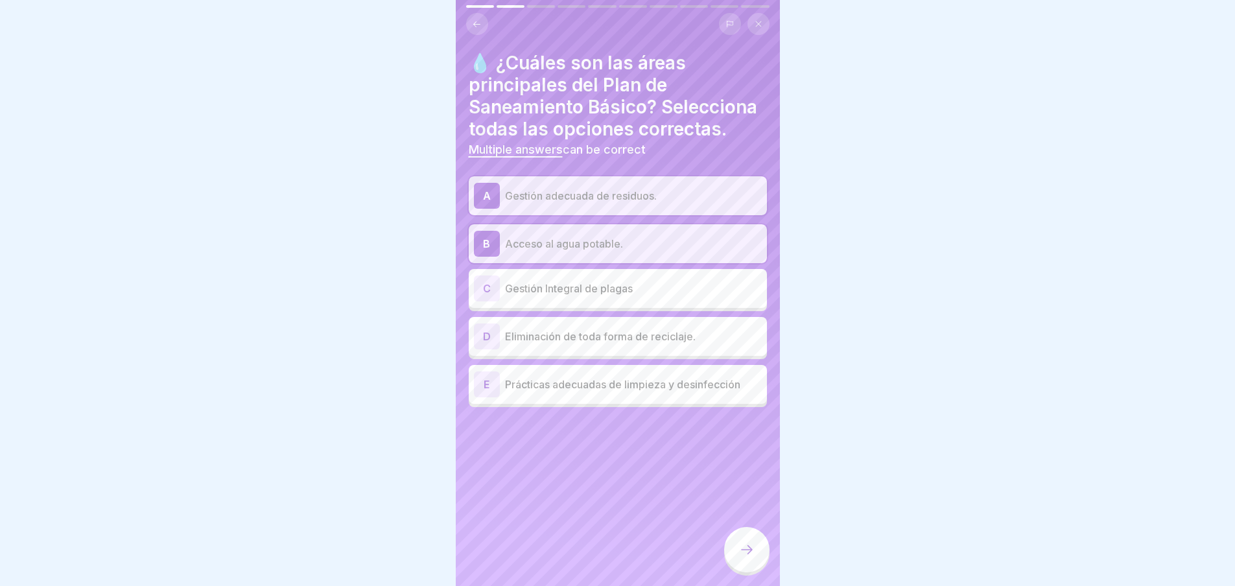
click at [624, 292] on p "Gestión Integral de plagas" at bounding box center [633, 289] width 257 height 16
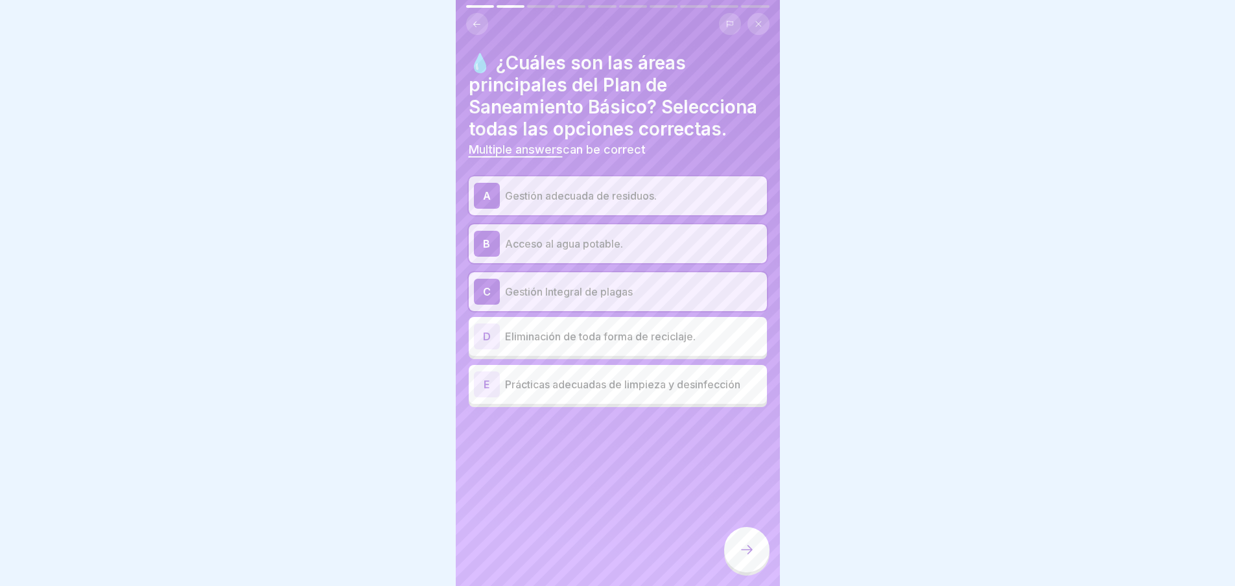
click at [754, 554] on icon at bounding box center [747, 550] width 16 height 16
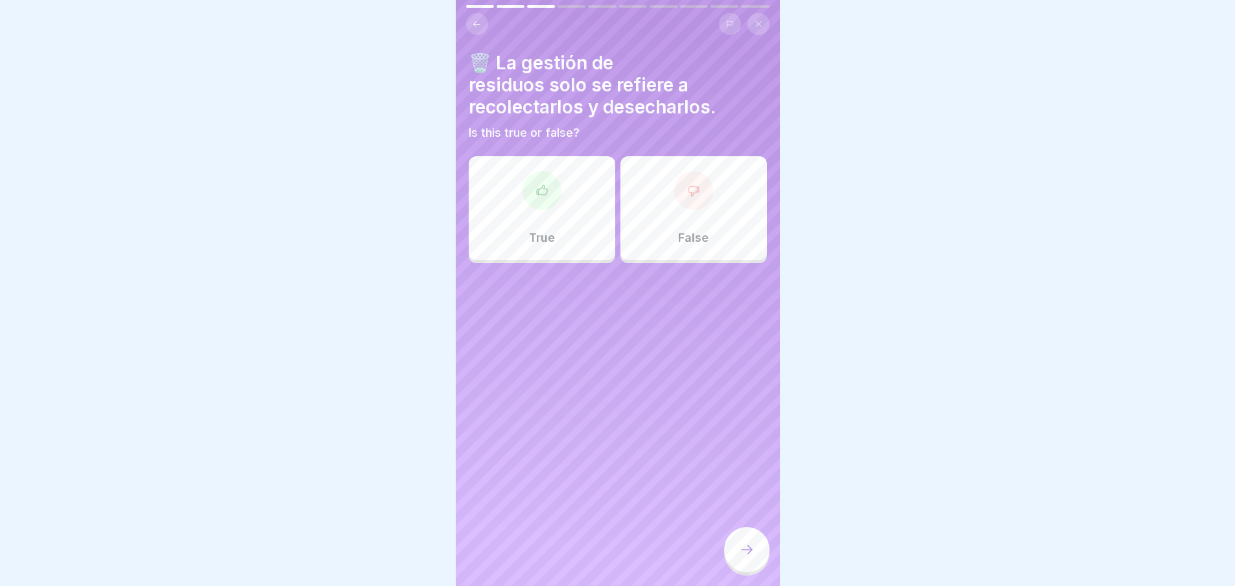
click at [562, 168] on div "True" at bounding box center [542, 208] width 147 height 104
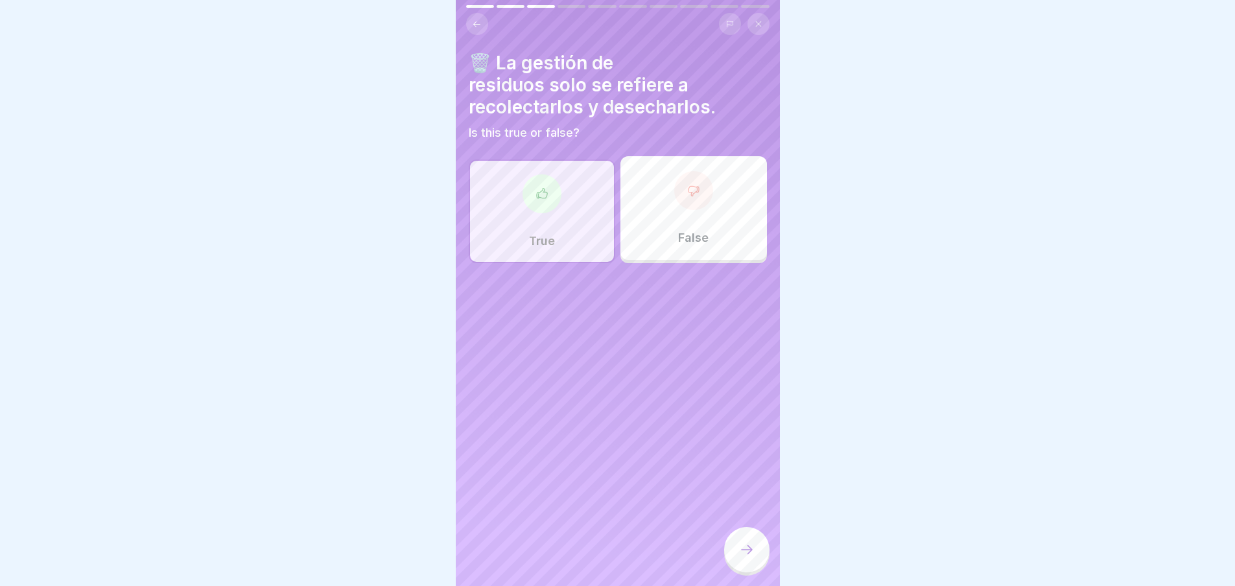
click at [687, 184] on icon at bounding box center [693, 190] width 13 height 13
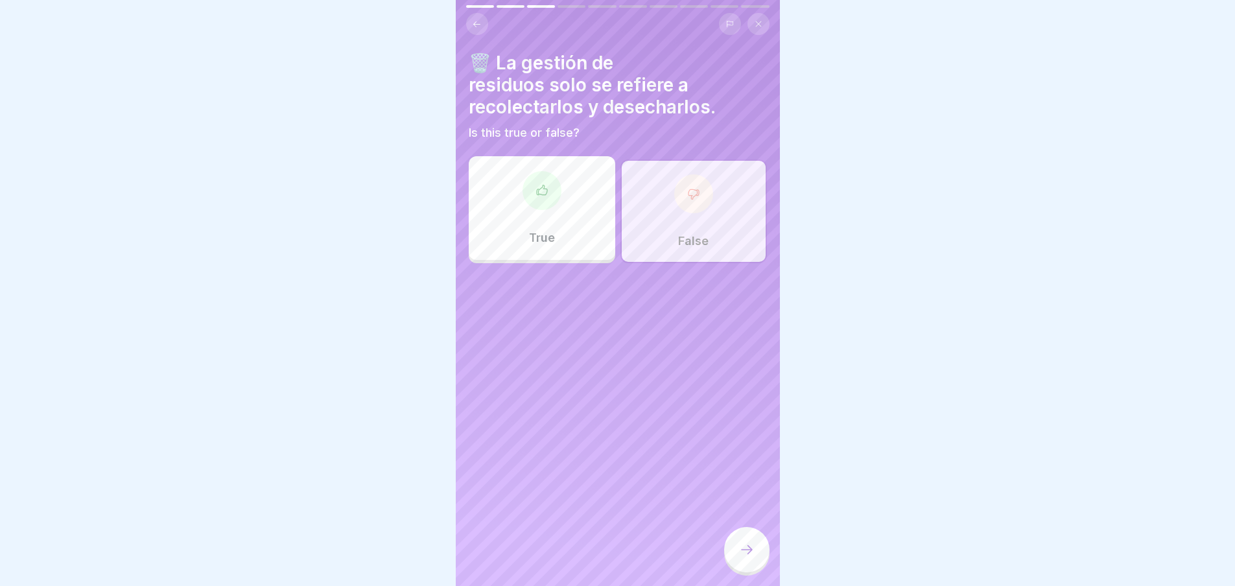
click at [761, 537] on div at bounding box center [746, 549] width 45 height 45
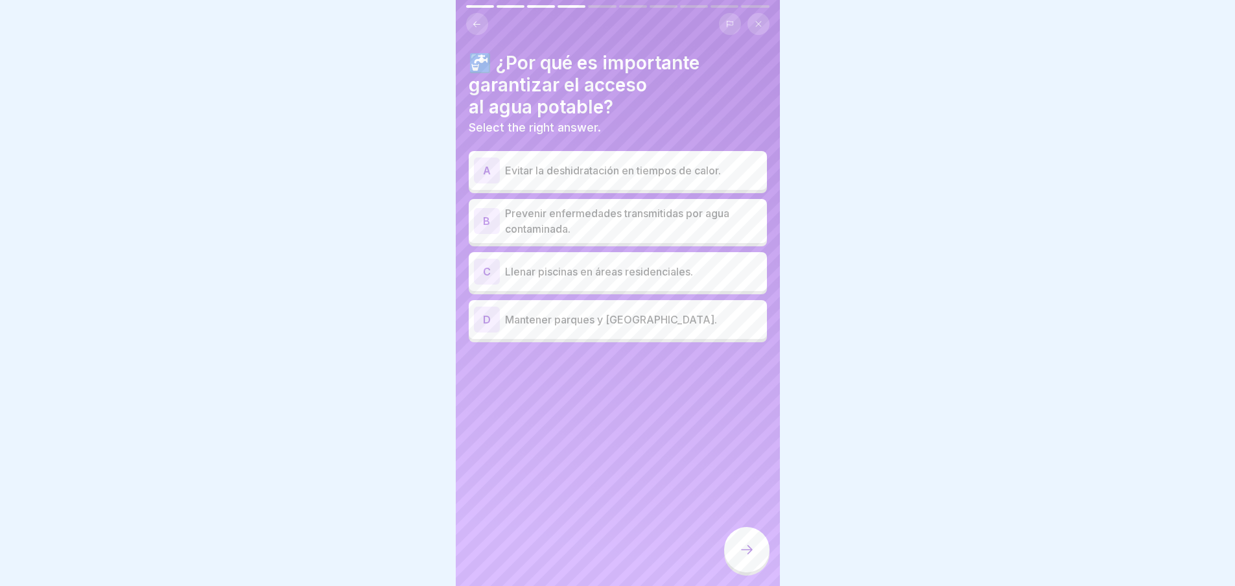
click at [609, 222] on p "Prevenir enfermedades transmitidas por agua contaminada." at bounding box center [633, 221] width 257 height 31
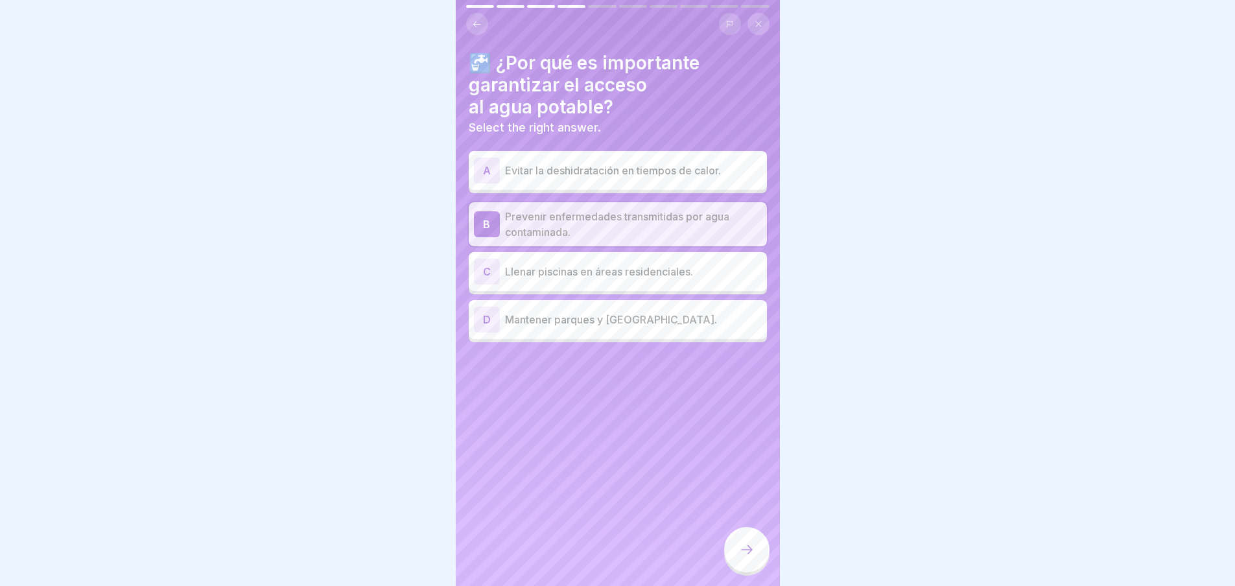
click at [742, 550] on icon at bounding box center [747, 550] width 16 height 16
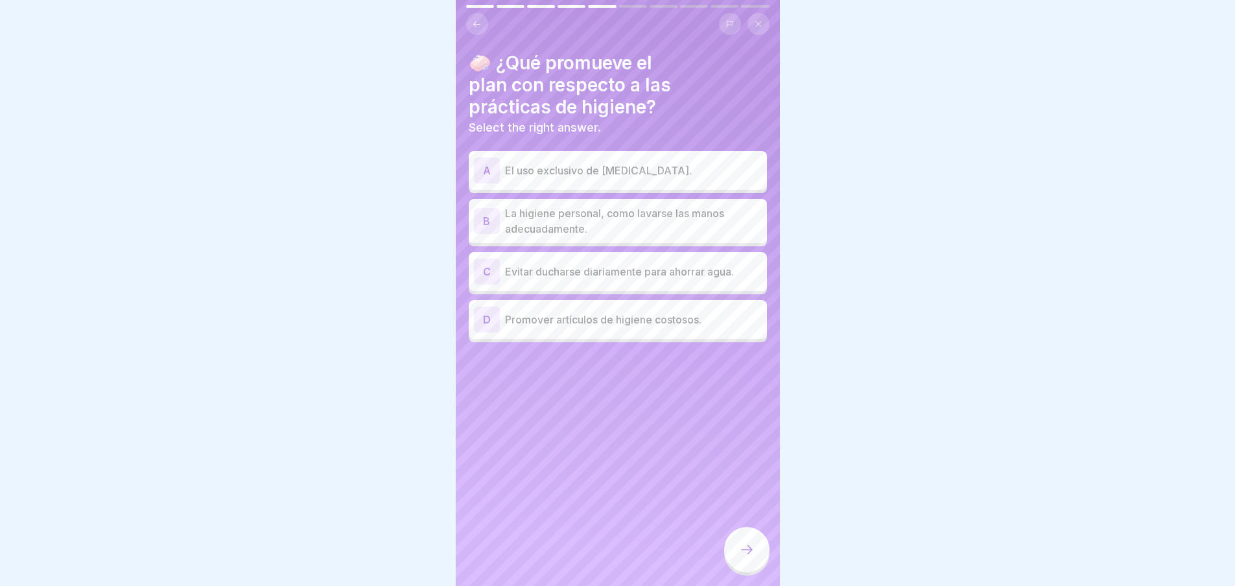
click at [599, 213] on p "La higiene personal, como lavarse las manos adecuadamente." at bounding box center [633, 221] width 257 height 31
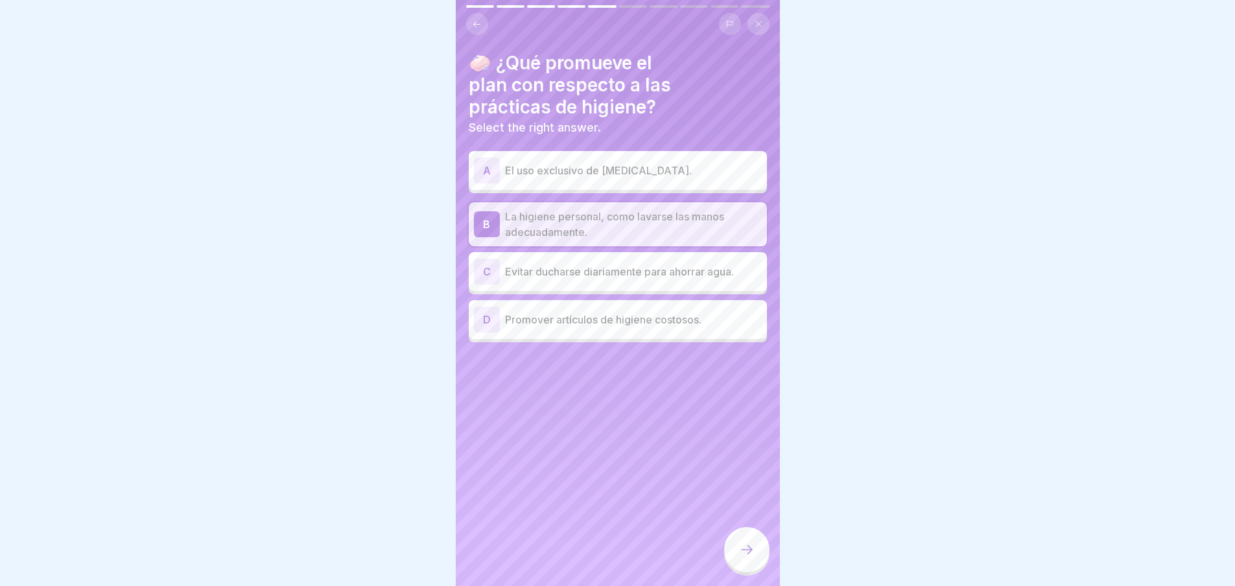
click at [746, 541] on div at bounding box center [746, 549] width 45 height 45
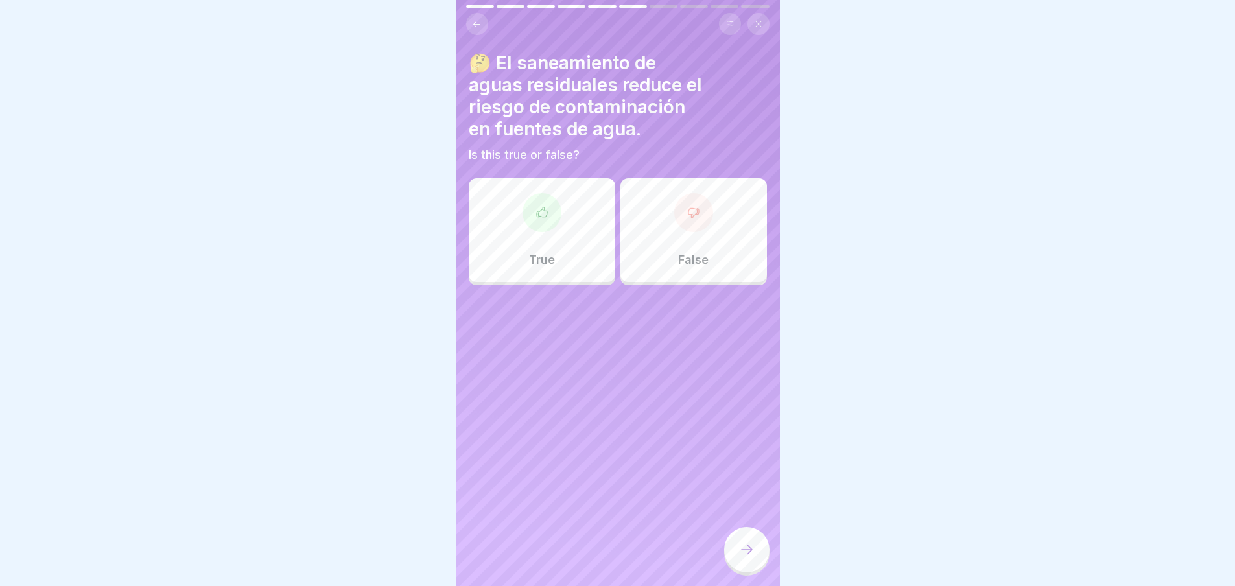
click at [738, 561] on div at bounding box center [746, 549] width 45 height 45
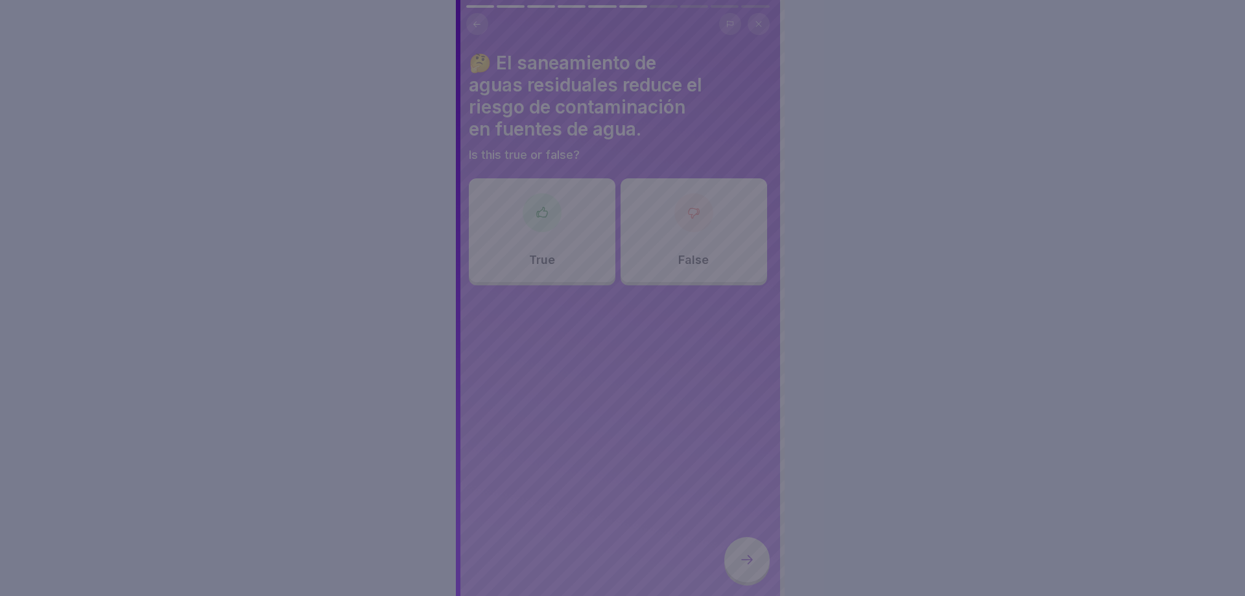
click at [672, 398] on div at bounding box center [622, 298] width 1245 height 596
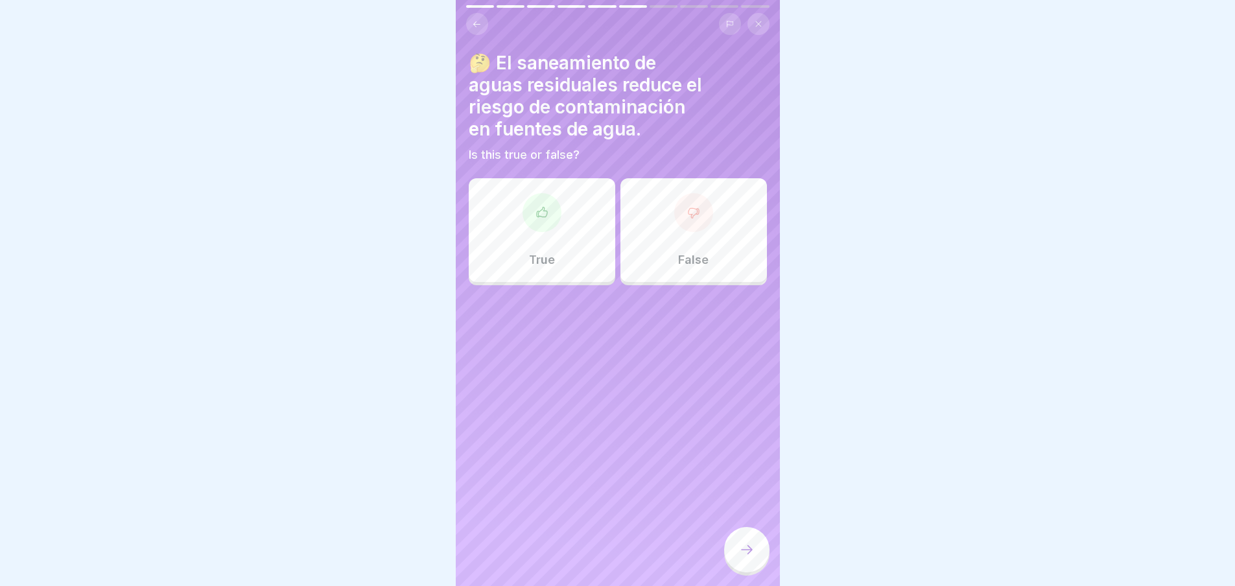
click at [569, 198] on div "True" at bounding box center [542, 230] width 147 height 104
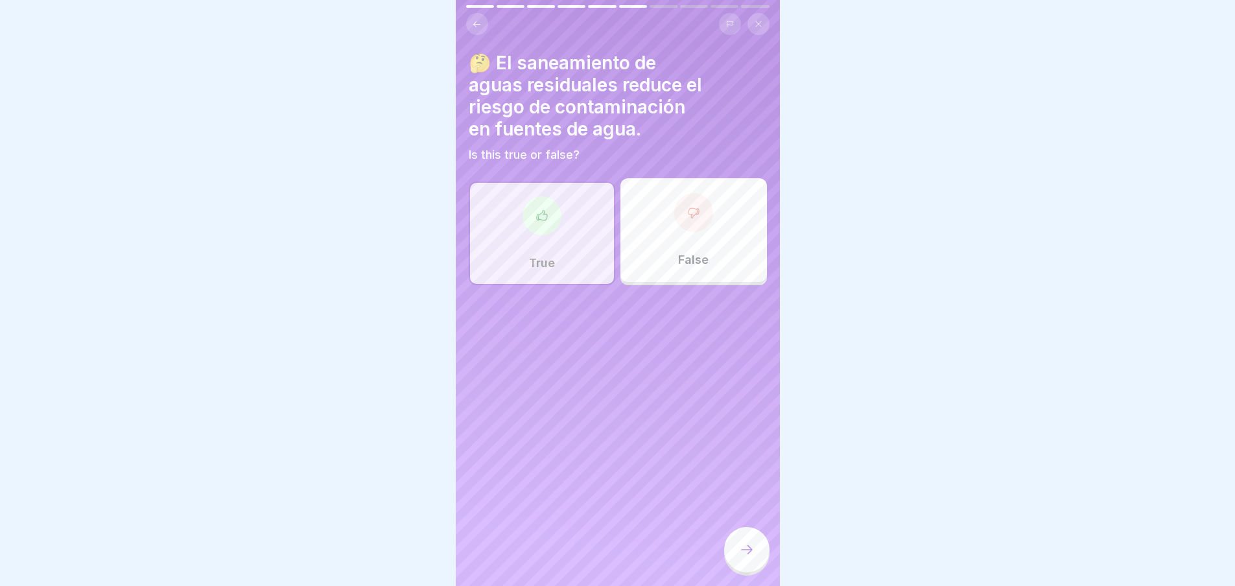
click at [759, 562] on div at bounding box center [746, 549] width 45 height 45
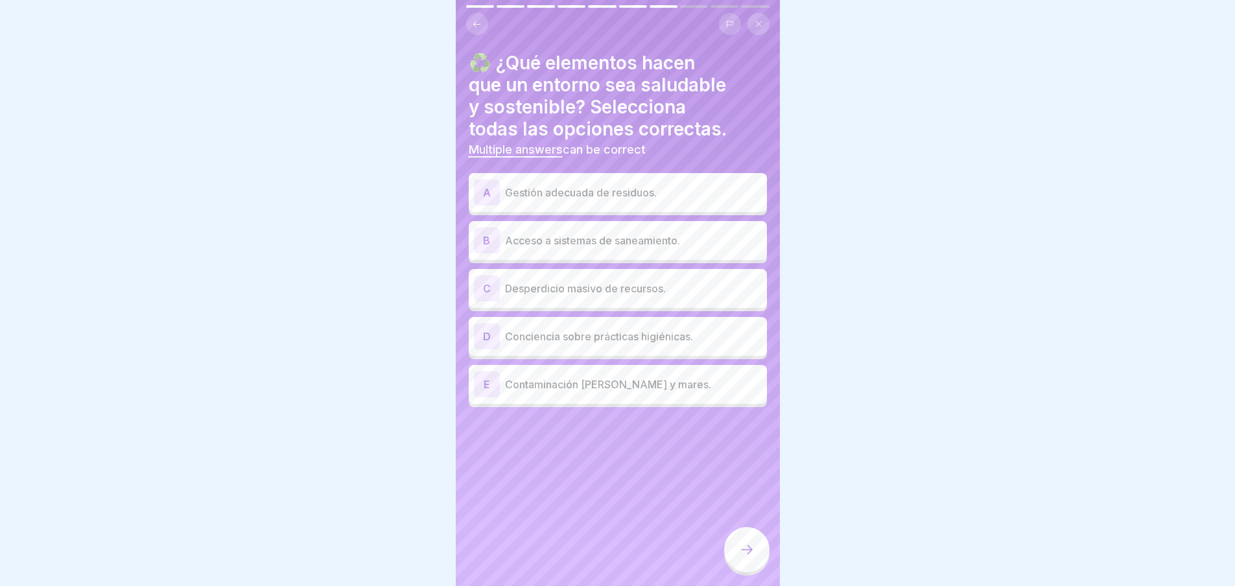
click at [609, 191] on p "Gestión adecuada de residuos." at bounding box center [633, 193] width 257 height 16
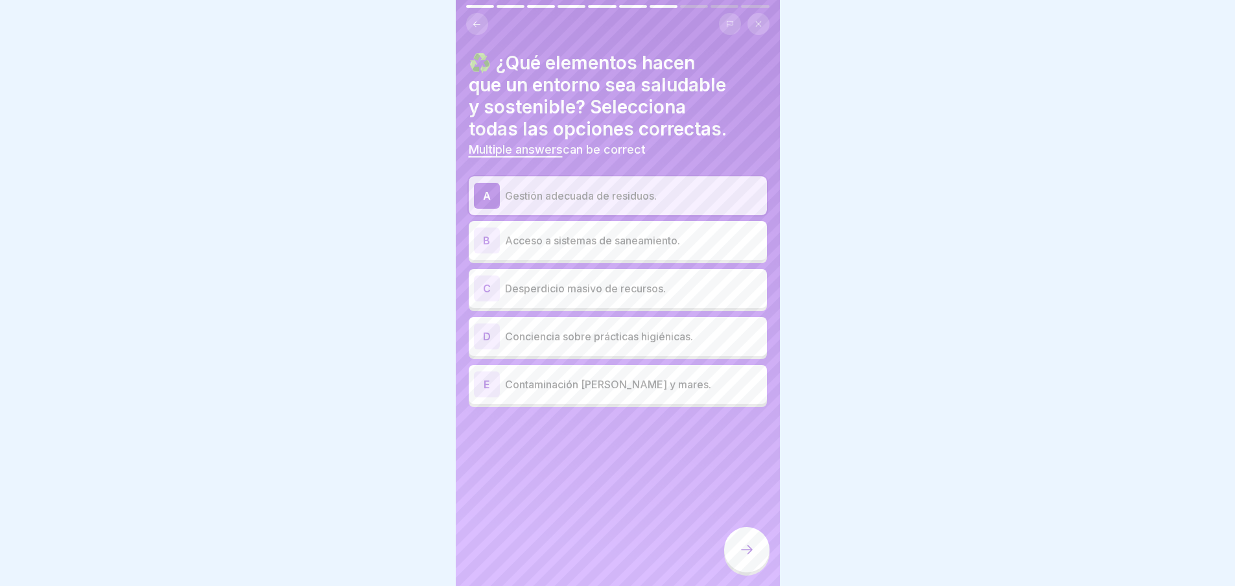
click at [604, 243] on p "Acceso a sistemas de saneamiento." at bounding box center [633, 241] width 257 height 16
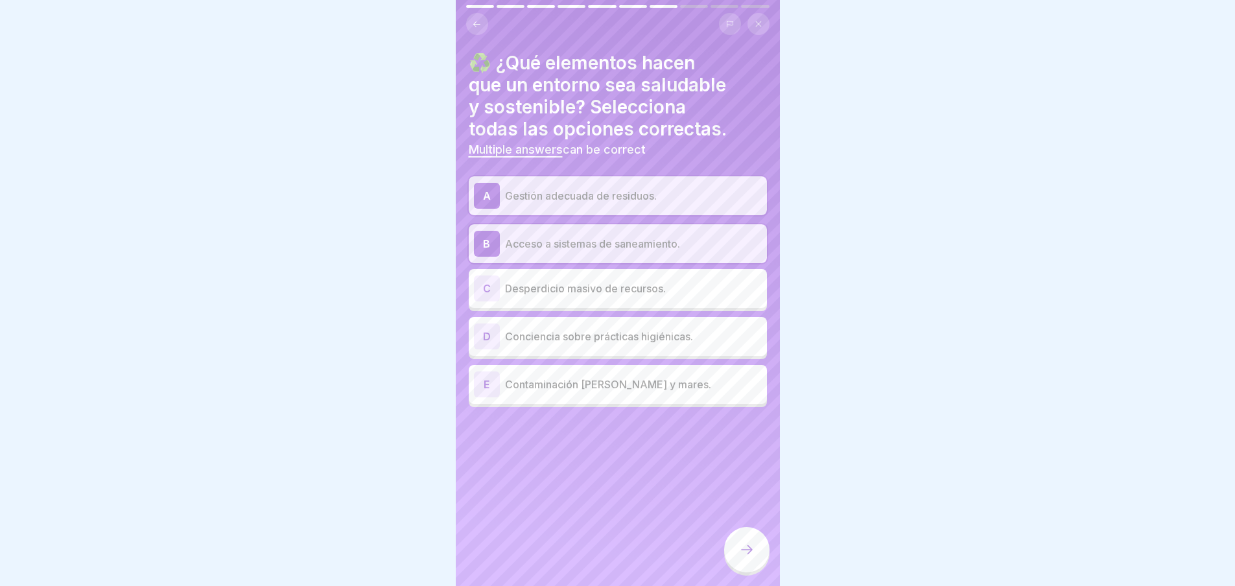
click at [612, 329] on p "Conciencia sobre prácticas higiénicas." at bounding box center [633, 337] width 257 height 16
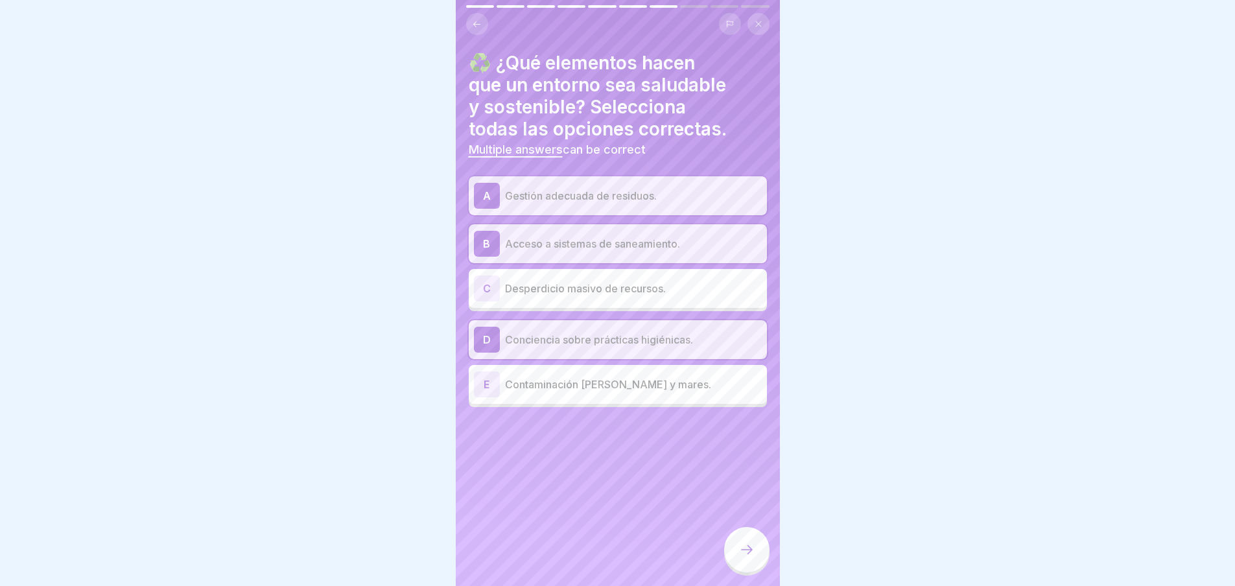
click at [744, 551] on div at bounding box center [746, 549] width 45 height 45
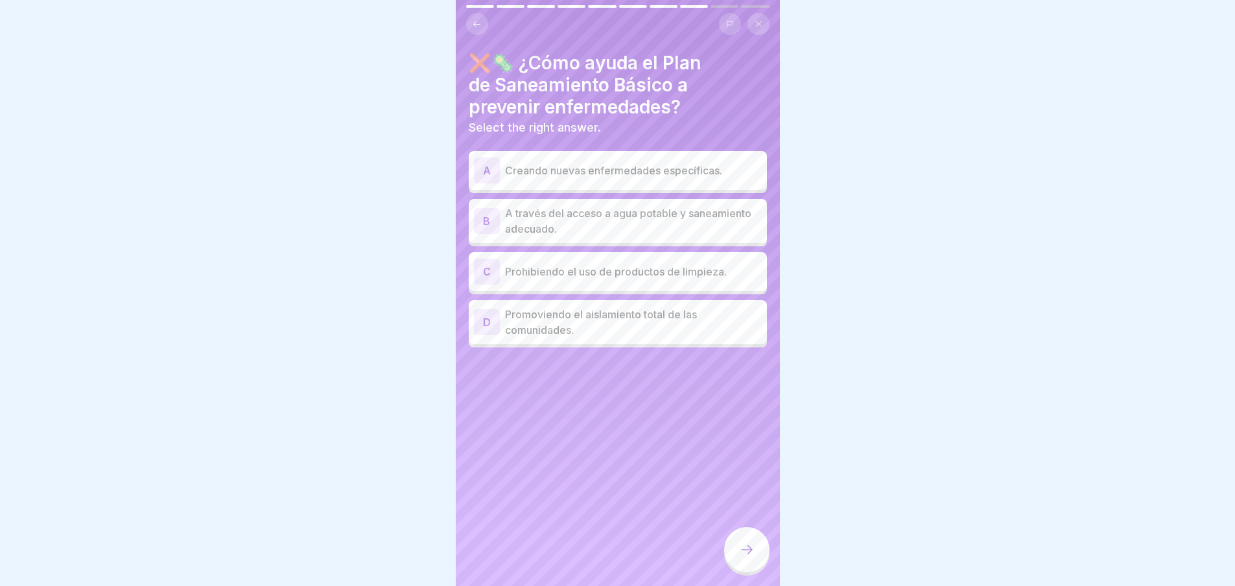
click at [614, 204] on div "B A través del acceso a agua potable y saneamiento adecuado." at bounding box center [618, 221] width 298 height 44
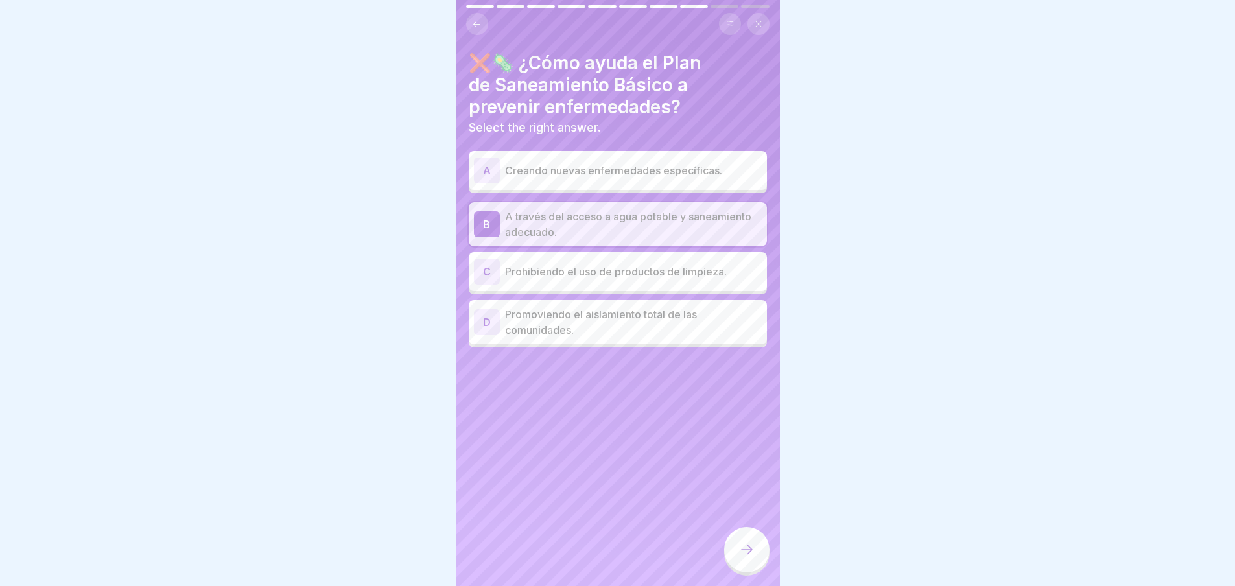
click at [755, 557] on div at bounding box center [746, 549] width 45 height 45
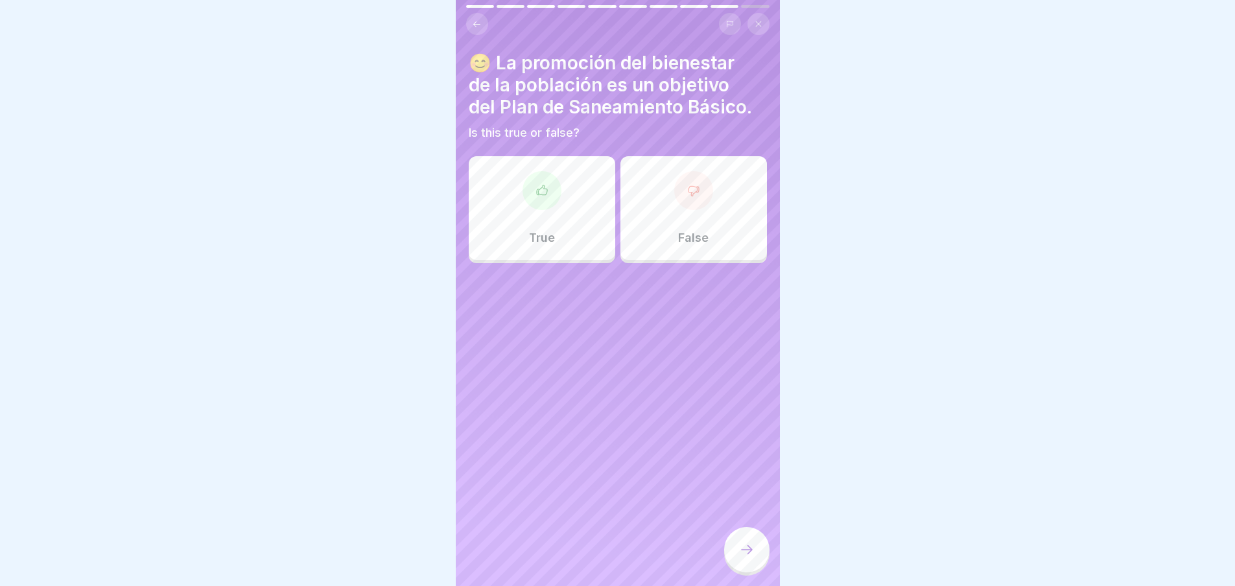
click at [549, 198] on div at bounding box center [542, 190] width 39 height 39
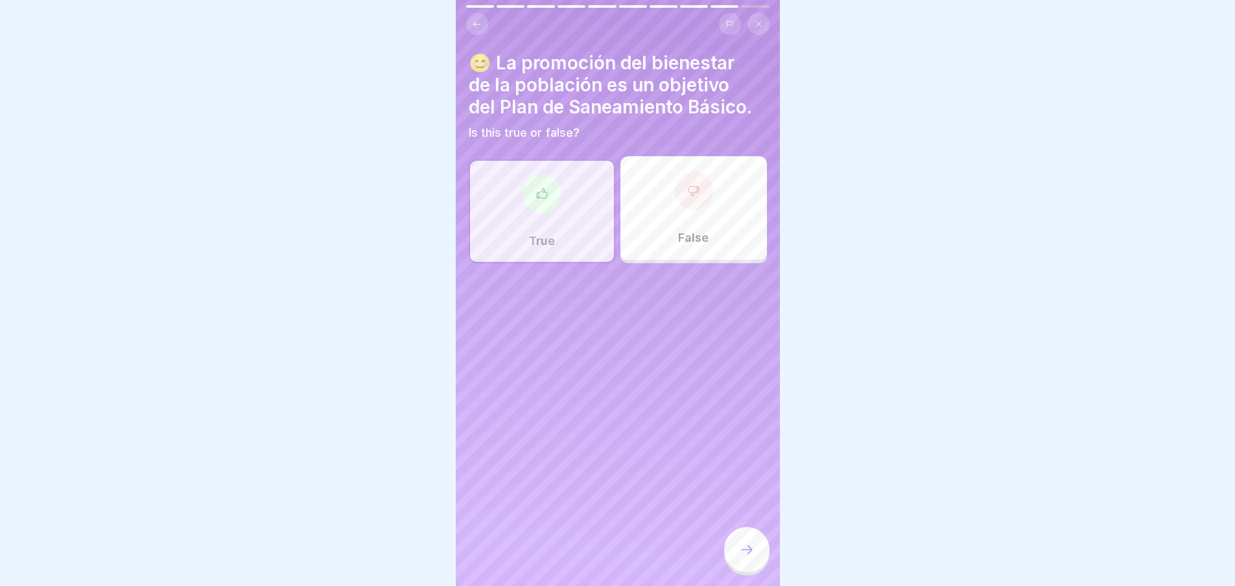
click at [751, 567] on div at bounding box center [746, 549] width 45 height 45
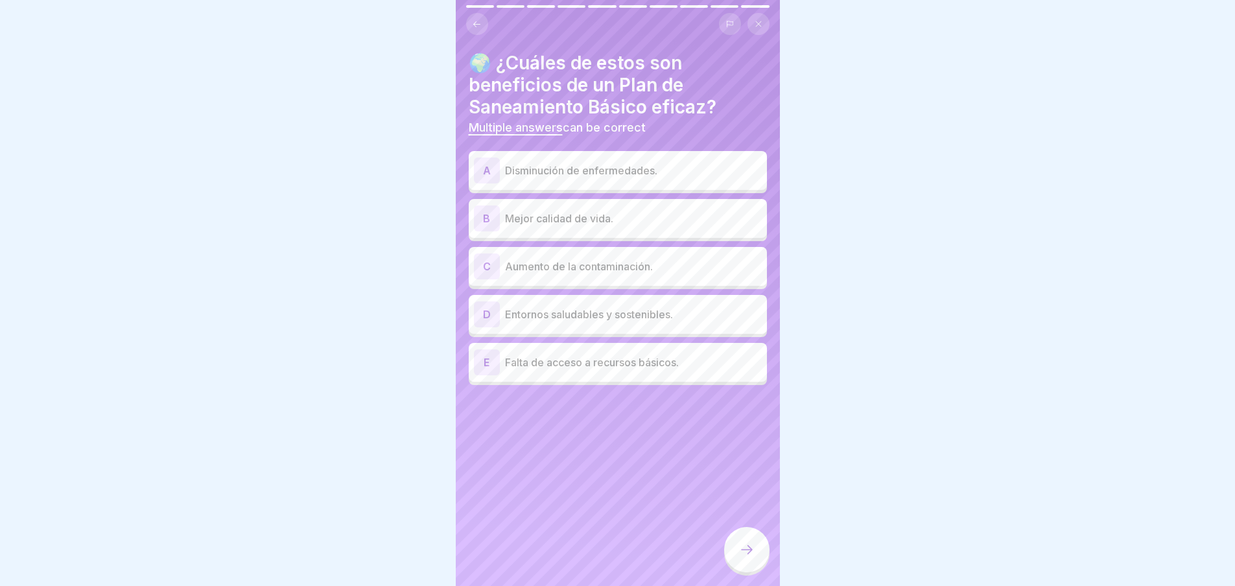
click at [677, 320] on p "Entornos saludables y sostenibles." at bounding box center [633, 315] width 257 height 16
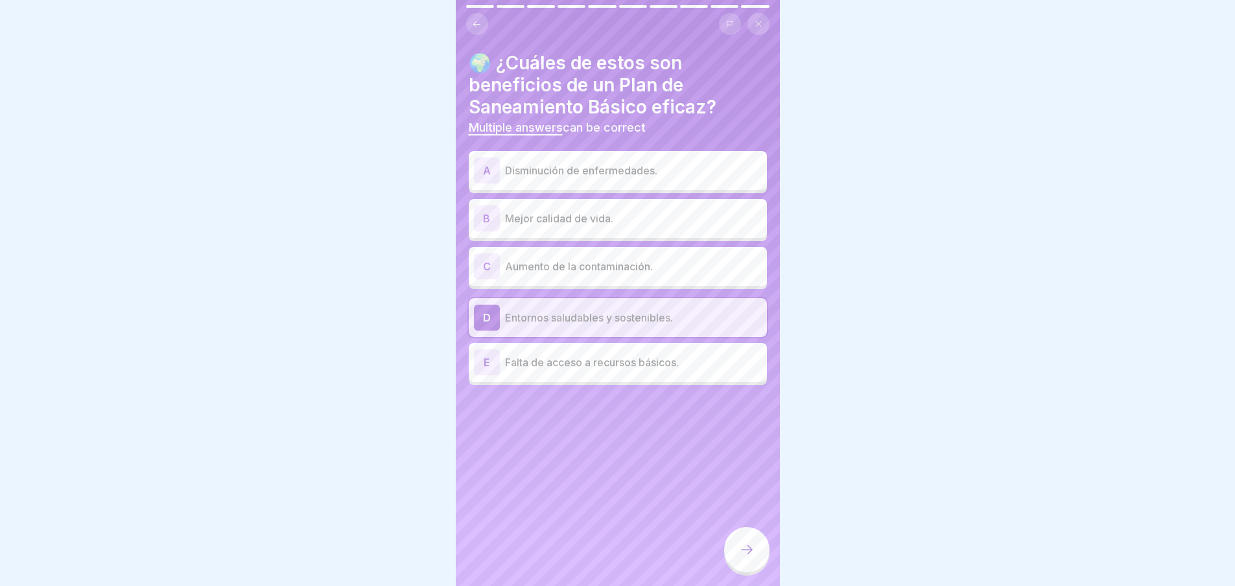
click at [642, 316] on p "Entornos saludables y sostenibles." at bounding box center [633, 318] width 257 height 16
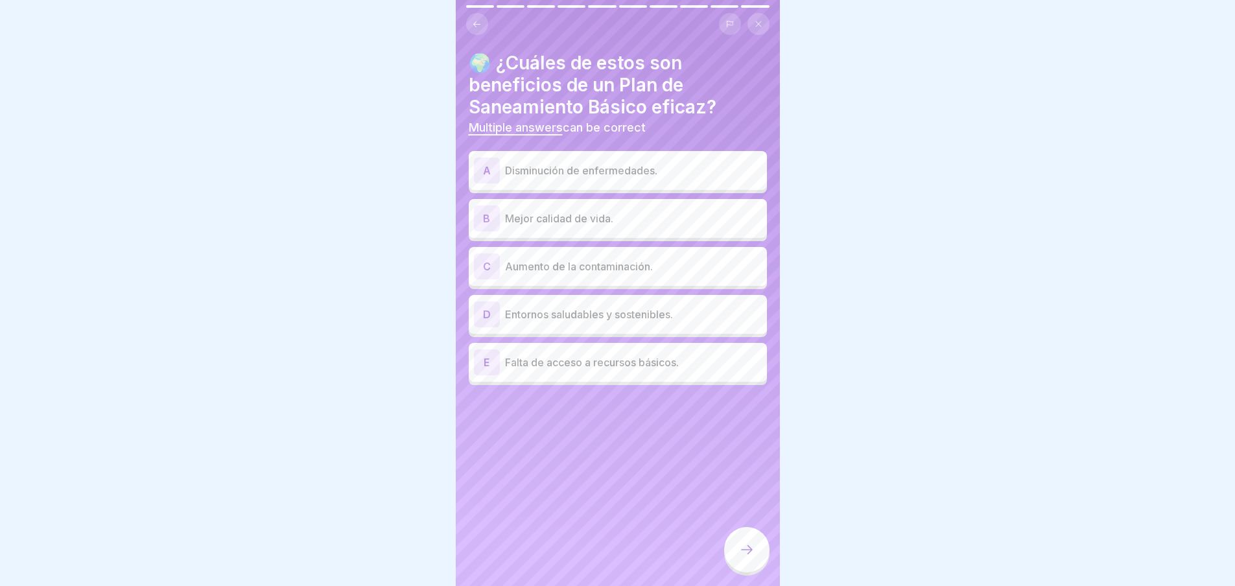
click at [635, 172] on p "Disminución de enfermedades." at bounding box center [633, 171] width 257 height 16
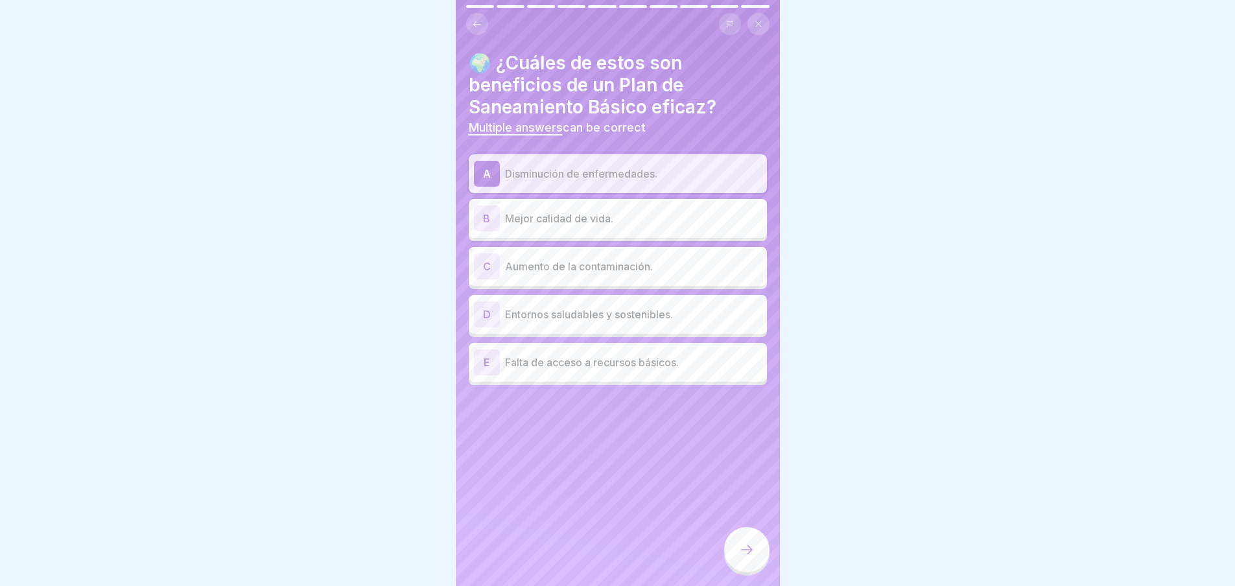
click at [619, 213] on p "Mejor calidad de vida." at bounding box center [633, 219] width 257 height 16
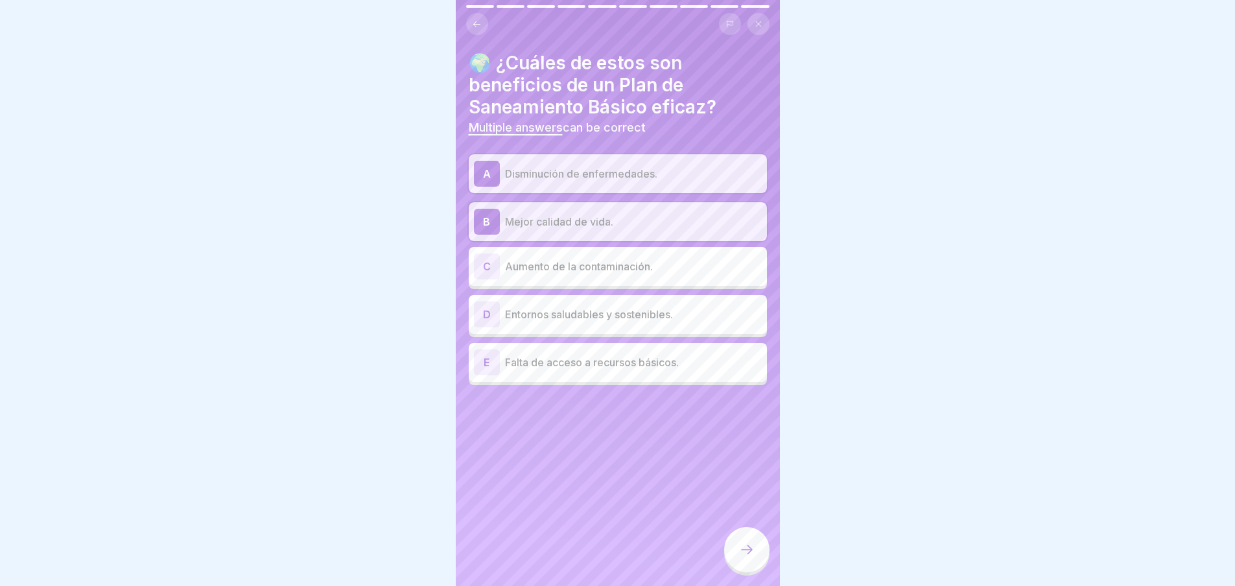
click at [618, 318] on p "Entornos saludables y sostenibles." at bounding box center [633, 315] width 257 height 16
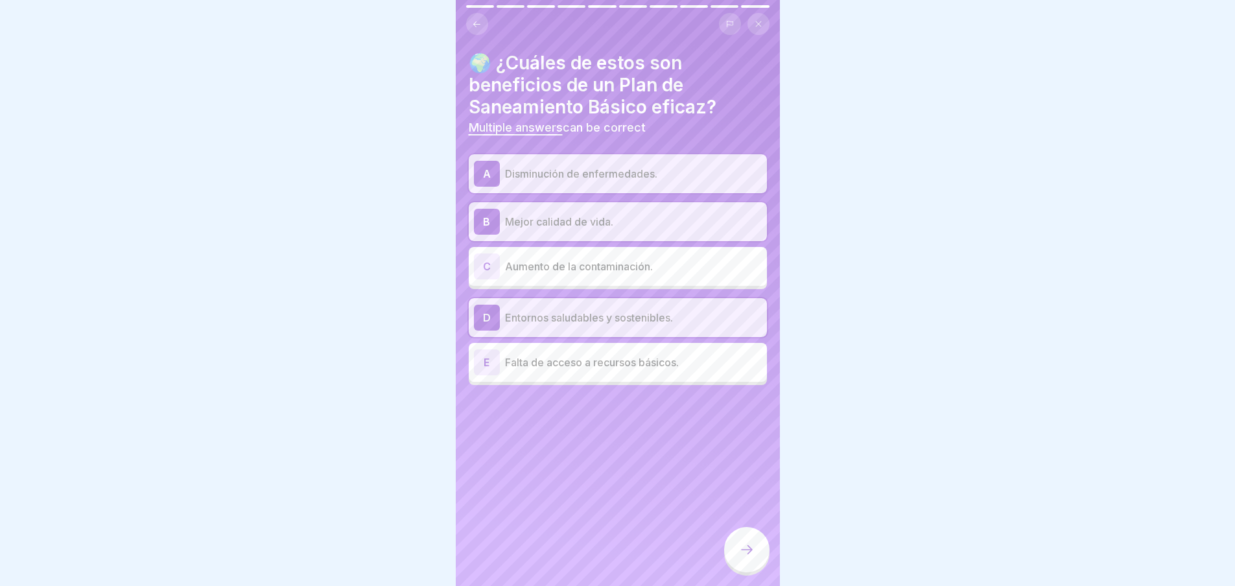
click at [750, 557] on icon at bounding box center [747, 550] width 16 height 16
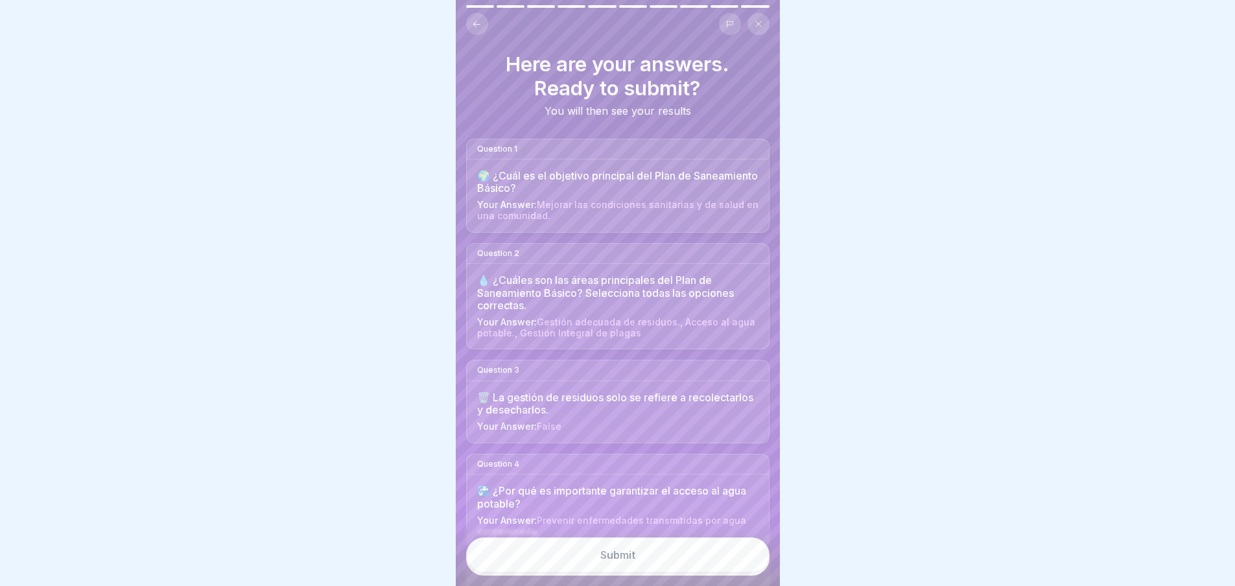
click at [725, 571] on button "Submit" at bounding box center [617, 555] width 303 height 35
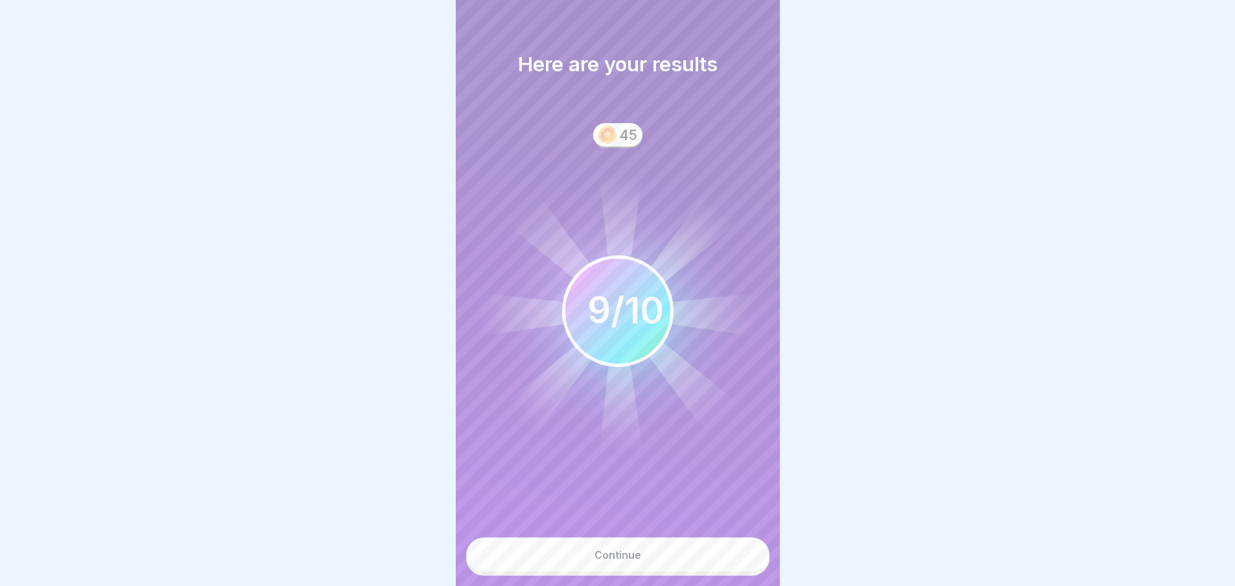
click at [725, 571] on button "Continue" at bounding box center [617, 555] width 303 height 35
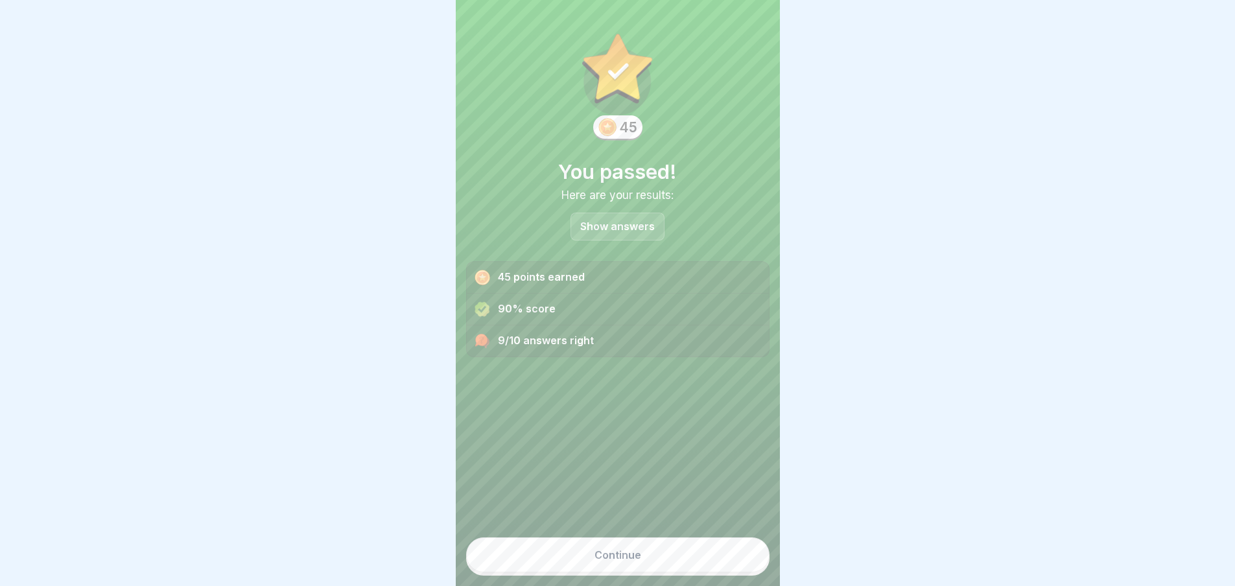
click at [725, 571] on button "Continue" at bounding box center [617, 555] width 303 height 35
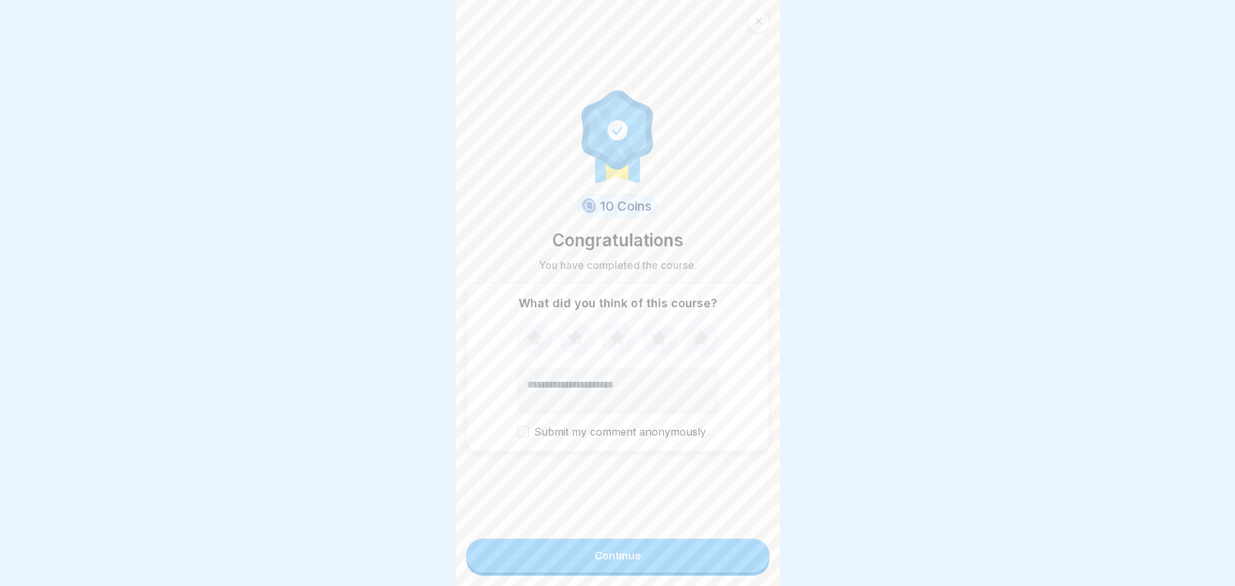
click at [725, 571] on button "Continue" at bounding box center [617, 556] width 303 height 34
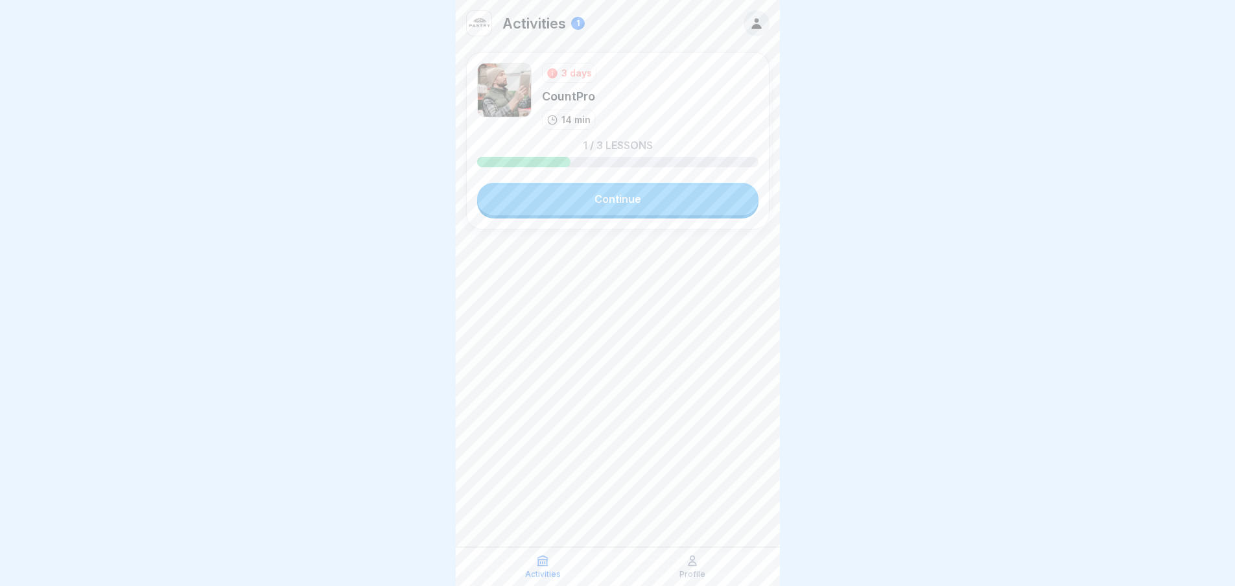
click at [641, 208] on link "Continue" at bounding box center [617, 199] width 281 height 32
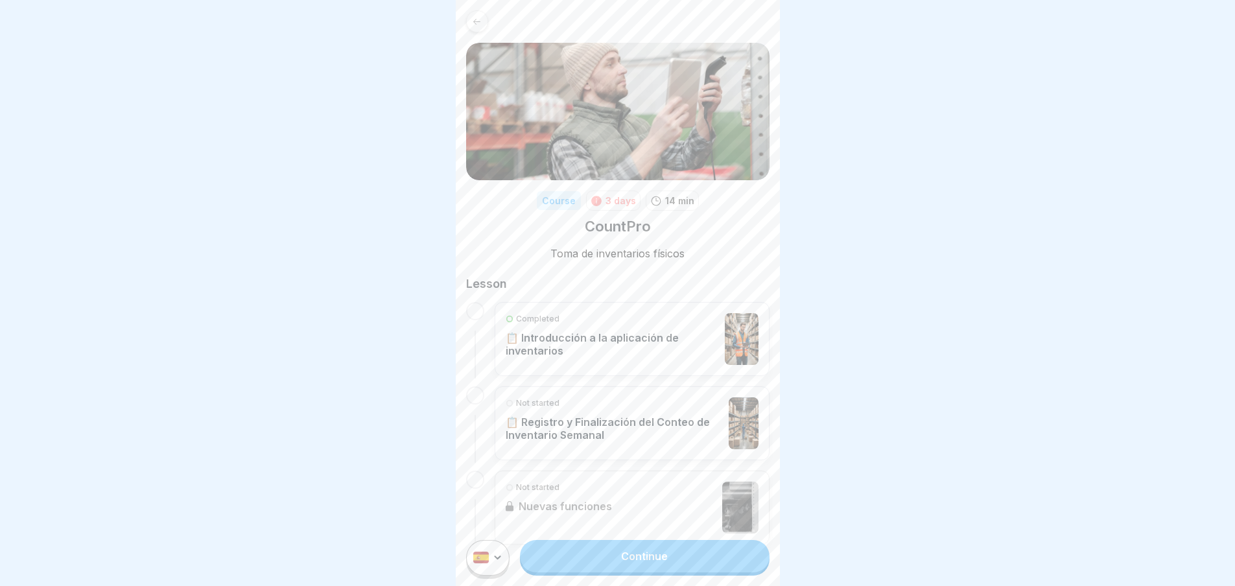
click at [480, 22] on icon at bounding box center [477, 22] width 10 height 10
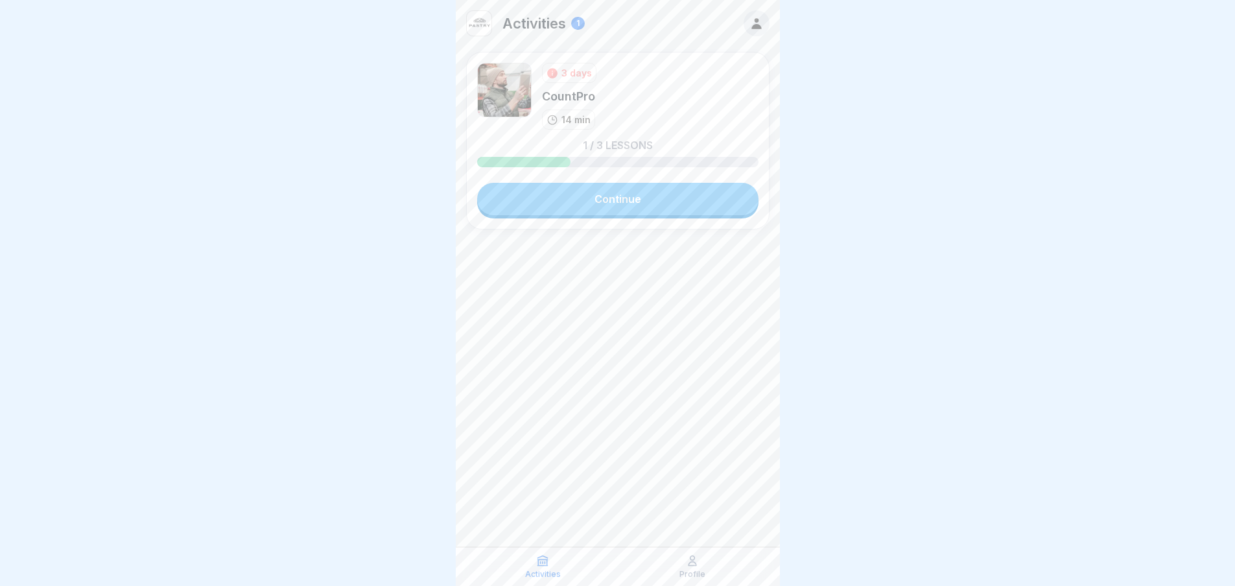
click at [564, 67] on div "3 days" at bounding box center [577, 73] width 30 height 14
click at [567, 89] on div "CountPro" at bounding box center [569, 96] width 54 height 16
click at [567, 104] on div "3 days CountPro 14 min" at bounding box center [569, 96] width 54 height 67
click at [516, 107] on img at bounding box center [504, 90] width 54 height 54
click at [605, 200] on link "Continue" at bounding box center [617, 199] width 281 height 32
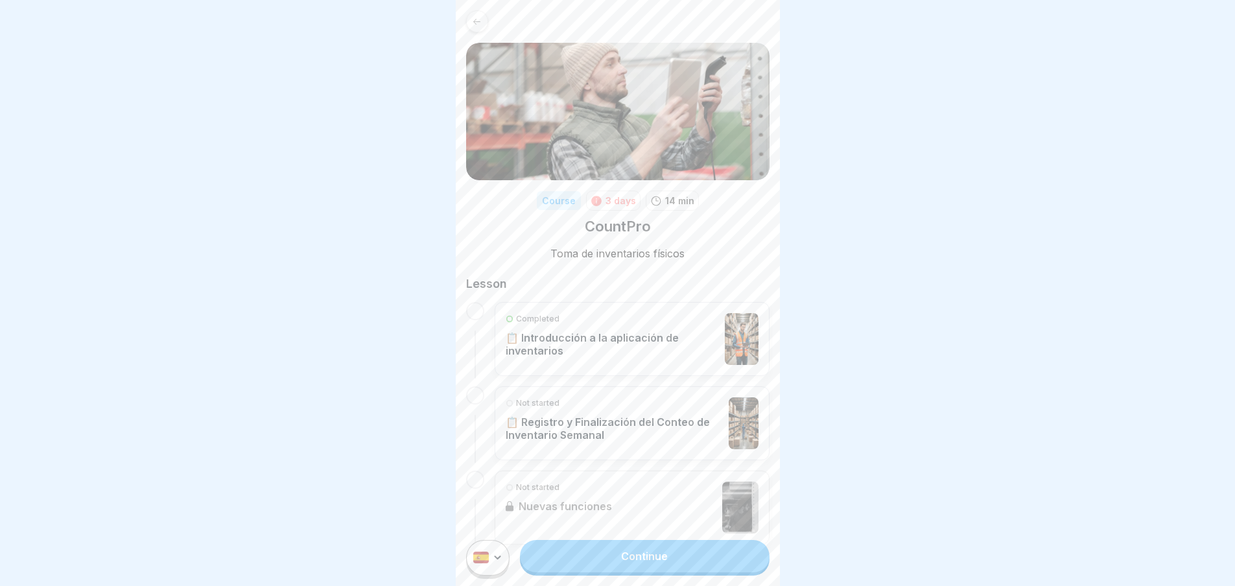
click at [615, 350] on p "📋 Introducción a la aplicación de inventarios" at bounding box center [612, 344] width 213 height 26
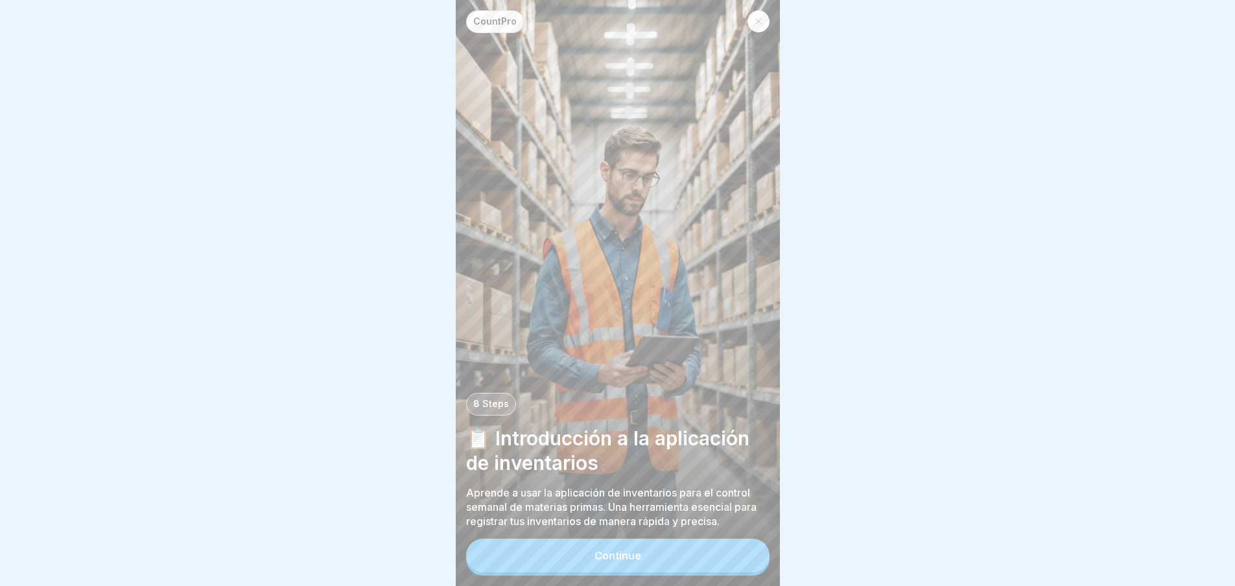
scroll to position [10, 0]
click at [630, 551] on div "Continue" at bounding box center [618, 556] width 47 height 12
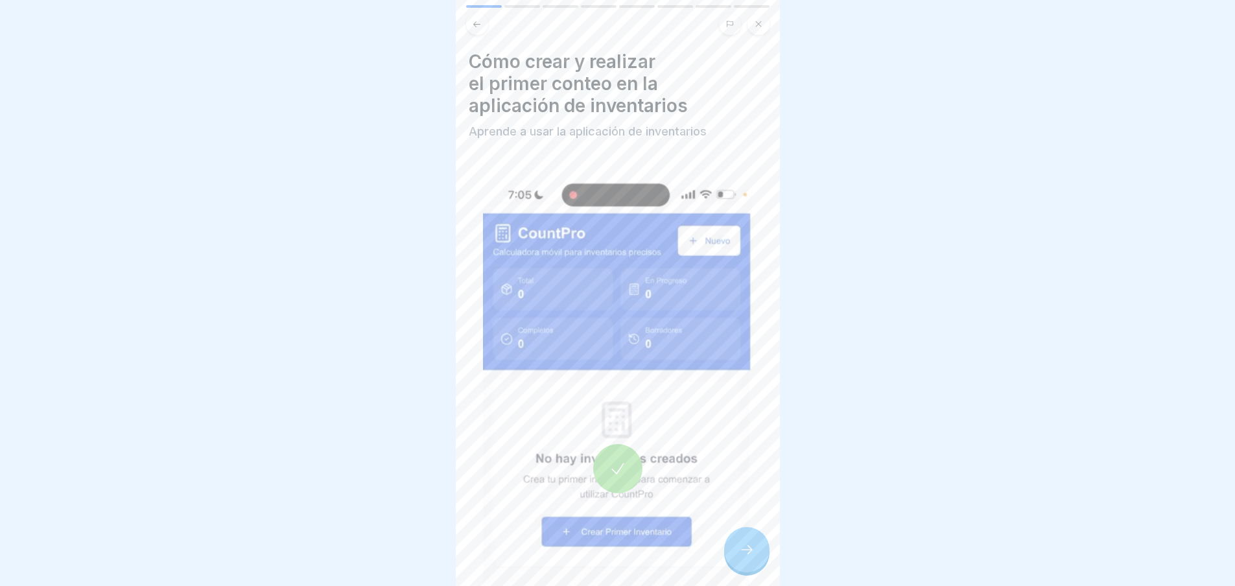
click at [738, 547] on div at bounding box center [746, 549] width 45 height 45
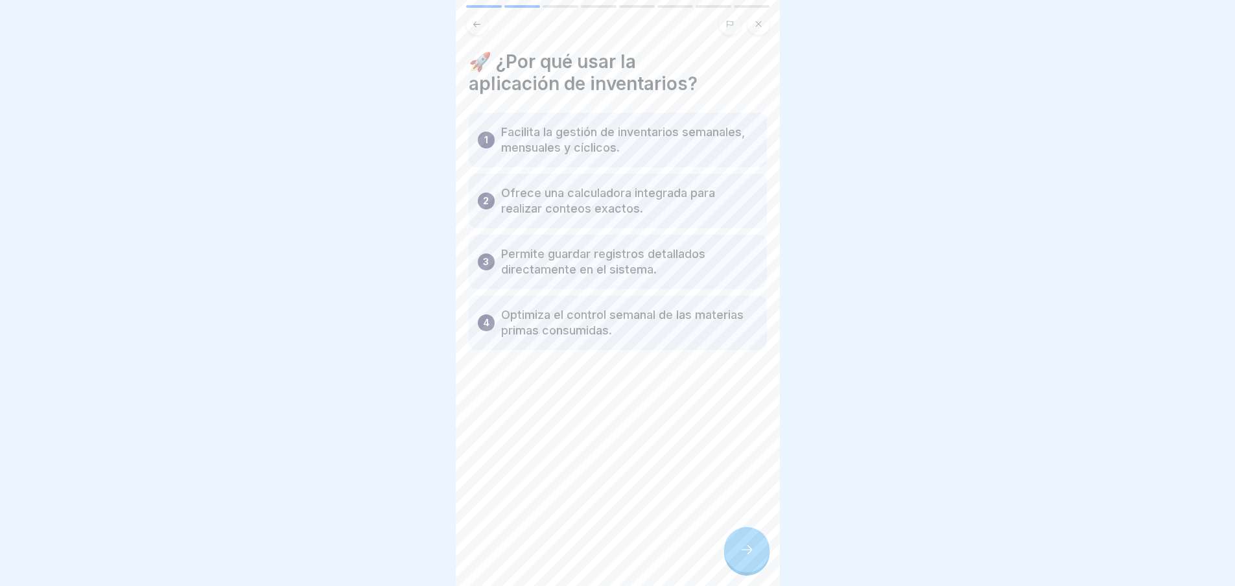
click at [534, 129] on p "Facilita la gestión de inventarios semanales, mensuales y cíclicos." at bounding box center [629, 140] width 257 height 31
click at [587, 125] on p "Facilita la gestión de inventarios semanales, mensuales y cíclicos." at bounding box center [629, 140] width 257 height 31
click at [531, 193] on p "Ofrece una calculadora integrada para realizar conteos exactos." at bounding box center [629, 200] width 257 height 31
click at [500, 195] on div "2 Ofrece una calculadora integrada para realizar conteos exactos." at bounding box center [618, 201] width 298 height 54
click at [741, 538] on div at bounding box center [746, 549] width 45 height 45
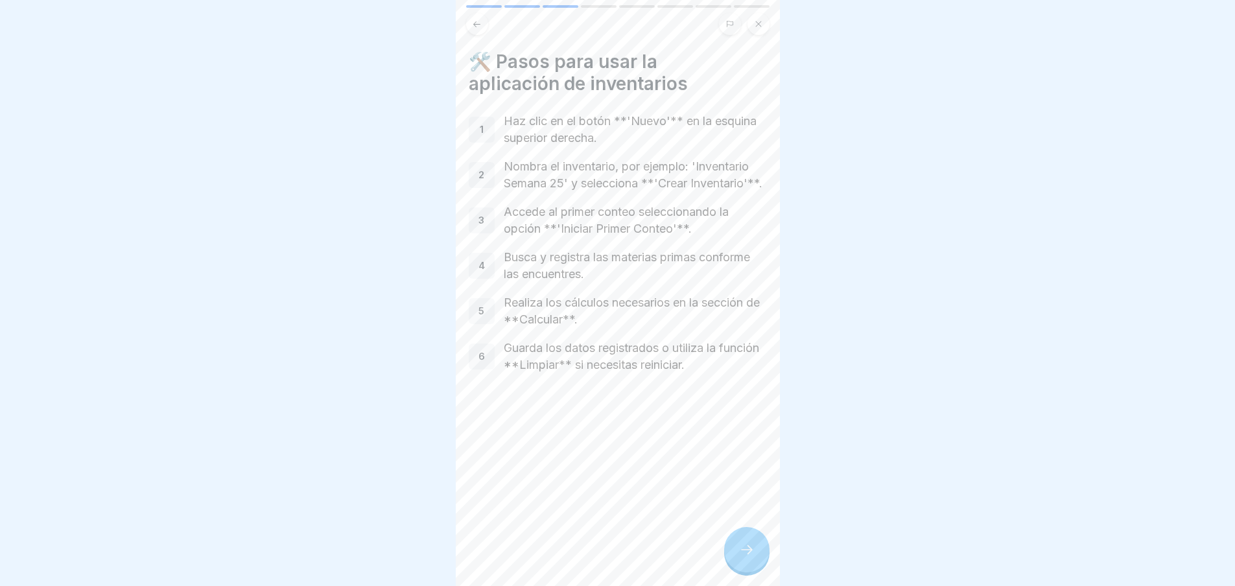
click at [742, 538] on div at bounding box center [746, 549] width 45 height 45
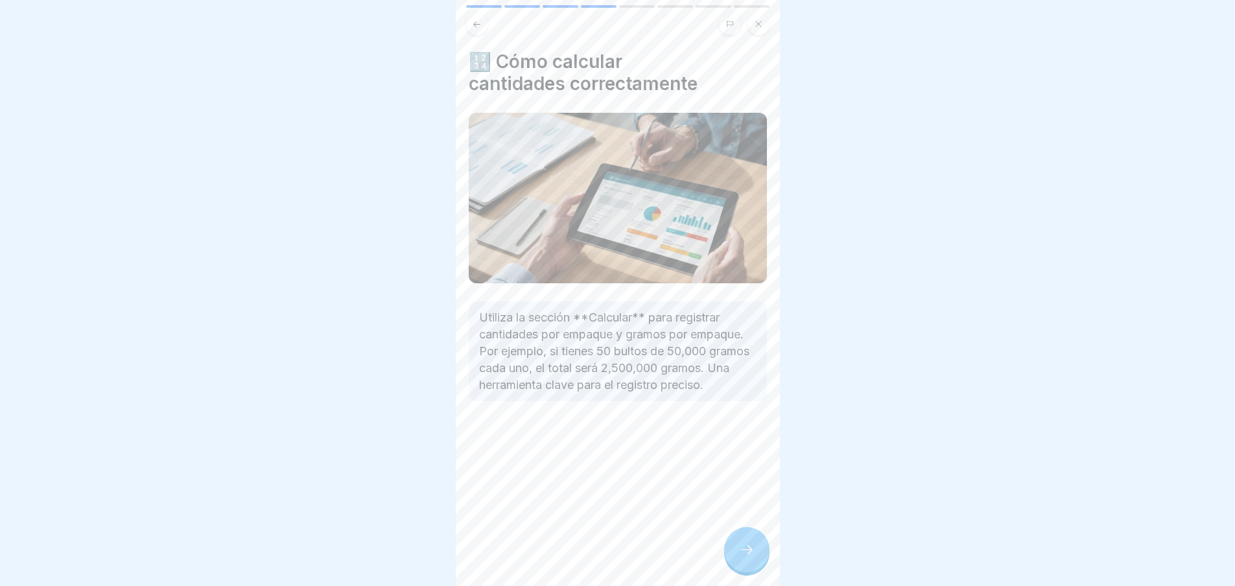
click at [743, 548] on icon at bounding box center [747, 550] width 16 height 16
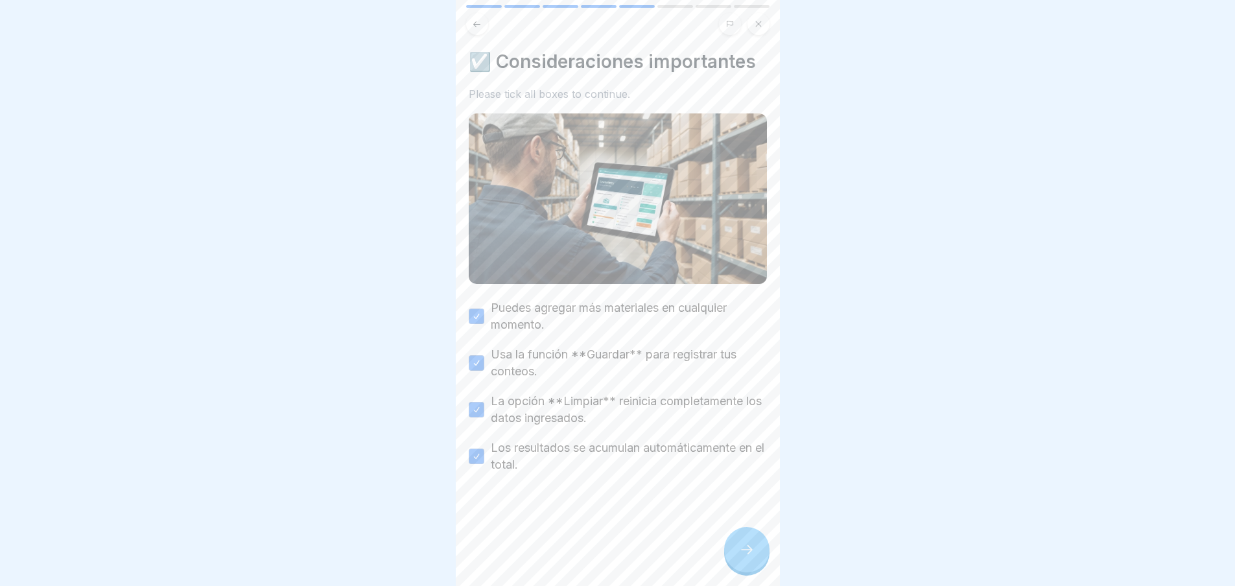
click at [743, 548] on icon at bounding box center [747, 550] width 16 height 16
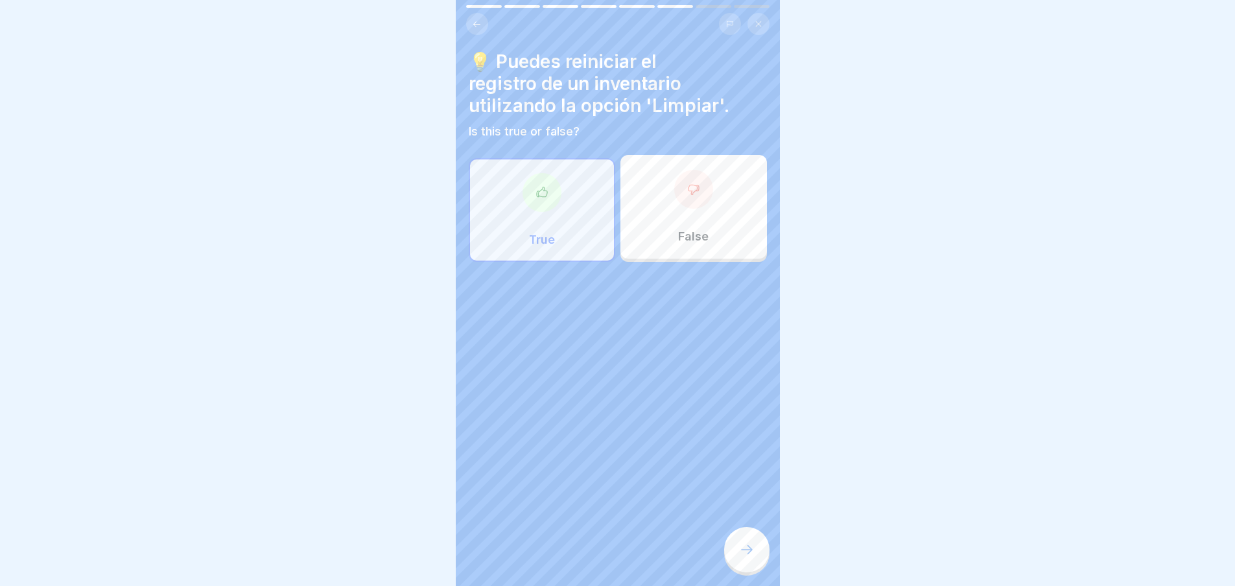
click at [743, 548] on icon at bounding box center [747, 550] width 16 height 16
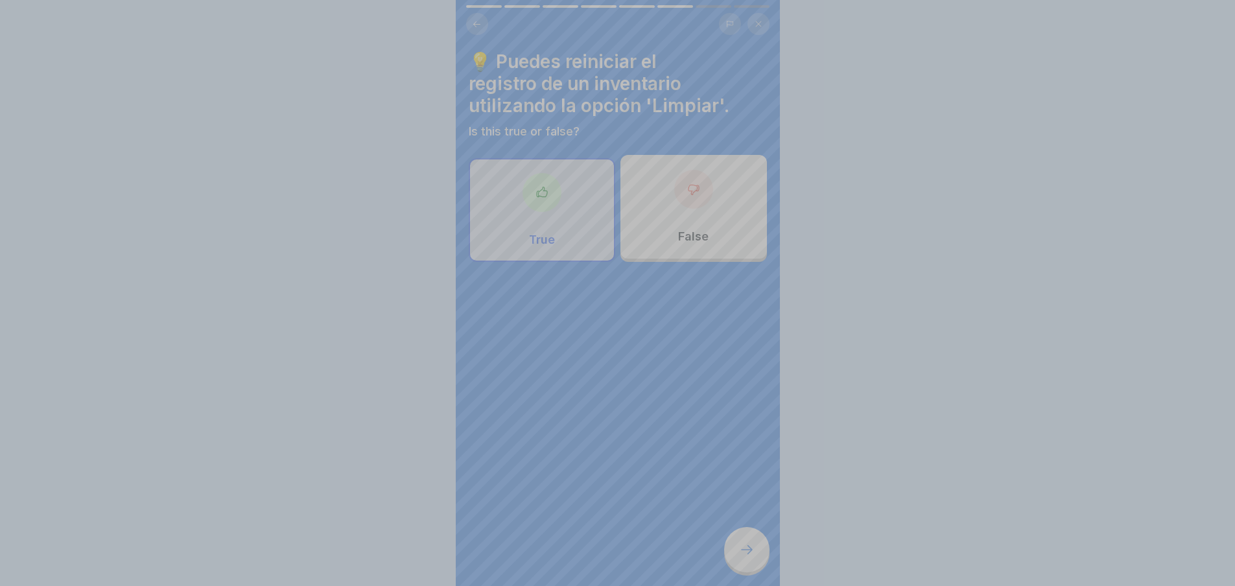
click at [743, 548] on div "Your answer is correct! ✅ ¡Correcto! La opción 'Limpiar' reinicia los datos par…" at bounding box center [618, 513] width 324 height 586
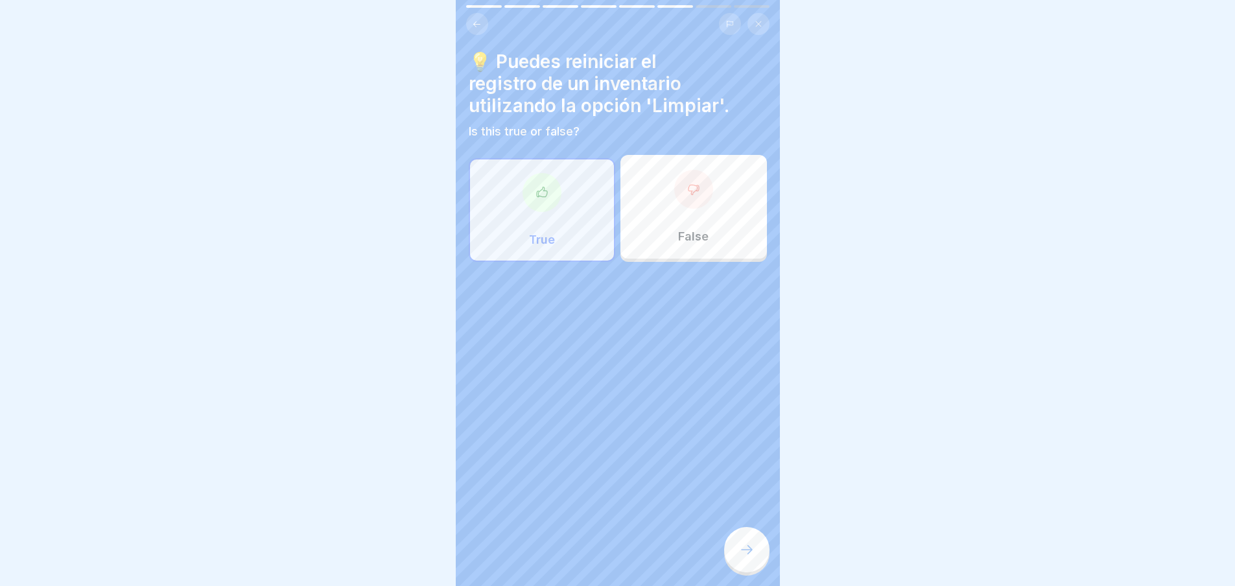
click at [563, 217] on div "True" at bounding box center [542, 210] width 147 height 104
click at [749, 530] on div at bounding box center [746, 549] width 45 height 45
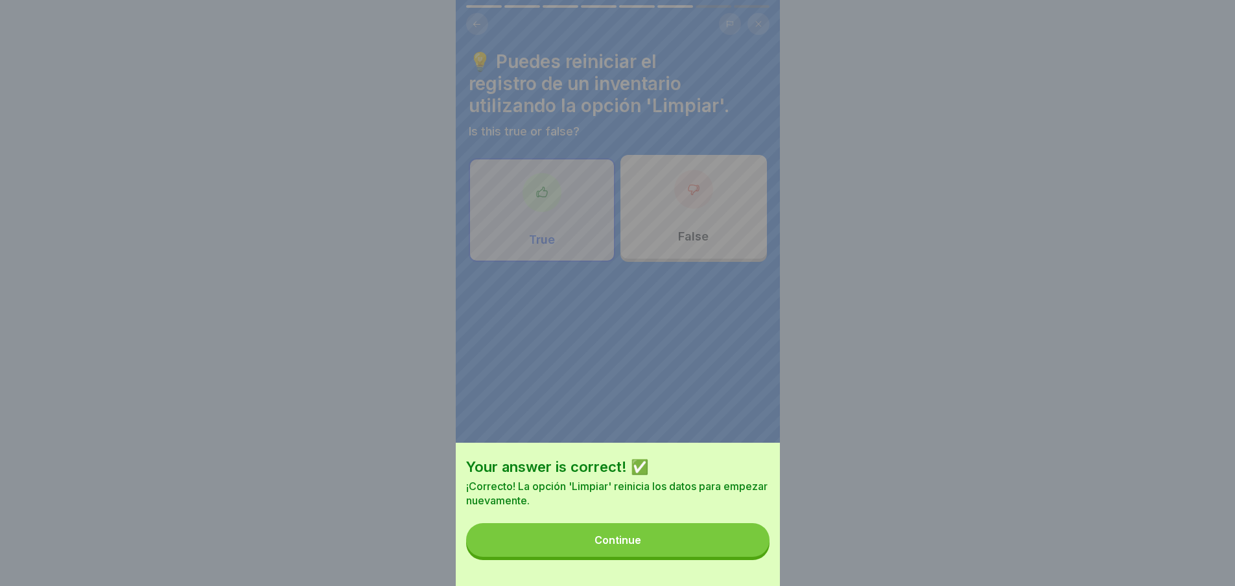
click at [737, 549] on button "Continue" at bounding box center [617, 540] width 303 height 34
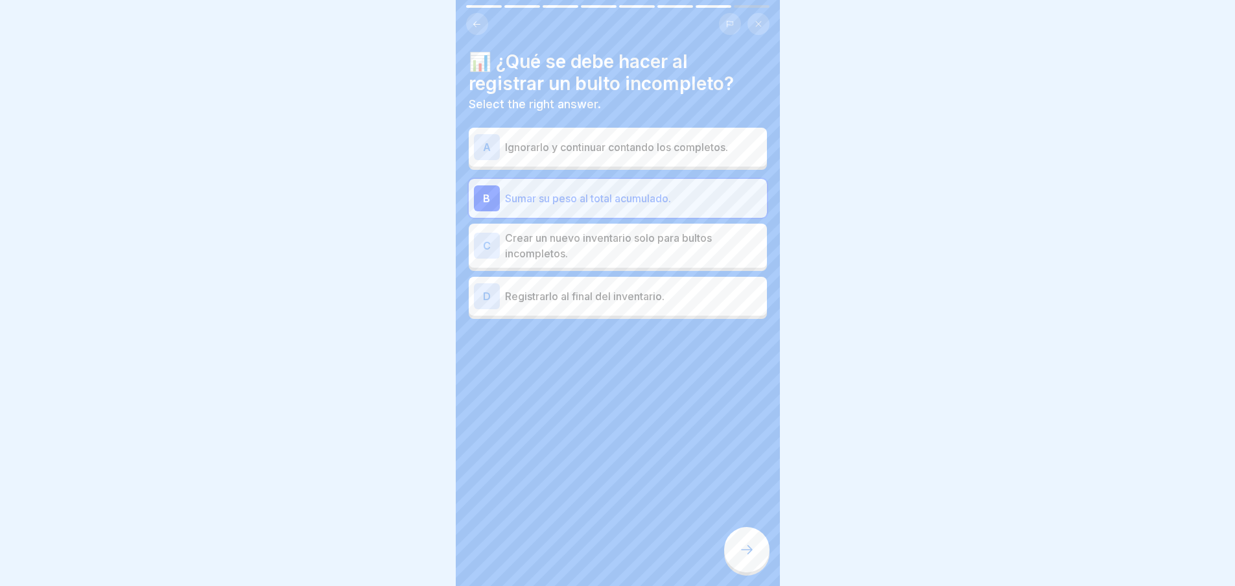
click at [593, 191] on p "Sumar su peso al total acumulado." at bounding box center [633, 199] width 257 height 16
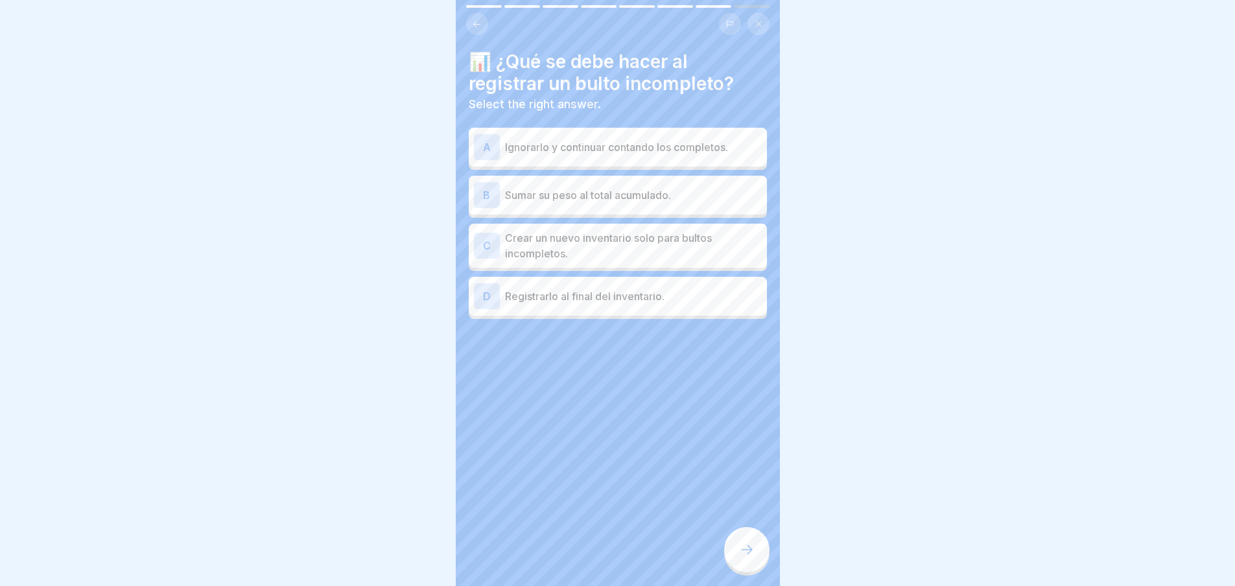
click at [640, 202] on div "B Sumar su peso al total acumulado." at bounding box center [618, 195] width 298 height 39
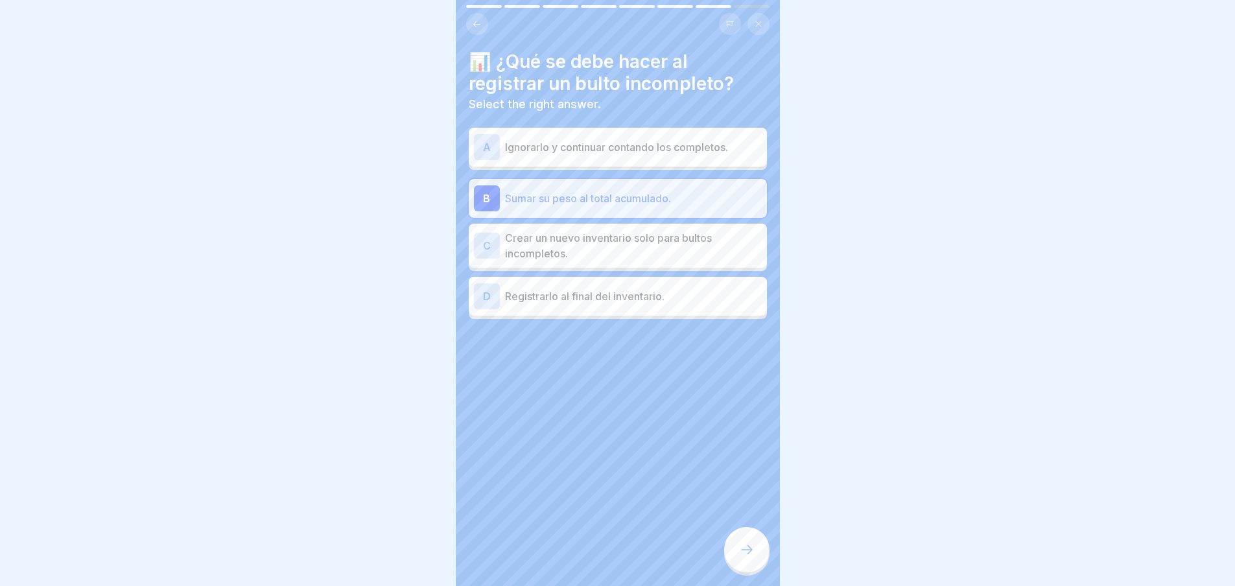
click at [742, 547] on icon at bounding box center [747, 550] width 16 height 16
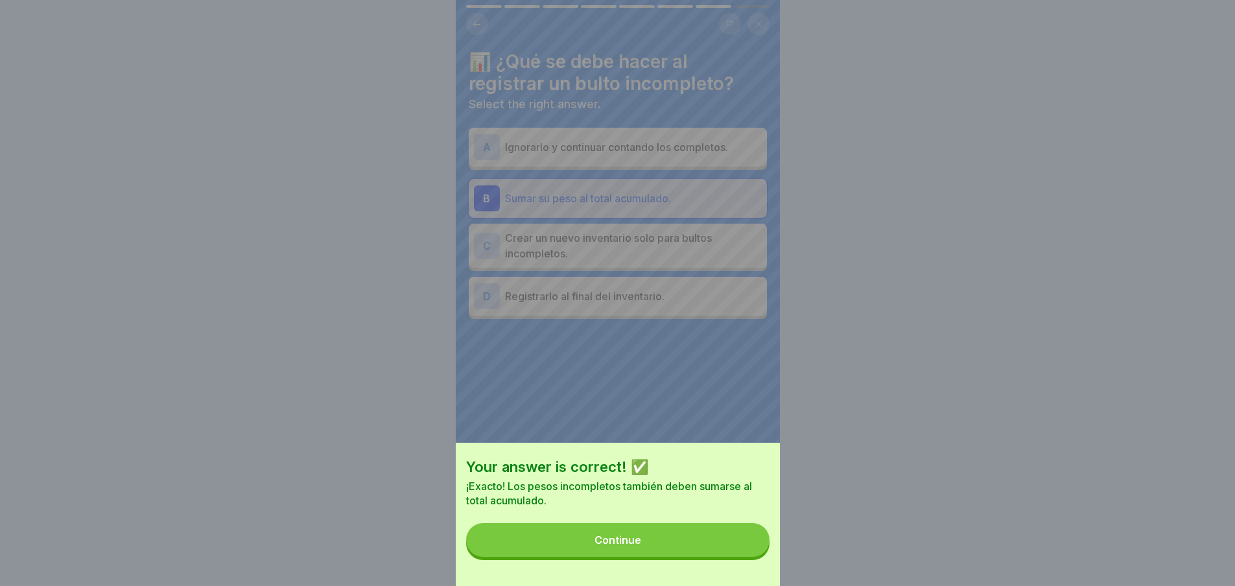
click at [743, 547] on button "Continue" at bounding box center [617, 540] width 303 height 34
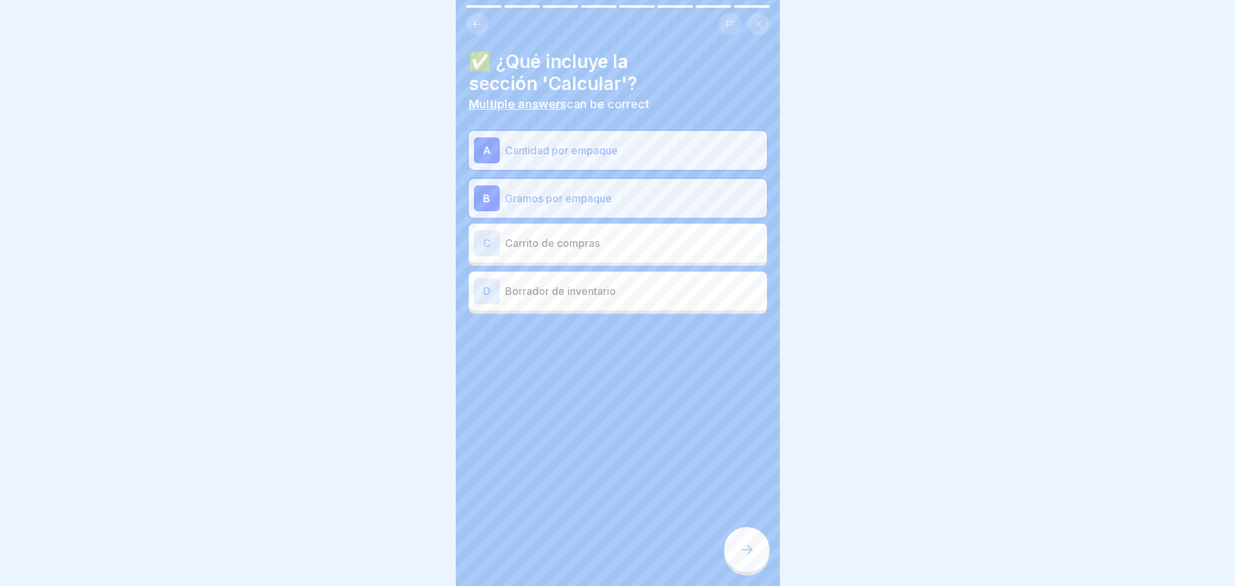
click at [744, 545] on icon at bounding box center [747, 550] width 16 height 16
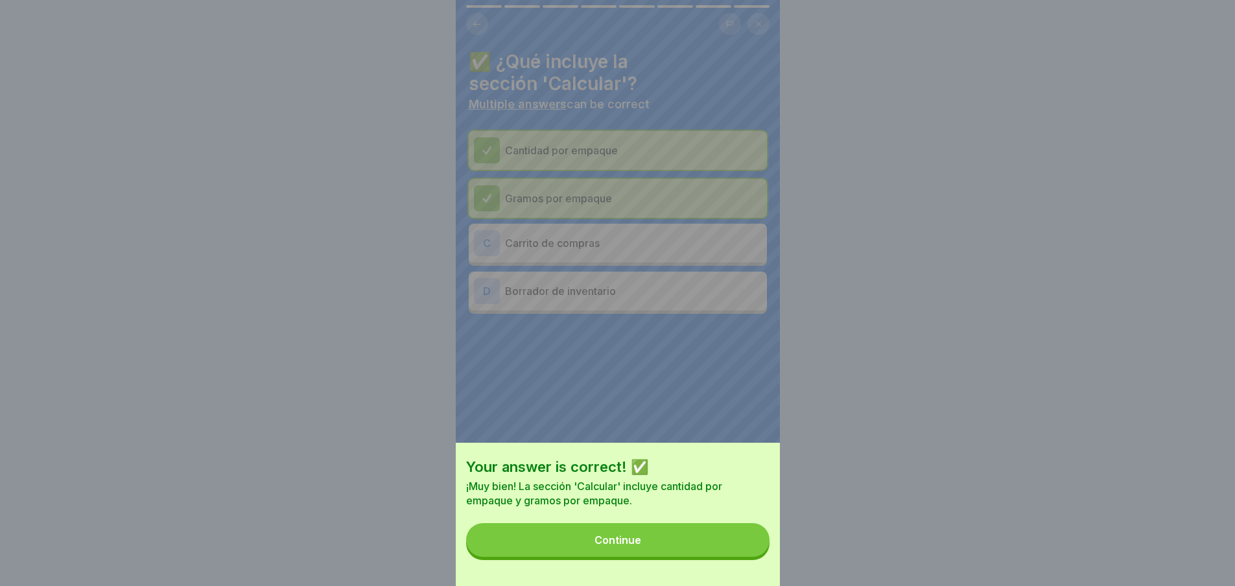
click at [744, 546] on button "Continue" at bounding box center [617, 540] width 303 height 34
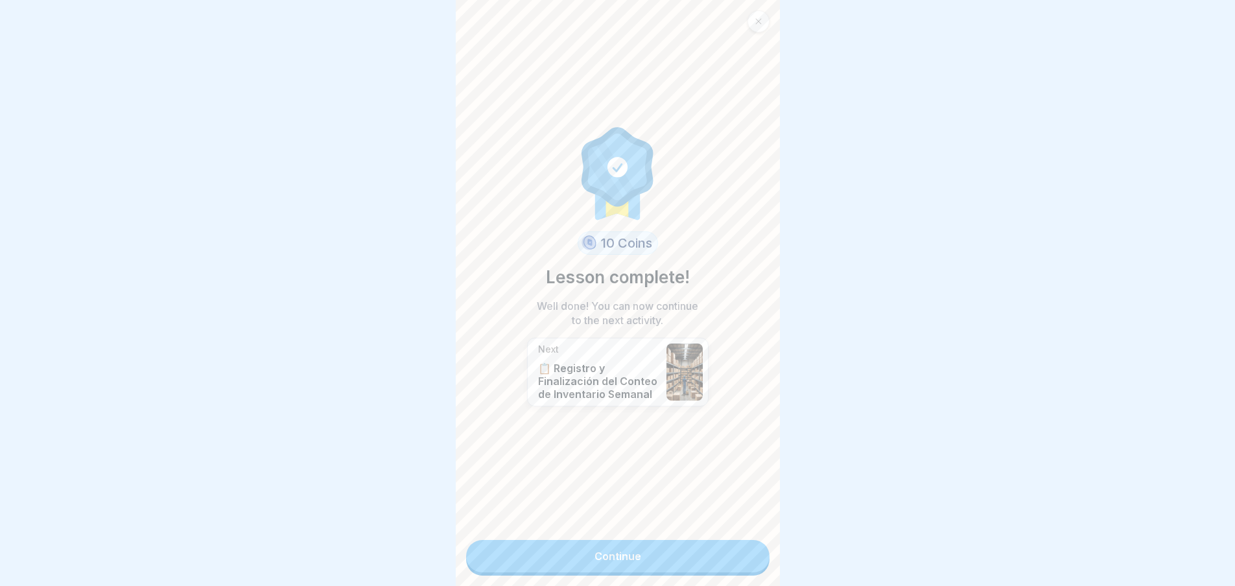
click at [745, 546] on link "Continue" at bounding box center [617, 556] width 303 height 32
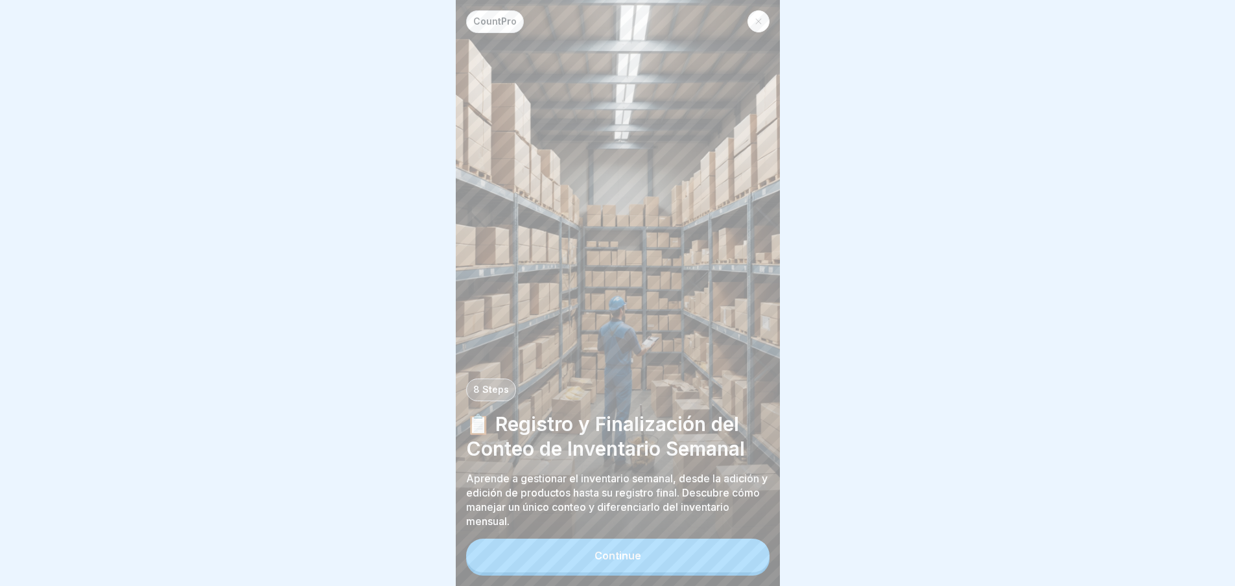
click at [742, 557] on button "Continue" at bounding box center [617, 556] width 303 height 34
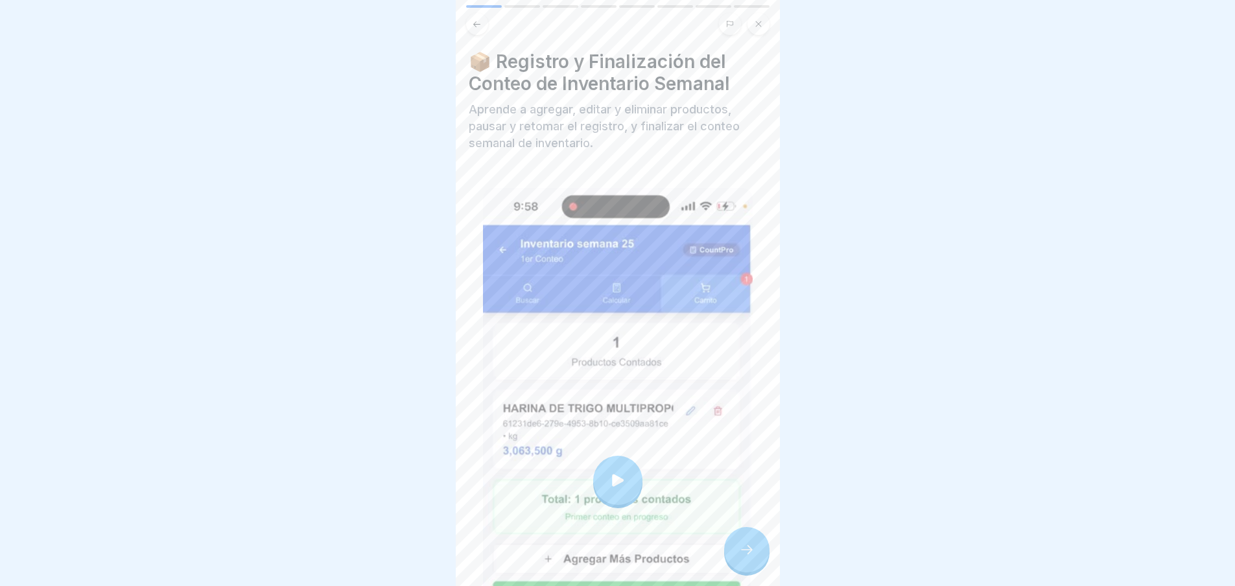
click at [470, 19] on button at bounding box center [477, 24] width 22 height 22
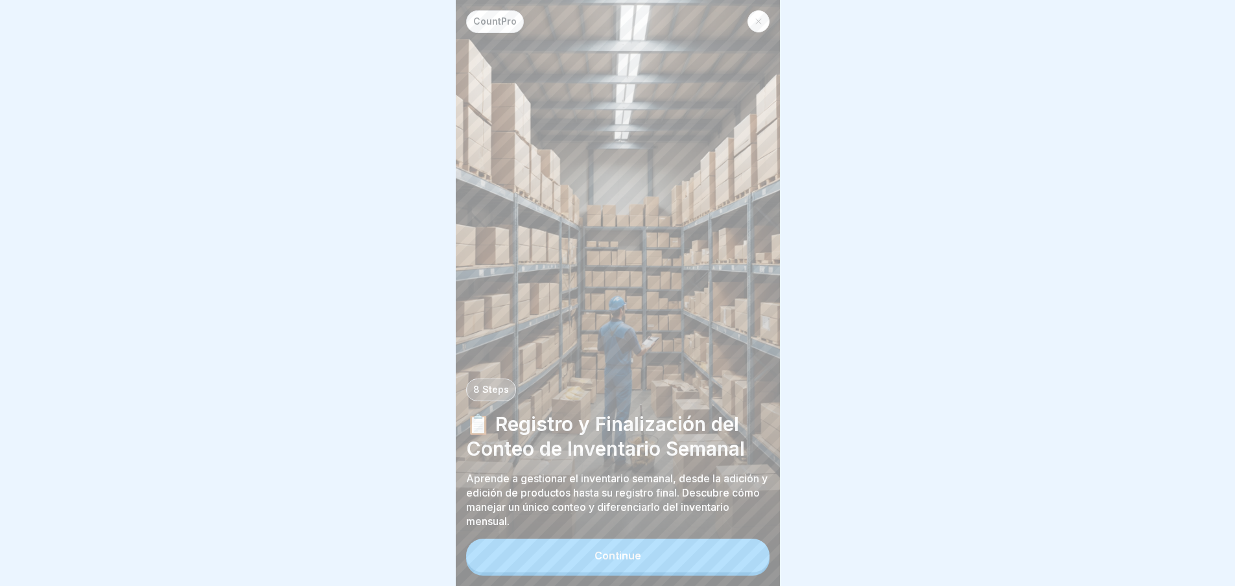
click at [751, 16] on div at bounding box center [759, 21] width 22 height 22
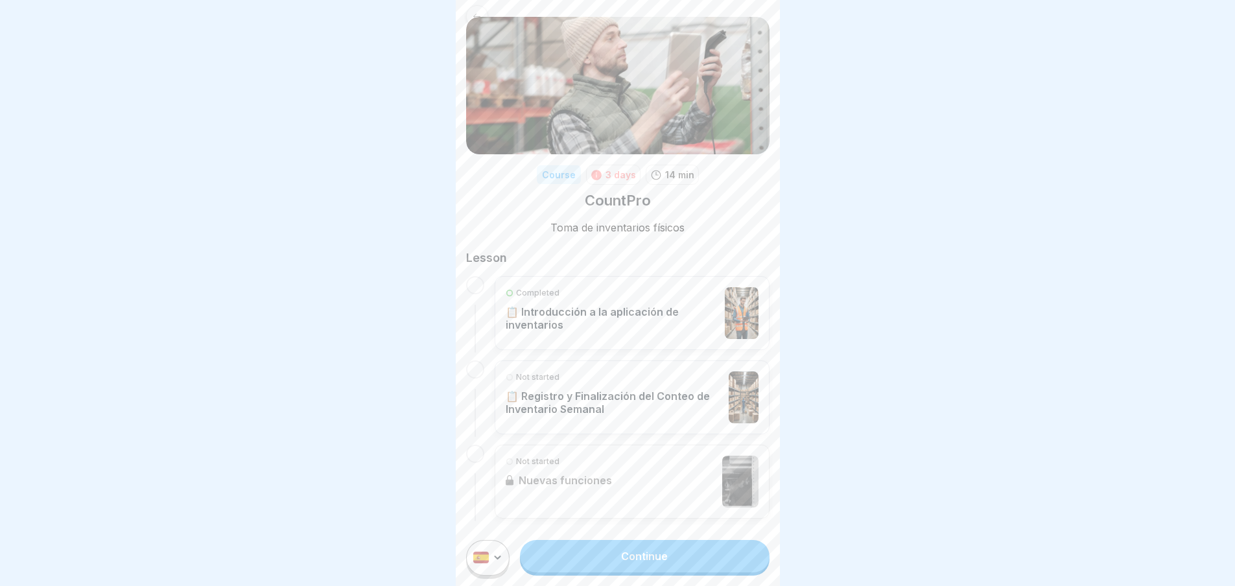
scroll to position [10, 0]
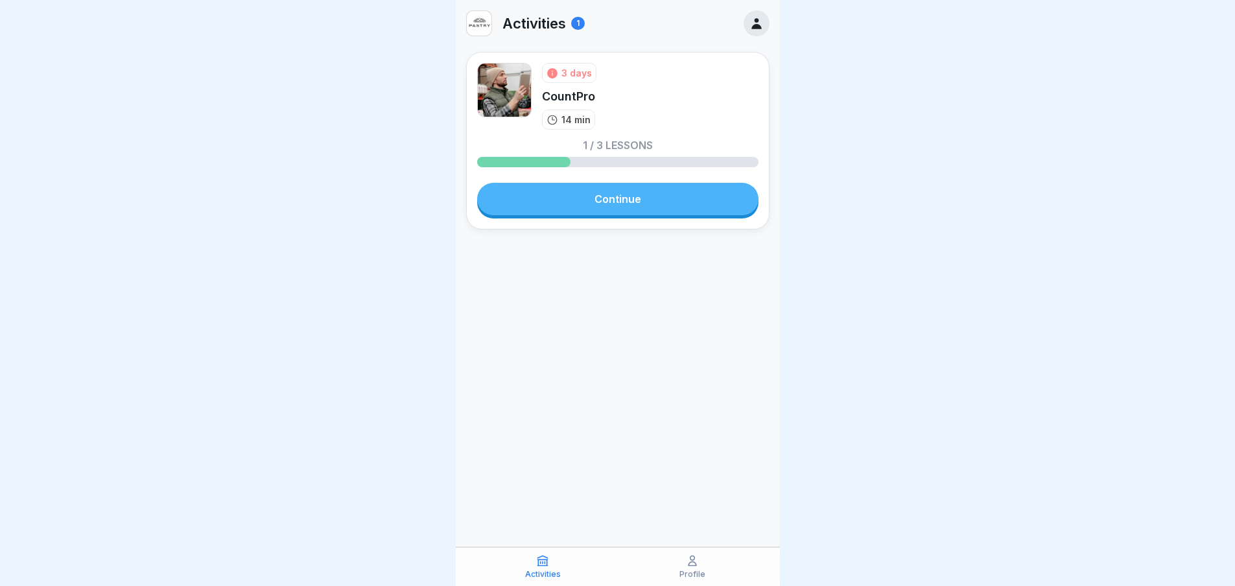
click at [565, 16] on p "Activities" at bounding box center [535, 23] width 64 height 17
click at [578, 23] on div "1" at bounding box center [578, 23] width 14 height 13
drag, startPoint x: 586, startPoint y: 35, endPoint x: 578, endPoint y: 91, distance: 57.0
click at [586, 42] on div "Activities 1" at bounding box center [618, 23] width 324 height 47
click at [582, 188] on link "Continue" at bounding box center [617, 199] width 281 height 32
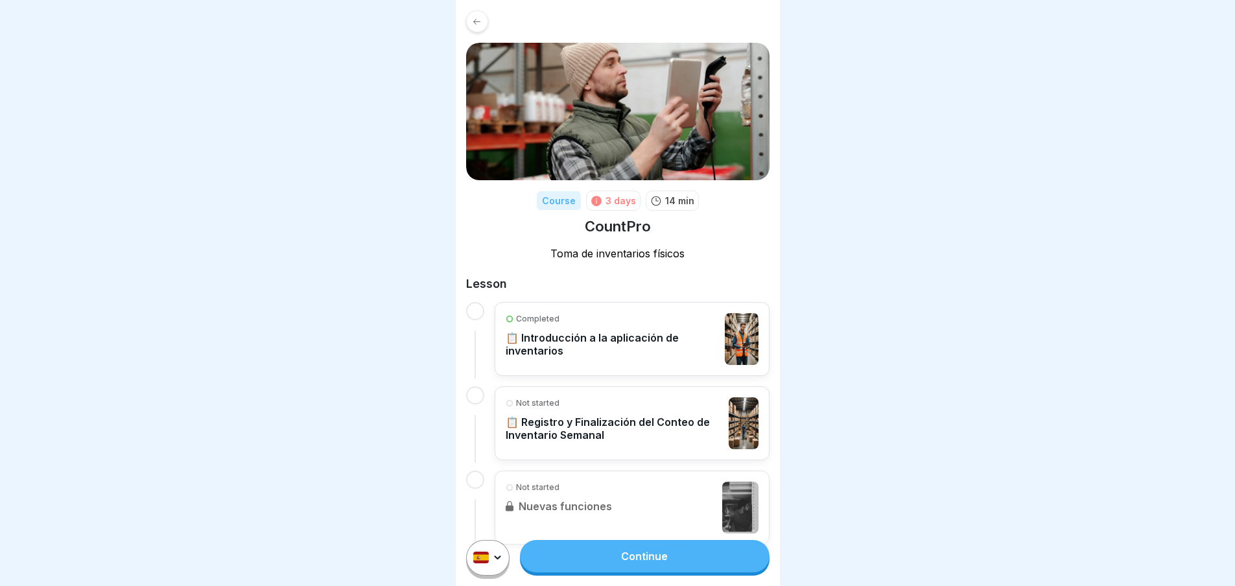
click at [676, 425] on p "📋 Registro y Finalización del Conteo de Inventario Semanal" at bounding box center [614, 429] width 217 height 26
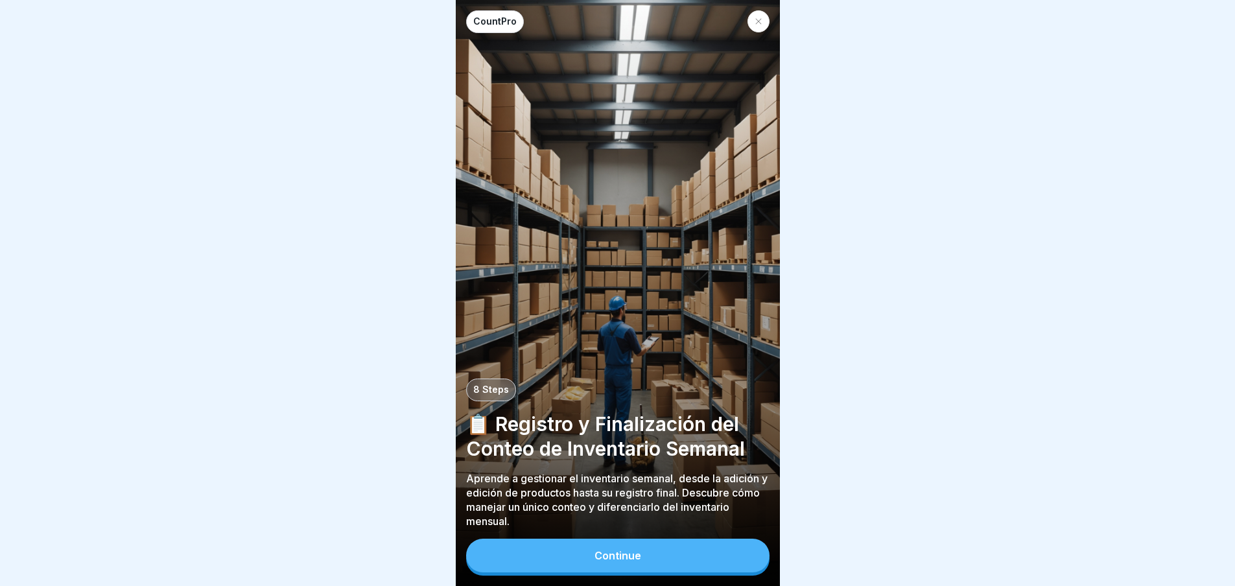
click at [668, 562] on button "Continue" at bounding box center [617, 556] width 303 height 34
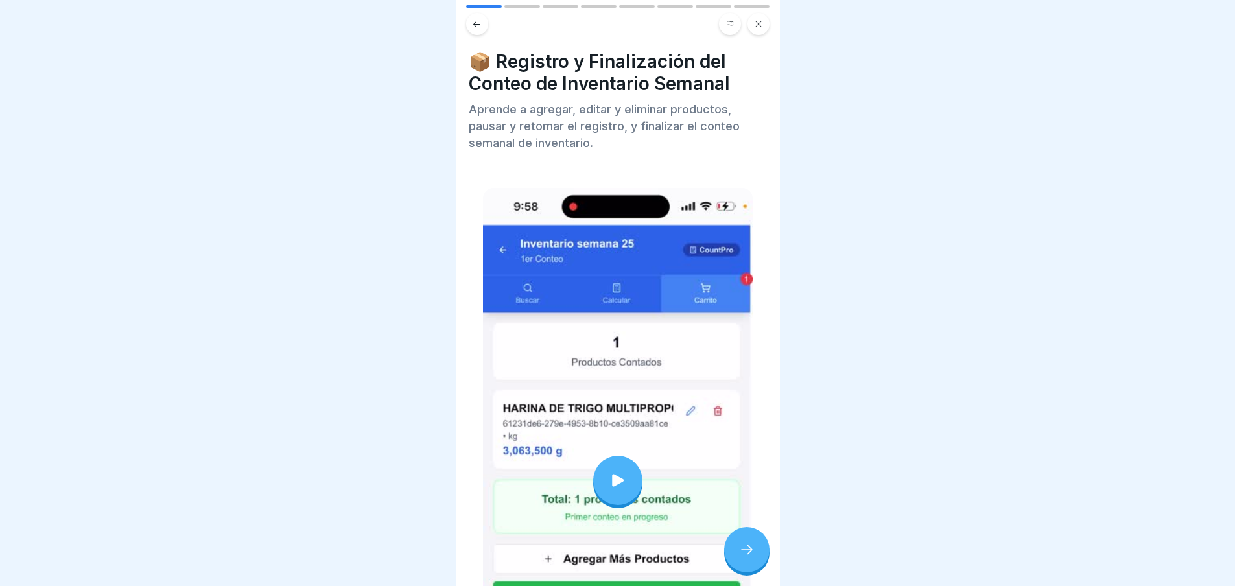
click at [742, 551] on div at bounding box center [746, 549] width 45 height 45
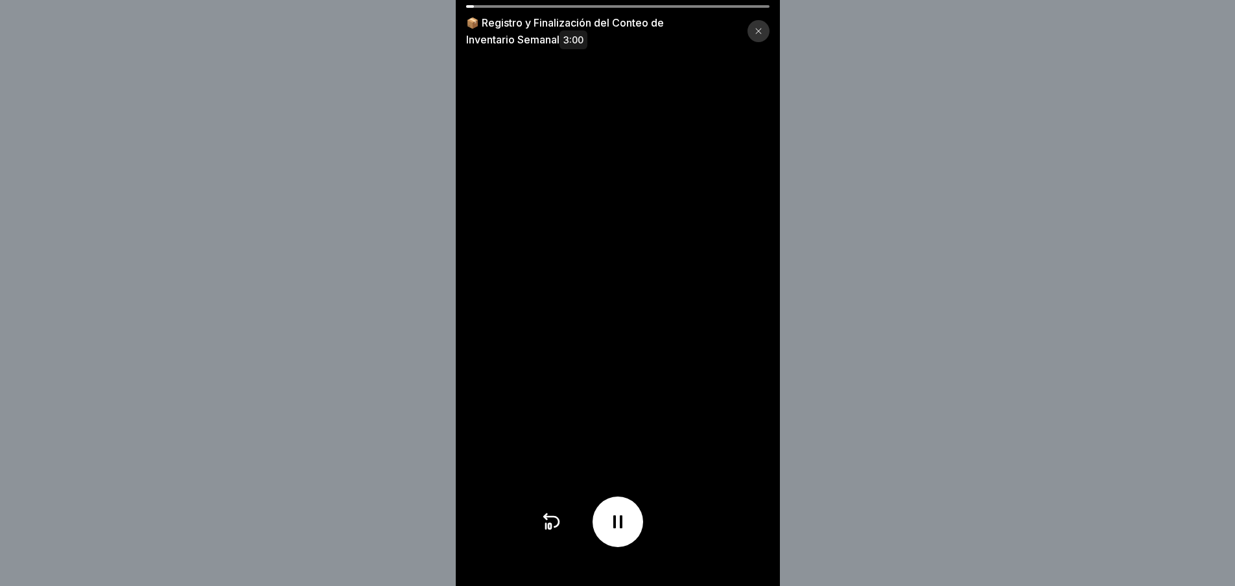
click at [720, 529] on video at bounding box center [618, 293] width 324 height 586
click at [722, 529] on video at bounding box center [618, 293] width 324 height 586
click at [683, 530] on div at bounding box center [618, 522] width 154 height 51
click at [682, 530] on div at bounding box center [618, 522] width 154 height 51
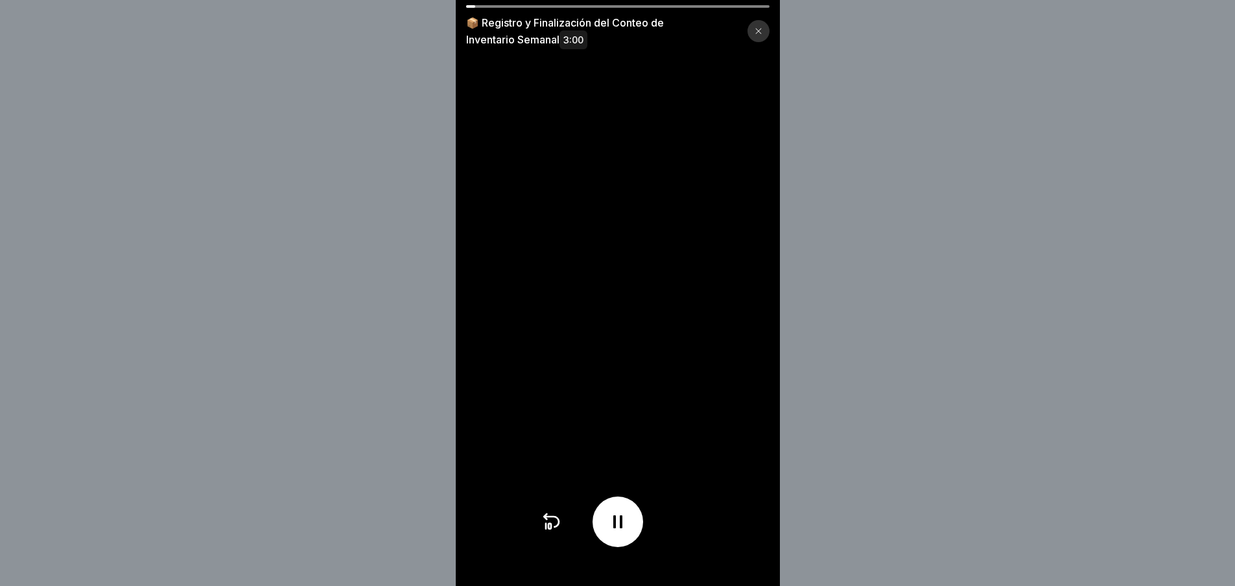
click at [682, 530] on div at bounding box center [618, 522] width 154 height 51
click at [479, 340] on video at bounding box center [618, 293] width 324 height 586
click at [762, 29] on icon at bounding box center [759, 31] width 8 height 8
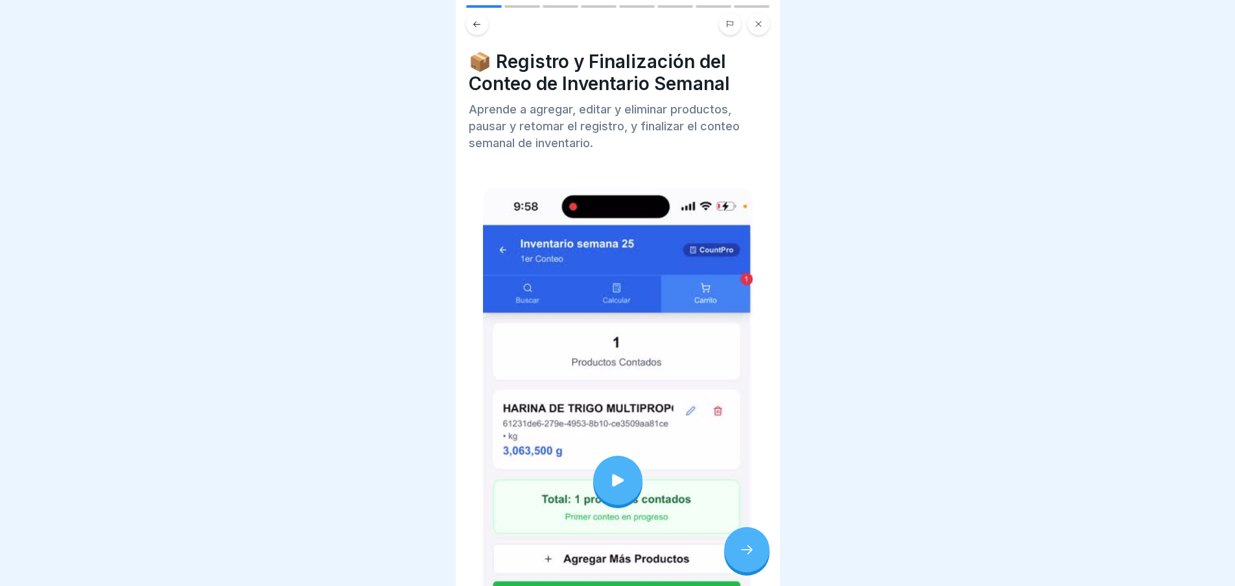
click at [763, 25] on button at bounding box center [759, 24] width 22 height 22
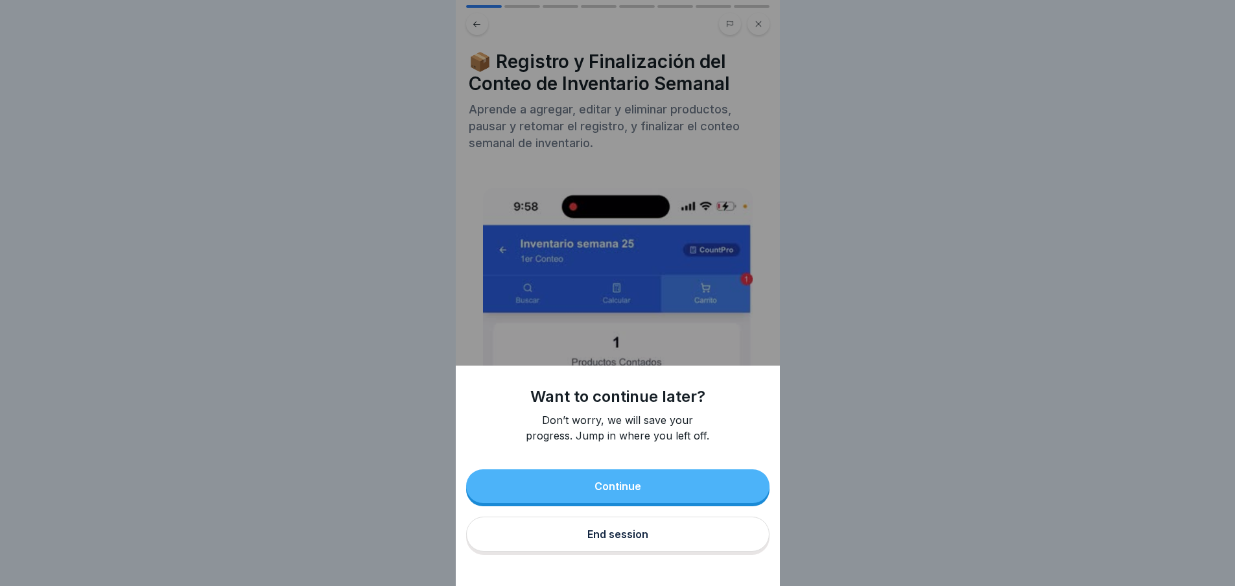
click at [646, 534] on button "End session" at bounding box center [617, 534] width 303 height 35
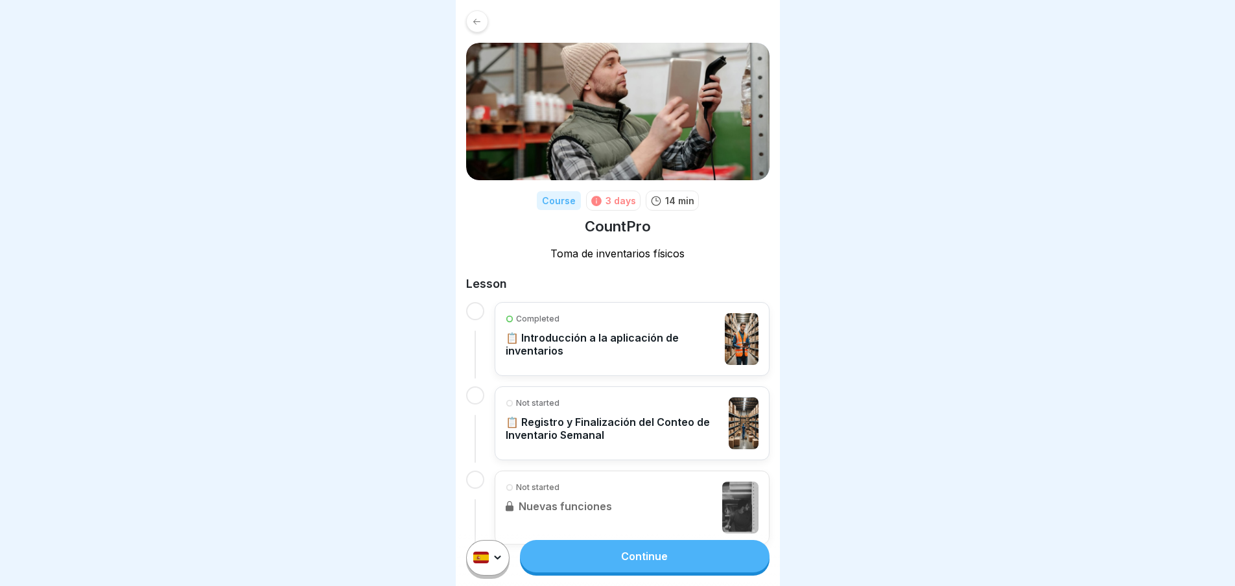
scroll to position [26, 0]
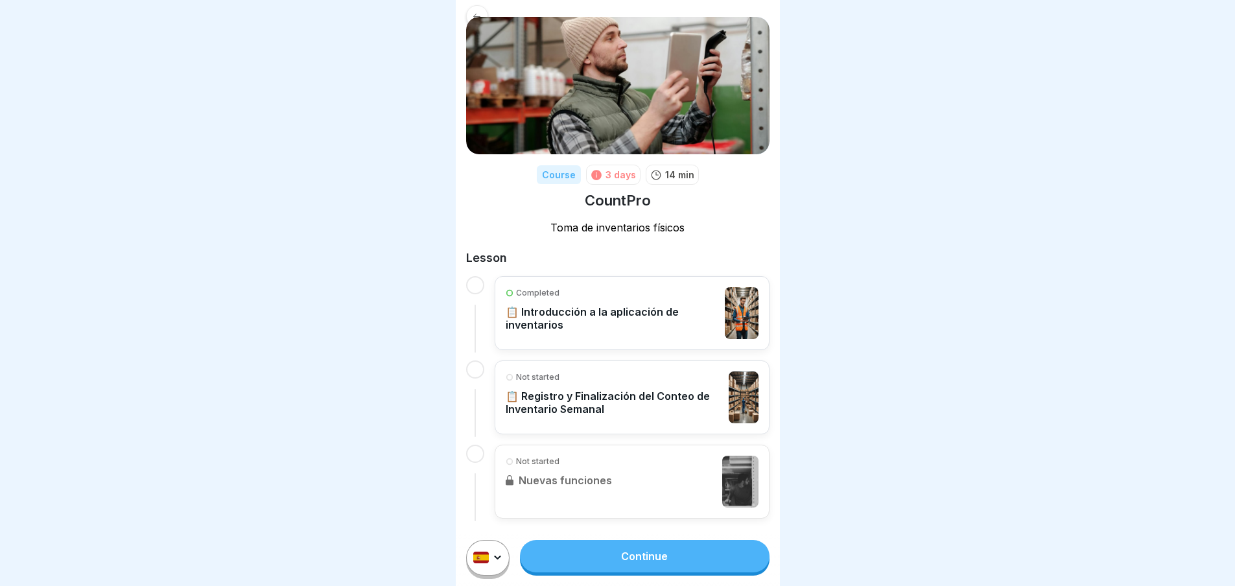
click at [624, 174] on div "3 days" at bounding box center [621, 175] width 30 height 14
click at [656, 180] on div "14 min" at bounding box center [672, 175] width 53 height 20
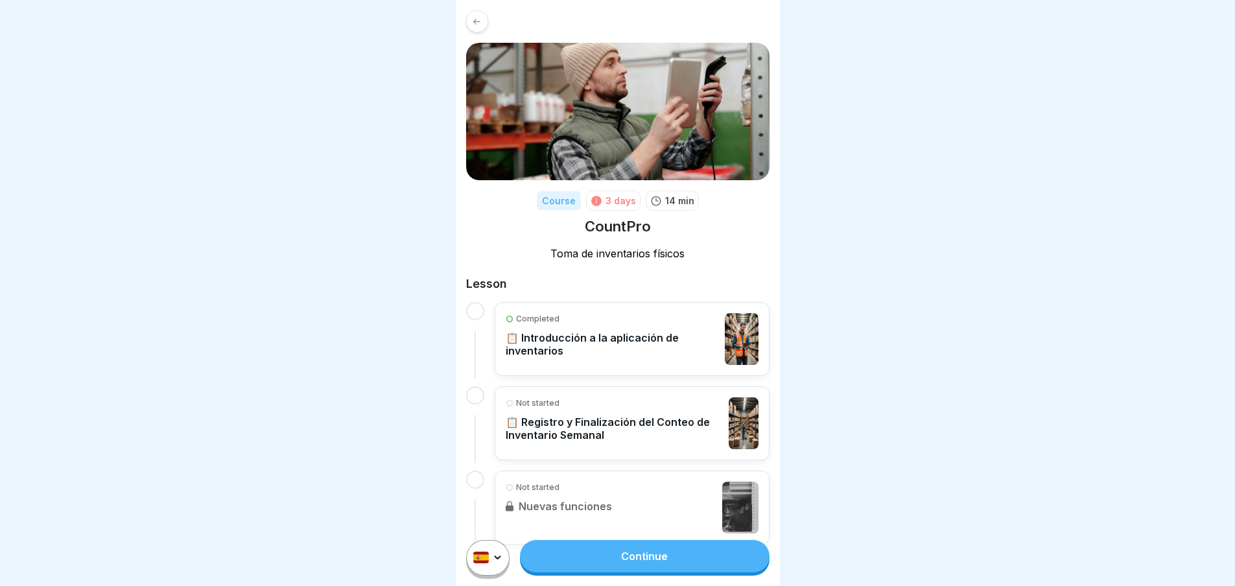
scroll to position [10, 0]
click at [740, 557] on link "Continue" at bounding box center [644, 556] width 249 height 32
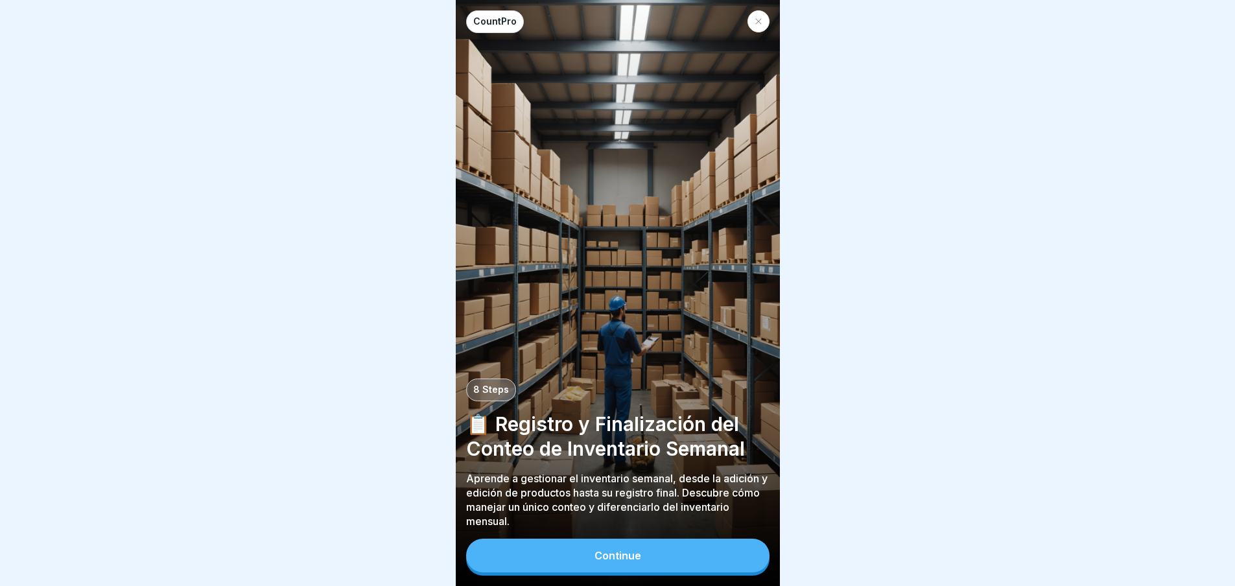
click at [761, 21] on icon at bounding box center [759, 22] width 8 height 8
